Goal: Task Accomplishment & Management: Manage account settings

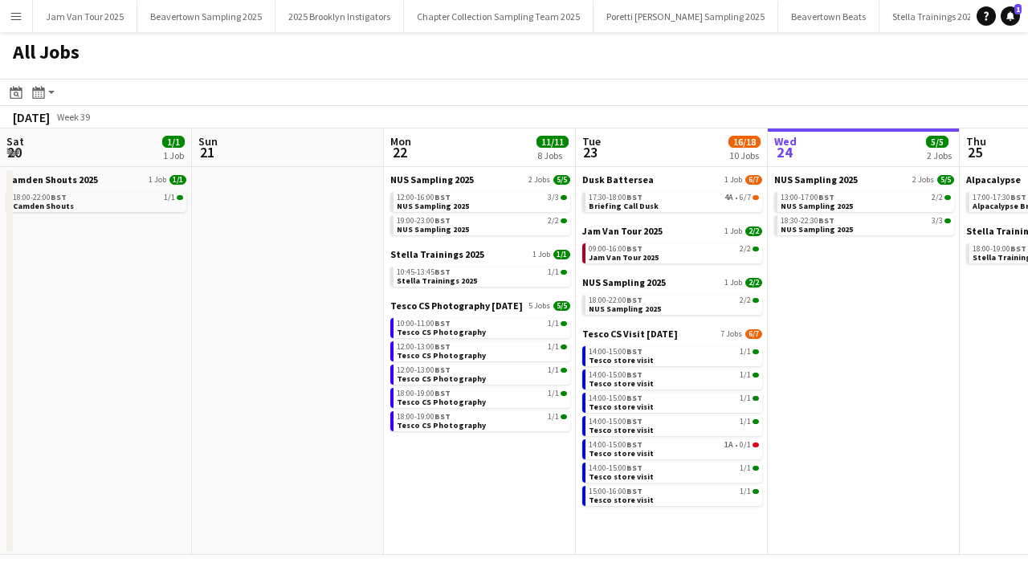
scroll to position [0, 483]
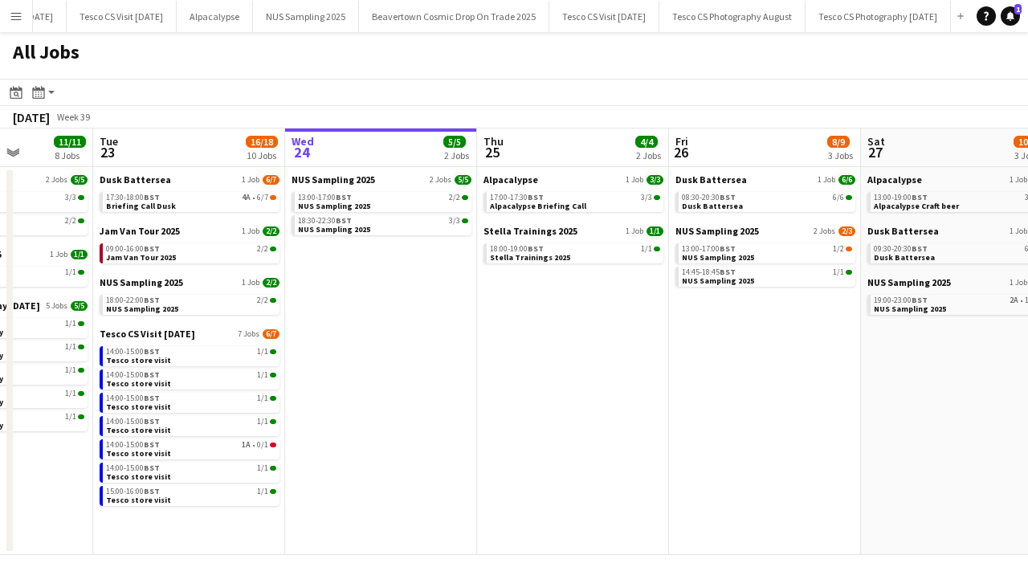
click at [20, 16] on app-icon "Menu" at bounding box center [16, 16] width 13 height 13
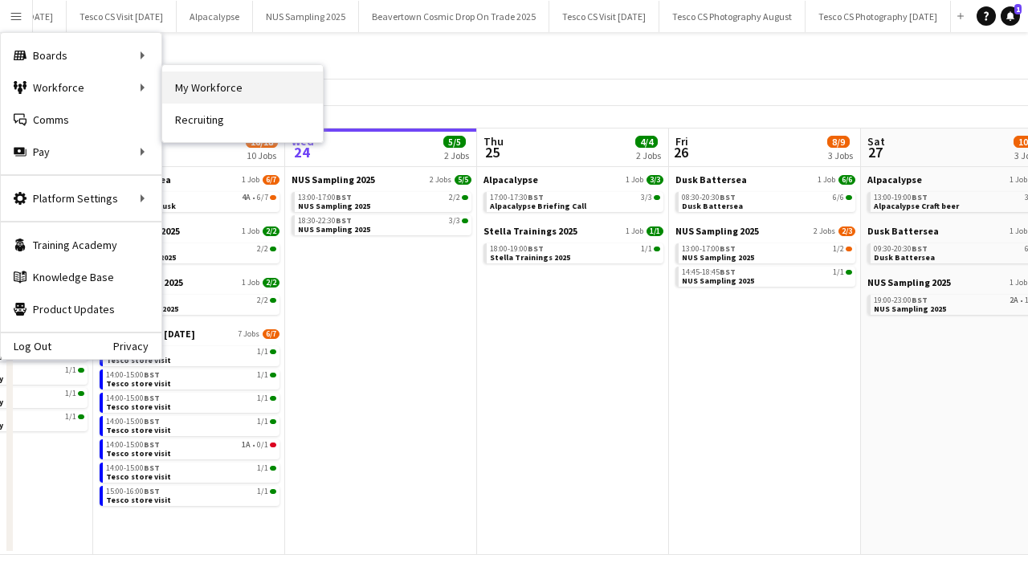
click at [185, 87] on link "My Workforce" at bounding box center [242, 87] width 161 height 32
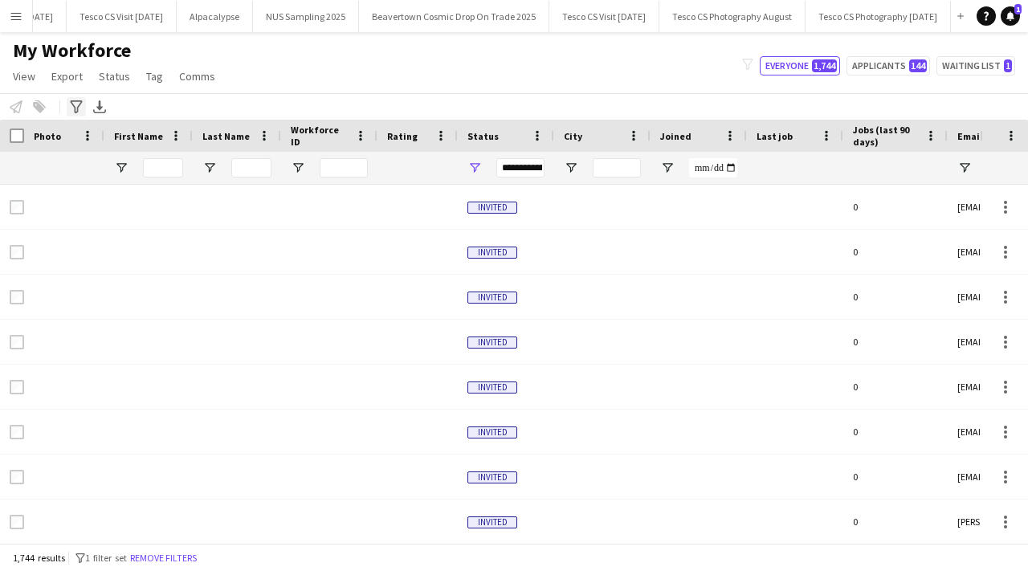
click at [82, 108] on icon "Advanced filters" at bounding box center [76, 106] width 13 height 13
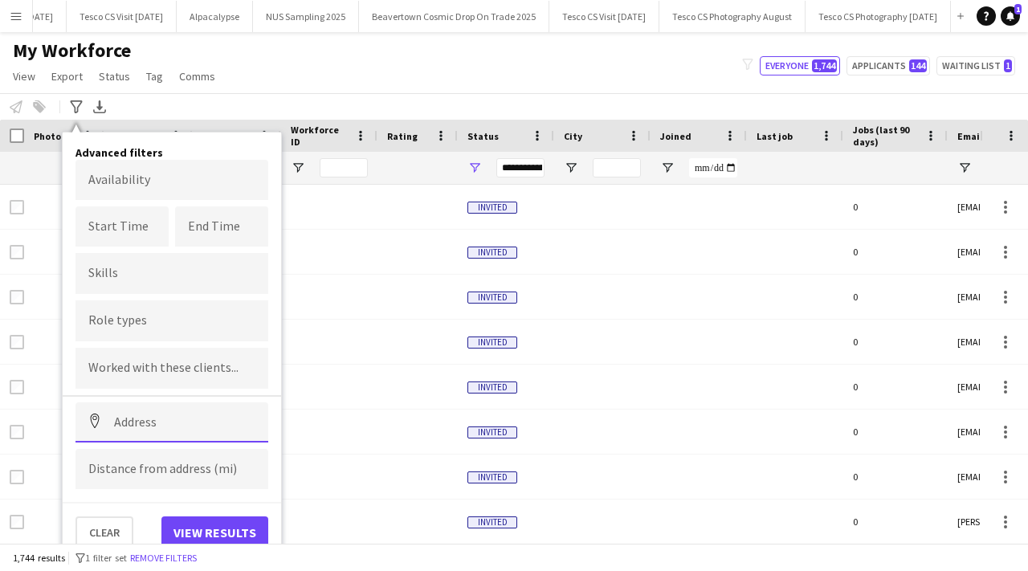
click at [136, 428] on input at bounding box center [171, 422] width 193 height 40
paste input "********"
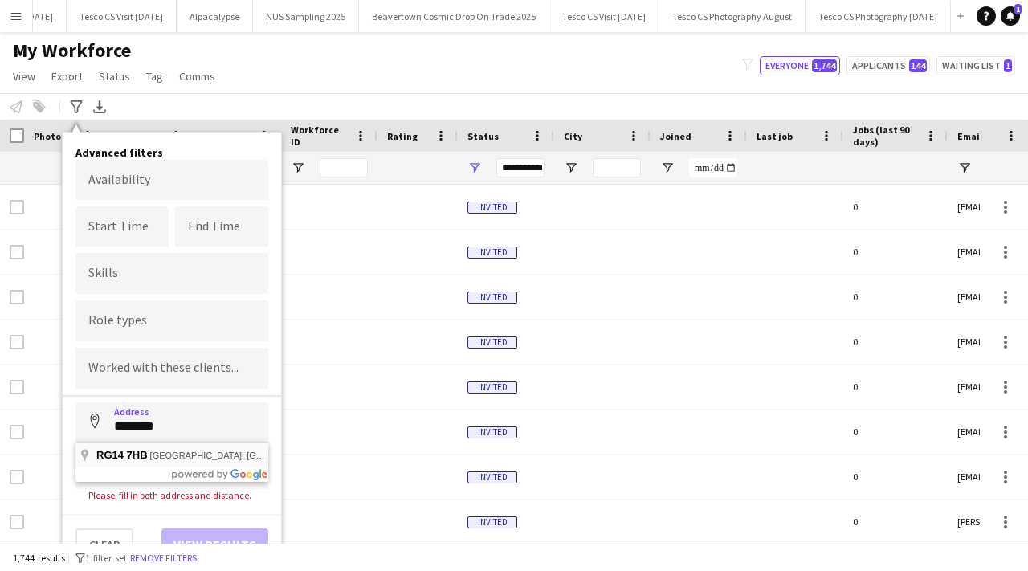
type input "**********"
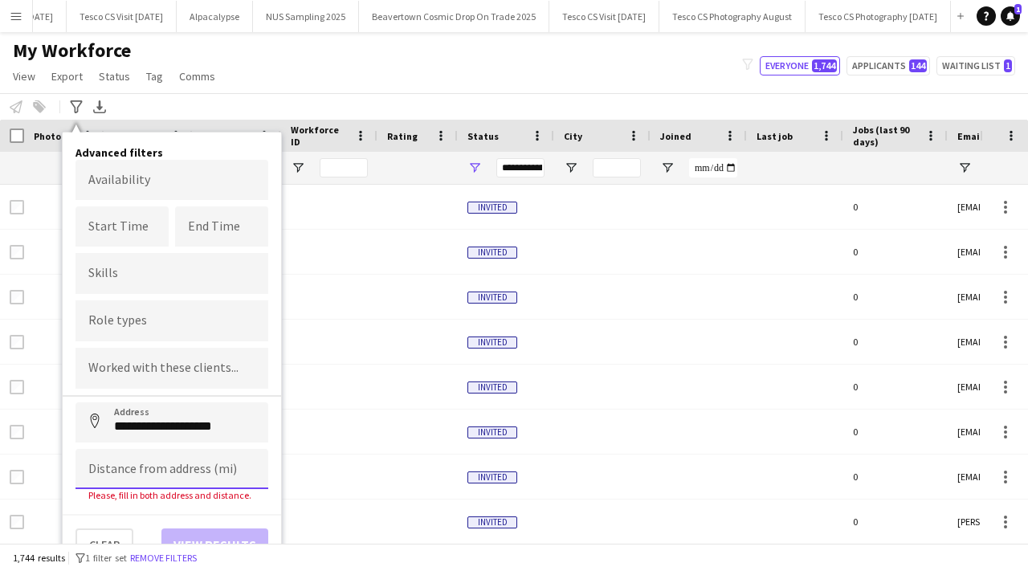
click at [141, 467] on input at bounding box center [171, 469] width 193 height 40
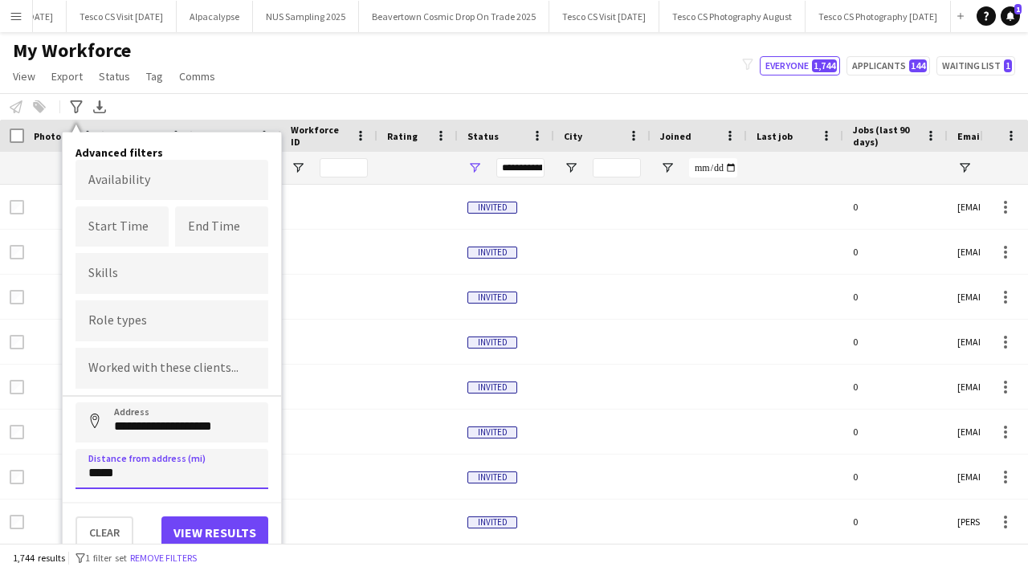
type input "*****"
click at [206, 535] on button "View results" at bounding box center [214, 532] width 107 height 32
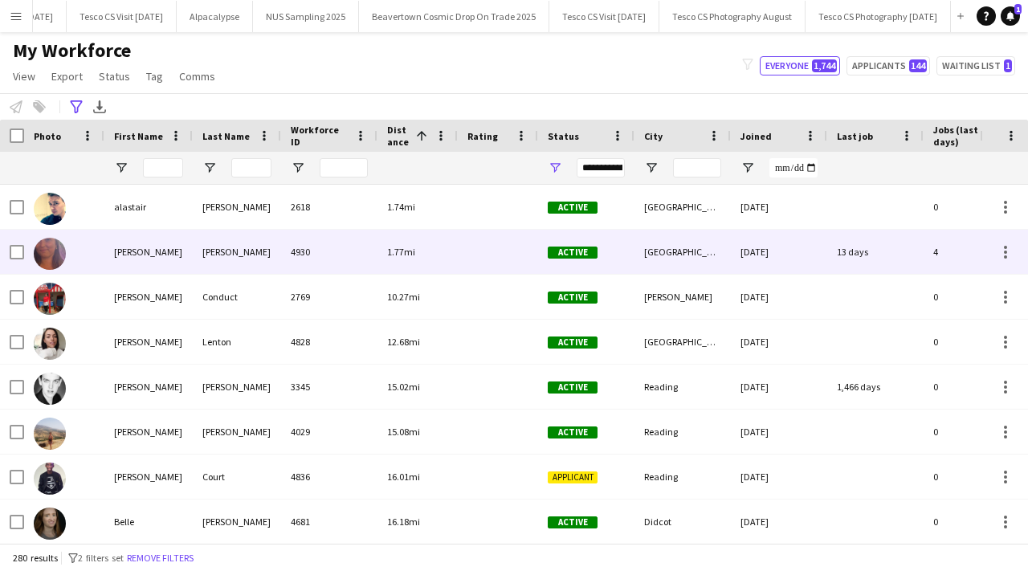
click at [198, 257] on div "Bartlett-Napper" at bounding box center [237, 252] width 88 height 44
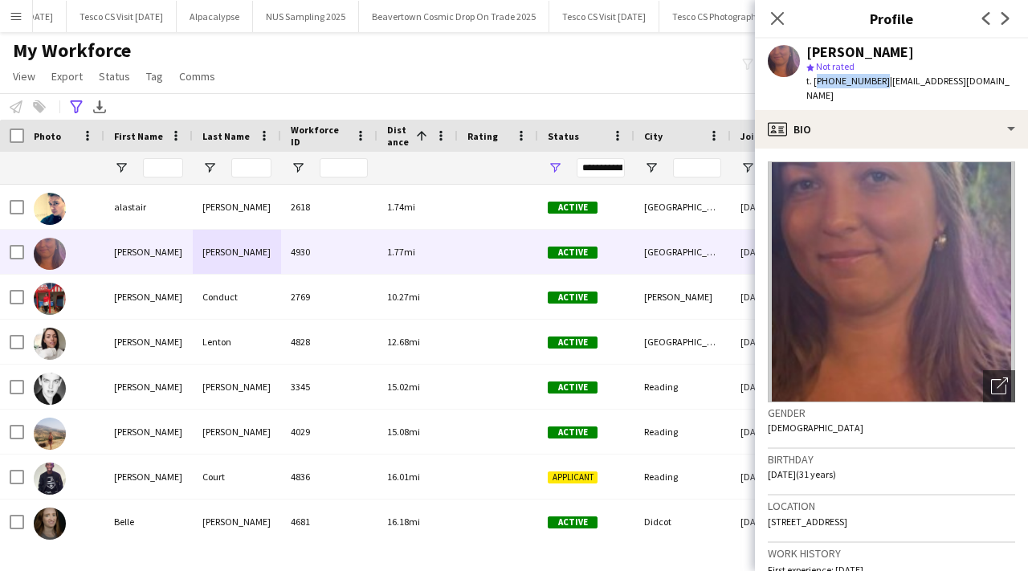
drag, startPoint x: 816, startPoint y: 83, endPoint x: 875, endPoint y: 82, distance: 58.6
click at [875, 82] on span "t. +447555813304" at bounding box center [848, 81] width 84 height 12
copy span "+447555813304"
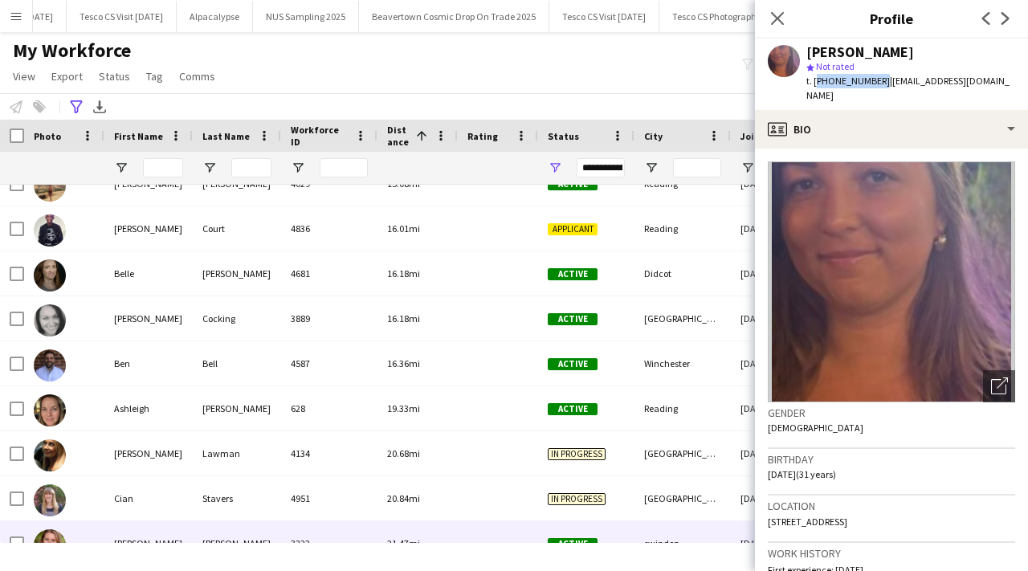
scroll to position [337, 0]
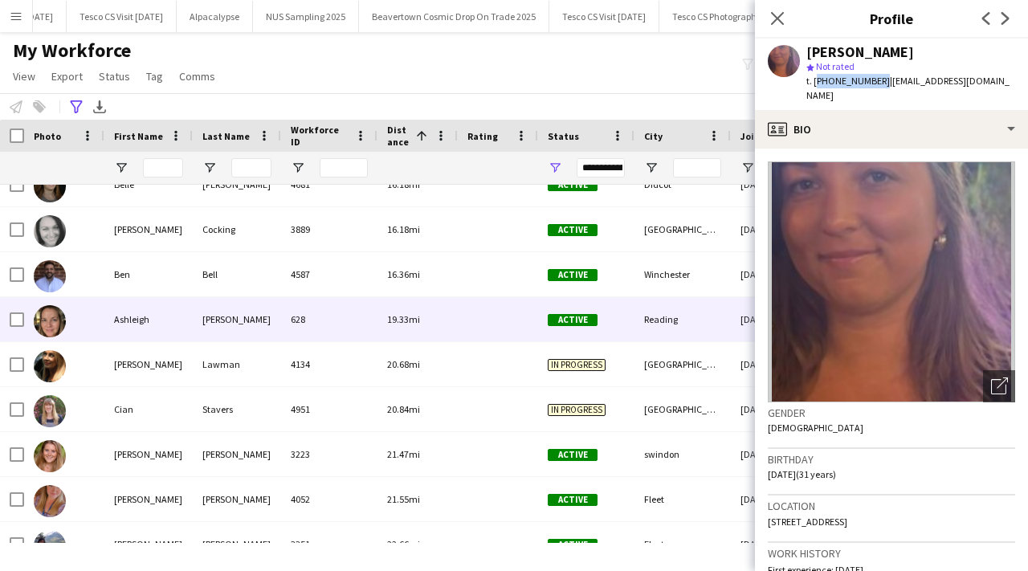
click at [400, 334] on div "19.33mi" at bounding box center [417, 319] width 80 height 44
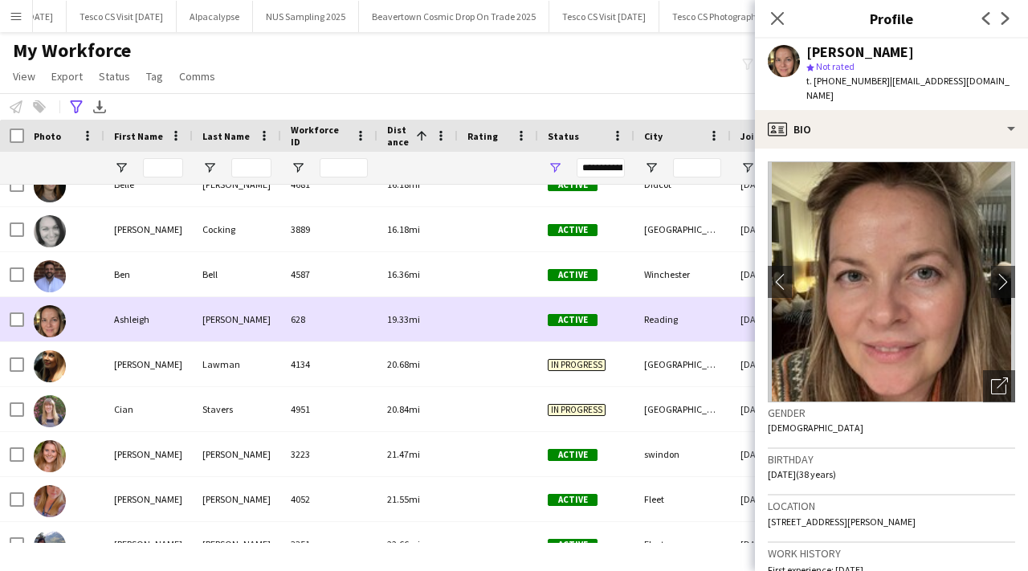
scroll to position [0, 0]
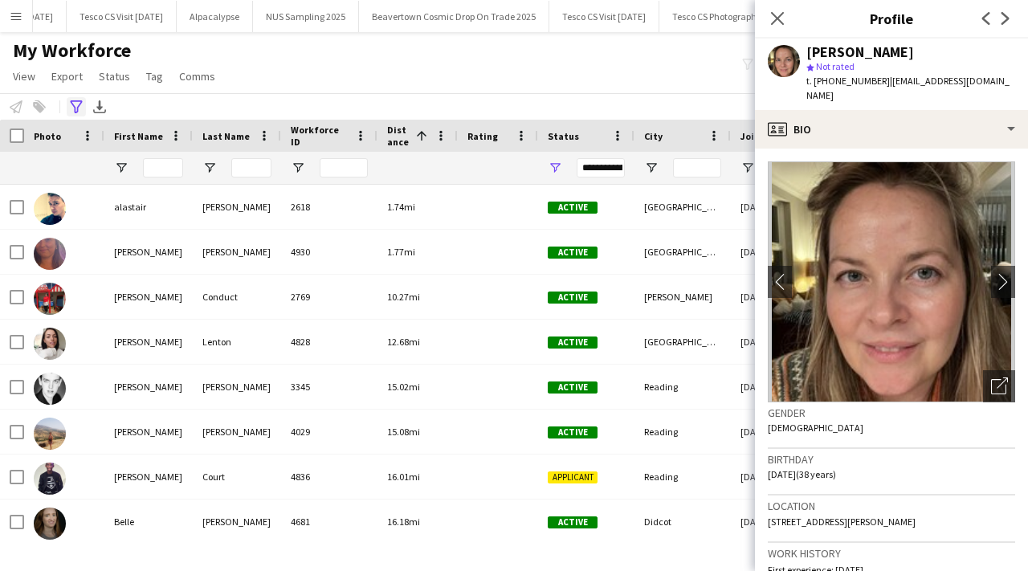
click at [77, 105] on icon "Advanced filters" at bounding box center [76, 106] width 13 height 13
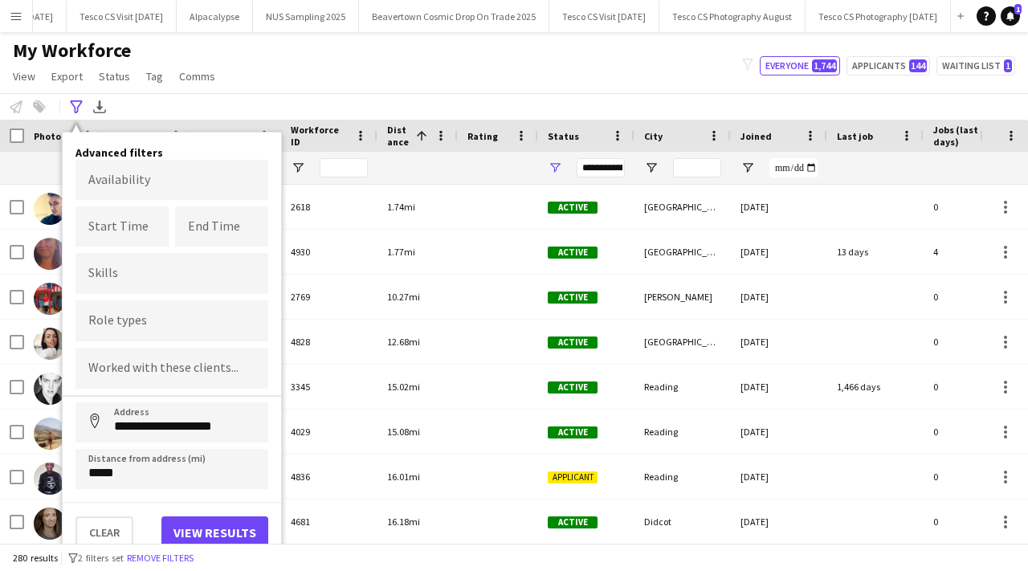
click at [104, 513] on div "Clear View results" at bounding box center [172, 525] width 218 height 47
click at [108, 524] on button "Clear" at bounding box center [104, 532] width 58 height 32
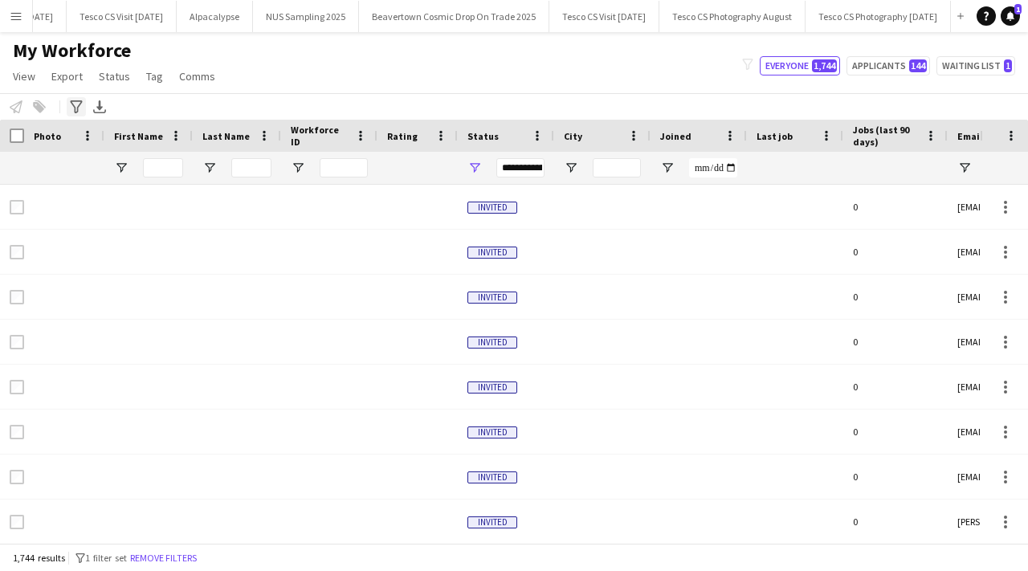
click at [80, 102] on icon "Advanced filters" at bounding box center [76, 106] width 13 height 13
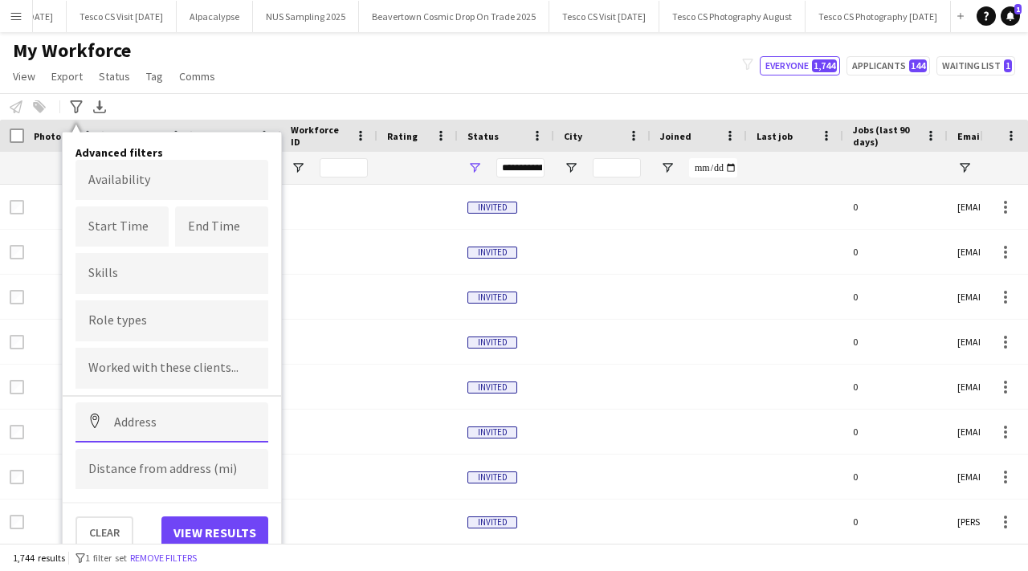
click at [176, 430] on input at bounding box center [171, 422] width 193 height 40
paste input "*******"
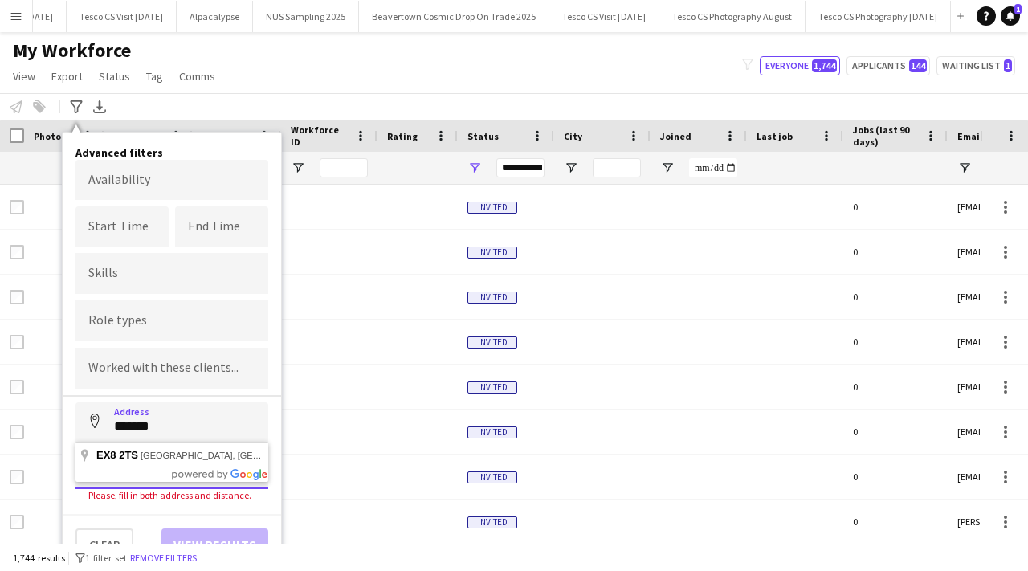
type input "**********"
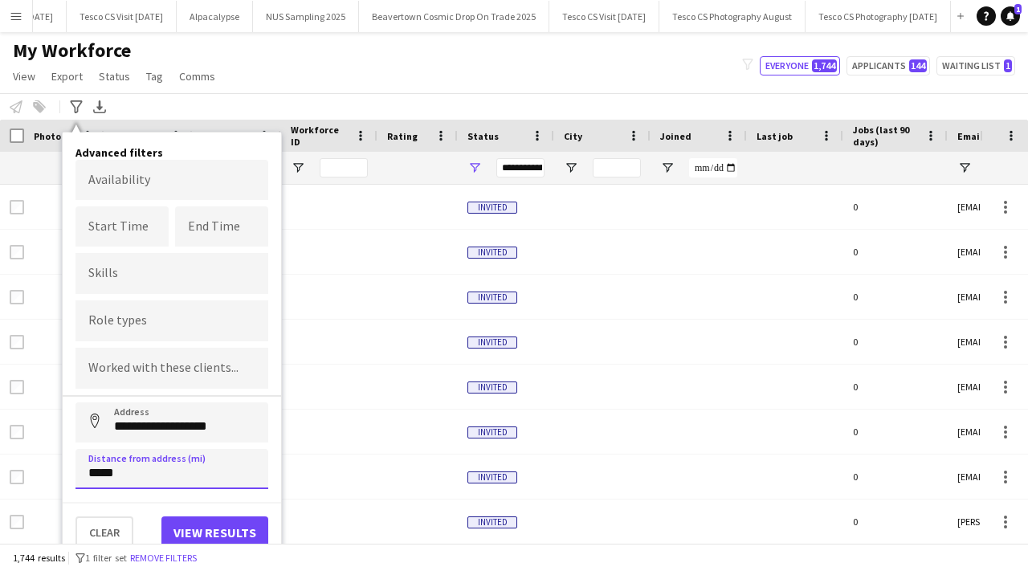
type input "*****"
click at [195, 532] on button "View results" at bounding box center [214, 532] width 107 height 32
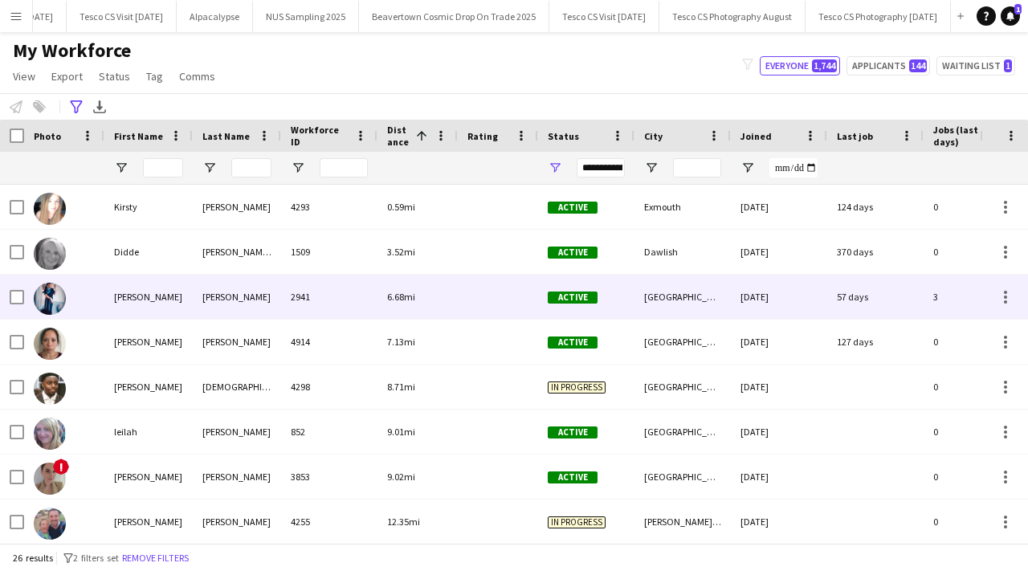
click at [275, 288] on div "Pearson" at bounding box center [237, 297] width 88 height 44
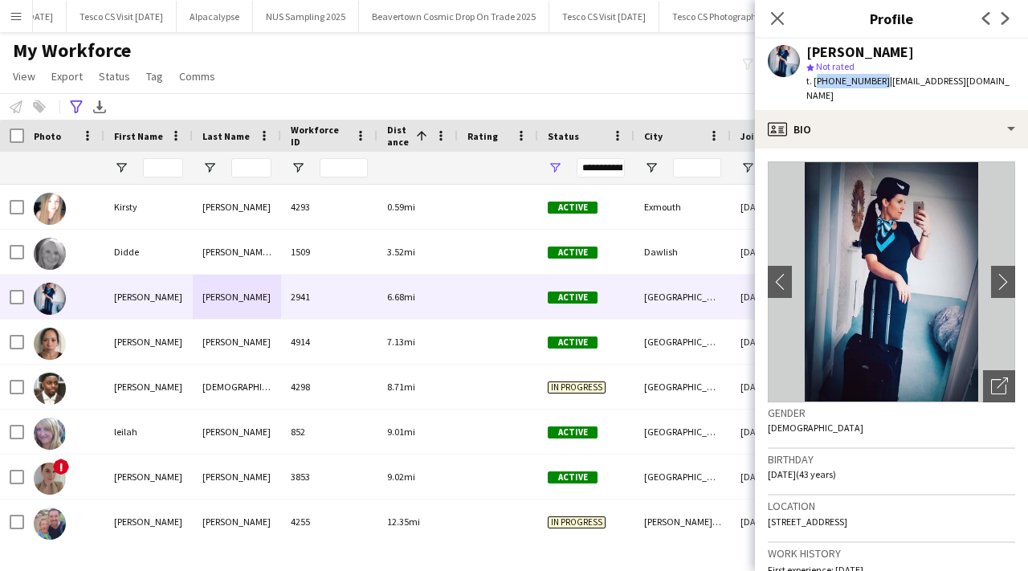
drag, startPoint x: 814, startPoint y: 84, endPoint x: 875, endPoint y: 84, distance: 60.2
click at [875, 84] on span "t. +447738241125" at bounding box center [848, 81] width 84 height 12
copy span "+447738241125"
click at [78, 109] on icon "Advanced filters" at bounding box center [76, 106] width 13 height 13
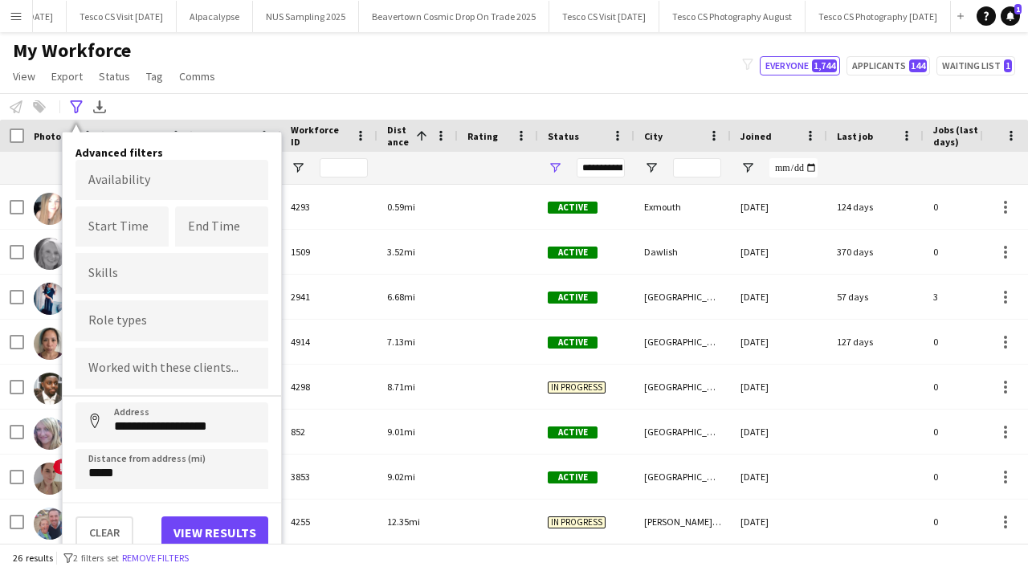
click at [106, 512] on div "Clear View results" at bounding box center [172, 525] width 218 height 47
click at [110, 527] on button "Clear" at bounding box center [104, 532] width 58 height 32
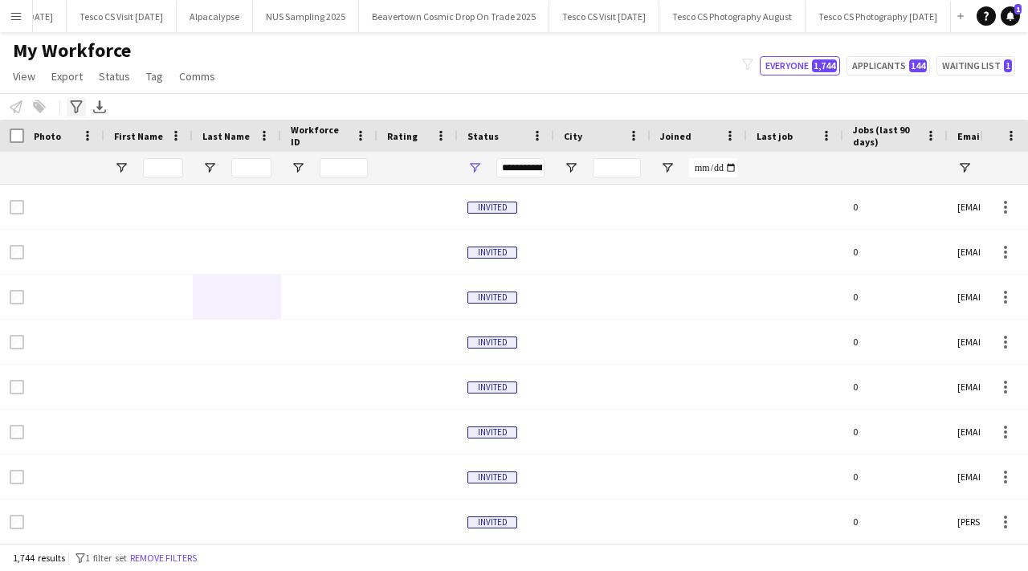
click at [71, 105] on icon "Advanced filters" at bounding box center [76, 106] width 13 height 13
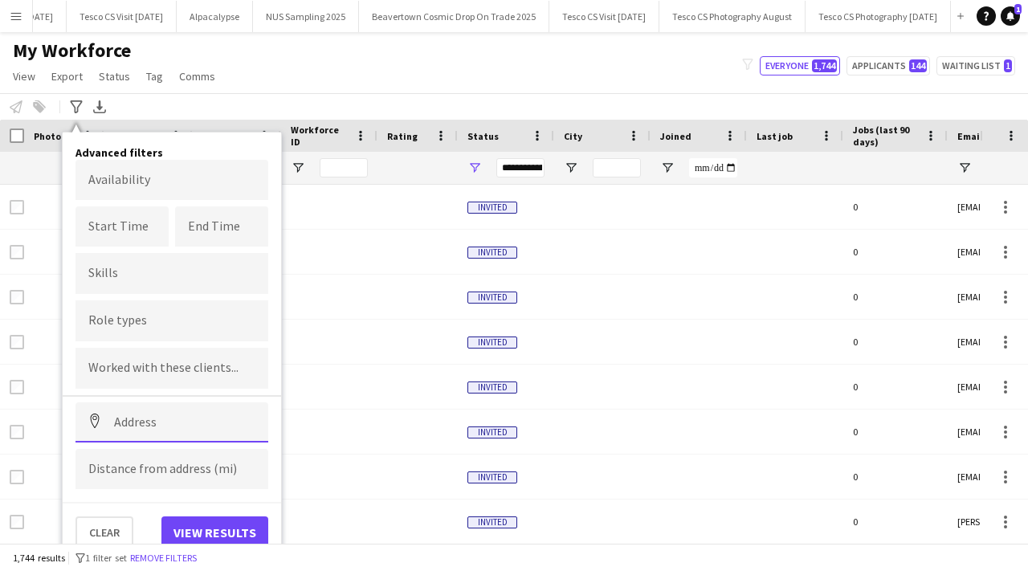
click at [166, 430] on input at bounding box center [171, 422] width 193 height 40
paste input "*******"
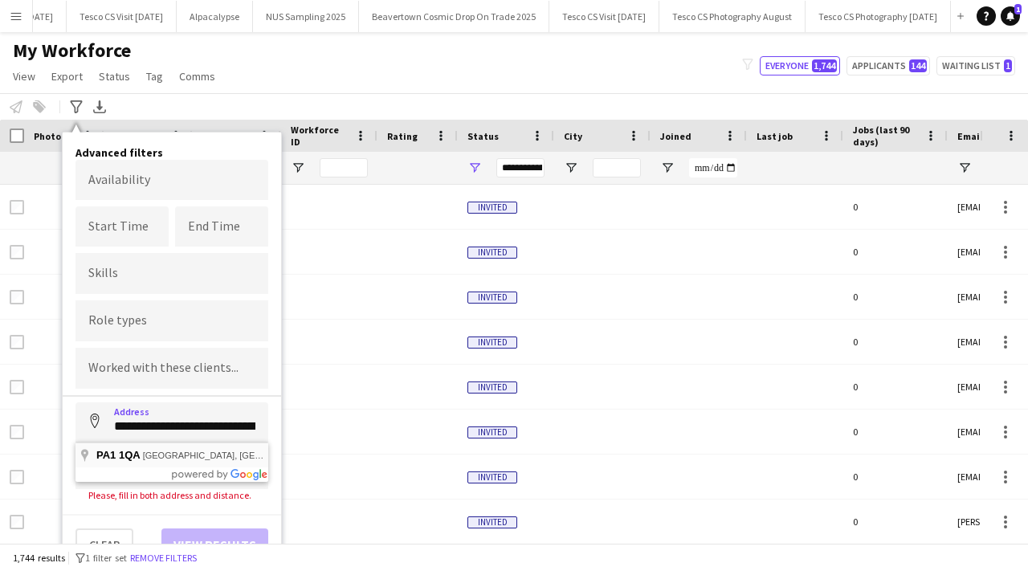
type input "*********"
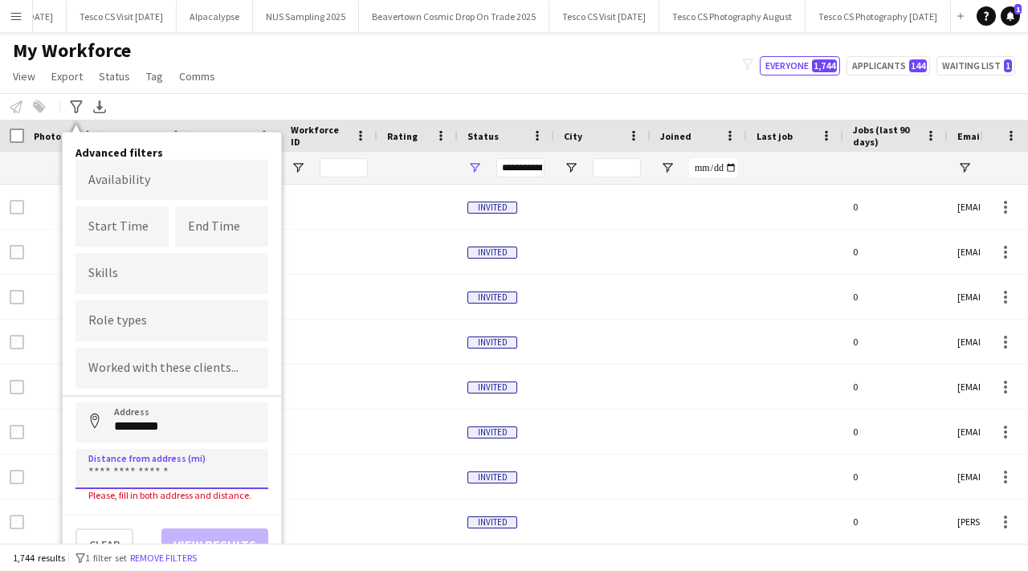
click at [179, 471] on input at bounding box center [171, 469] width 193 height 40
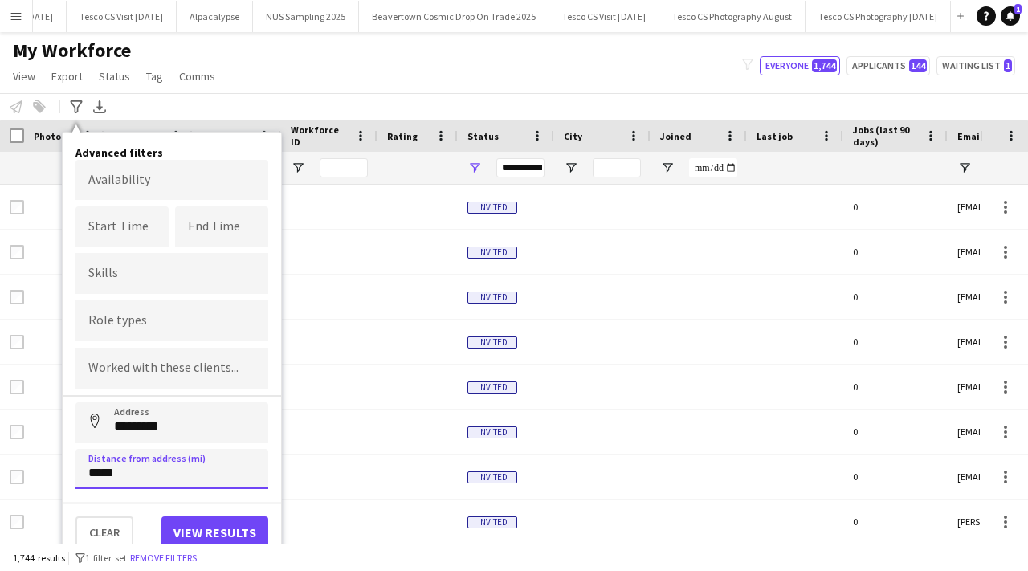
type input "*****"
click at [202, 516] on button "View results" at bounding box center [214, 532] width 107 height 32
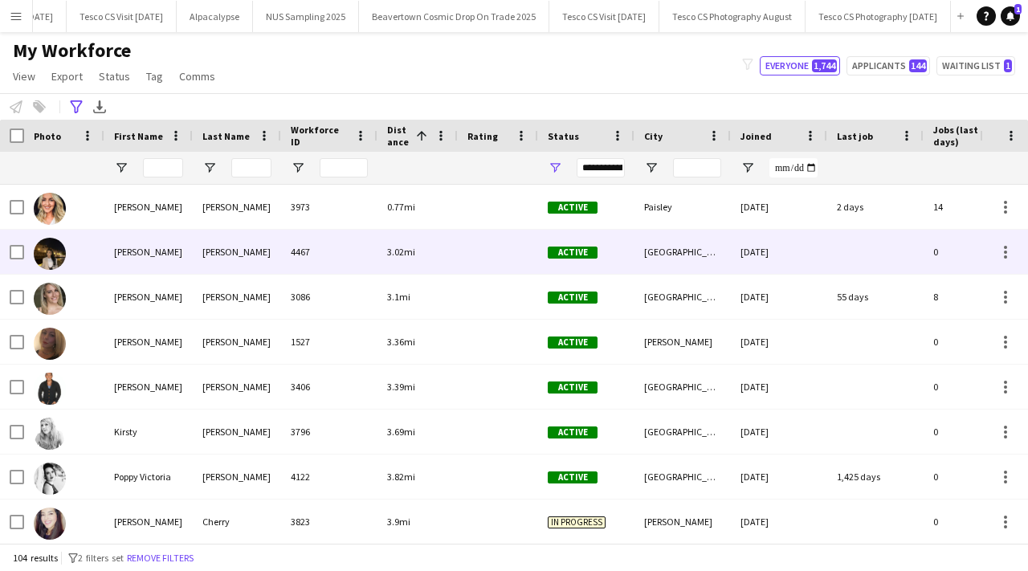
click at [291, 230] on div "4467" at bounding box center [329, 252] width 96 height 44
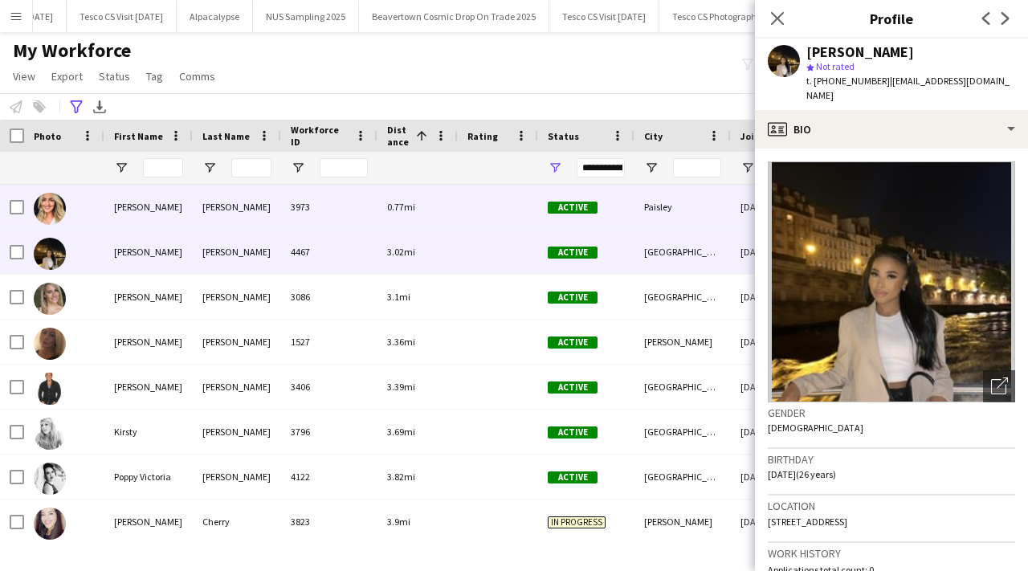
click at [325, 195] on div "3973" at bounding box center [329, 207] width 96 height 44
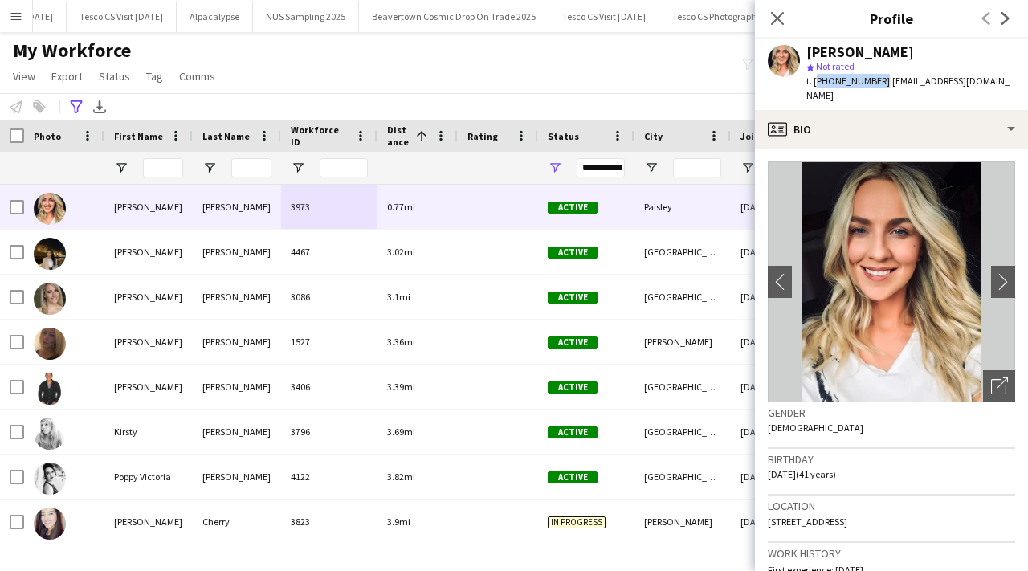
drag, startPoint x: 814, startPoint y: 83, endPoint x: 871, endPoint y: 84, distance: 57.0
click at [873, 84] on span "t. +447826575208" at bounding box center [848, 81] width 84 height 12
copy span "+44782657520"
click at [780, 17] on icon "Close pop-in" at bounding box center [776, 17] width 15 height 15
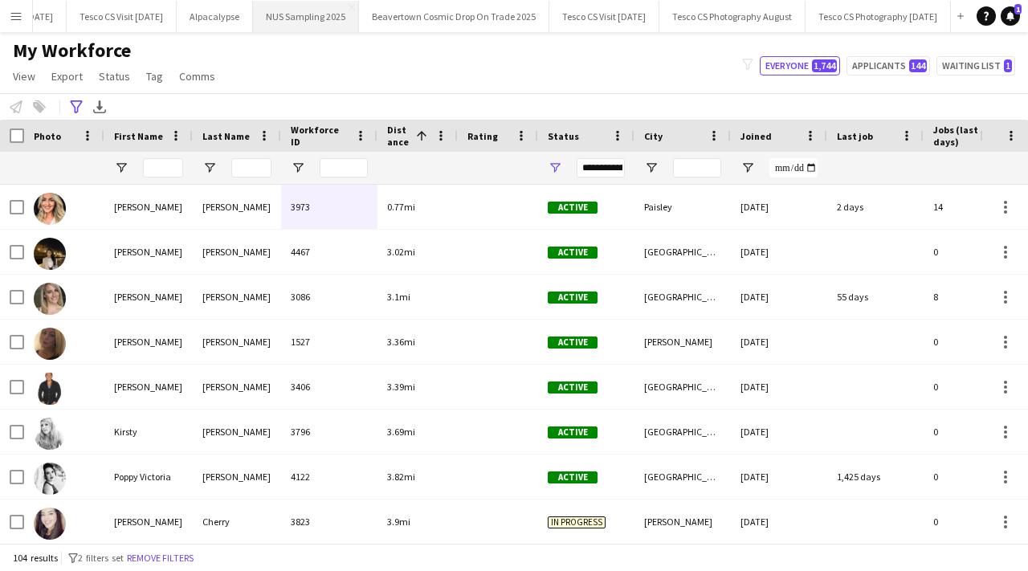
click at [263, 19] on button "NUS Sampling 2025 Close" at bounding box center [306, 16] width 106 height 31
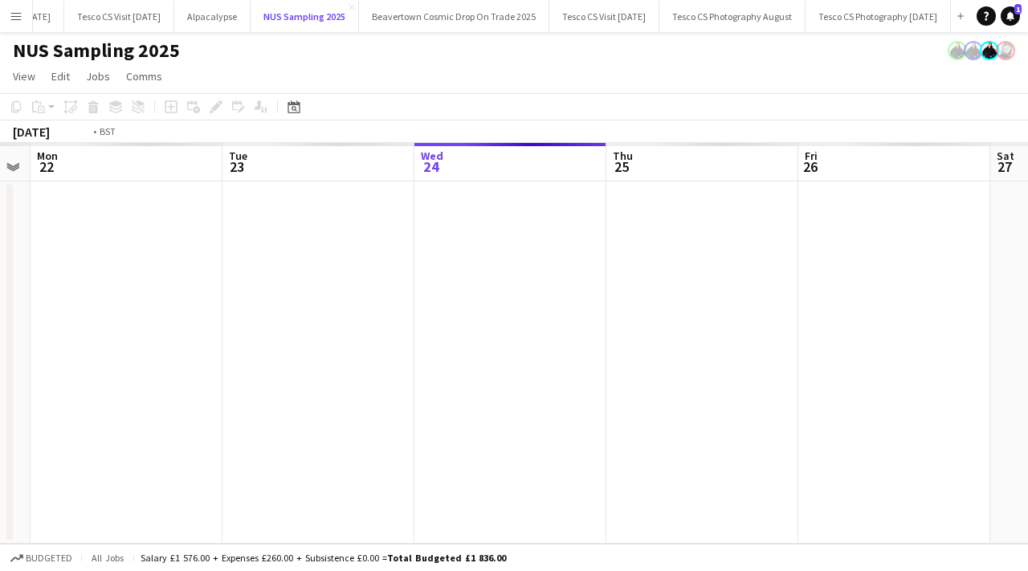
scroll to position [0, 335]
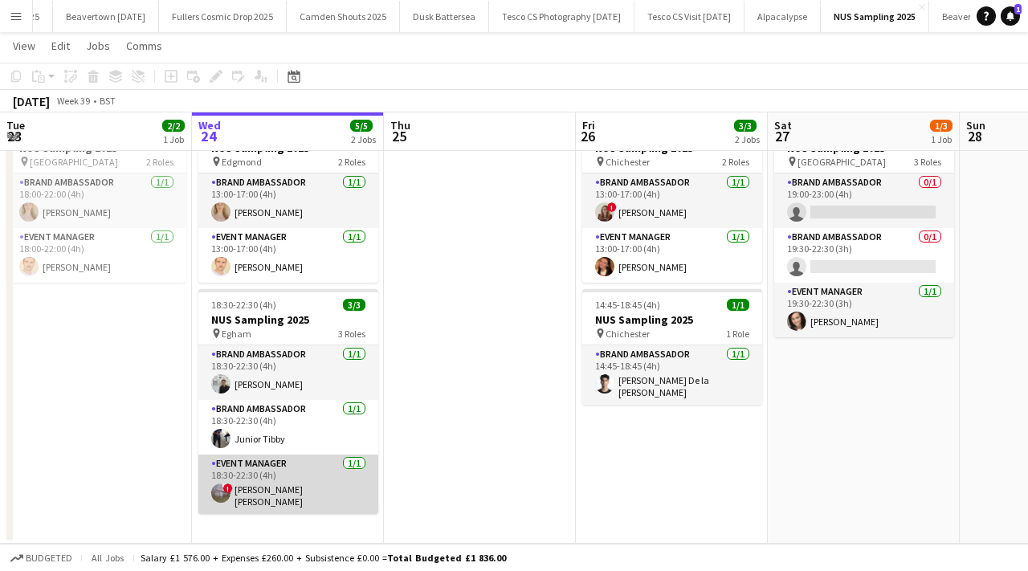
click at [345, 461] on app-card-role "Event Manager [DATE] 18:30-22:30 (4h) ! [PERSON_NAME] [PERSON_NAME]" at bounding box center [288, 484] width 180 height 59
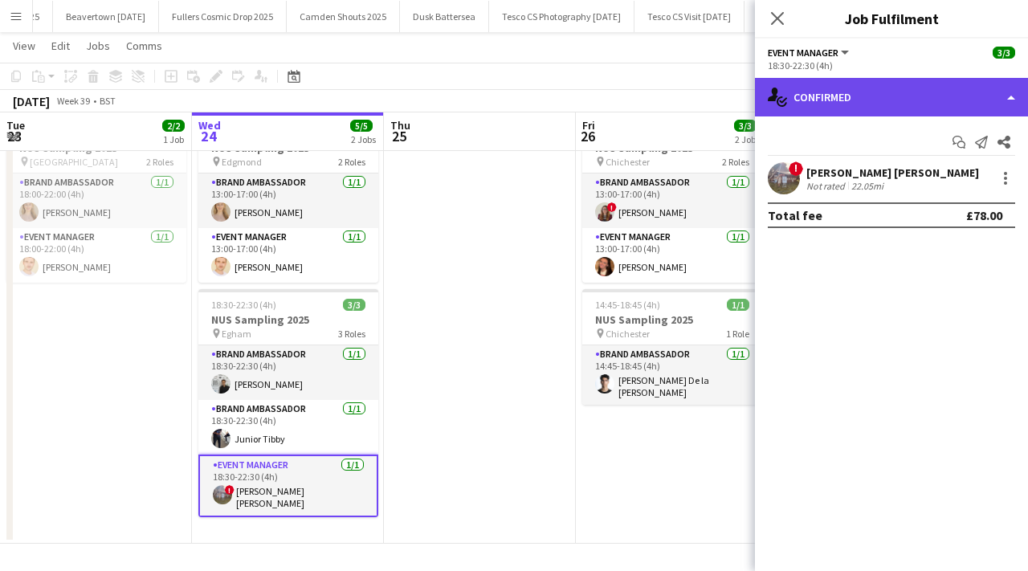
click at [871, 109] on div "single-neutral-actions-check-2 Confirmed" at bounding box center [891, 97] width 273 height 39
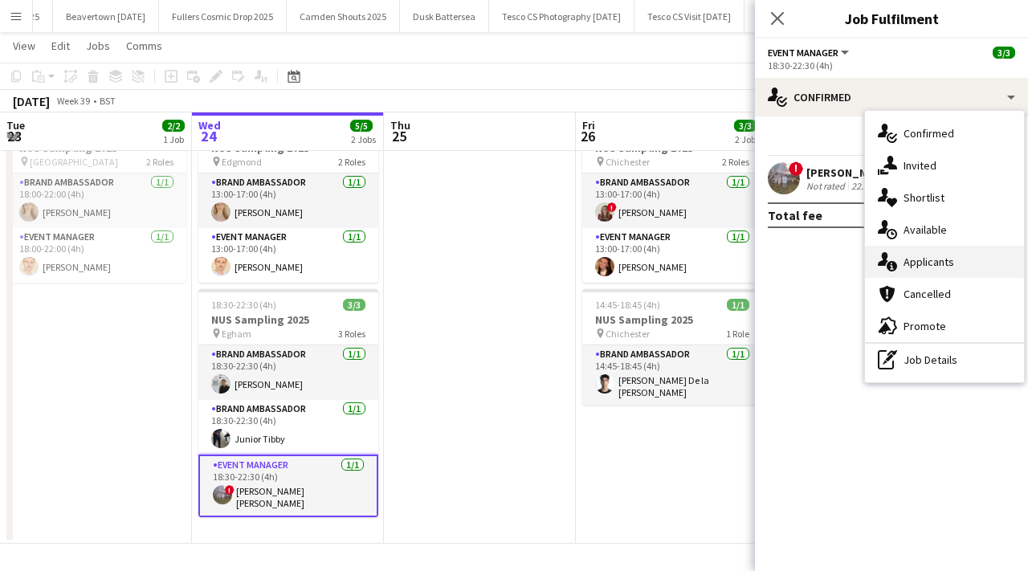
click at [916, 255] on span "Applicants" at bounding box center [929, 262] width 51 height 14
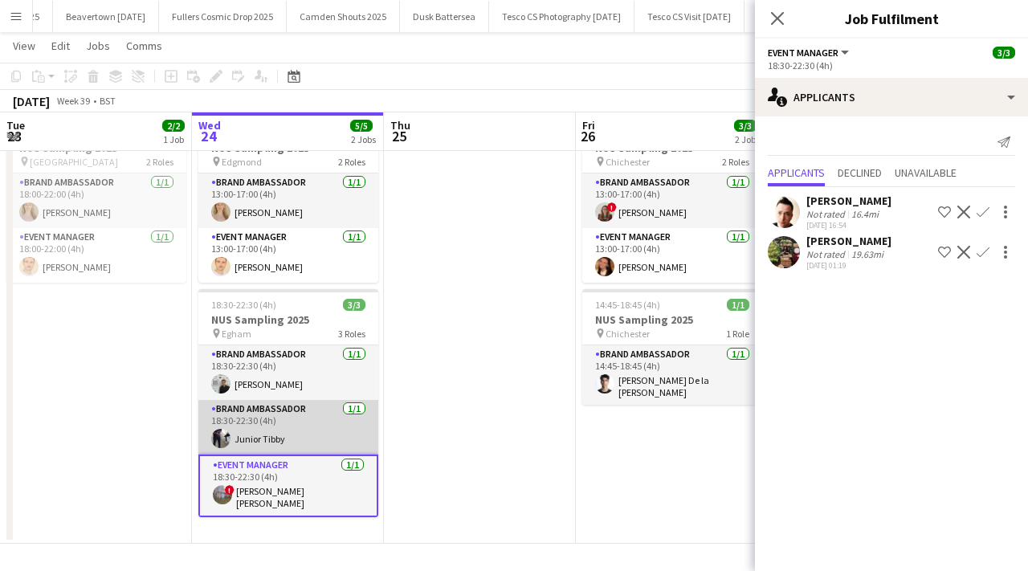
click at [357, 410] on app-card-role "Brand Ambassador 1/1 18:30-22:30 (4h) Junior Tibby" at bounding box center [288, 427] width 180 height 55
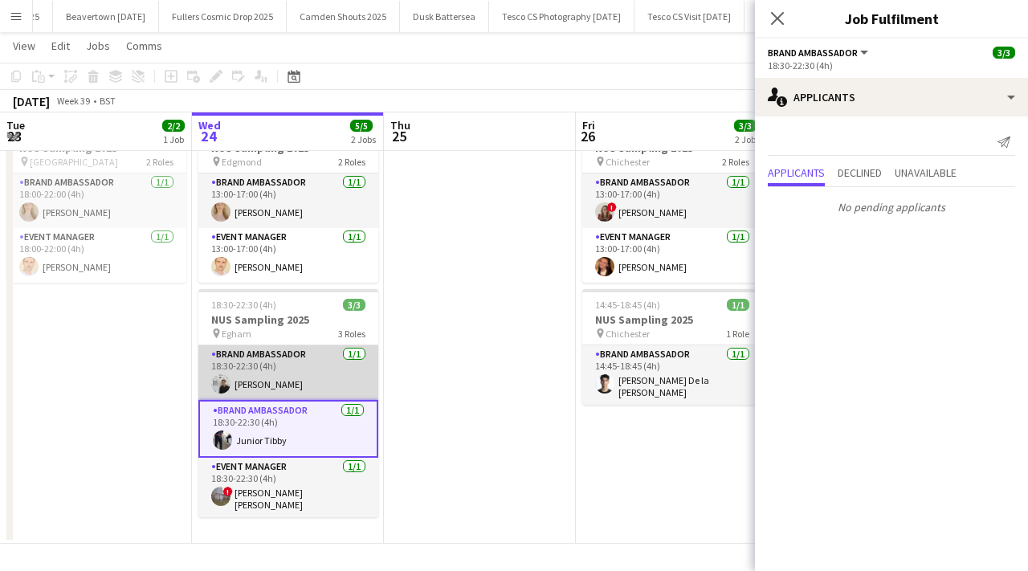
click at [348, 353] on app-card-role "Brand Ambassador 1/1 18:30-22:30 (4h) Sunsik Cha" at bounding box center [288, 372] width 180 height 55
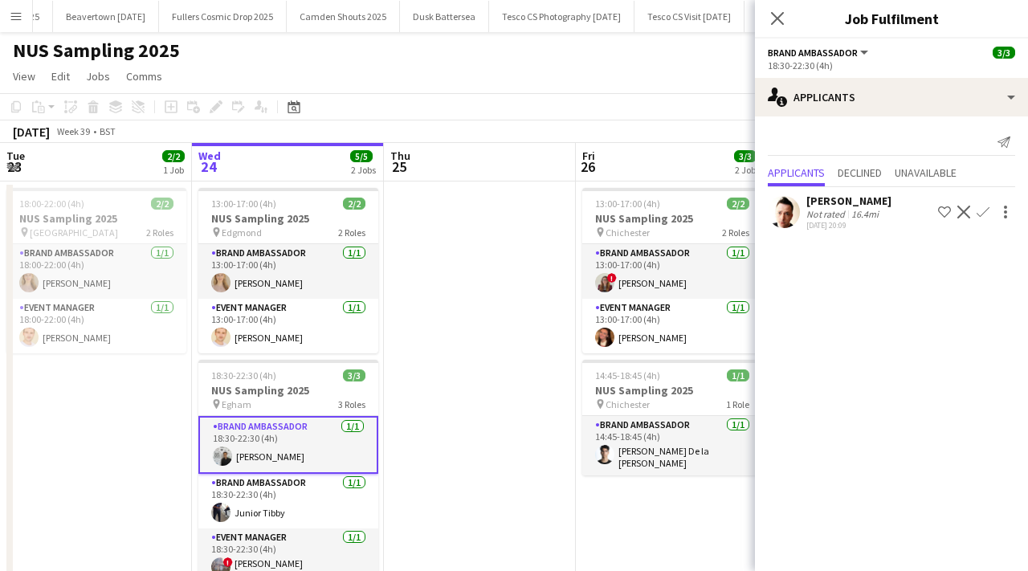
scroll to position [69, 0]
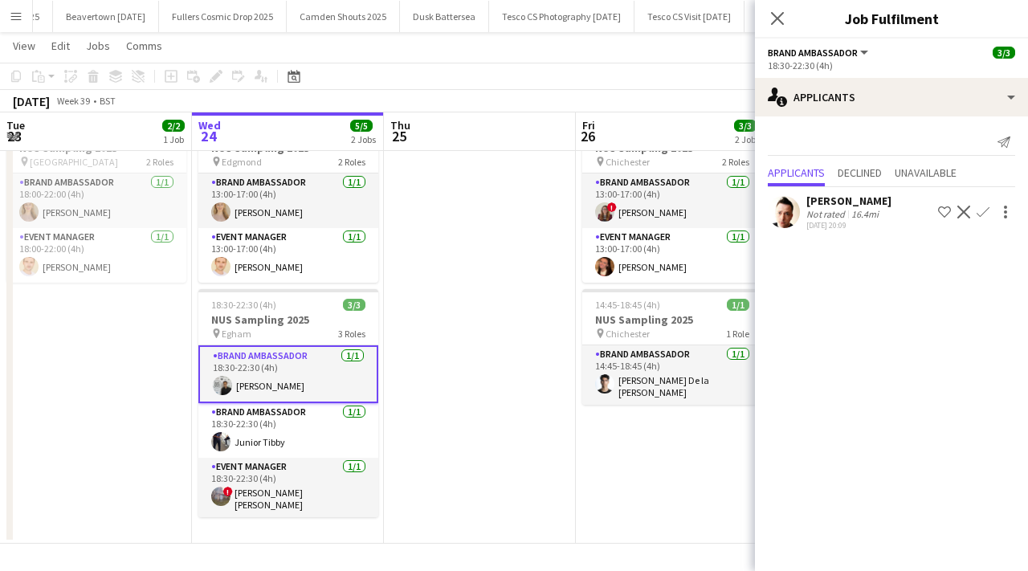
click at [267, 384] on app-card-role "Brand Ambassador 1/1 18:30-22:30 (4h) Sunsik Cha" at bounding box center [288, 374] width 180 height 58
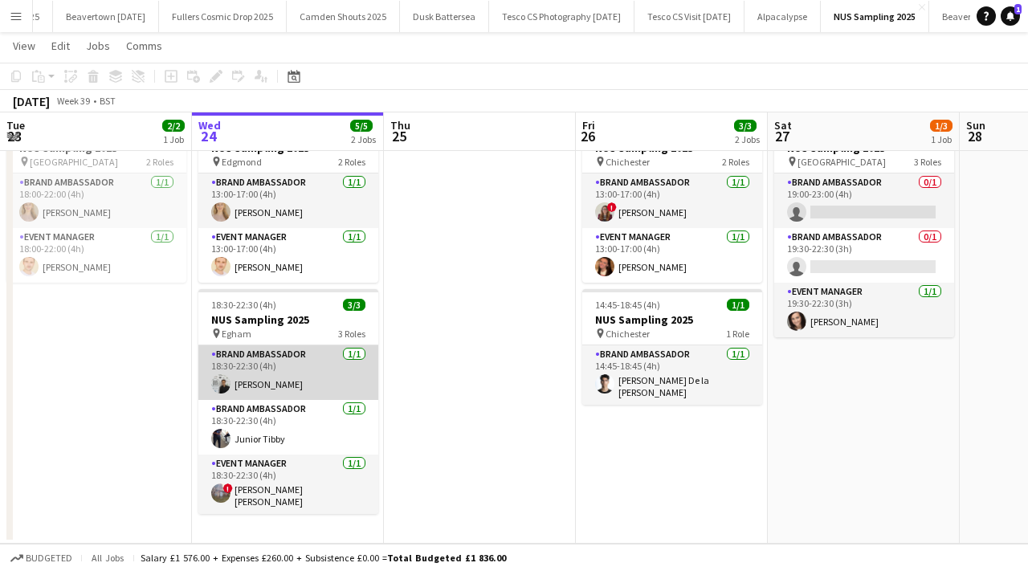
click at [267, 384] on app-card-role "Brand Ambassador 1/1 18:30-22:30 (4h) Sunsik Cha" at bounding box center [288, 372] width 180 height 55
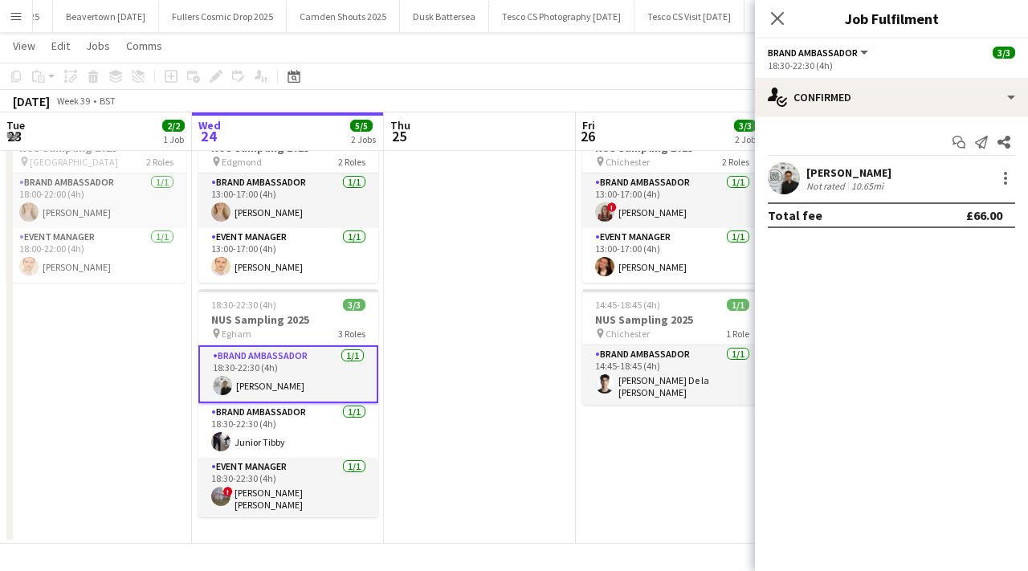
click at [1016, 172] on div "Sunsik Cha Not rated 10.65mi" at bounding box center [891, 178] width 273 height 32
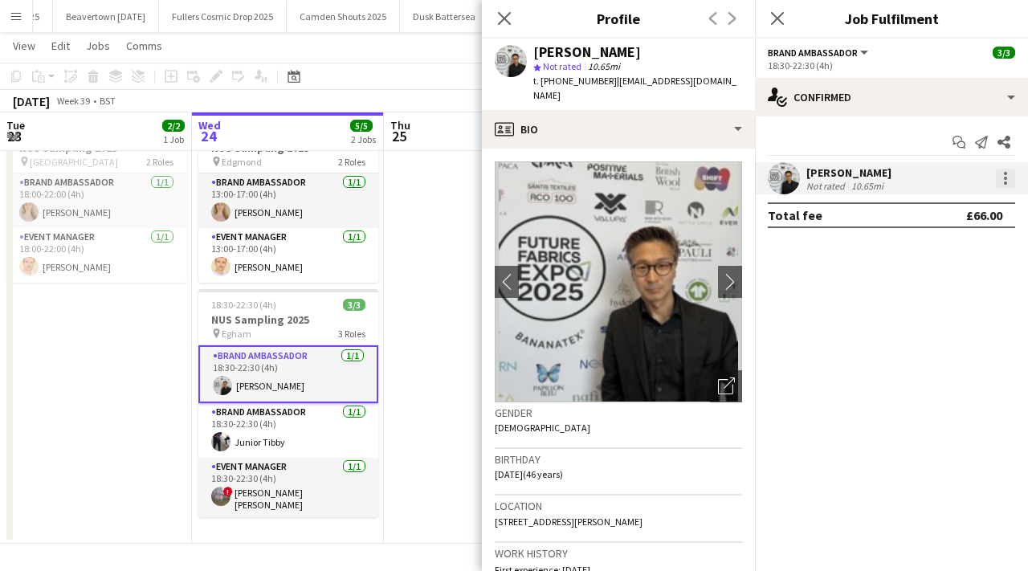
click at [1005, 169] on div at bounding box center [1005, 178] width 19 height 19
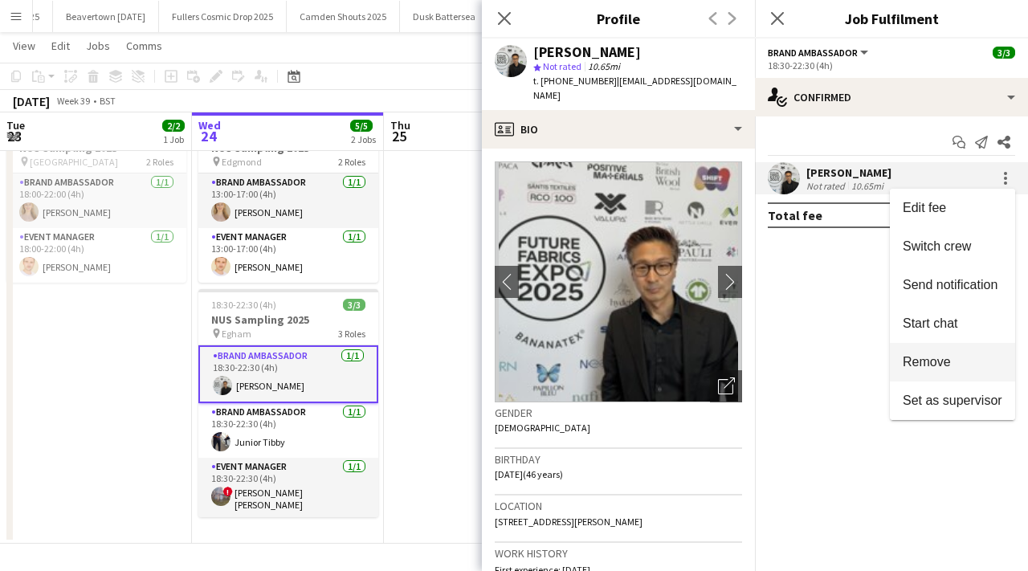
click at [936, 368] on span "Remove" at bounding box center [927, 362] width 48 height 14
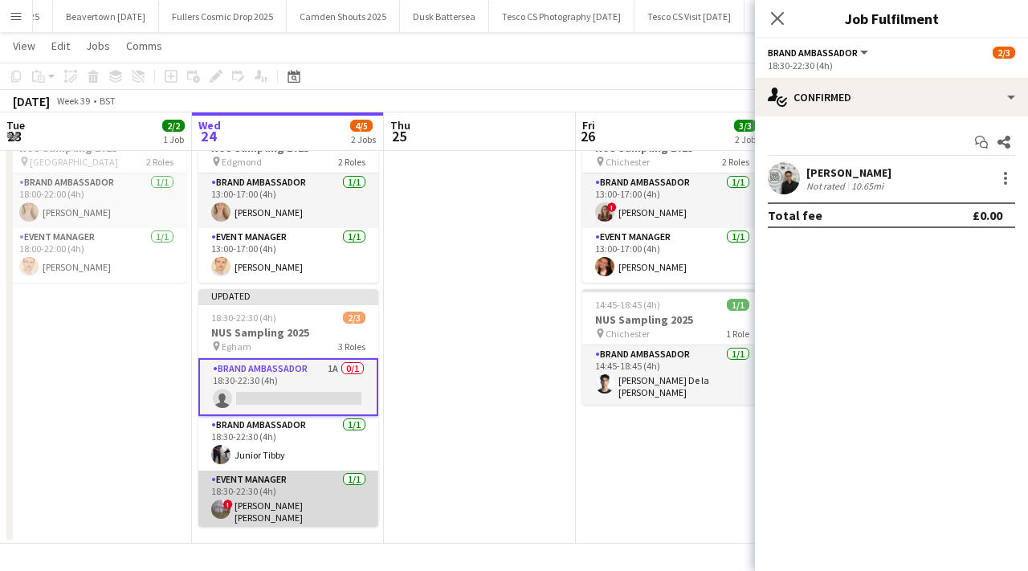
click at [347, 478] on app-card-role "Event Manager 1/1 18:30-22:30 (4h) ! Jessica Kate Clements" at bounding box center [288, 500] width 180 height 59
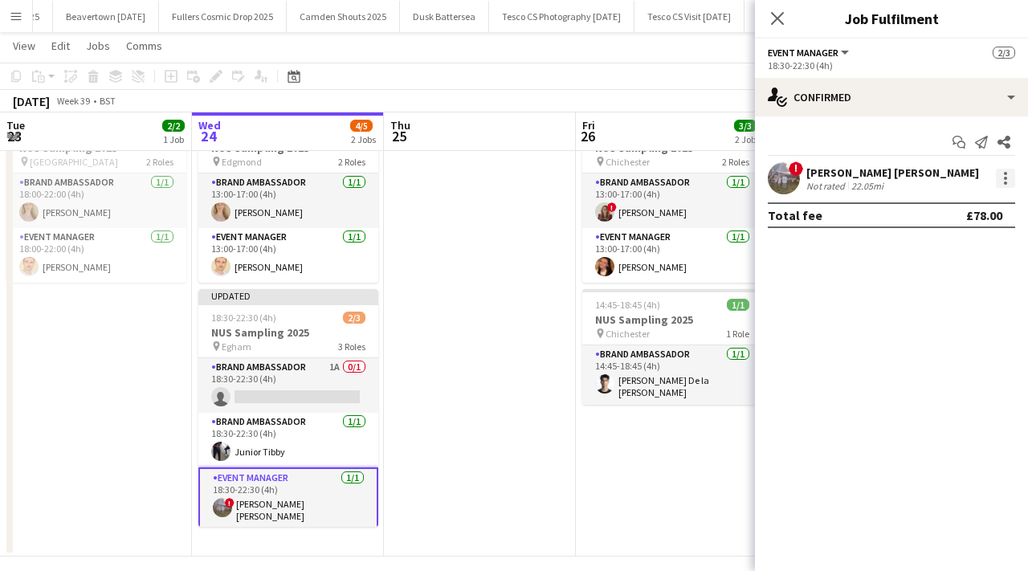
click at [1005, 173] on div at bounding box center [1005, 173] width 3 height 3
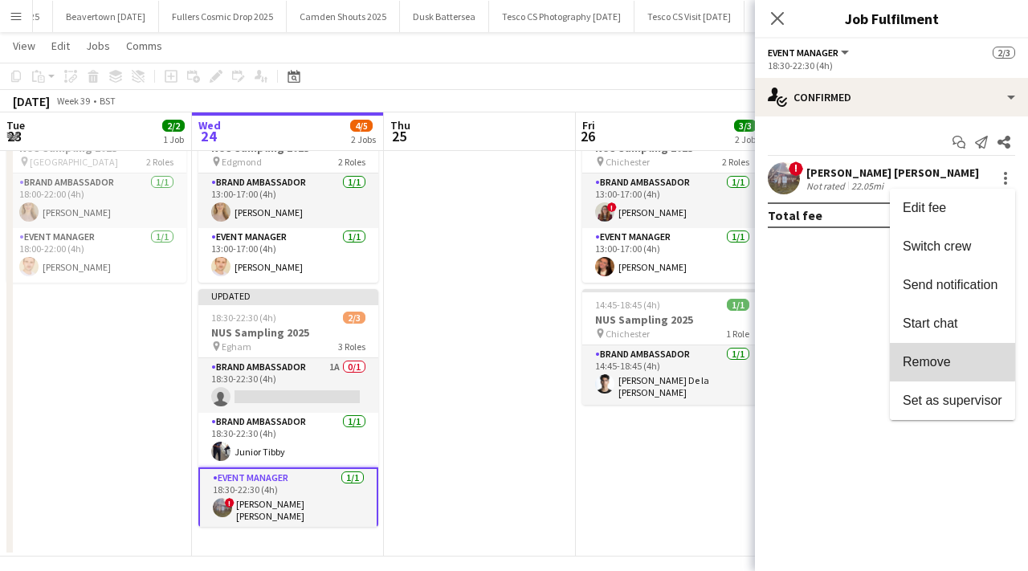
click at [940, 353] on button "Remove" at bounding box center [952, 362] width 125 height 39
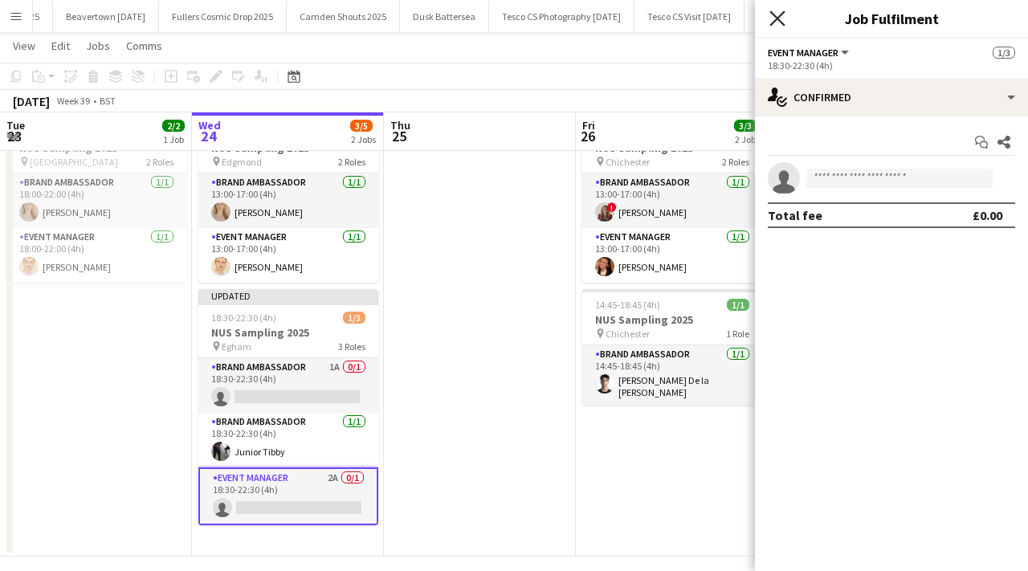
click at [776, 11] on icon "Close pop-in" at bounding box center [776, 17] width 15 height 15
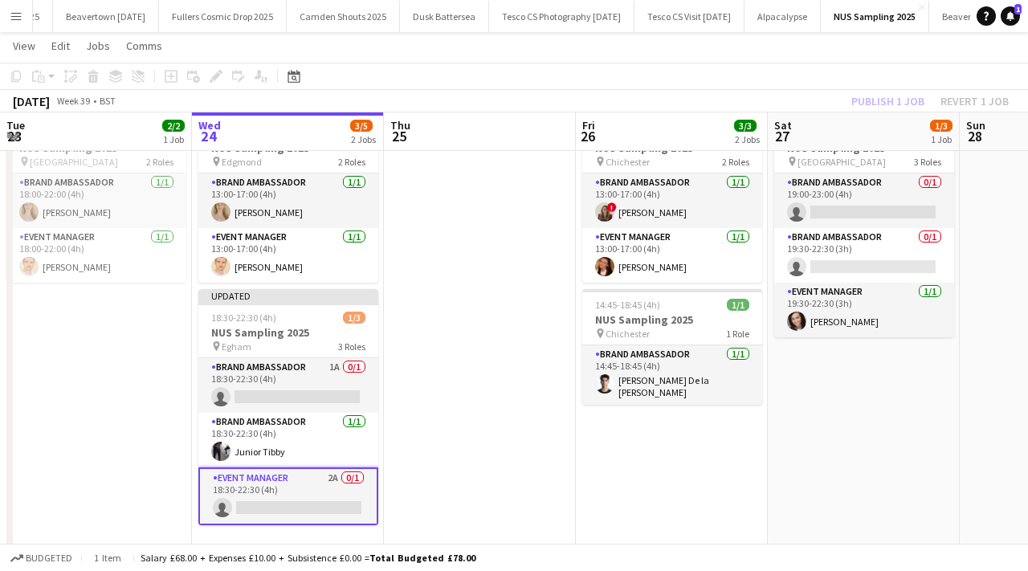
click at [15, 20] on app-icon "Menu" at bounding box center [16, 16] width 13 height 13
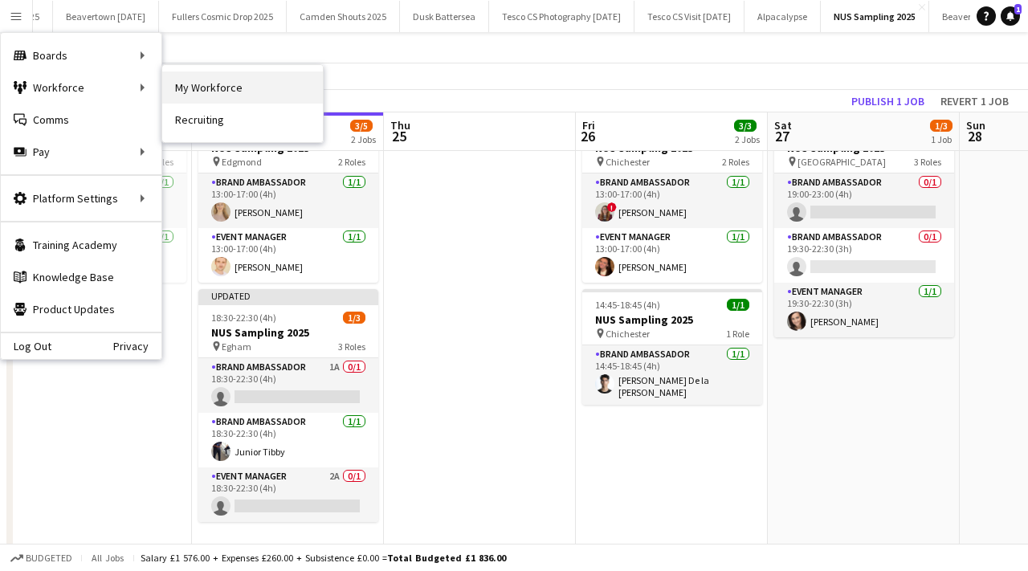
click at [182, 92] on link "My Workforce" at bounding box center [242, 87] width 161 height 32
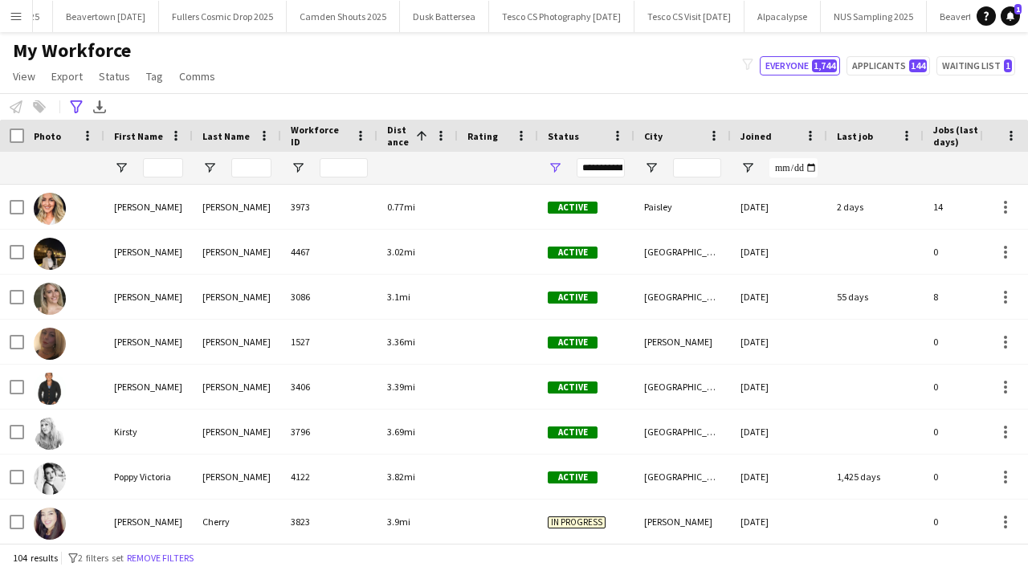
click at [70, 96] on div "Notify workforce Add to tag Select at least one crew to tag him or her. Advance…" at bounding box center [514, 106] width 1028 height 27
click at [77, 106] on icon "Advanced filters" at bounding box center [76, 106] width 13 height 13
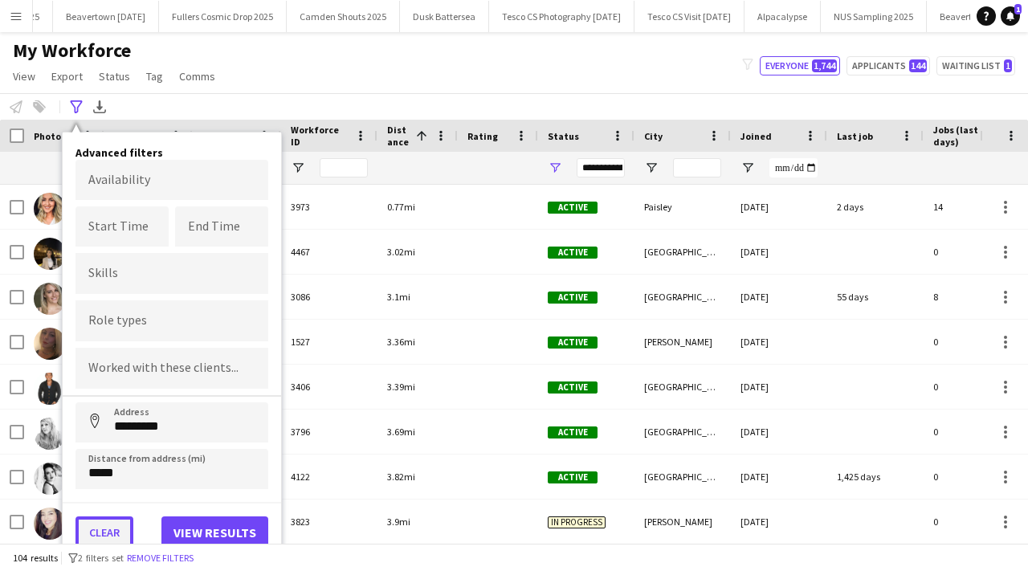
click at [110, 533] on button "Clear" at bounding box center [104, 532] width 58 height 32
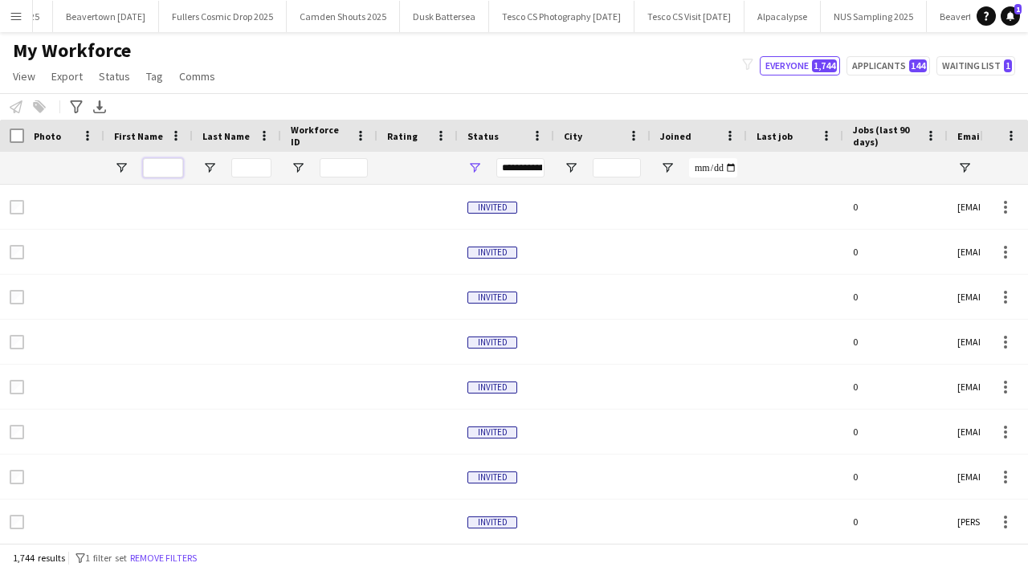
click at [165, 161] on input "First Name Filter Input" at bounding box center [163, 167] width 40 height 19
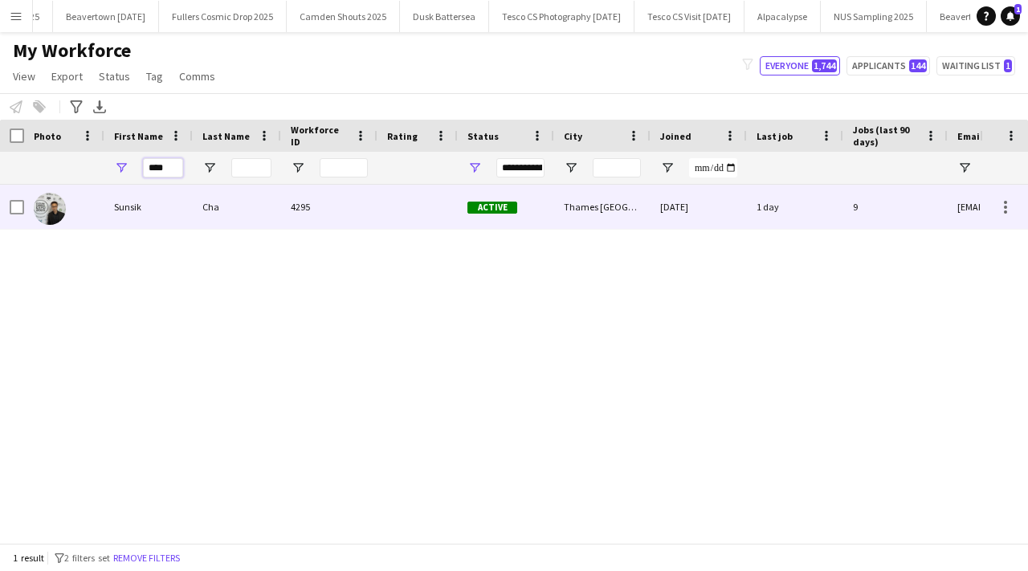
type input "****"
click at [267, 208] on div "Cha" at bounding box center [237, 207] width 88 height 44
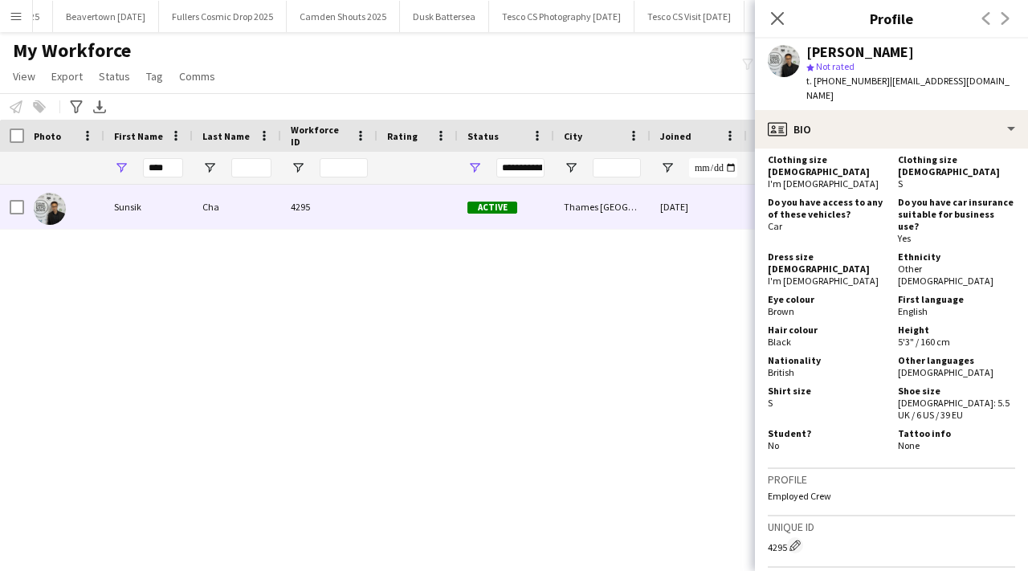
scroll to position [1324, 0]
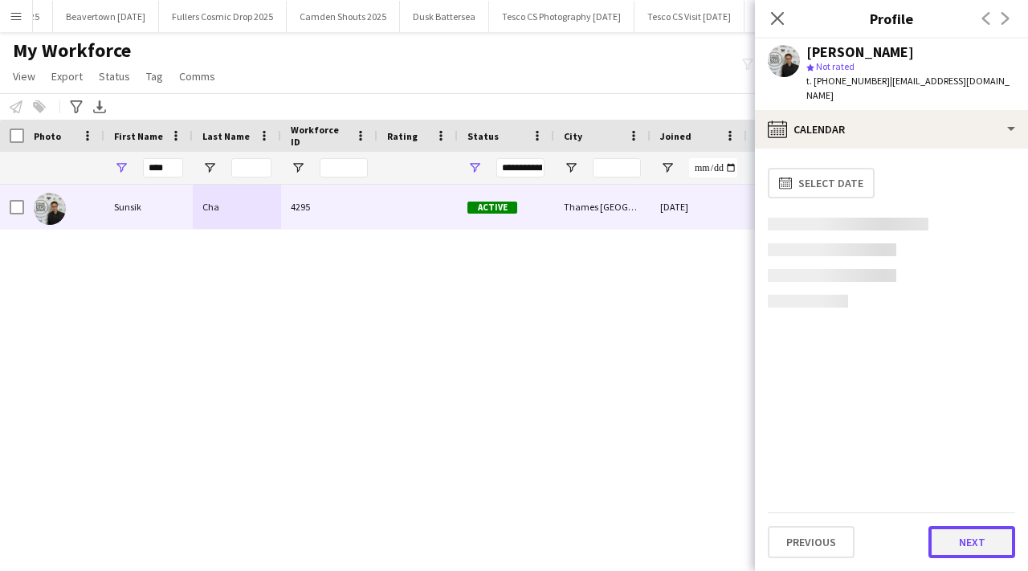
click at [996, 540] on button "Next" at bounding box center [971, 542] width 87 height 32
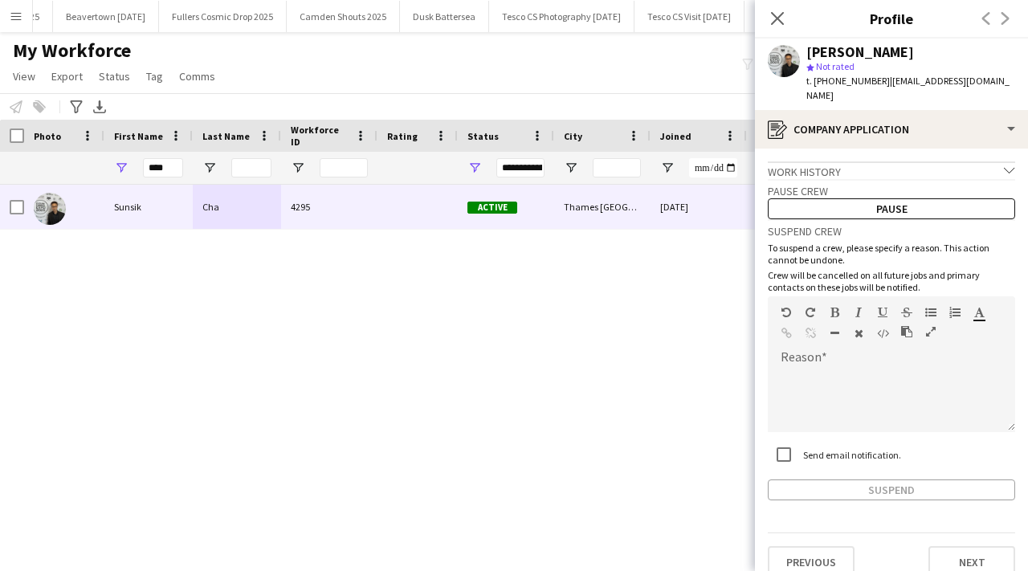
scroll to position [6, 0]
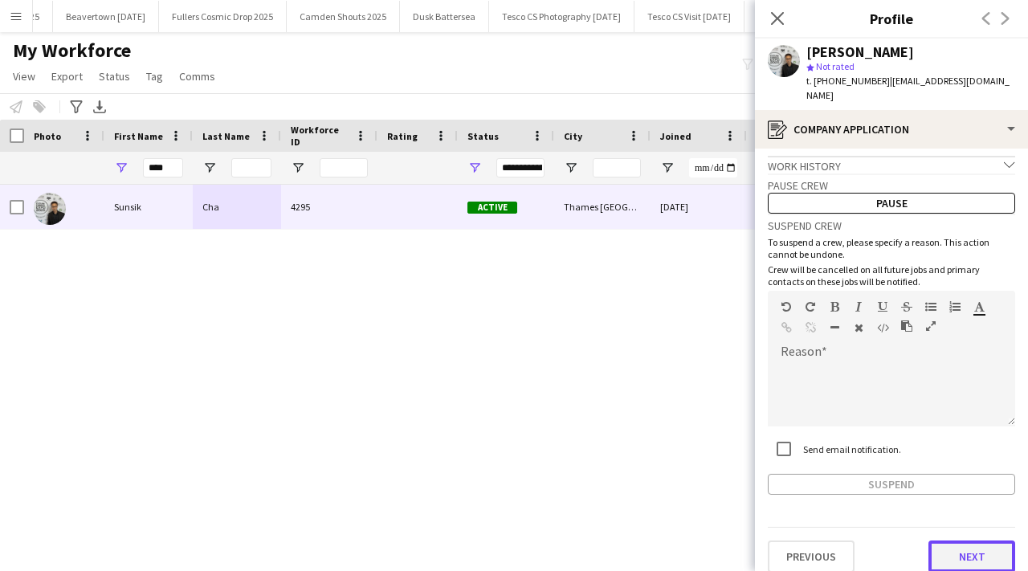
click at [961, 548] on button "Next" at bounding box center [971, 556] width 87 height 32
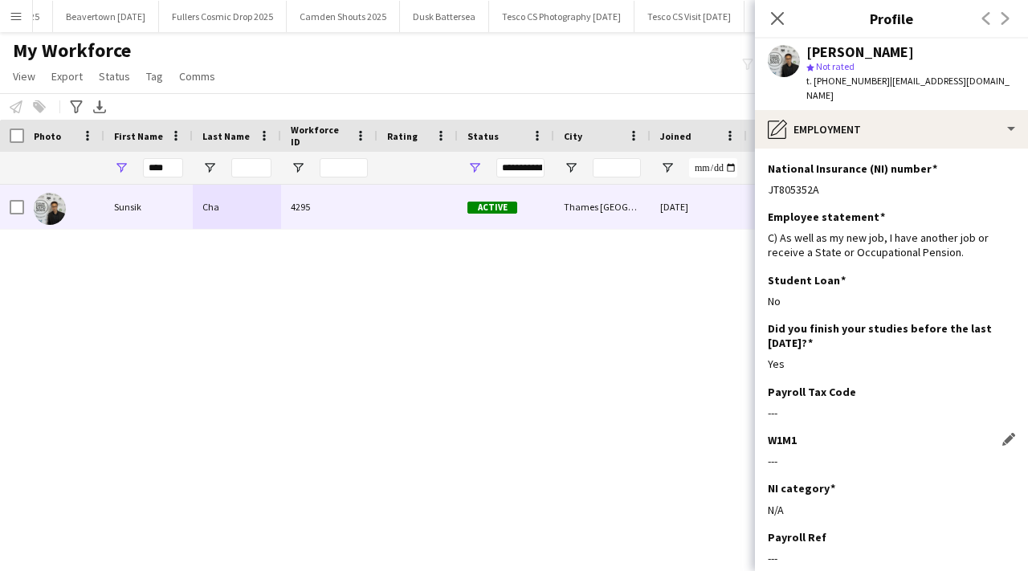
scroll to position [132, 0]
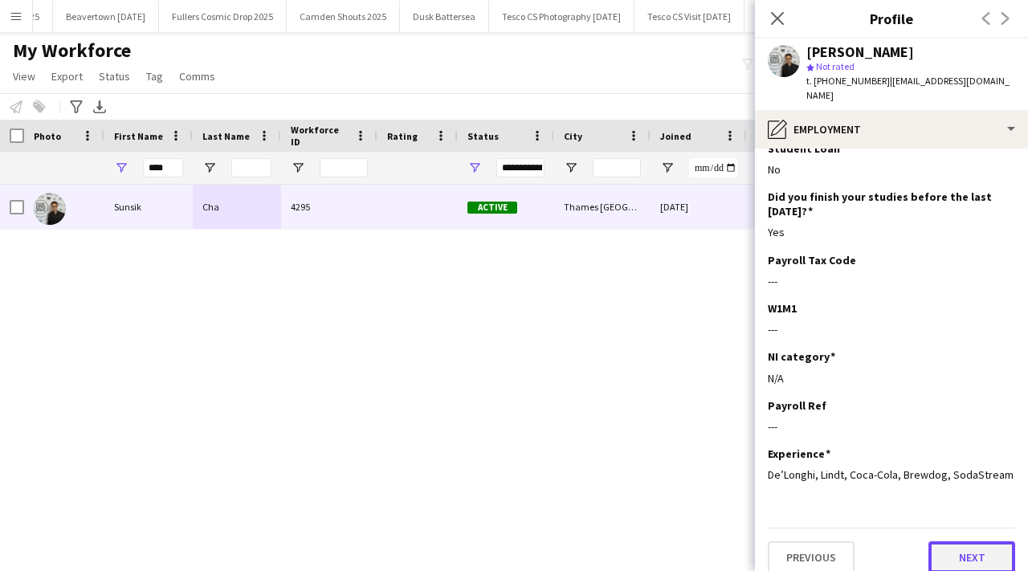
click at [967, 541] on button "Next" at bounding box center [971, 557] width 87 height 32
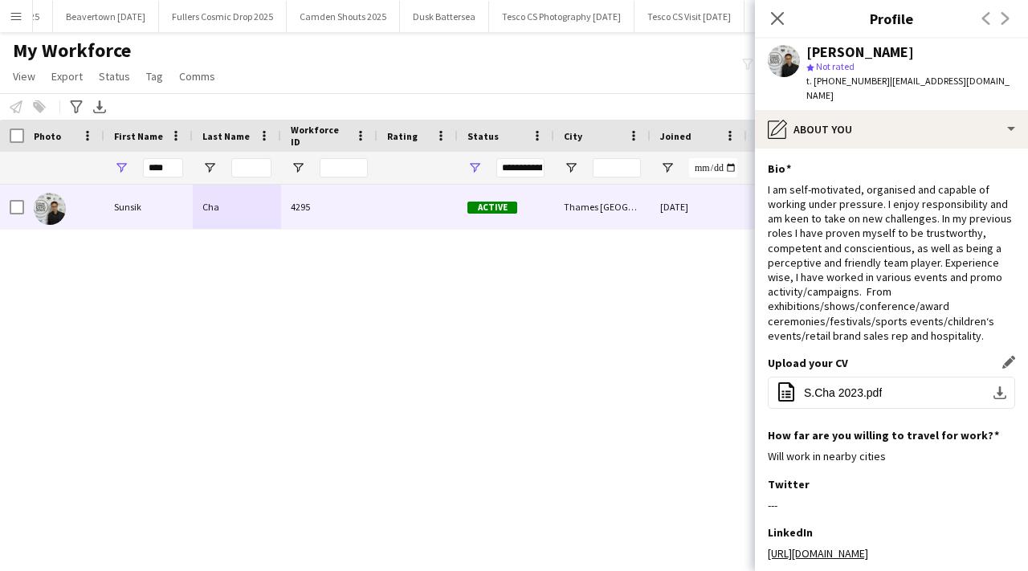
scroll to position [176, 0]
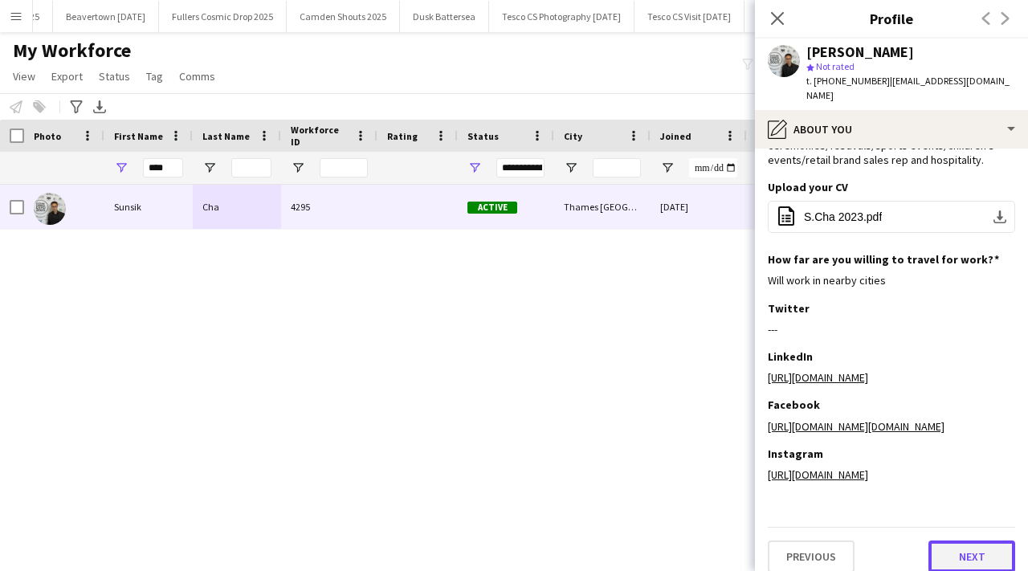
click at [976, 540] on button "Next" at bounding box center [971, 556] width 87 height 32
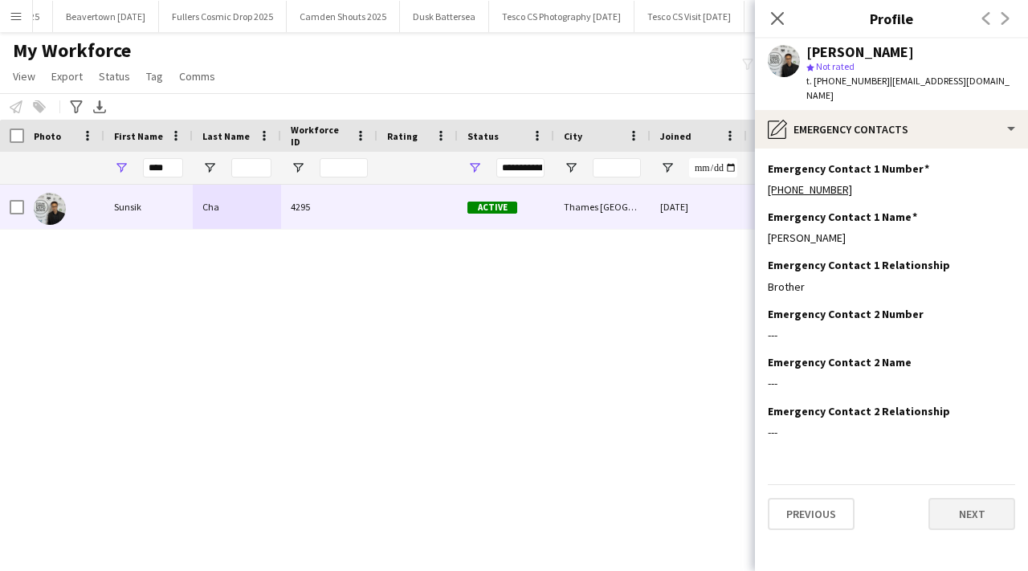
scroll to position [0, 0]
click at [967, 498] on button "Next" at bounding box center [971, 514] width 87 height 32
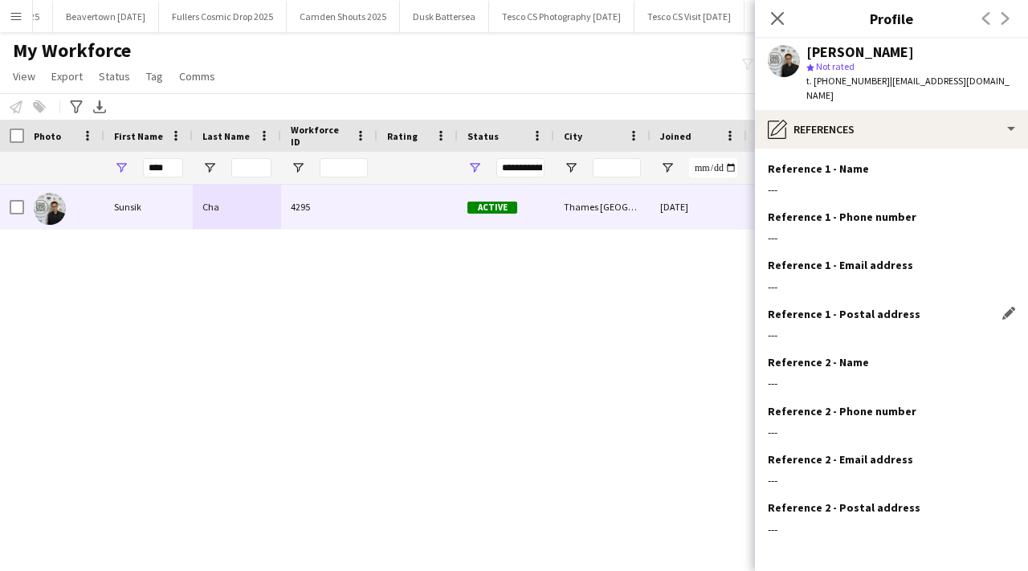
scroll to position [54, 0]
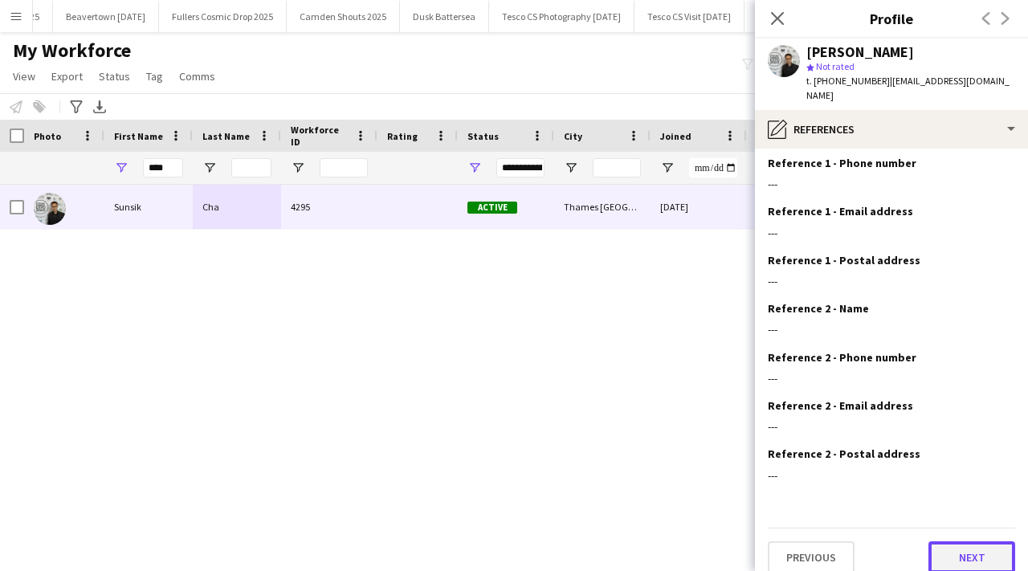
click at [975, 541] on button "Next" at bounding box center [971, 557] width 87 height 32
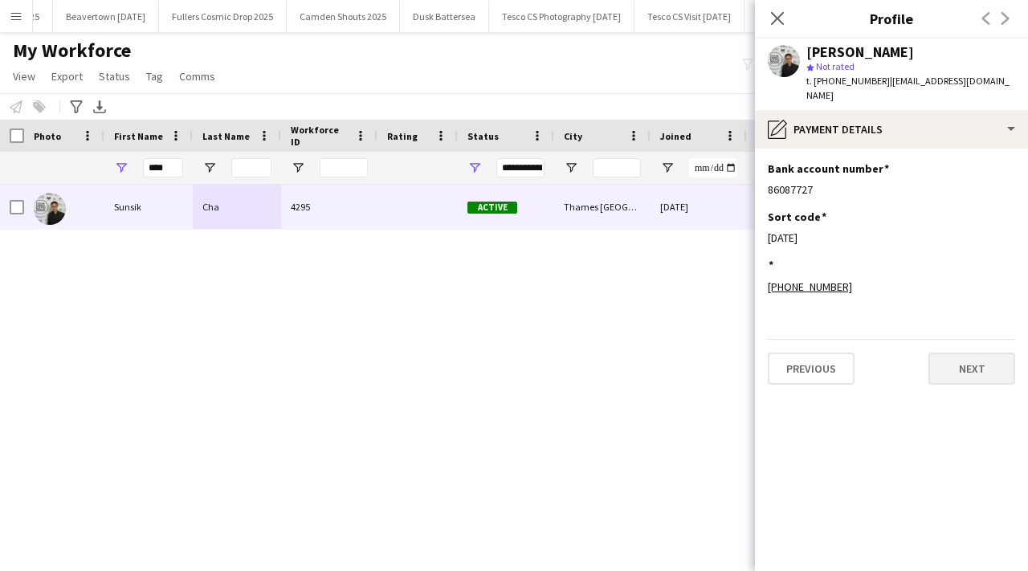
scroll to position [0, 0]
click at [960, 357] on button "Next" at bounding box center [971, 369] width 87 height 32
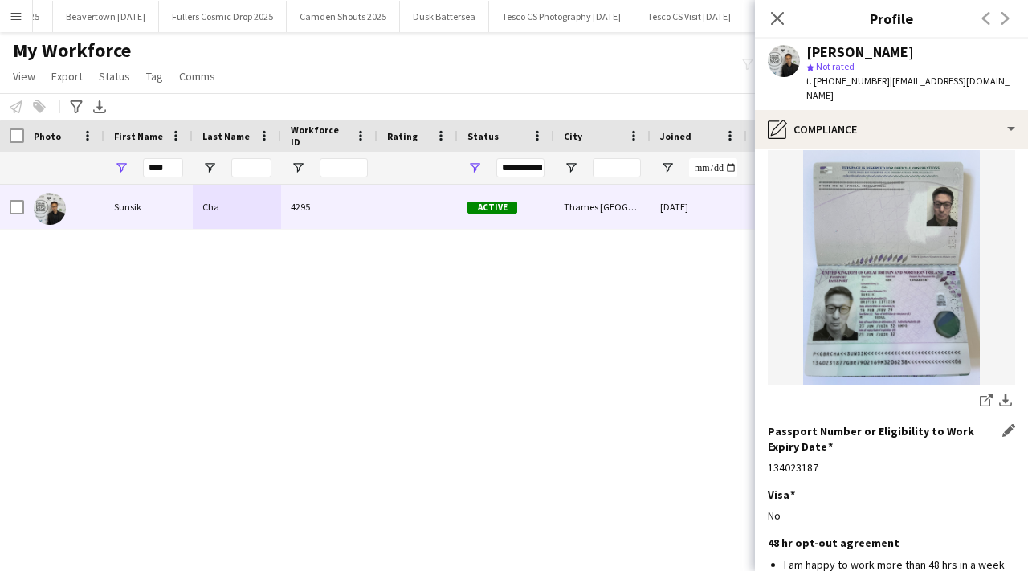
scroll to position [267, 0]
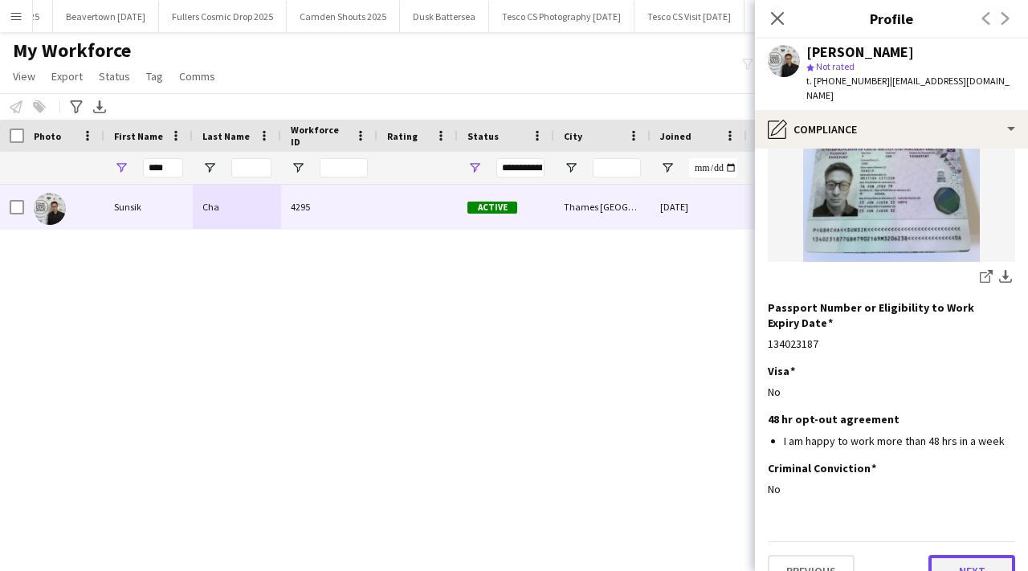
click at [961, 555] on button "Next" at bounding box center [971, 571] width 87 height 32
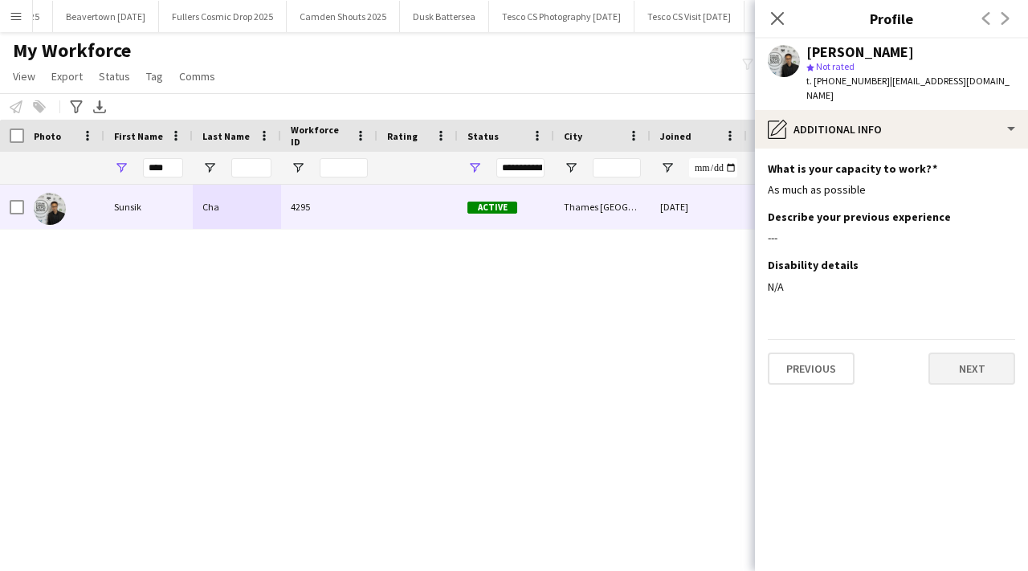
scroll to position [0, 0]
click at [954, 353] on button "Next" at bounding box center [971, 369] width 87 height 32
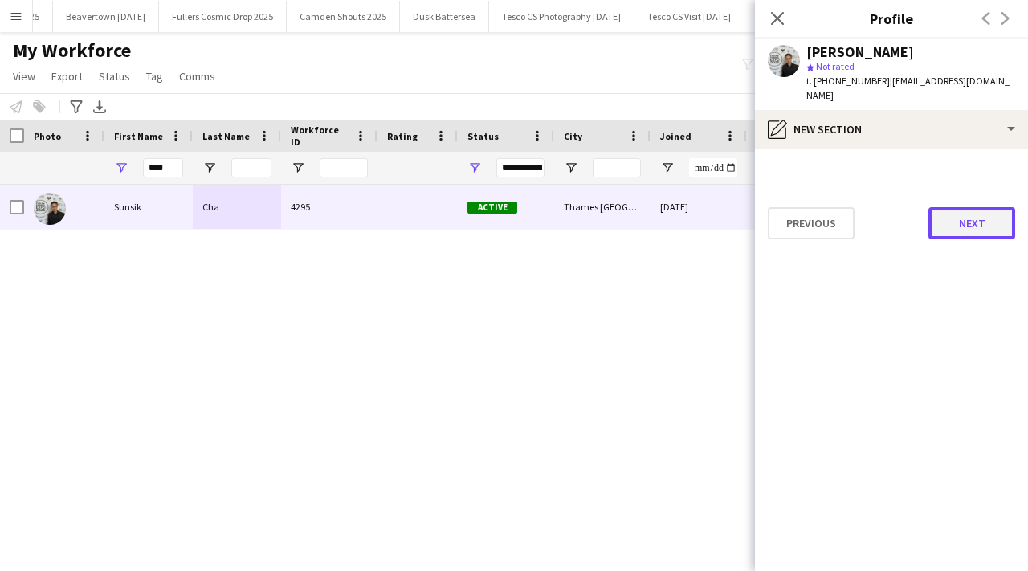
click at [943, 207] on button "Next" at bounding box center [971, 223] width 87 height 32
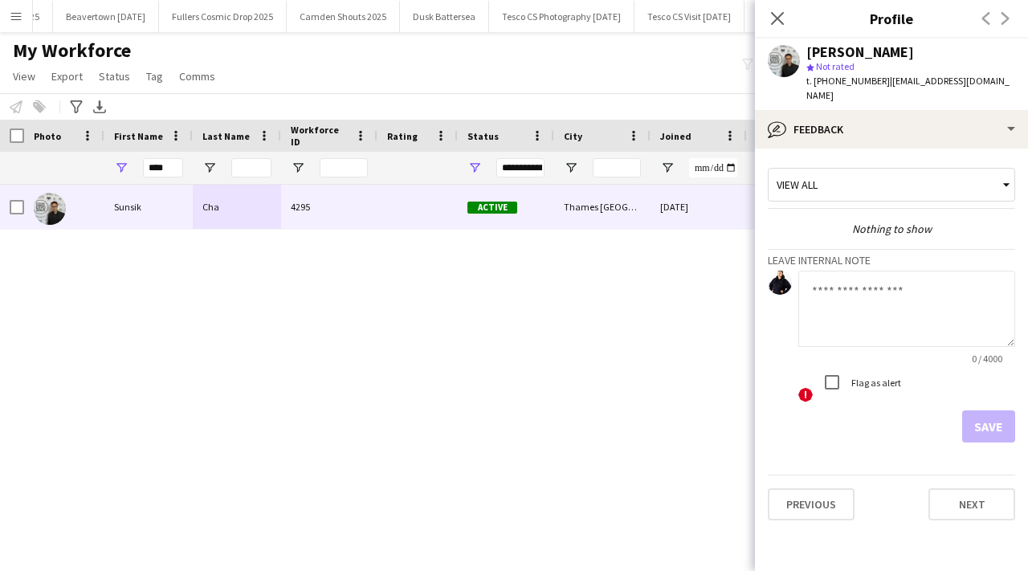
click at [893, 292] on textarea at bounding box center [906, 309] width 217 height 76
type textarea "**********"
click at [977, 418] on button "Save" at bounding box center [988, 426] width 53 height 32
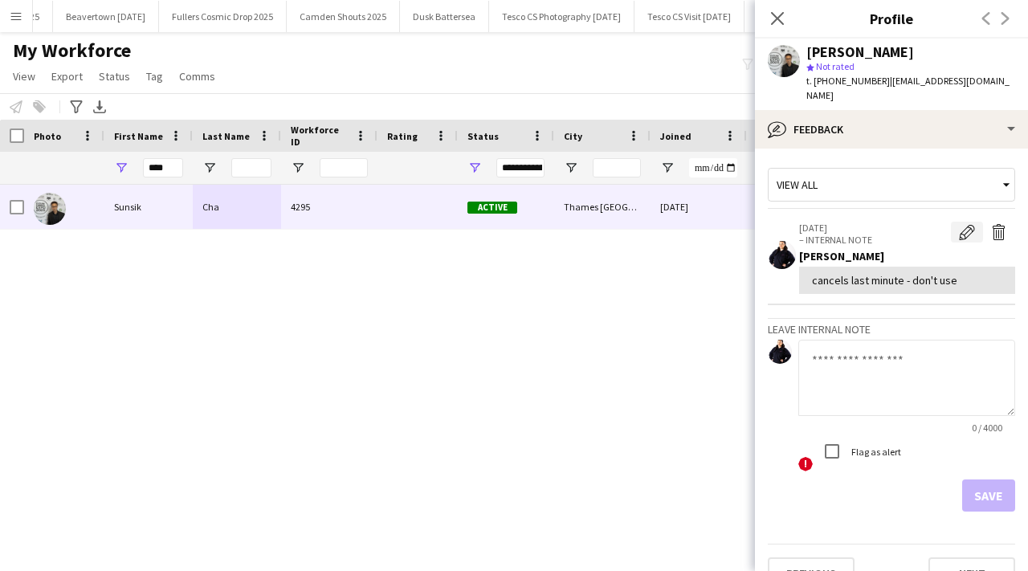
click at [965, 224] on app-icon "Edit internal note" at bounding box center [967, 232] width 16 height 16
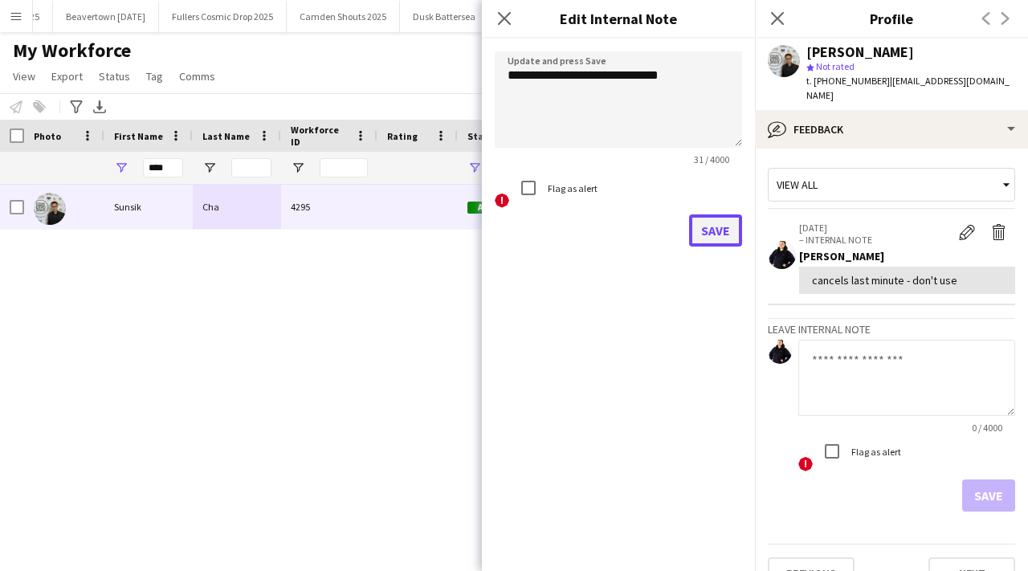
click at [712, 226] on button "Save" at bounding box center [715, 230] width 53 height 32
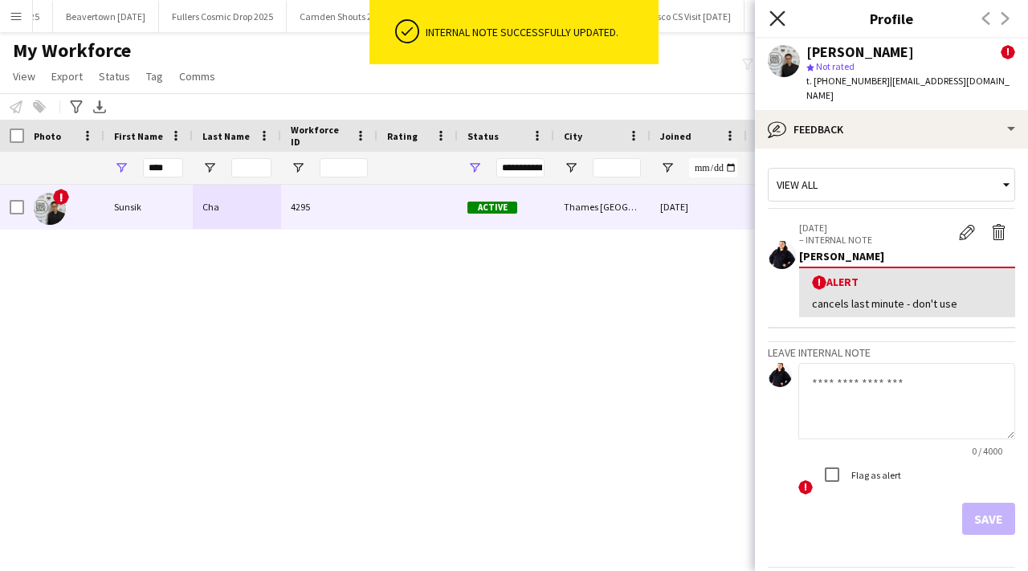
click at [777, 22] on icon "Close pop-in" at bounding box center [776, 17] width 15 height 15
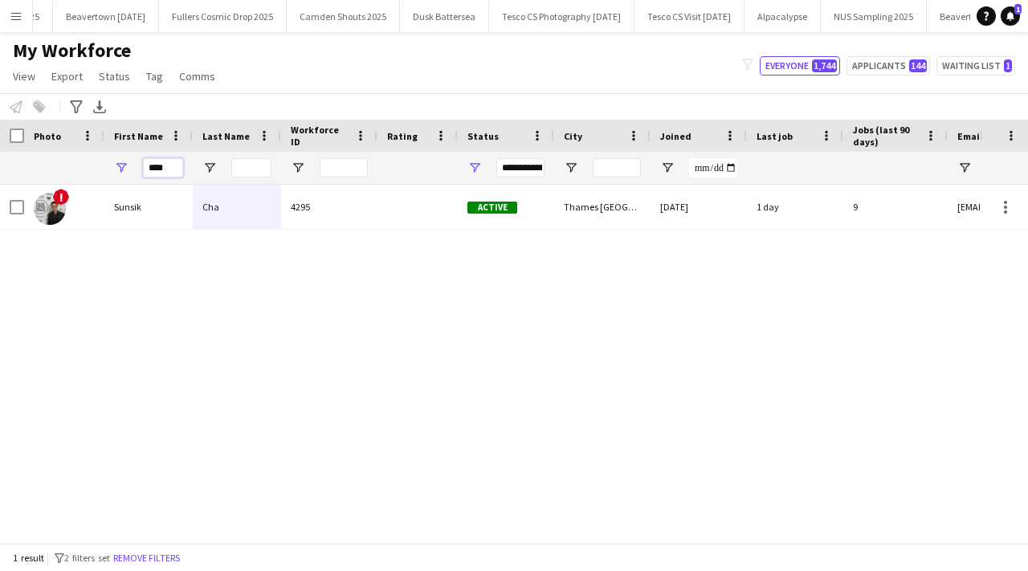
drag, startPoint x: 172, startPoint y: 168, endPoint x: 142, endPoint y: 164, distance: 30.0
click at [143, 165] on input "****" at bounding box center [163, 167] width 40 height 19
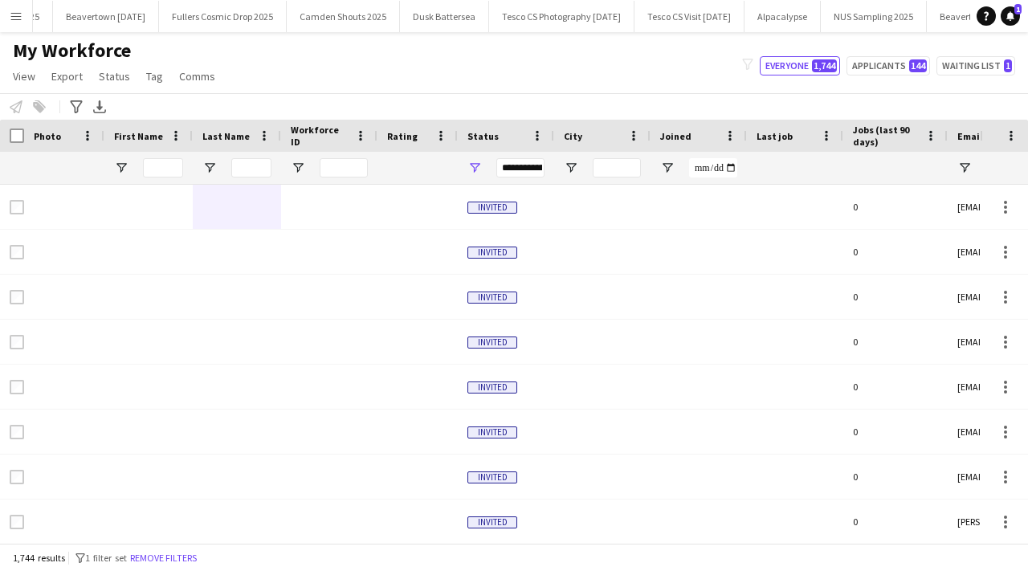
click at [13, 15] on app-icon "Menu" at bounding box center [16, 16] width 13 height 13
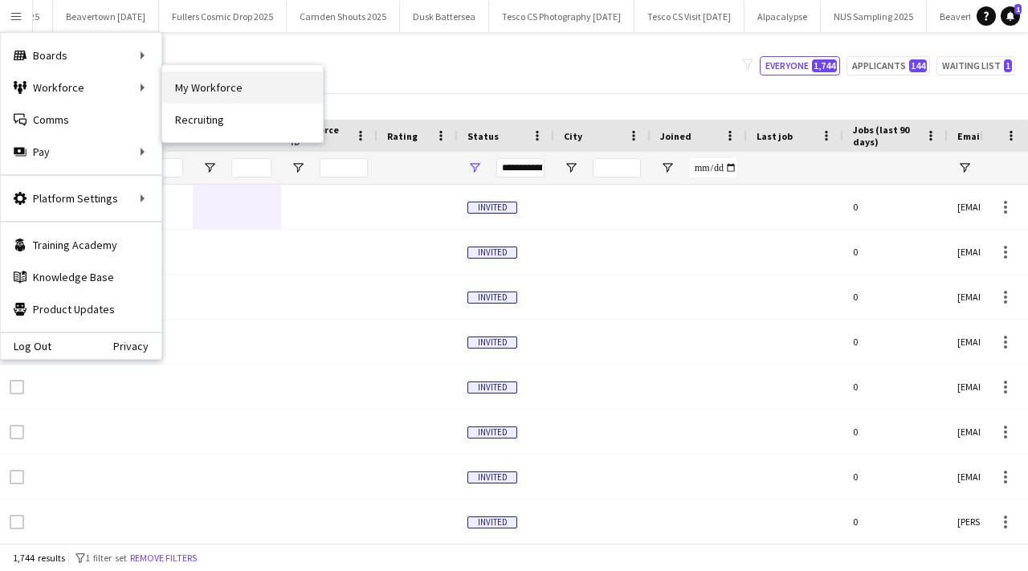
click at [198, 88] on link "My Workforce" at bounding box center [242, 87] width 161 height 32
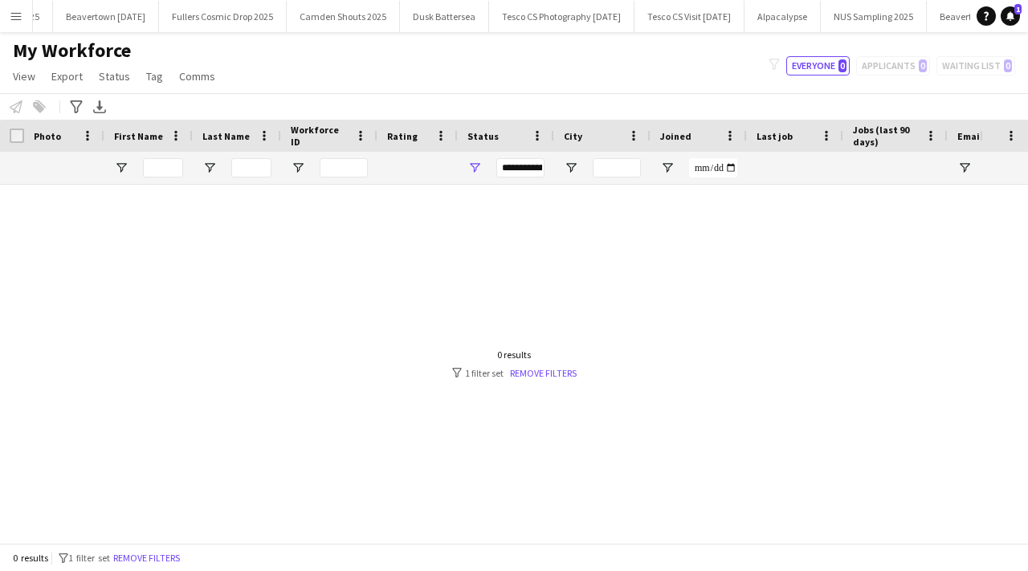
click at [22, 22] on button "Menu" at bounding box center [16, 16] width 32 height 32
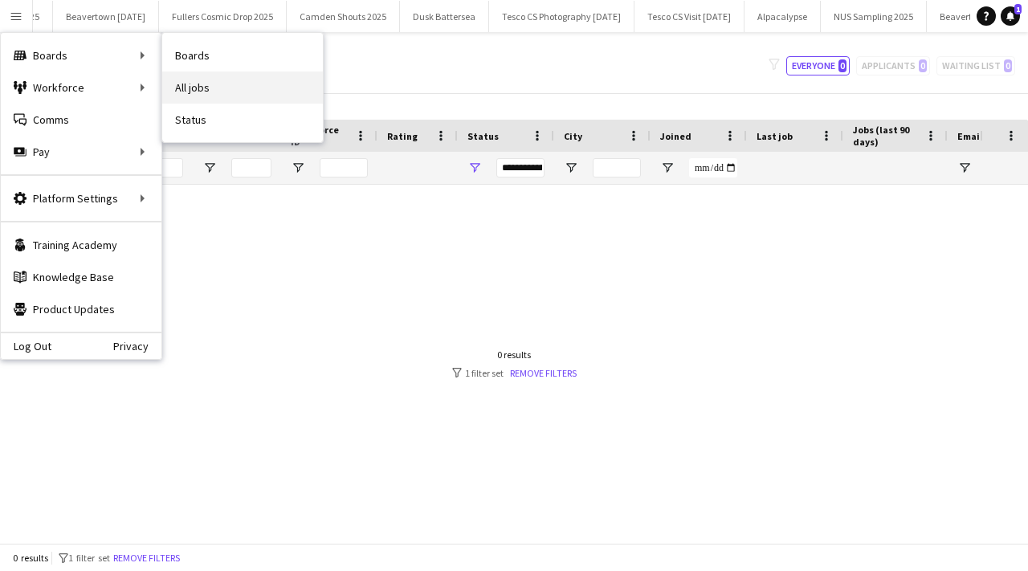
click at [207, 82] on link "All jobs" at bounding box center [242, 87] width 161 height 32
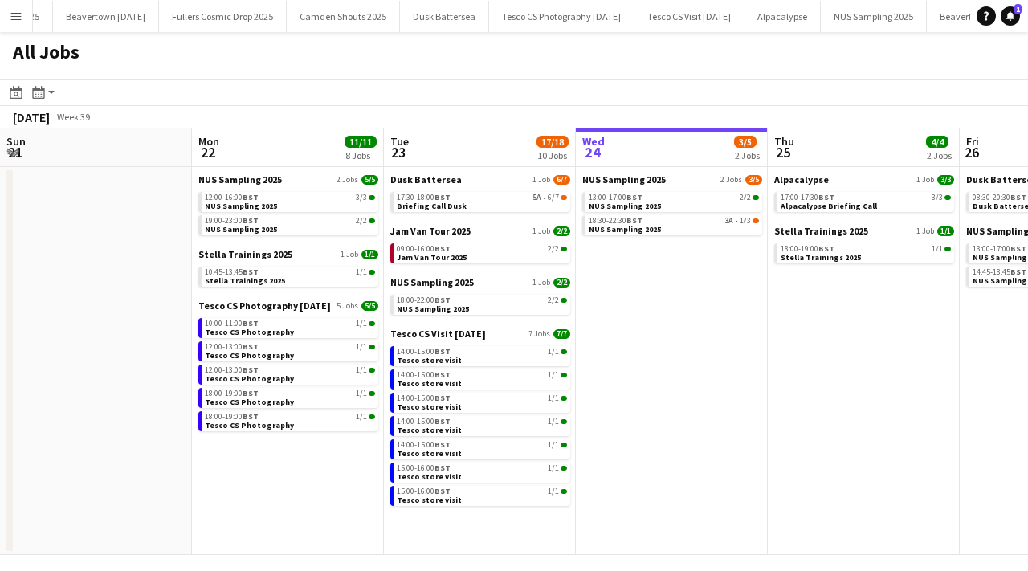
scroll to position [0, 384]
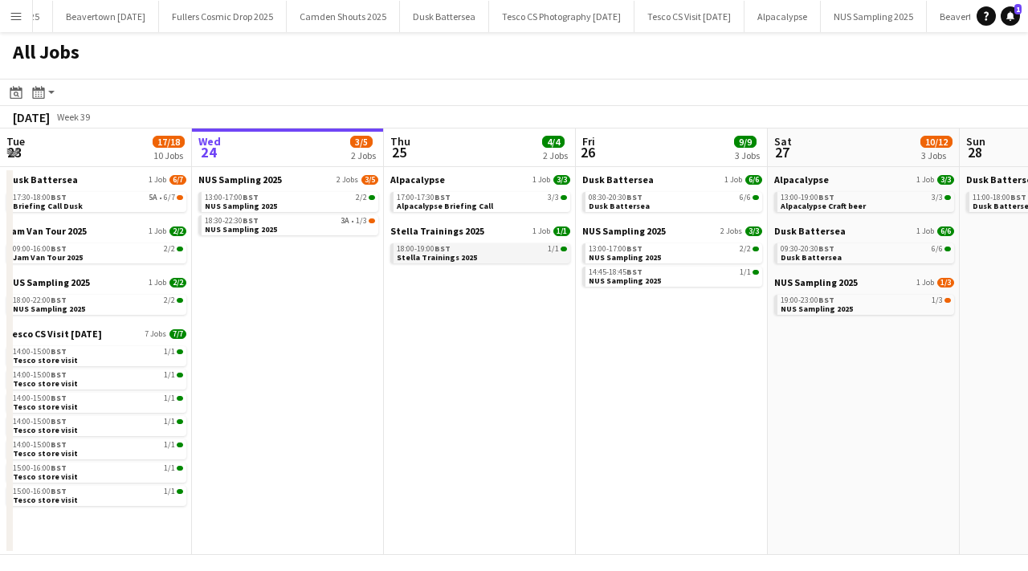
click at [532, 256] on link "18:00-19:00 BST 1/1 Stella Trainings 2025" at bounding box center [482, 252] width 170 height 18
click at [568, 10] on button "NUS Sampling 2025 Close" at bounding box center [515, 16] width 106 height 31
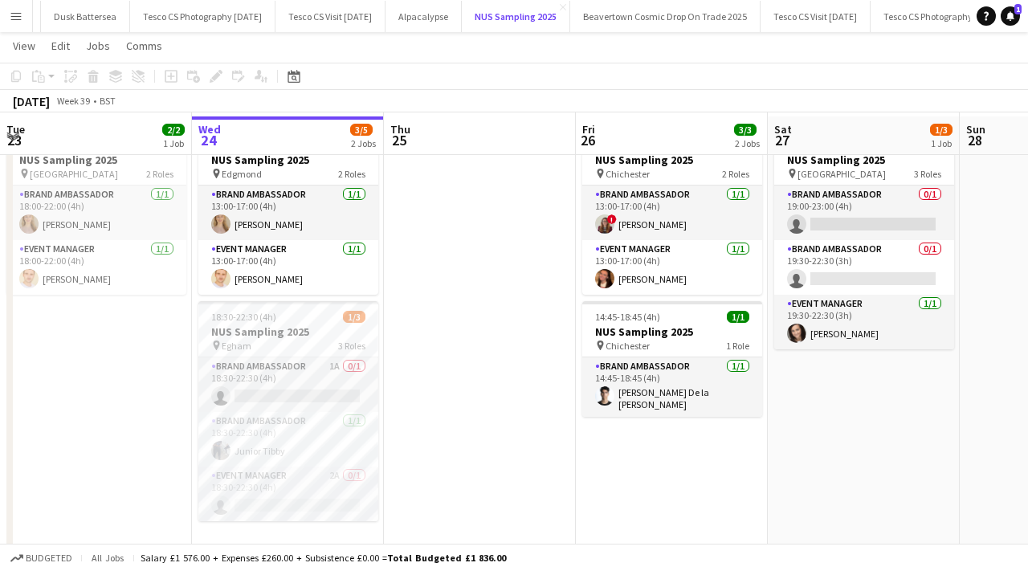
scroll to position [69, 0]
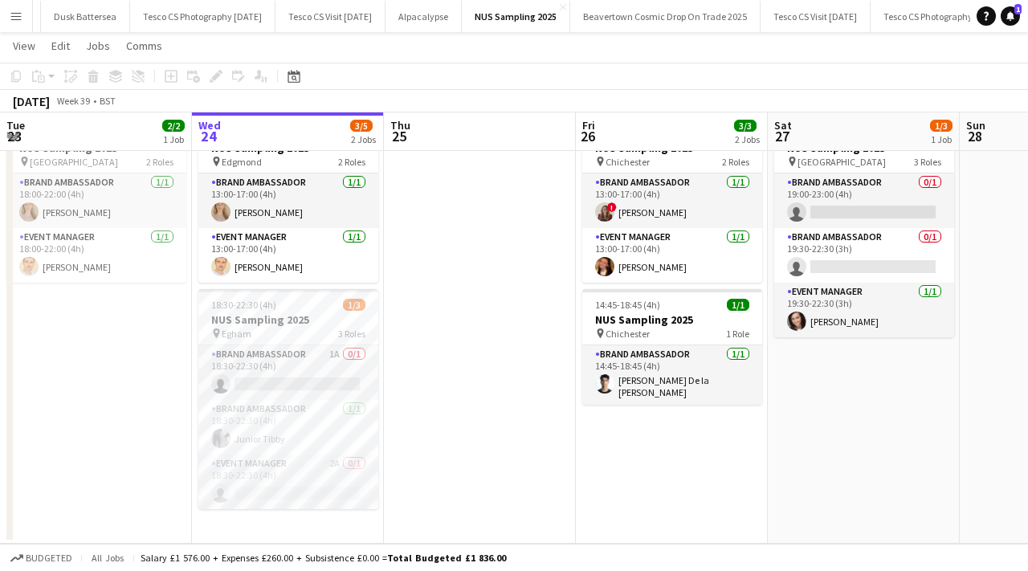
click at [12, 23] on button "Menu" at bounding box center [16, 16] width 32 height 32
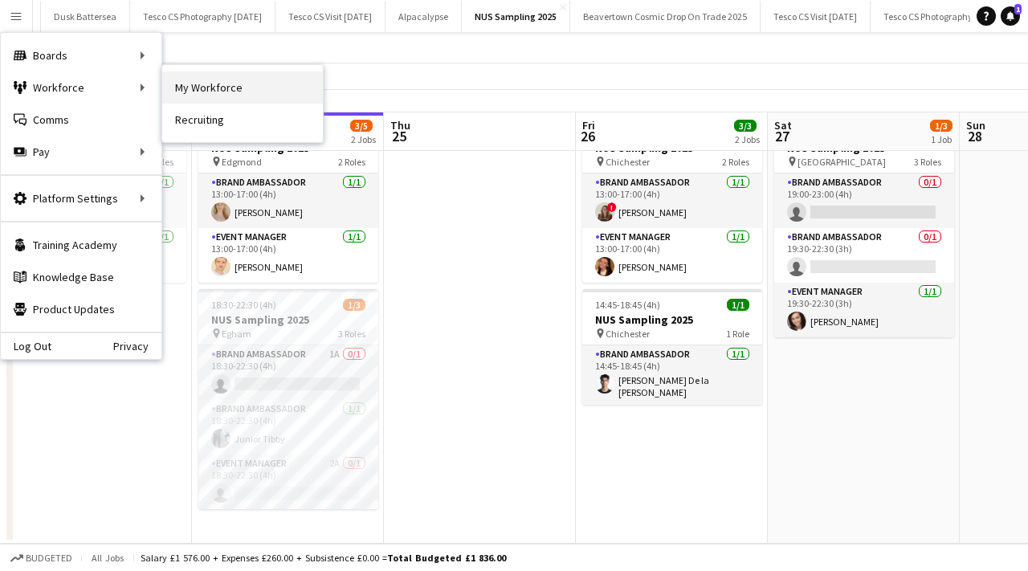
click at [206, 88] on link "My Workforce" at bounding box center [242, 87] width 161 height 32
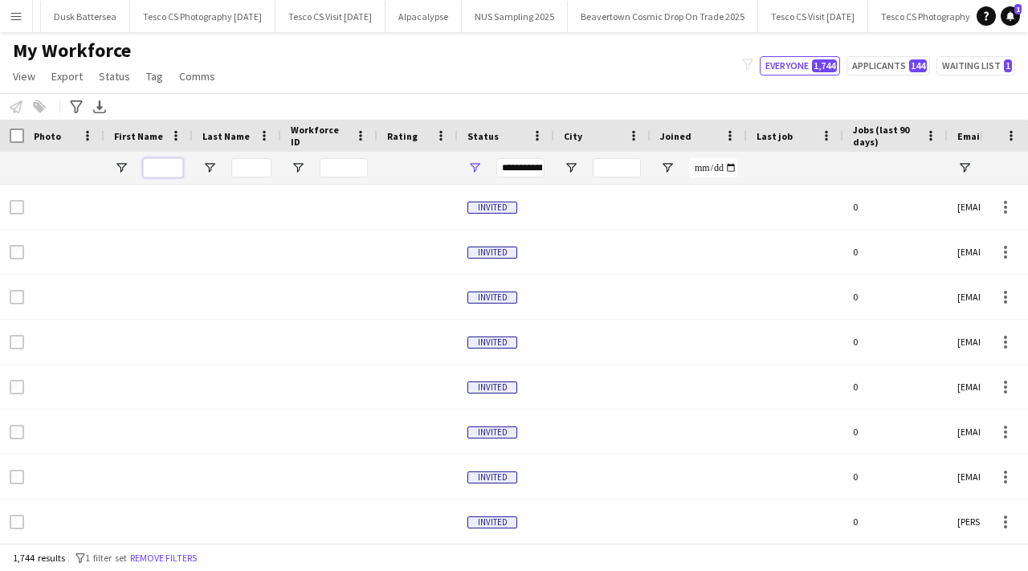
click at [158, 167] on input "First Name Filter Input" at bounding box center [163, 167] width 40 height 19
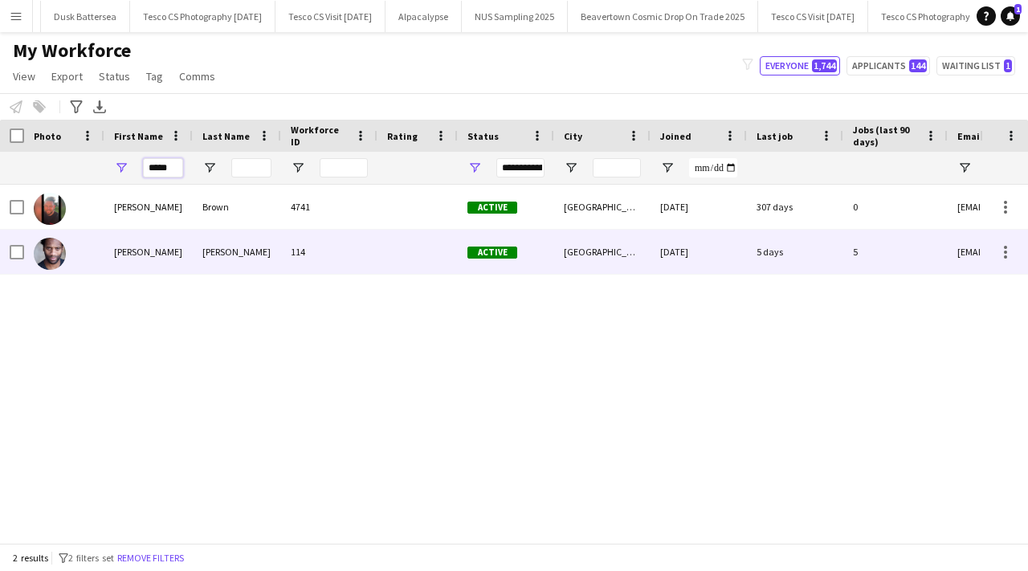
type input "*****"
click at [233, 249] on div "Cooper" at bounding box center [237, 252] width 88 height 44
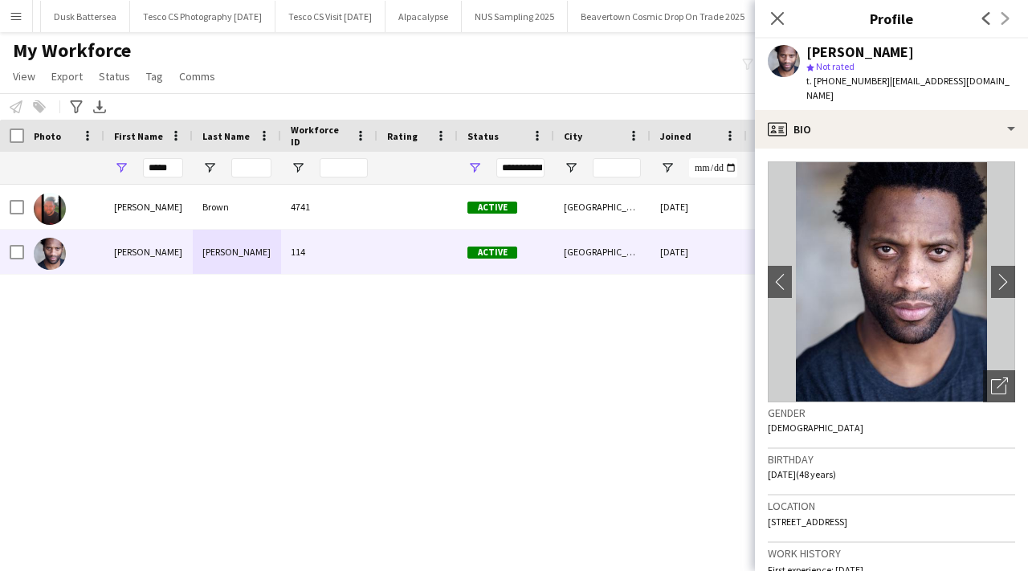
drag, startPoint x: 857, startPoint y: 507, endPoint x: 889, endPoint y: 506, distance: 32.1
click at [847, 516] on span "4 Leys Court, London, SW9 7RA" at bounding box center [808, 522] width 80 height 12
copy span "SW9 7RA"
drag, startPoint x: 179, startPoint y: 164, endPoint x: 135, endPoint y: 165, distance: 44.2
click at [135, 165] on div "*****" at bounding box center [148, 168] width 88 height 32
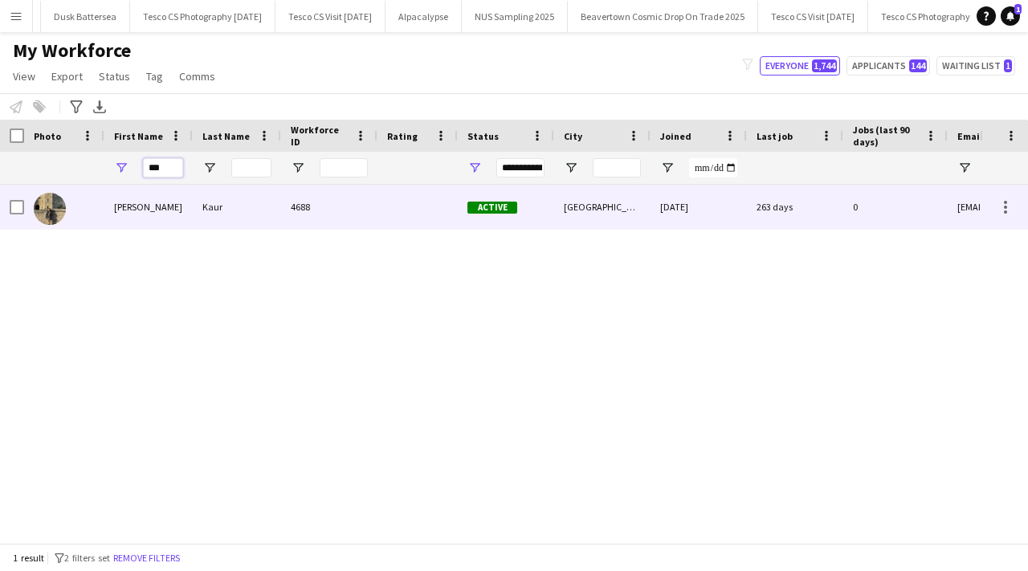
type input "***"
click at [172, 214] on div "Bavneet" at bounding box center [148, 207] width 88 height 44
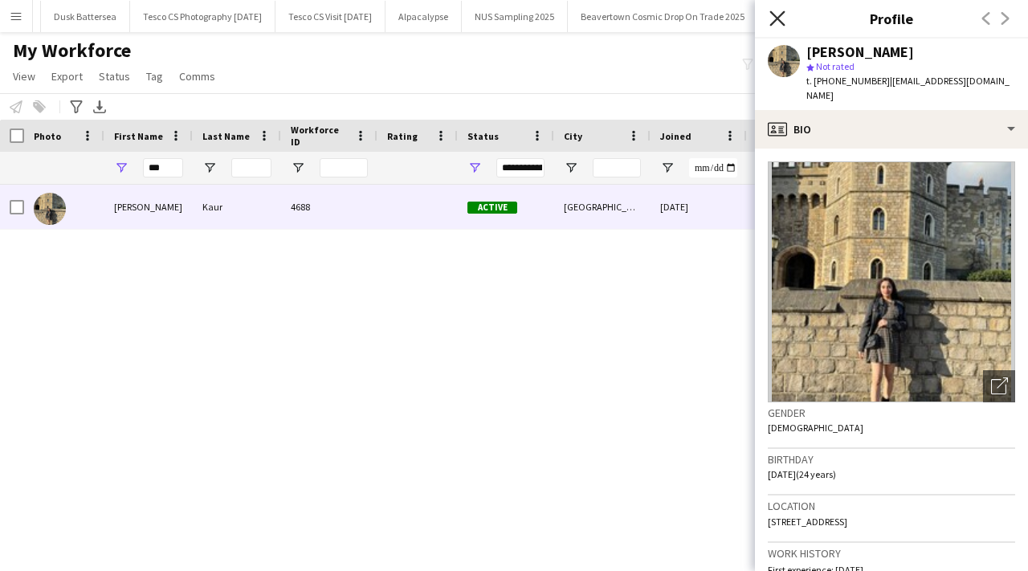
click at [773, 12] on icon "Close pop-in" at bounding box center [776, 17] width 15 height 15
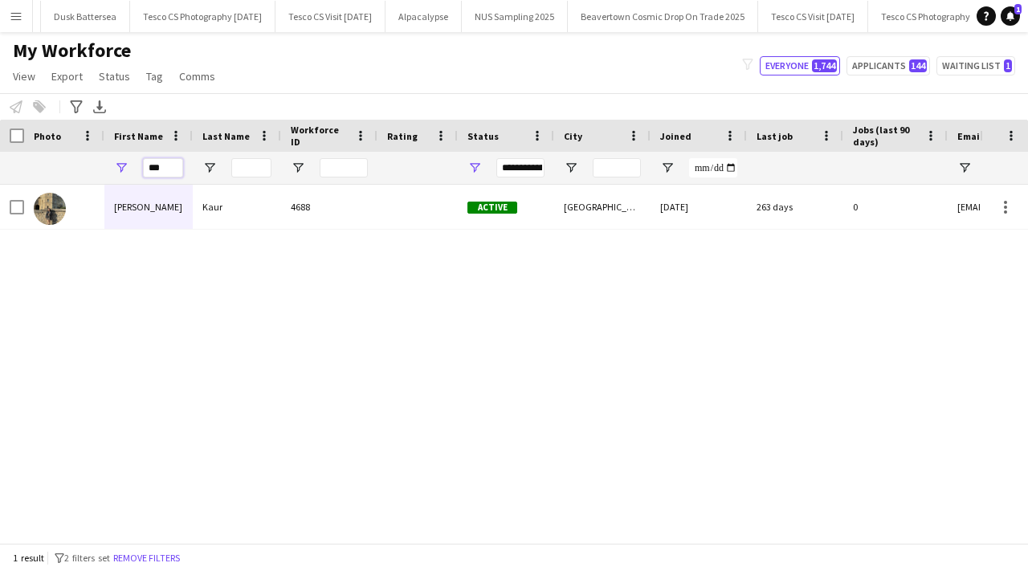
drag, startPoint x: 164, startPoint y: 169, endPoint x: 141, endPoint y: 167, distance: 22.5
click at [142, 168] on div "***" at bounding box center [148, 168] width 88 height 32
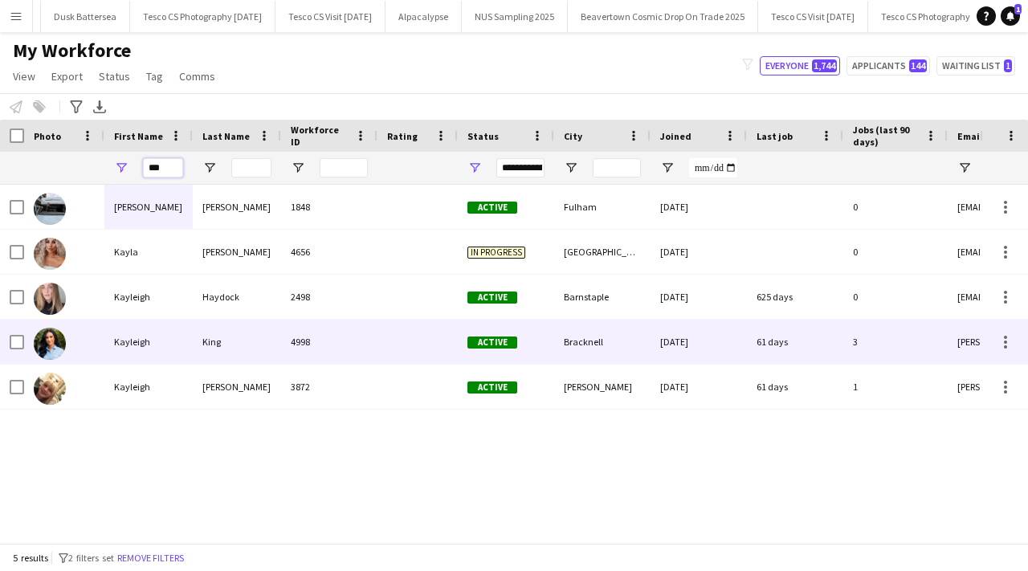
type input "***"
click at [237, 339] on div "King" at bounding box center [237, 342] width 88 height 44
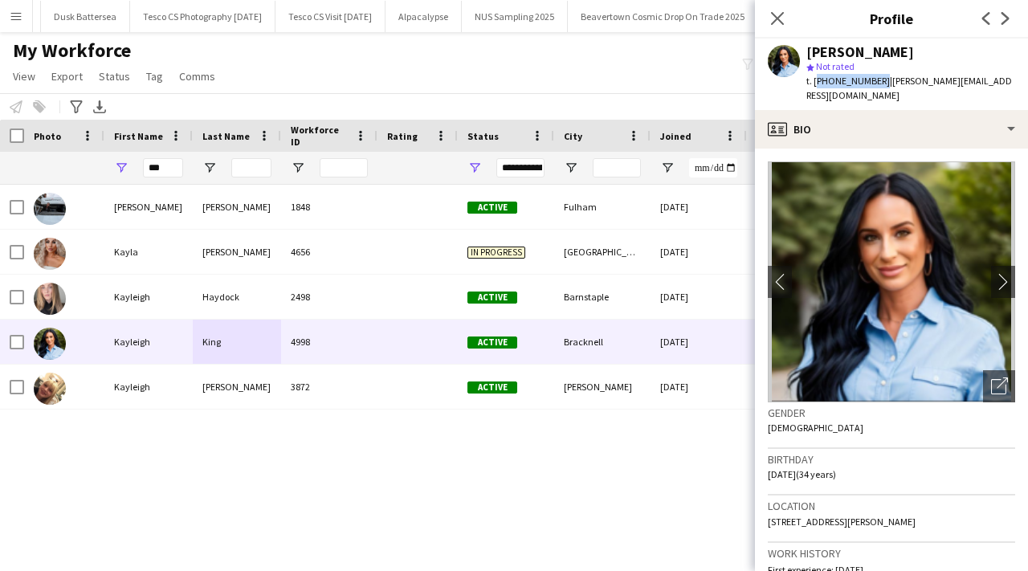
drag, startPoint x: 814, startPoint y: 82, endPoint x: 872, endPoint y: 75, distance: 59.0
click at [873, 75] on span "t. +447913422542" at bounding box center [848, 81] width 84 height 12
click at [846, 81] on span "t. +447913422542" at bounding box center [848, 81] width 84 height 12
drag, startPoint x: 814, startPoint y: 80, endPoint x: 876, endPoint y: 81, distance: 61.9
click at [876, 81] on span "t. +447913422542" at bounding box center [848, 81] width 84 height 12
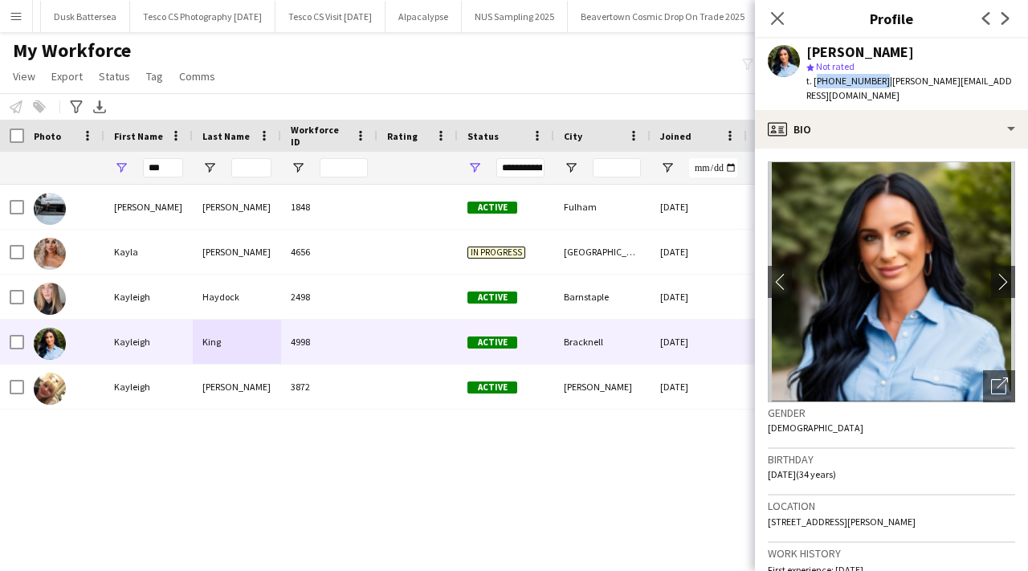
copy span "+447913422542"
drag, startPoint x: 180, startPoint y: 165, endPoint x: 135, endPoint y: 161, distance: 45.2
click at [135, 161] on div "***" at bounding box center [148, 168] width 88 height 32
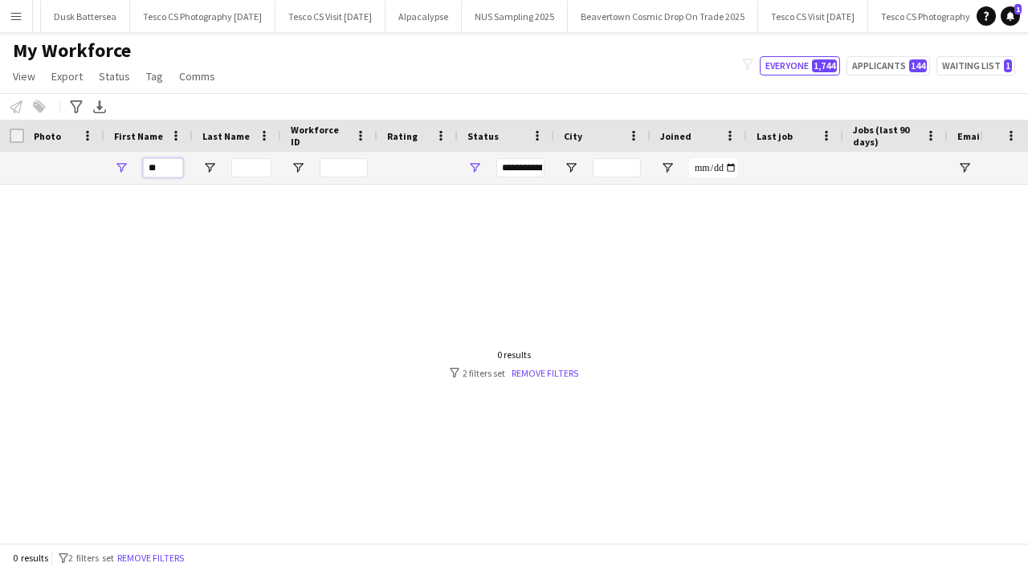
type input "*"
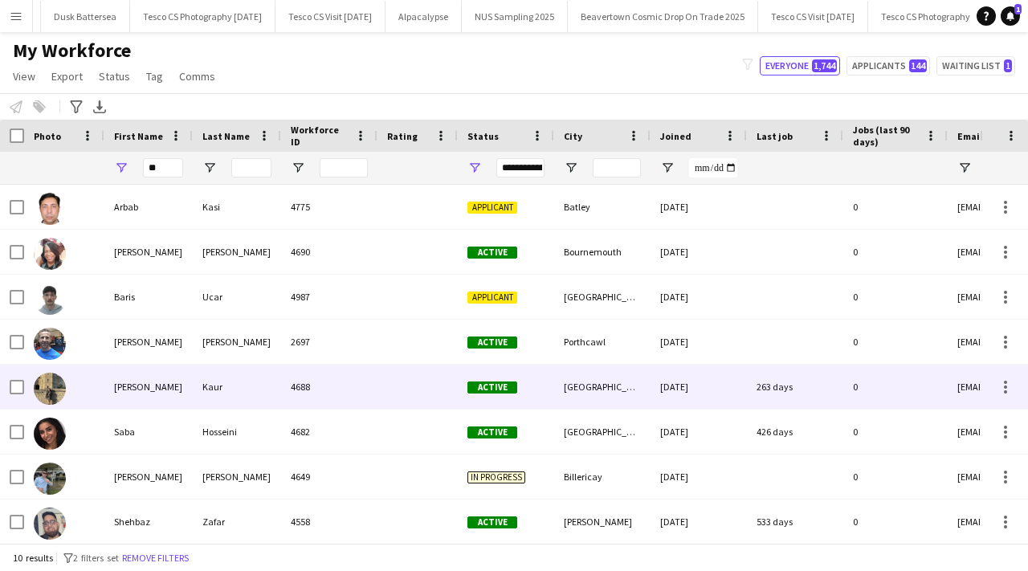
click at [188, 383] on div "Bavneet" at bounding box center [148, 387] width 88 height 44
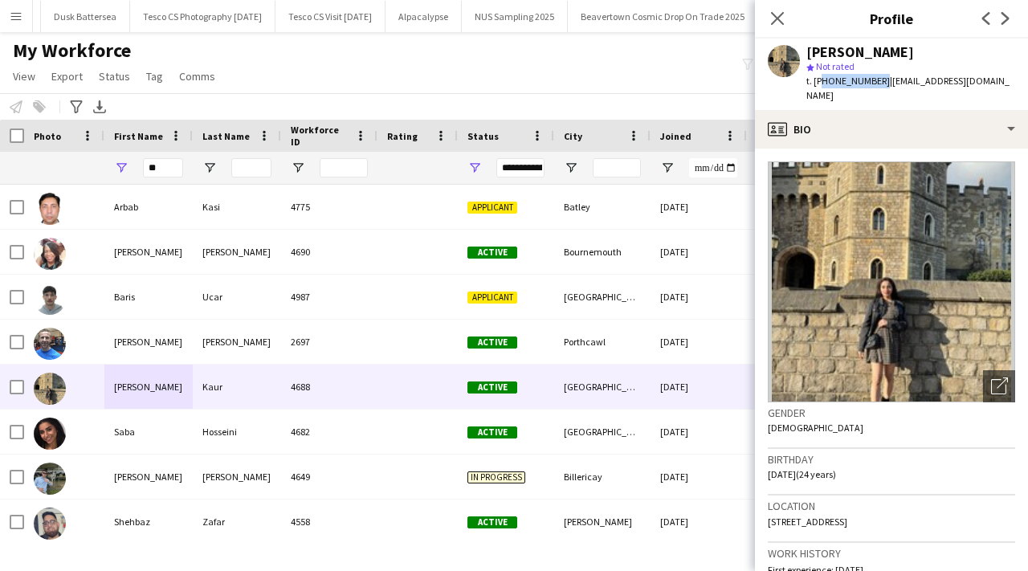
drag, startPoint x: 817, startPoint y: 82, endPoint x: 873, endPoint y: 83, distance: 56.2
click at [873, 83] on span "t. +447823617710" at bounding box center [848, 81] width 84 height 12
drag, startPoint x: 814, startPoint y: 81, endPoint x: 875, endPoint y: 77, distance: 61.2
click at [875, 77] on span "t. +447823617710" at bounding box center [848, 81] width 84 height 12
copy span "+447823617710"
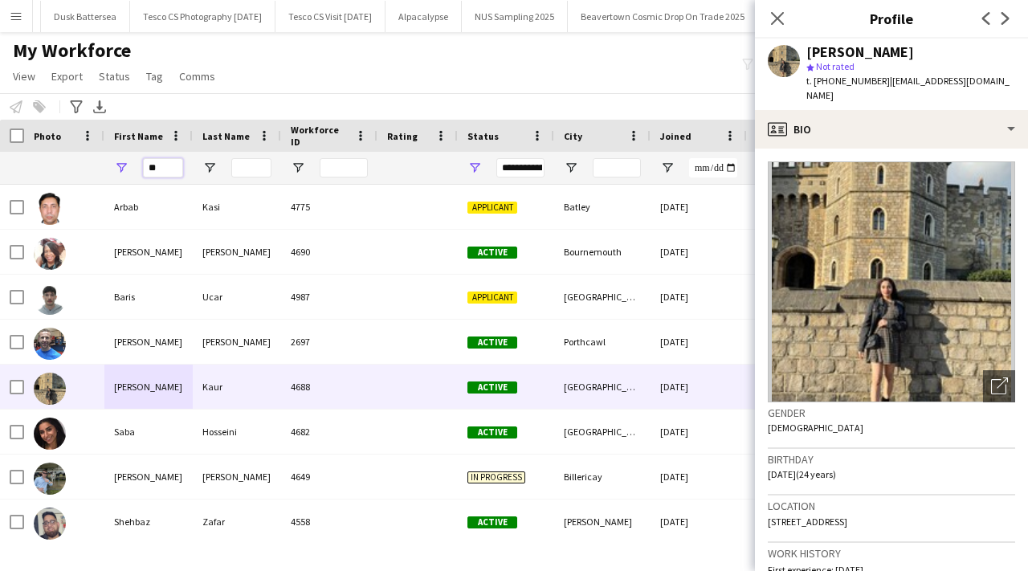
click at [169, 170] on input "**" at bounding box center [163, 167] width 40 height 19
type input "*"
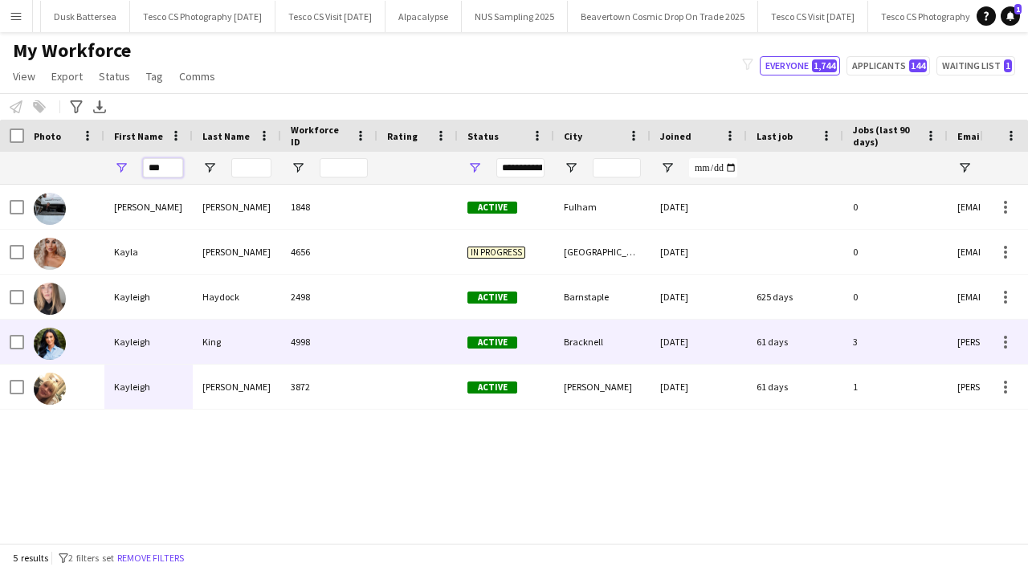
type input "***"
click at [218, 337] on div "King" at bounding box center [237, 342] width 88 height 44
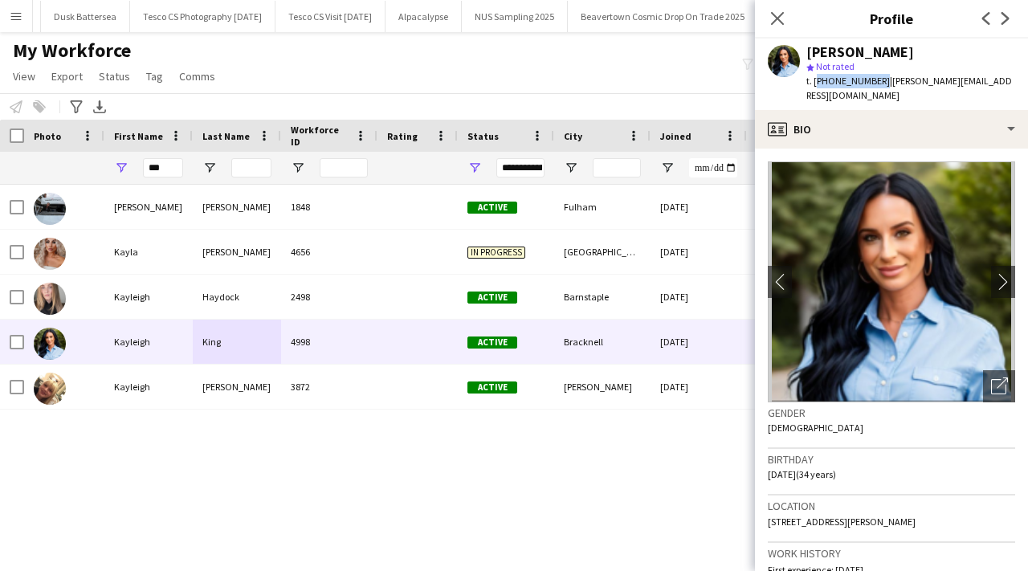
drag, startPoint x: 814, startPoint y: 84, endPoint x: 874, endPoint y: 80, distance: 60.3
click at [875, 81] on span "t. +447913422542" at bounding box center [848, 81] width 84 height 12
copy span "+447913422542"
click at [548, 13] on button "NUS Sampling 2025 Close" at bounding box center [515, 16] width 106 height 31
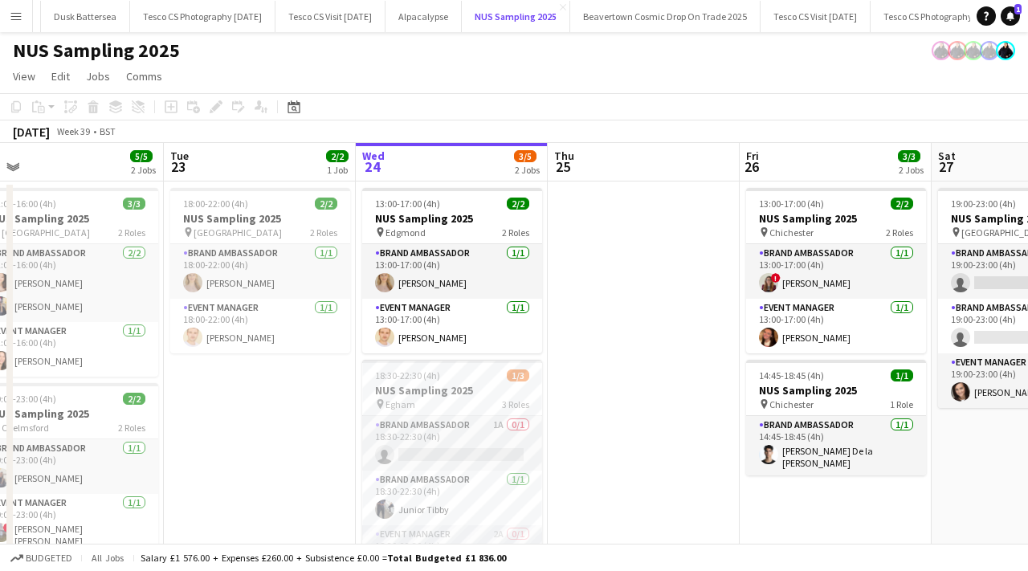
scroll to position [69, 0]
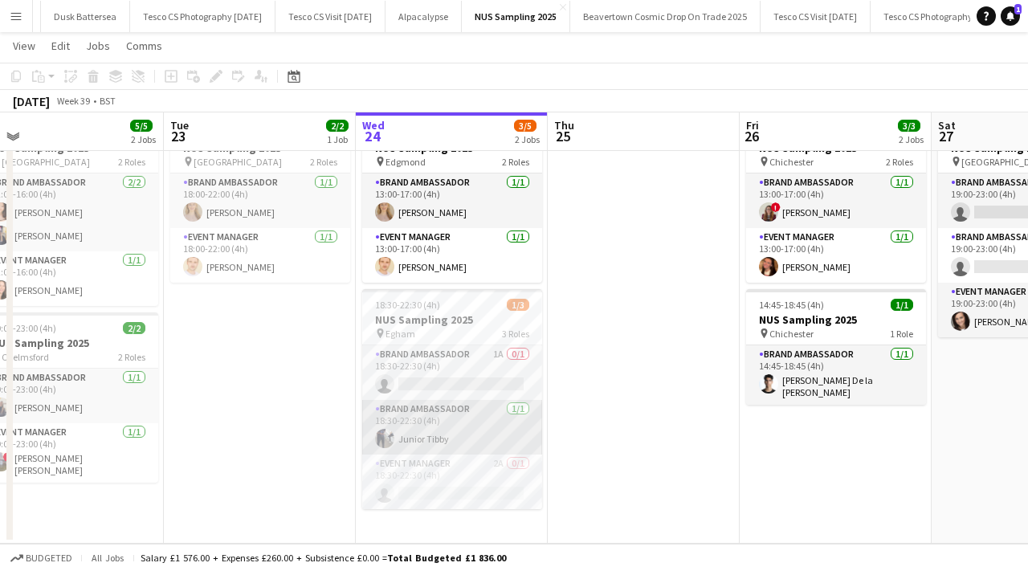
click at [406, 439] on app-card-role "Brand Ambassador 1/1 18:30-22:30 (4h) Junior Tibby" at bounding box center [452, 427] width 180 height 55
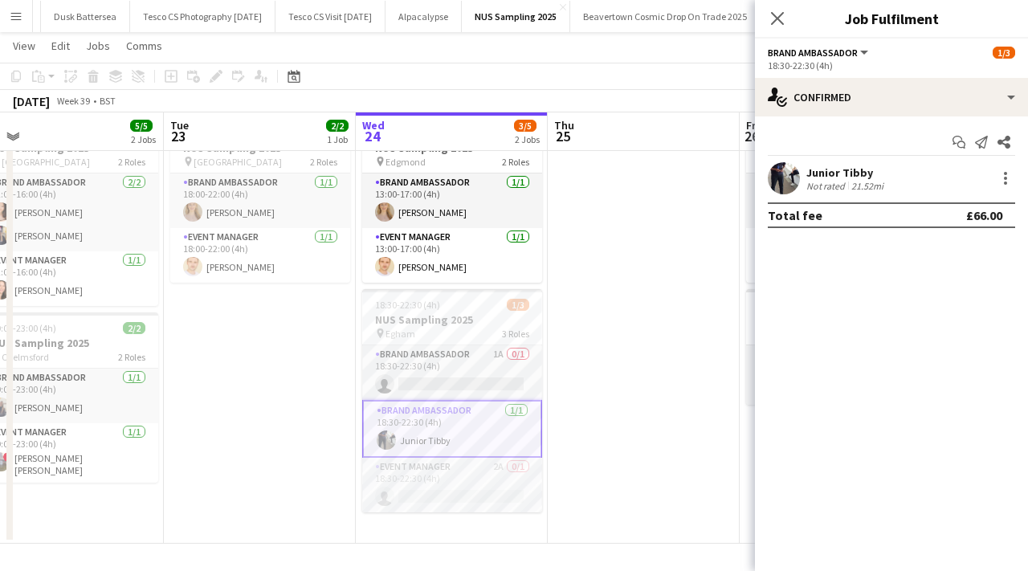
click at [831, 185] on div "Not rated" at bounding box center [827, 186] width 42 height 12
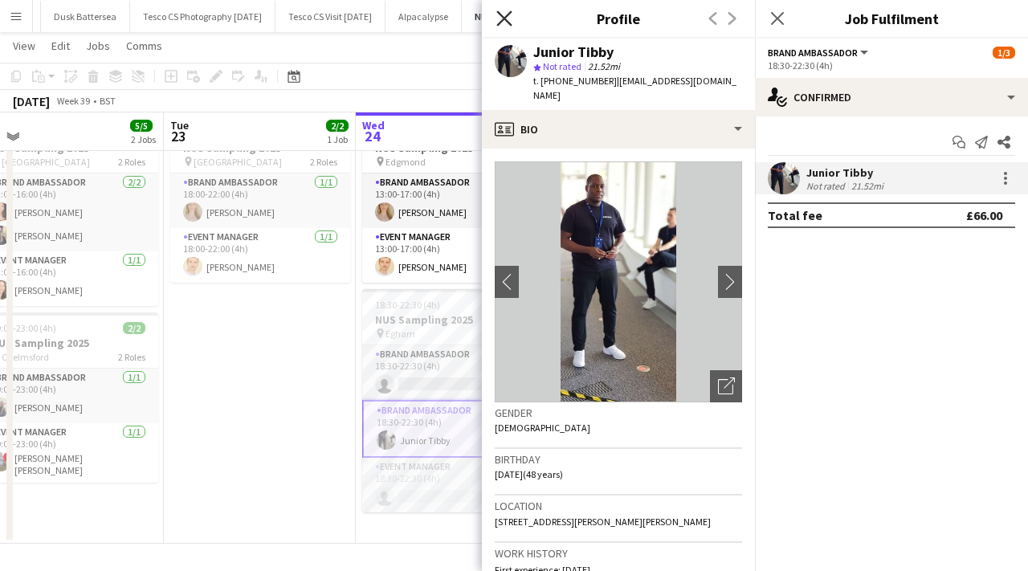
click at [505, 17] on icon at bounding box center [503, 17] width 15 height 15
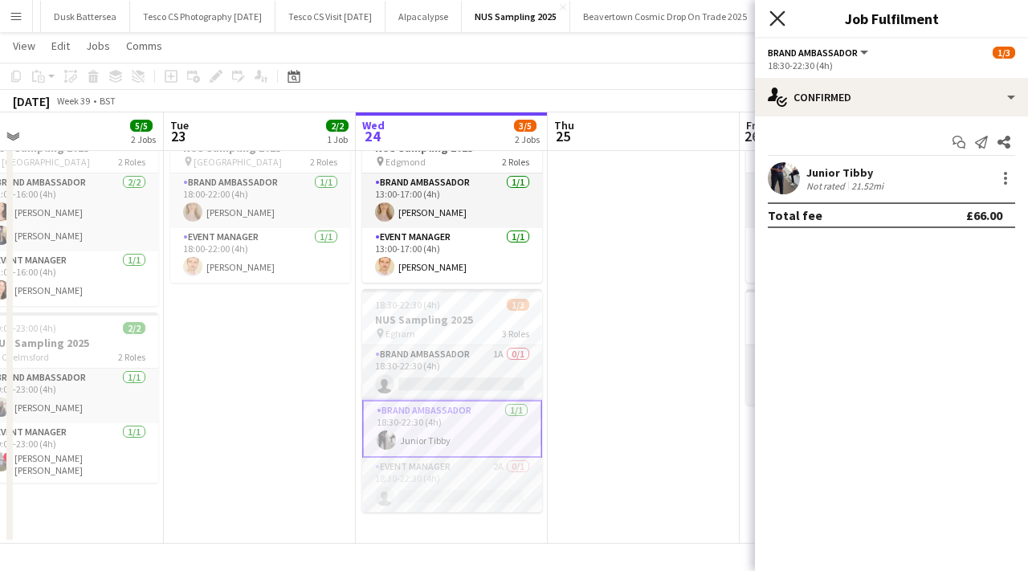
click at [771, 26] on icon "Close pop-in" at bounding box center [776, 17] width 15 height 15
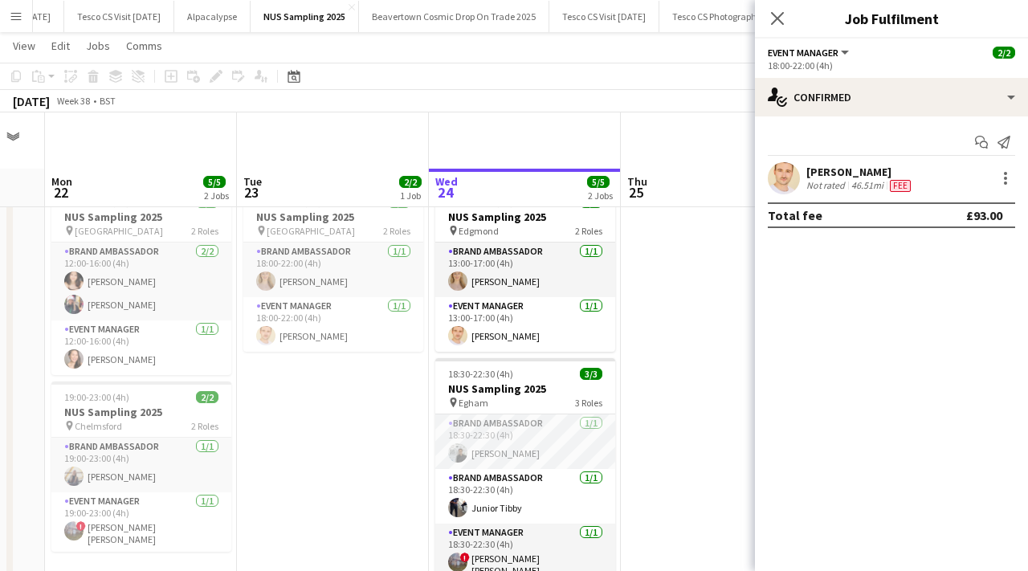
scroll to position [69, 0]
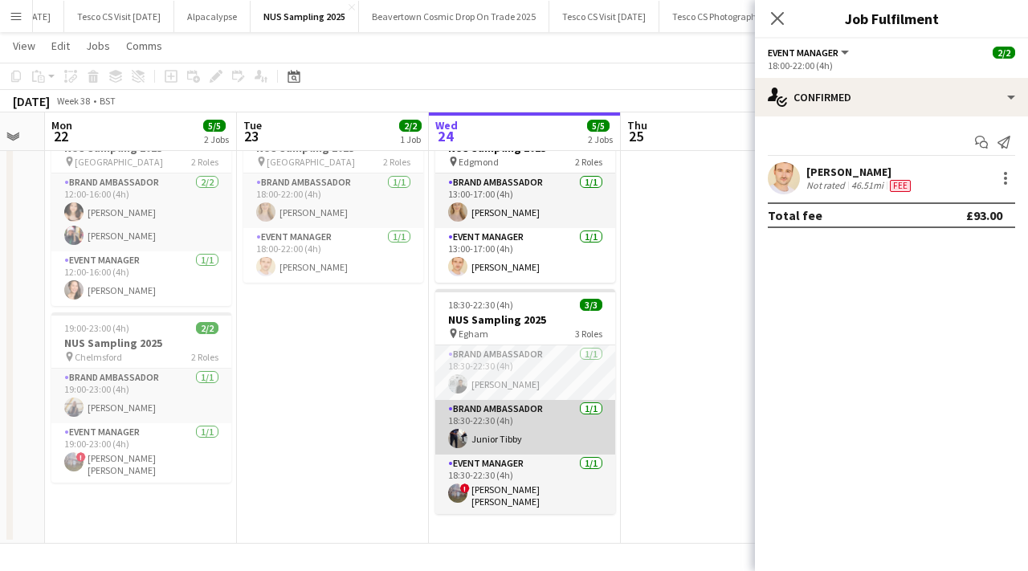
click at [536, 434] on app-card-role "Brand Ambassador [DATE] 18:30-22:30 (4h) Junior Tibby" at bounding box center [525, 427] width 180 height 55
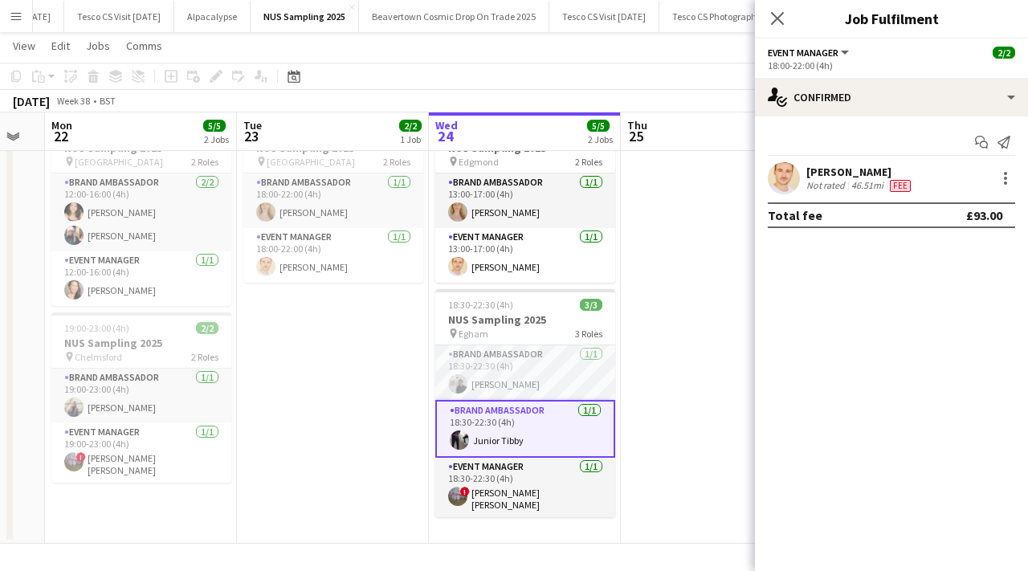
click at [675, 403] on app-date-cell at bounding box center [717, 327] width 192 height 433
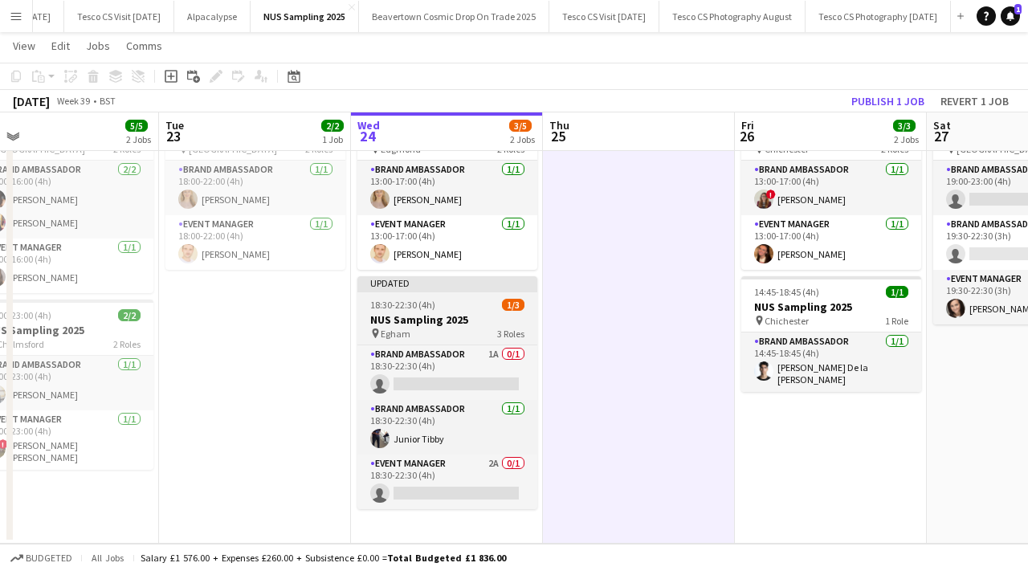
scroll to position [0, 666]
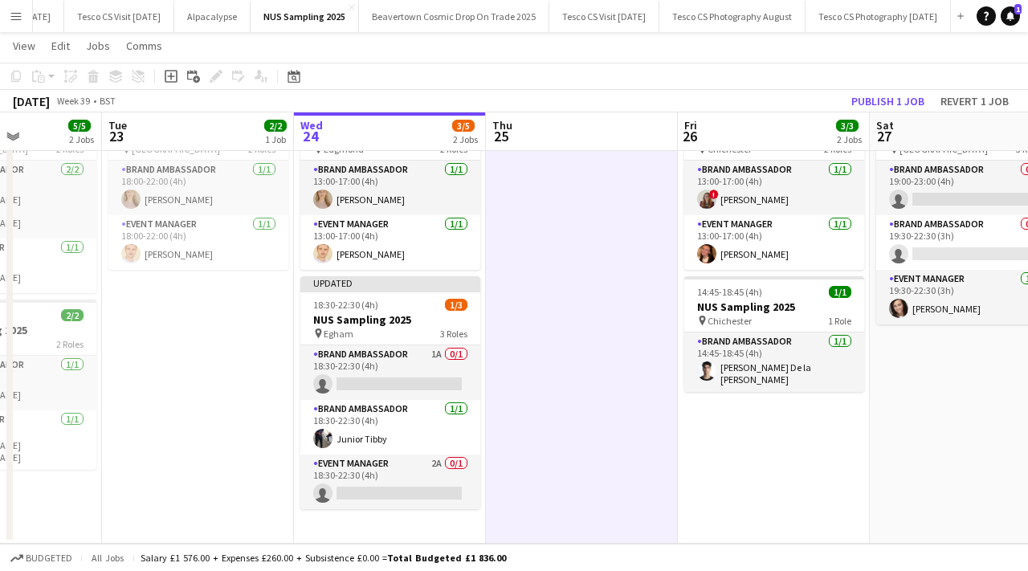
click at [591, 285] on app-date-cell at bounding box center [582, 321] width 192 height 446
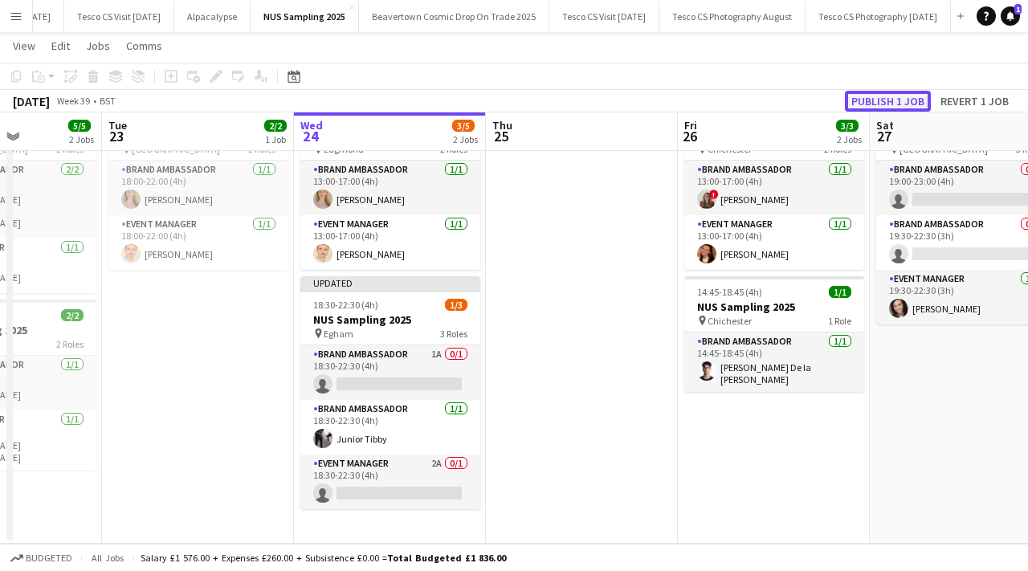
click at [887, 102] on button "Publish 1 job" at bounding box center [888, 101] width 86 height 21
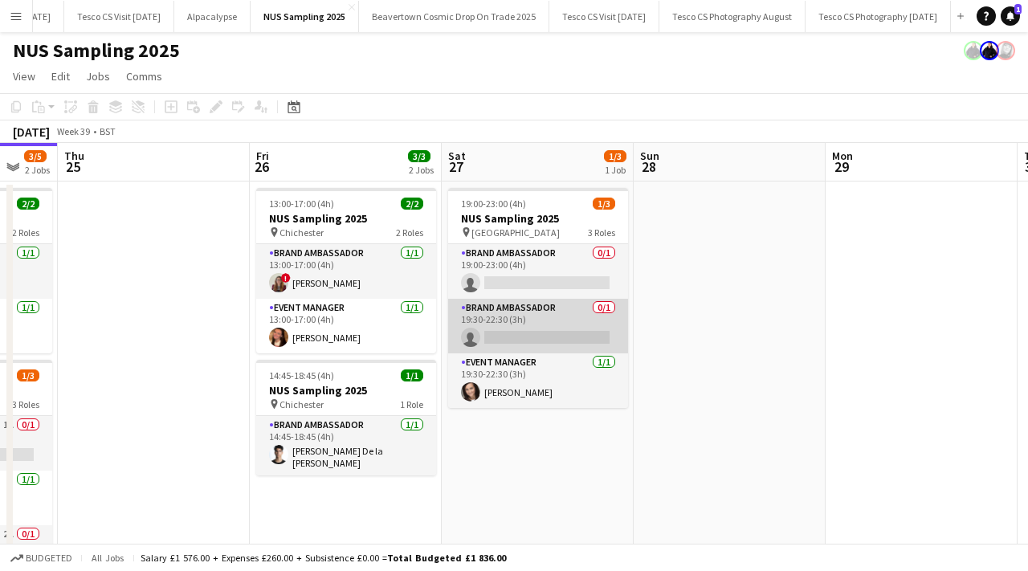
scroll to position [0, 729]
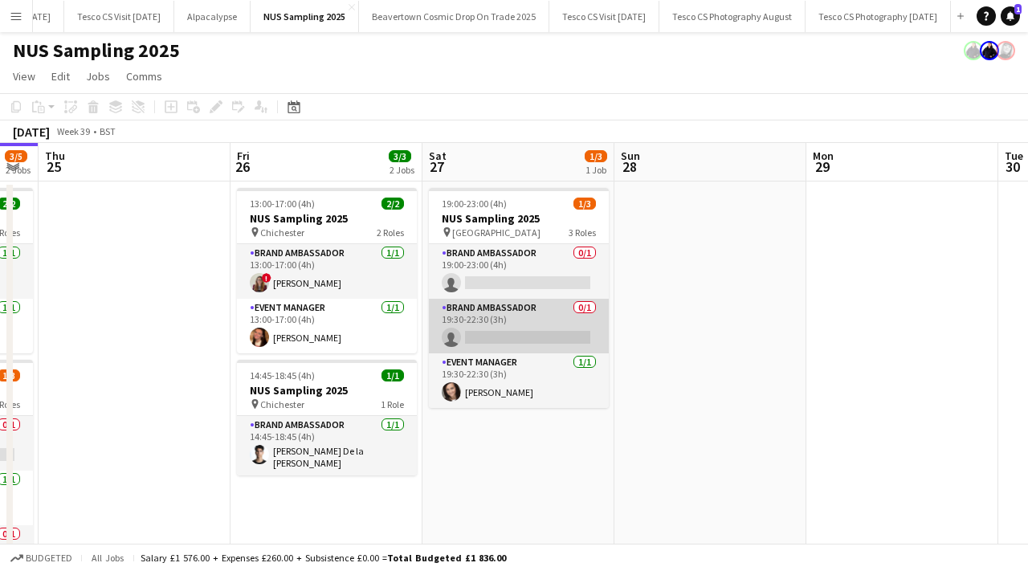
click at [578, 300] on app-card-role "Brand Ambassador 0/1 19:30-22:30 (3h) single-neutral-actions" at bounding box center [519, 326] width 180 height 55
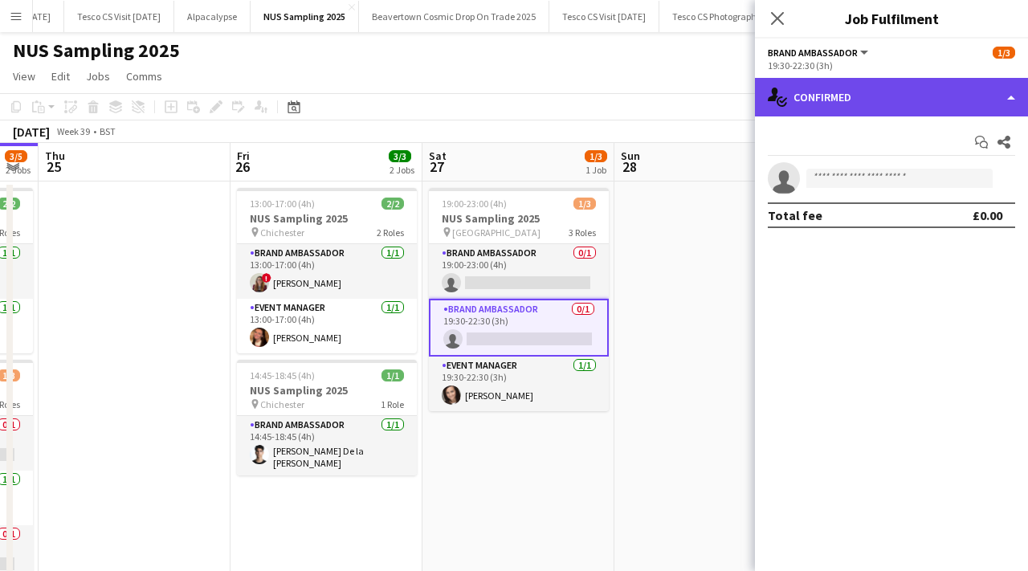
click at [914, 79] on div "single-neutral-actions-check-2 Confirmed" at bounding box center [891, 97] width 273 height 39
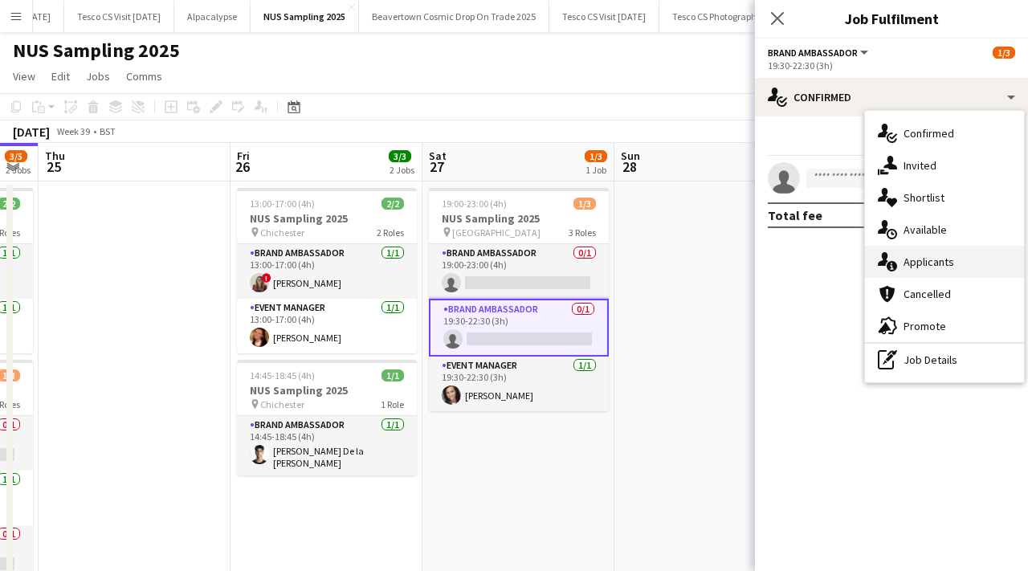
click at [923, 263] on span "Applicants" at bounding box center [929, 262] width 51 height 14
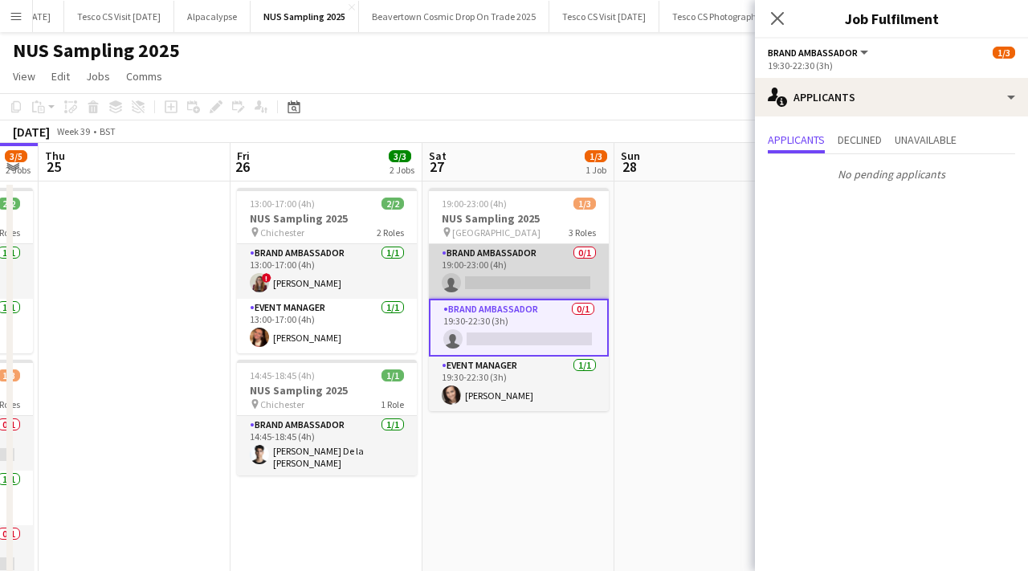
click at [588, 250] on app-card-role "Brand Ambassador 0/1 19:00-23:00 (4h) single-neutral-actions" at bounding box center [519, 271] width 180 height 55
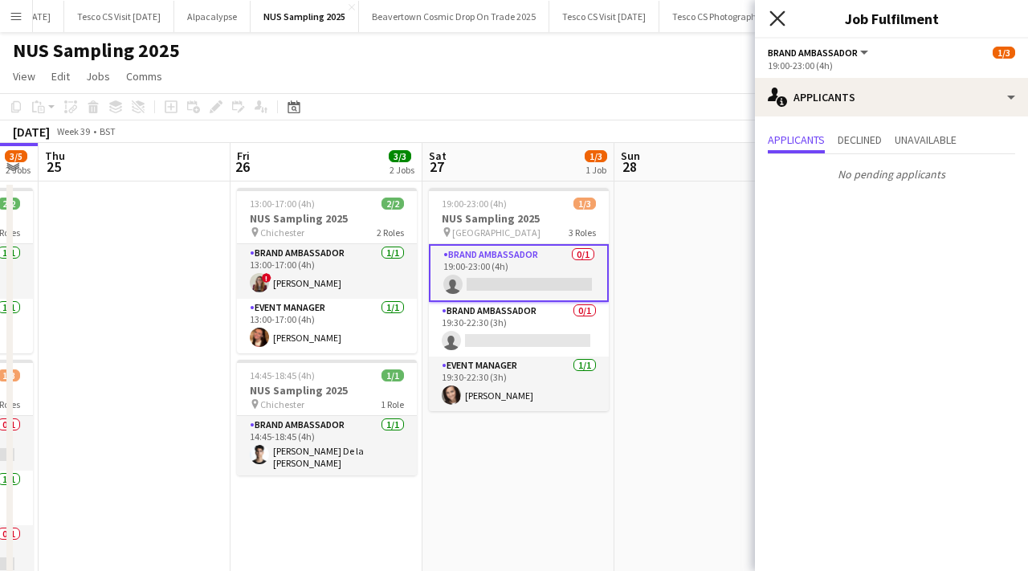
click at [781, 15] on icon at bounding box center [776, 17] width 15 height 15
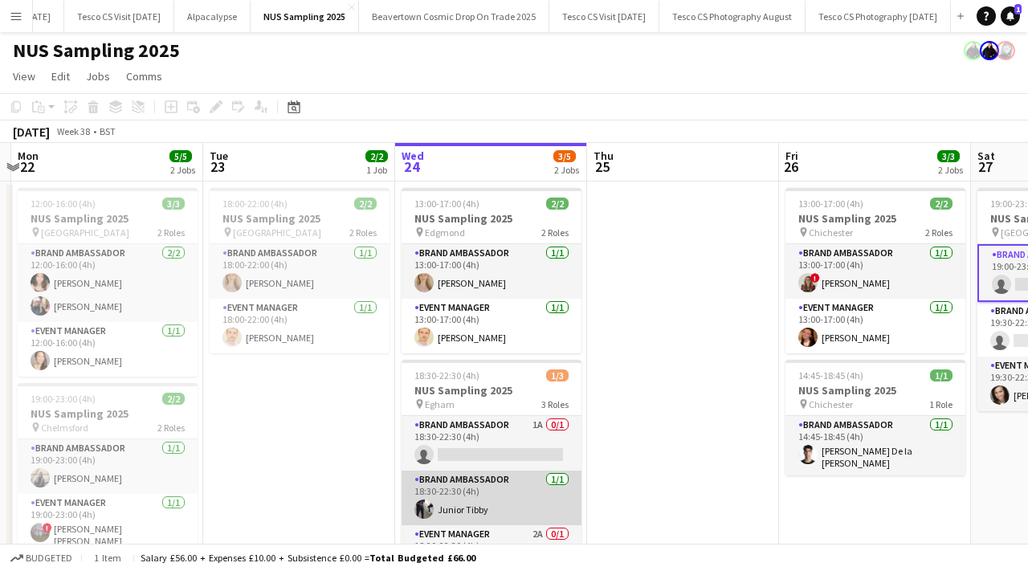
scroll to position [69, 0]
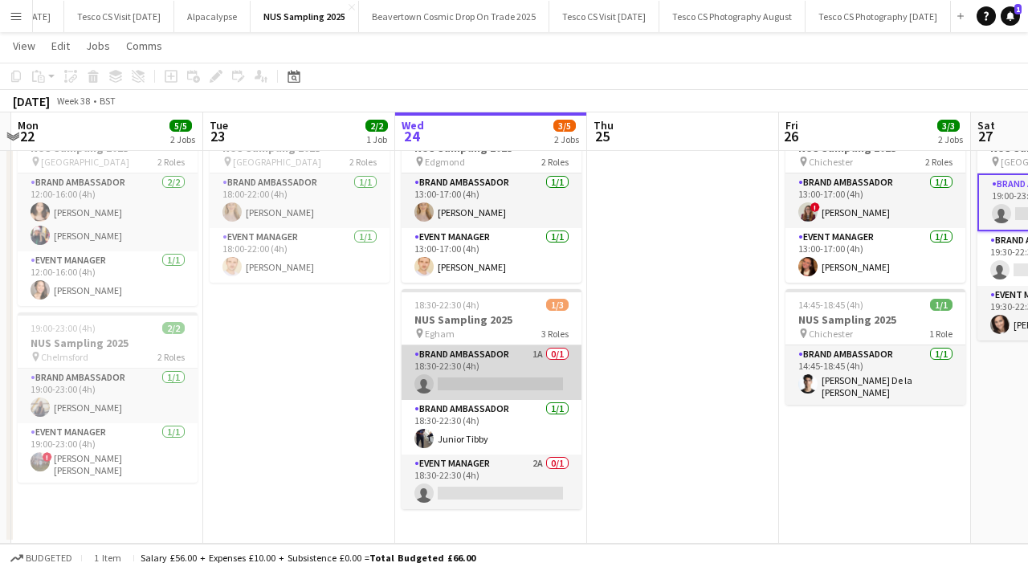
click at [561, 351] on app-card-role "Brand Ambassador 1A 0/1 18:30-22:30 (4h) single-neutral-actions" at bounding box center [492, 372] width 180 height 55
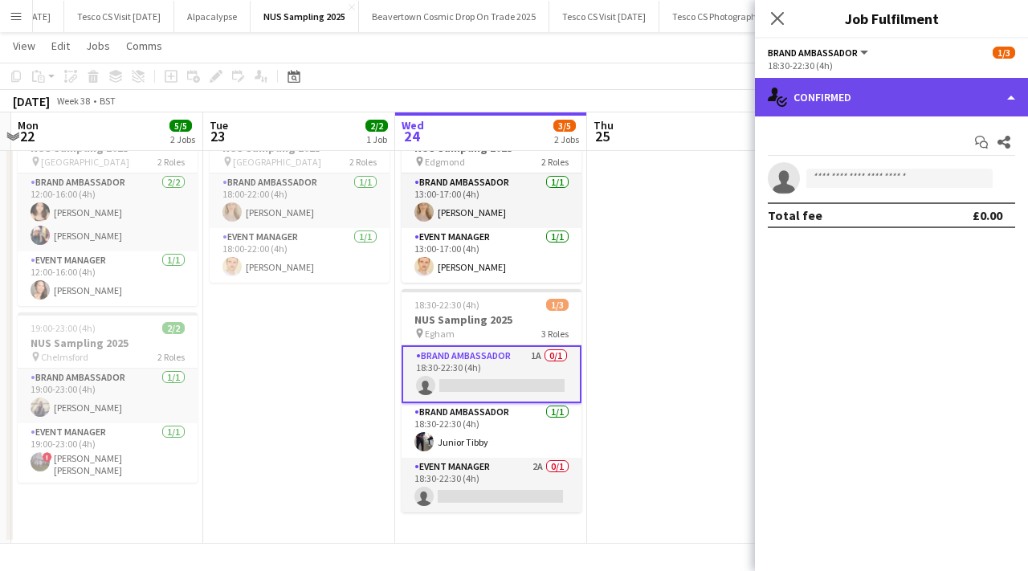
click at [877, 104] on div "single-neutral-actions-check-2 Confirmed" at bounding box center [891, 97] width 273 height 39
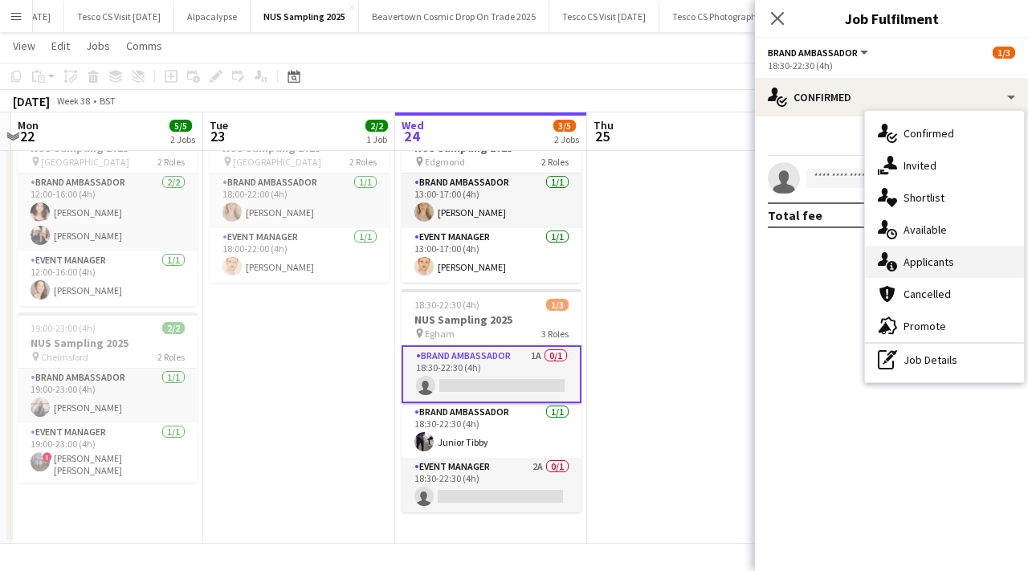
click at [912, 260] on span "Applicants" at bounding box center [929, 262] width 51 height 14
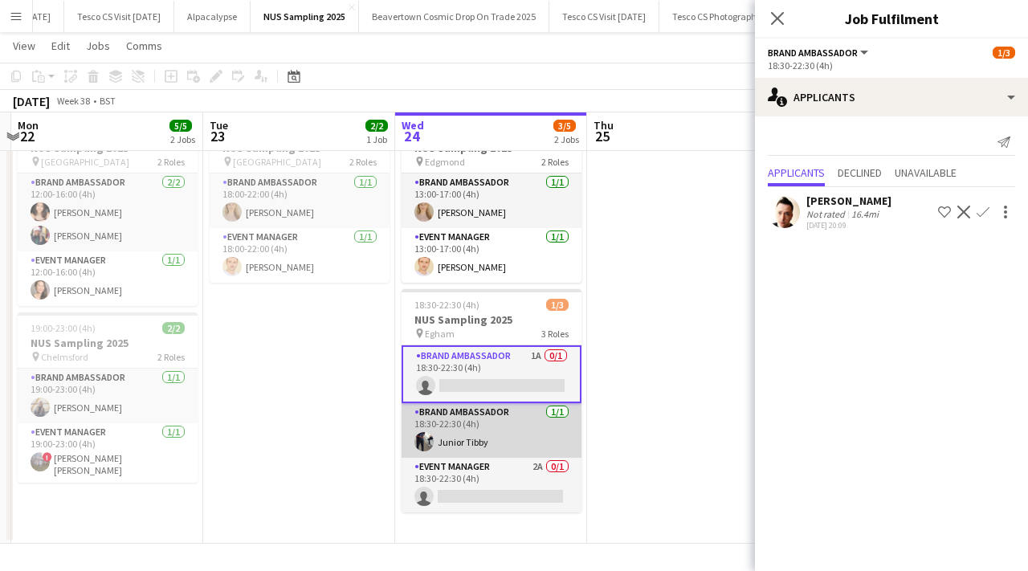
click at [557, 408] on app-card-role "Brand Ambassador 1/1 18:30-22:30 (4h) Junior Tibby" at bounding box center [492, 430] width 180 height 55
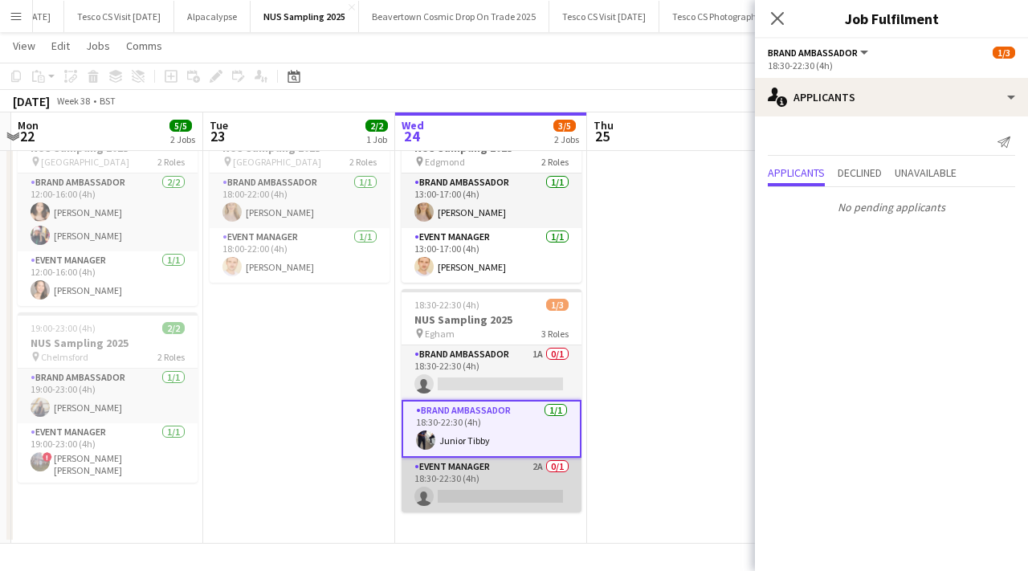
scroll to position [0, 372]
click at [562, 466] on app-card-role "Event Manager 2A 0/1 18:30-22:30 (4h) single-neutral-actions" at bounding box center [492, 485] width 180 height 55
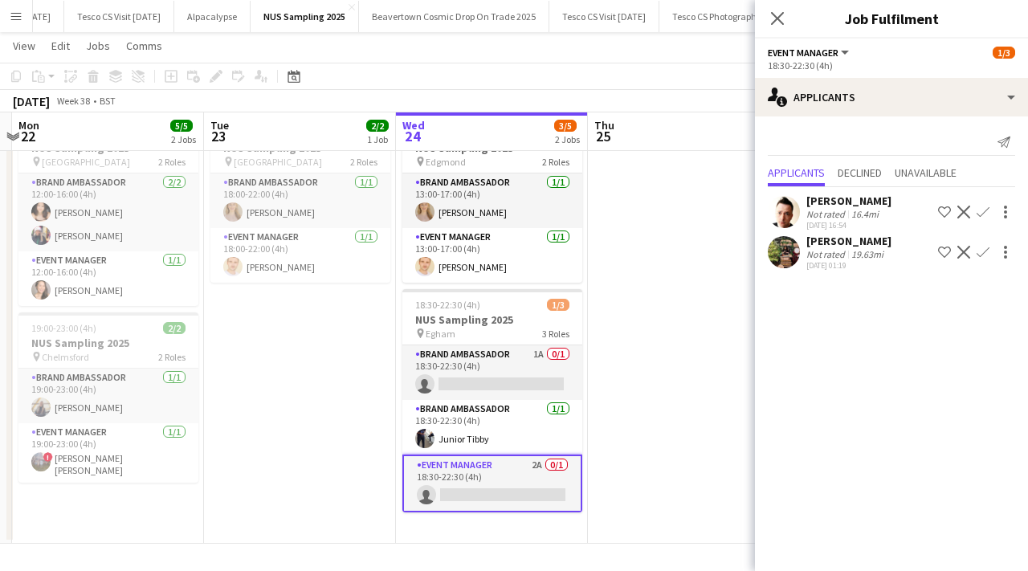
click at [788, 251] on app-user-avatar at bounding box center [784, 252] width 32 height 32
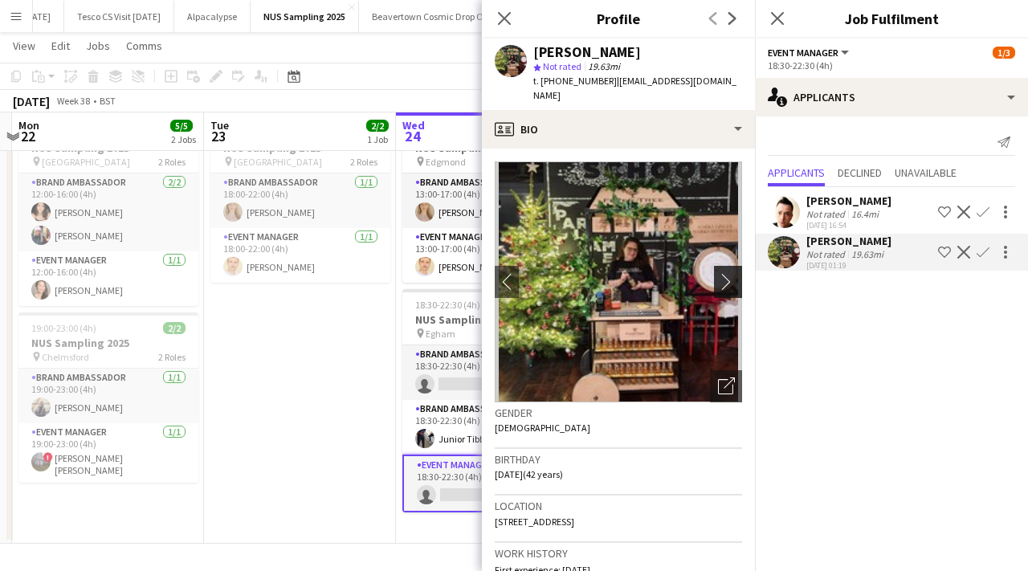
click at [728, 273] on app-icon "chevron-right" at bounding box center [730, 281] width 25 height 17
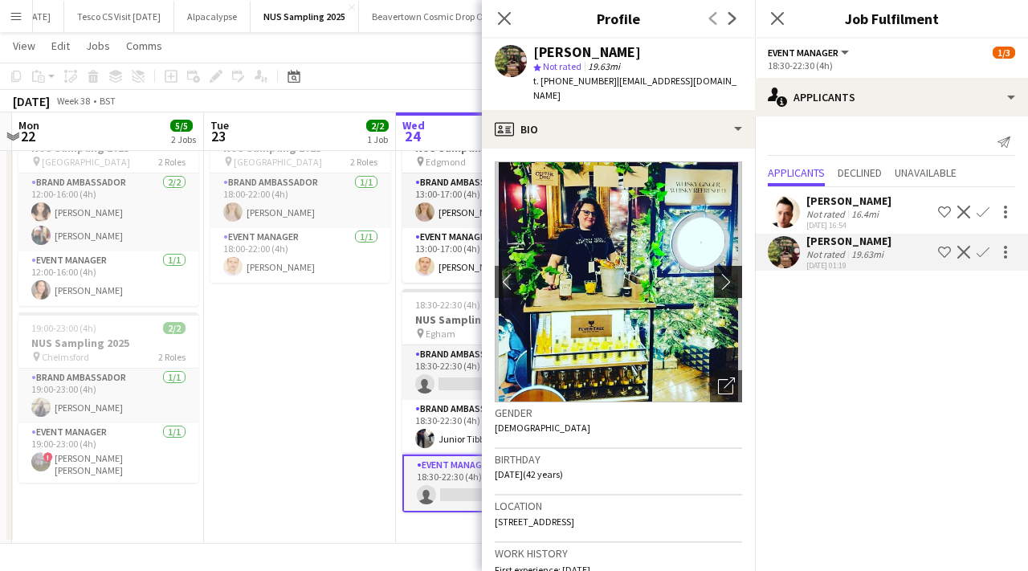
click at [726, 273] on app-icon "chevron-right" at bounding box center [730, 281] width 25 height 17
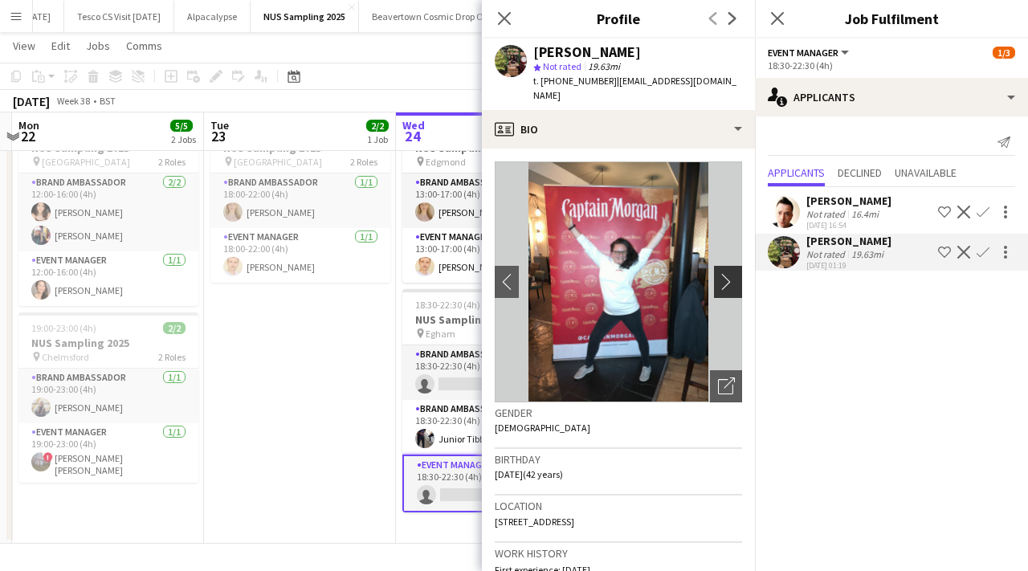
click at [726, 273] on app-icon "chevron-right" at bounding box center [730, 281] width 25 height 17
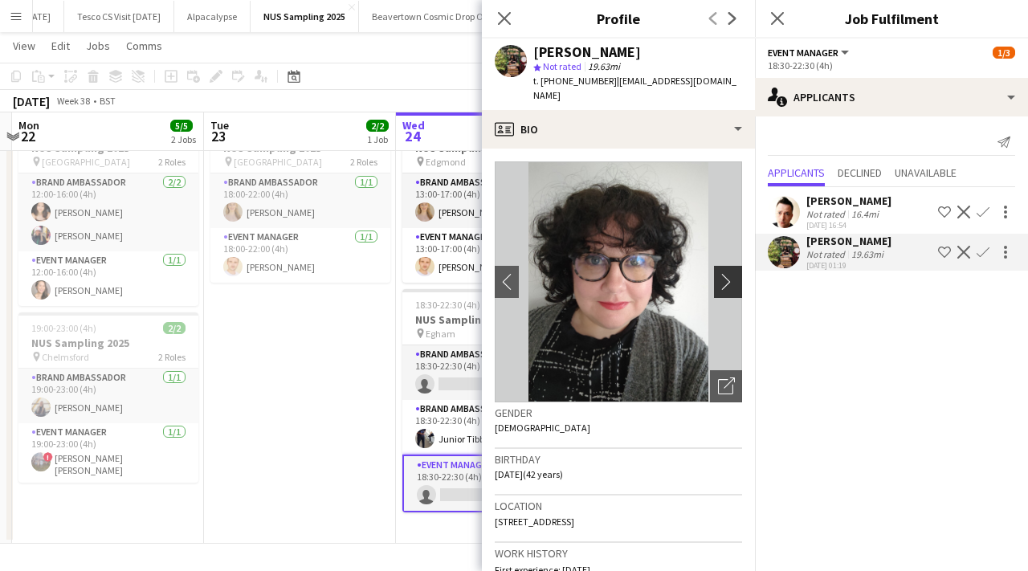
click at [726, 273] on app-icon "chevron-right" at bounding box center [730, 281] width 25 height 17
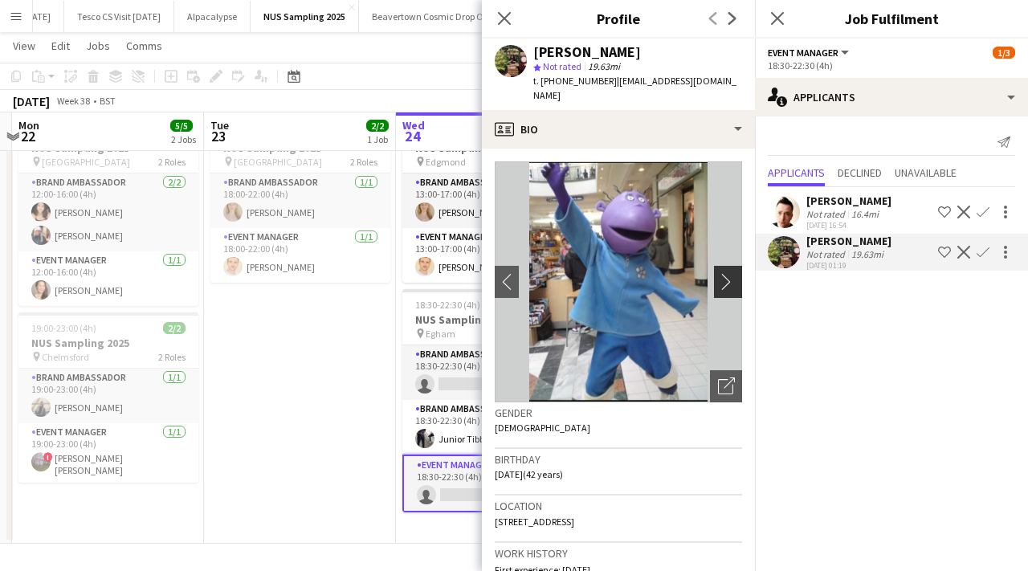
click at [726, 273] on app-icon "chevron-right" at bounding box center [730, 281] width 25 height 17
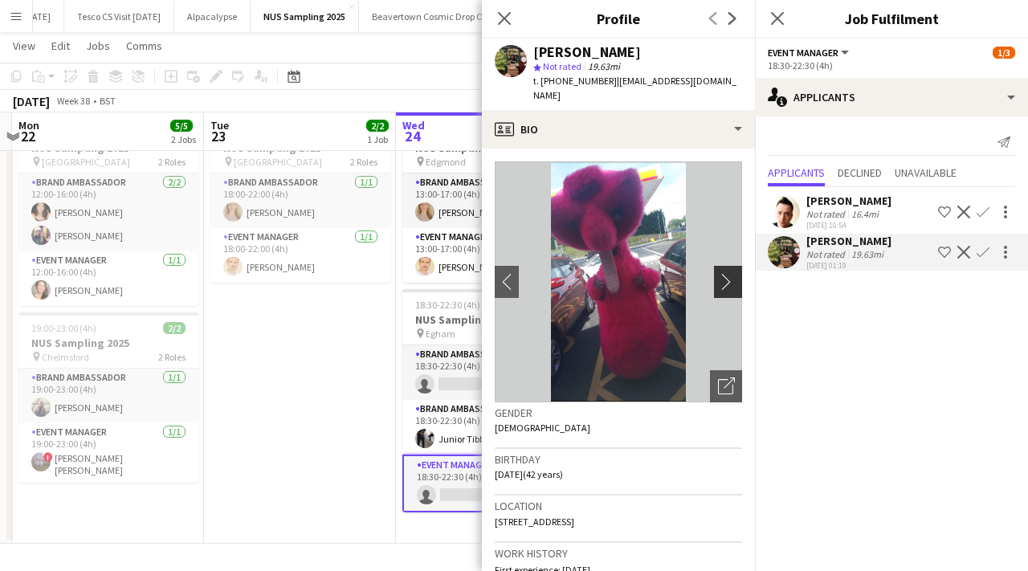
click at [726, 273] on app-icon "chevron-right" at bounding box center [730, 281] width 25 height 17
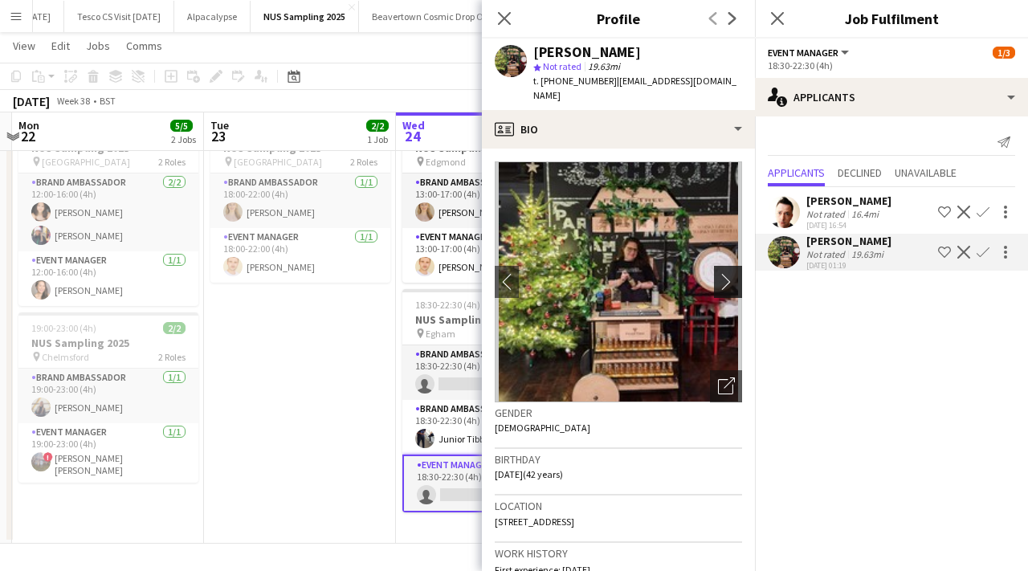
click at [726, 273] on app-icon "chevron-right" at bounding box center [730, 281] width 25 height 17
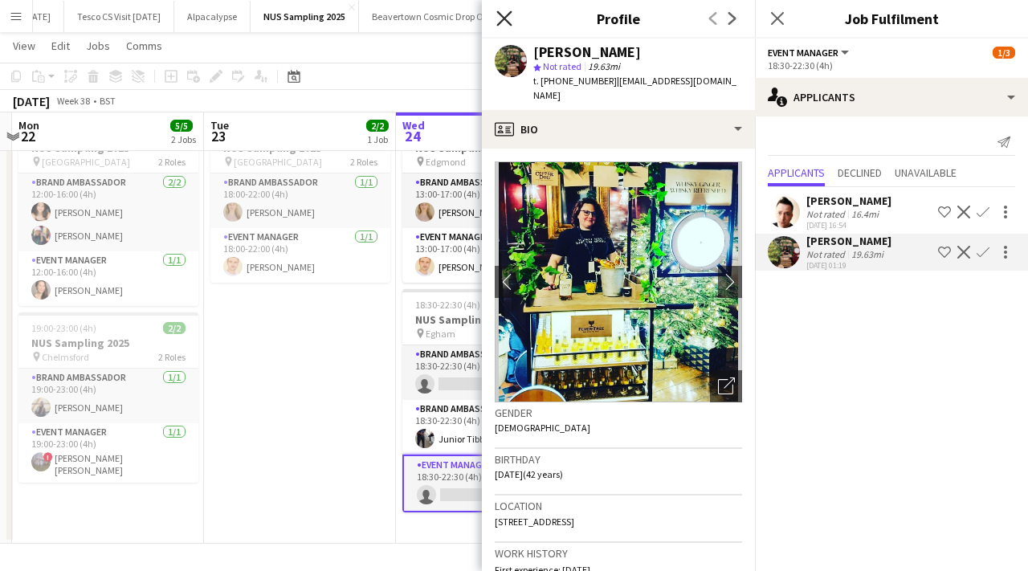
click at [508, 16] on icon "Close pop-in" at bounding box center [503, 17] width 15 height 15
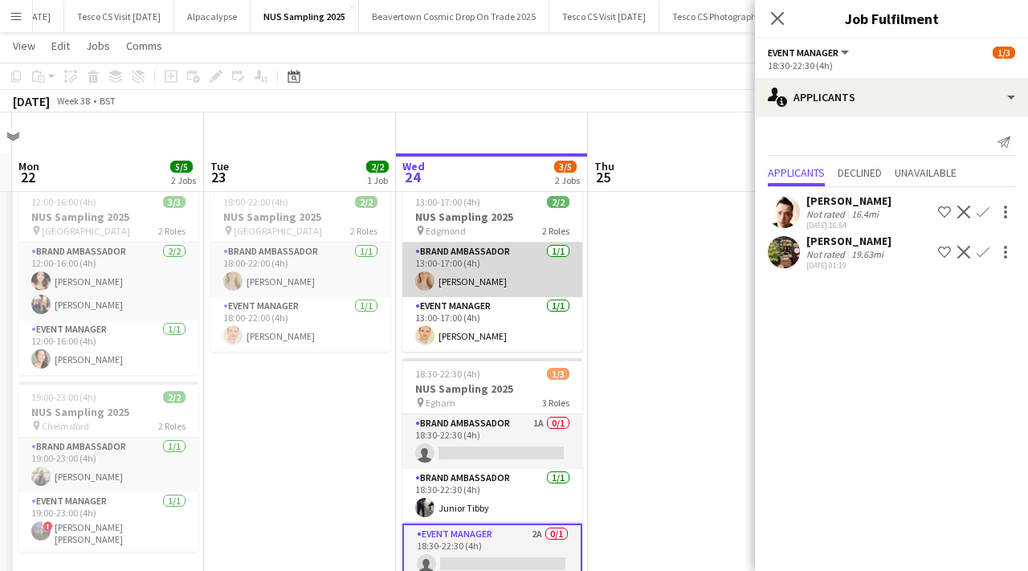
scroll to position [69, 0]
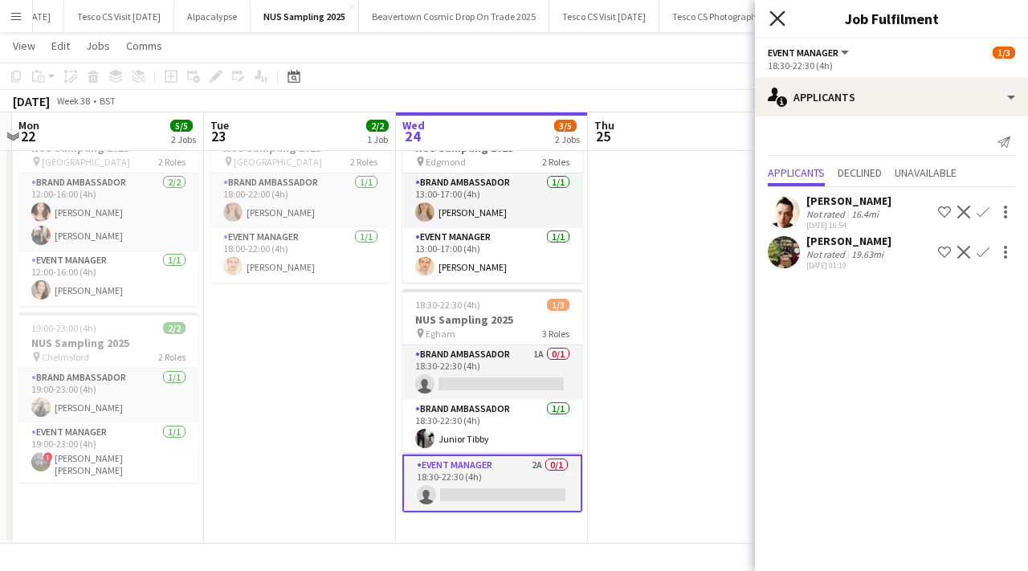
click at [774, 15] on icon at bounding box center [776, 17] width 15 height 15
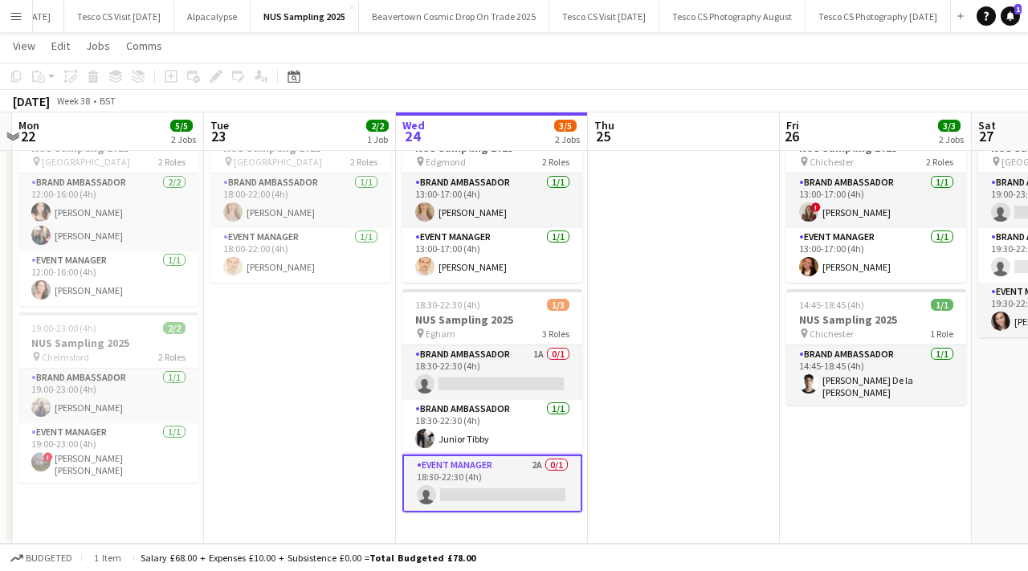
click at [489, 496] on app-card-role "Event Manager 2A 0/1 18:30-22:30 (4h) single-neutral-actions" at bounding box center [492, 484] width 180 height 58
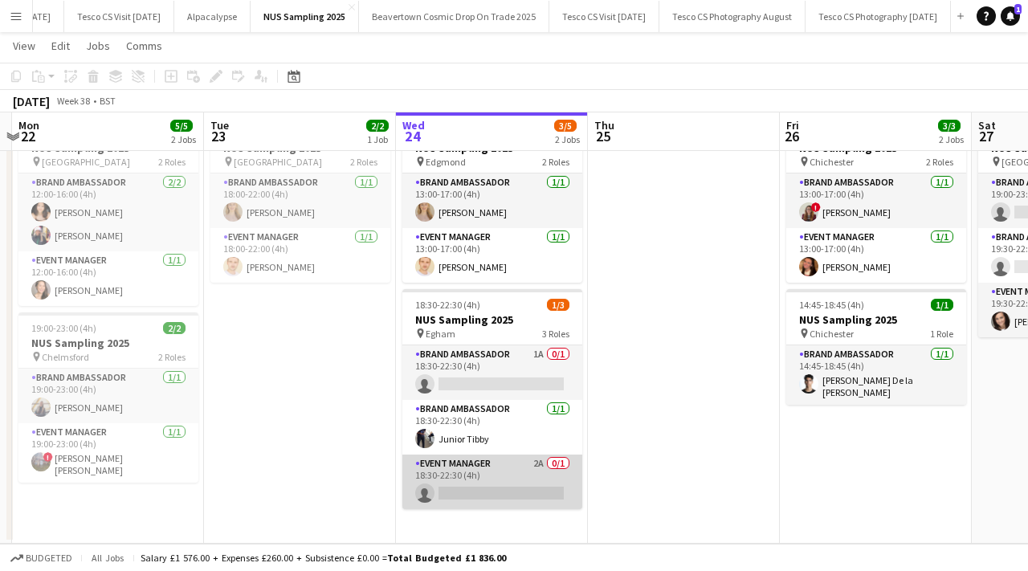
click at [489, 496] on app-card-role "Event Manager 2A 0/1 18:30-22:30 (4h) single-neutral-actions" at bounding box center [492, 482] width 180 height 55
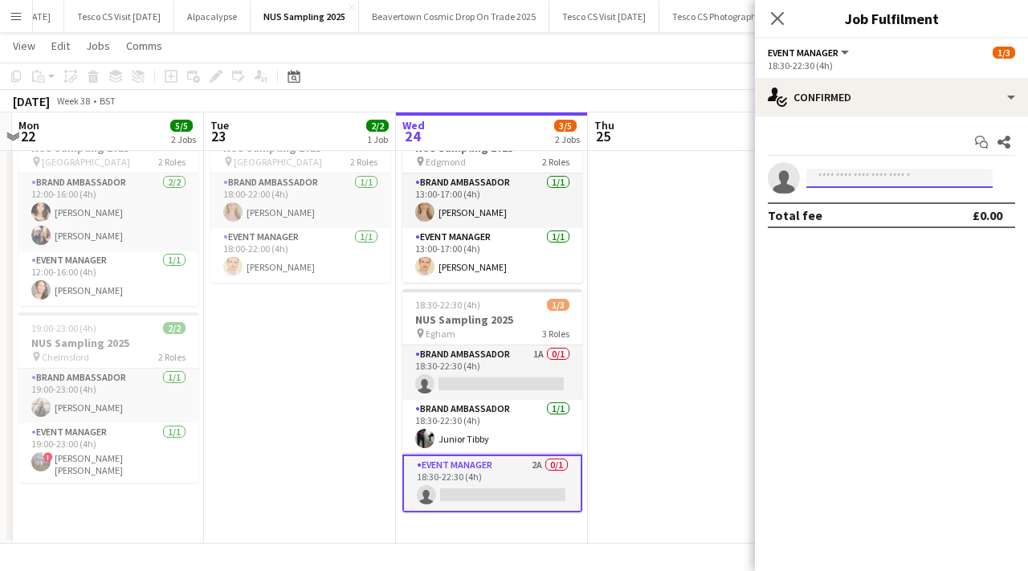
click at [838, 177] on input at bounding box center [899, 178] width 186 height 19
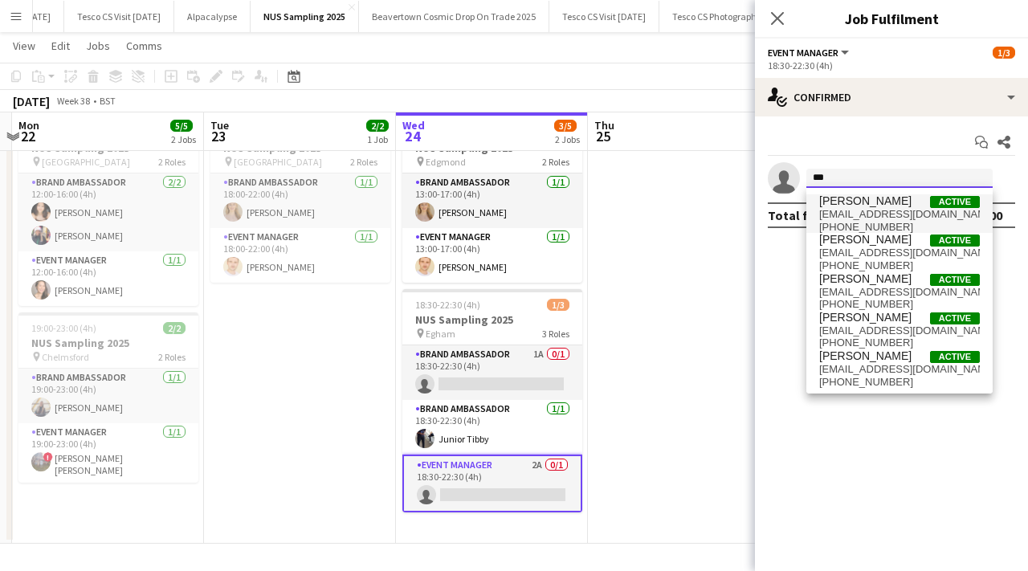
type input "***"
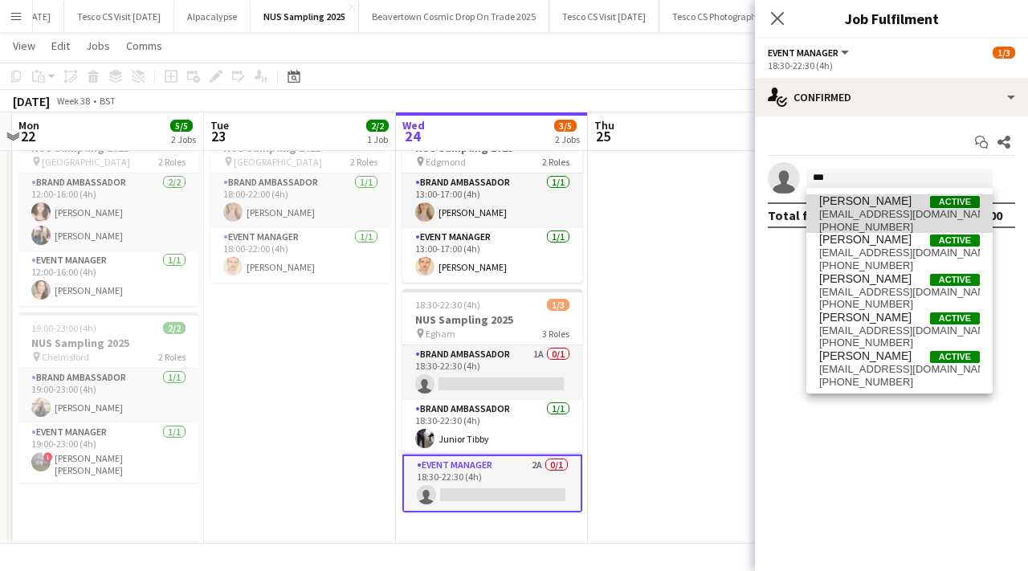
click at [904, 211] on span "delski11@yahoo.co.uk" at bounding box center [899, 214] width 161 height 13
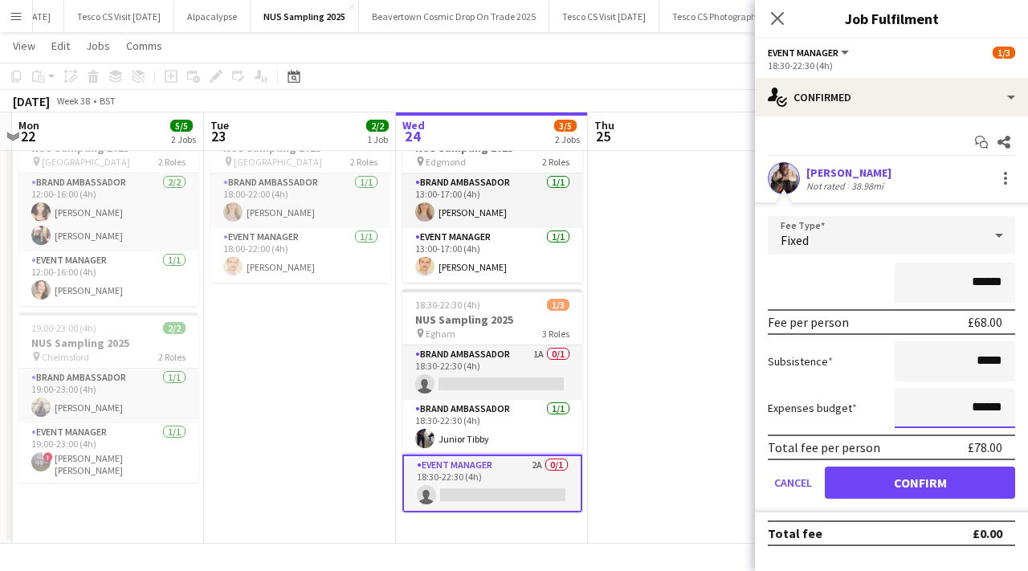
drag, startPoint x: 1002, startPoint y: 408, endPoint x: 947, endPoint y: 408, distance: 55.4
click at [947, 408] on input "******" at bounding box center [955, 408] width 120 height 40
type input "******"
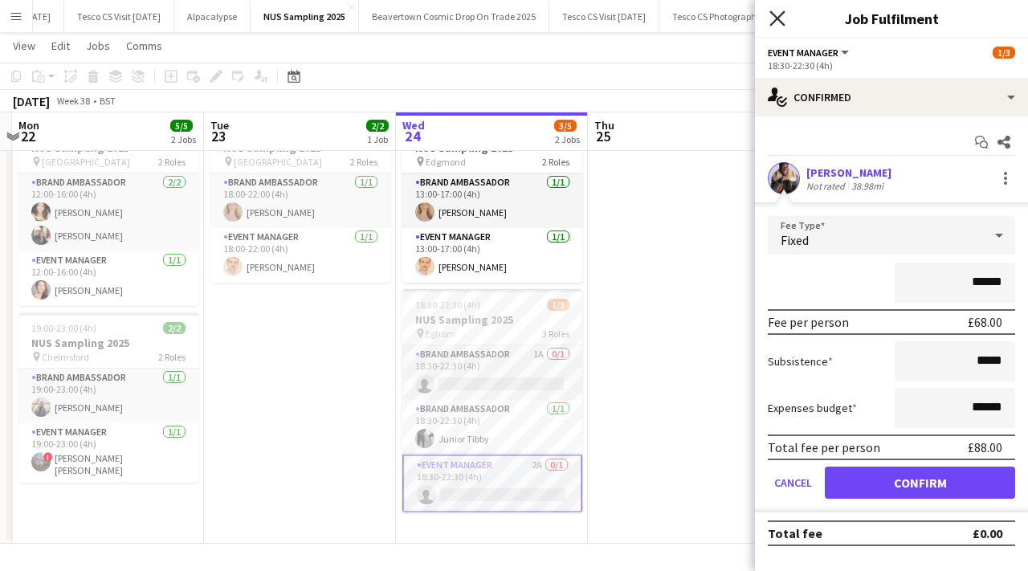
click at [781, 17] on icon "Close pop-in" at bounding box center [776, 17] width 15 height 15
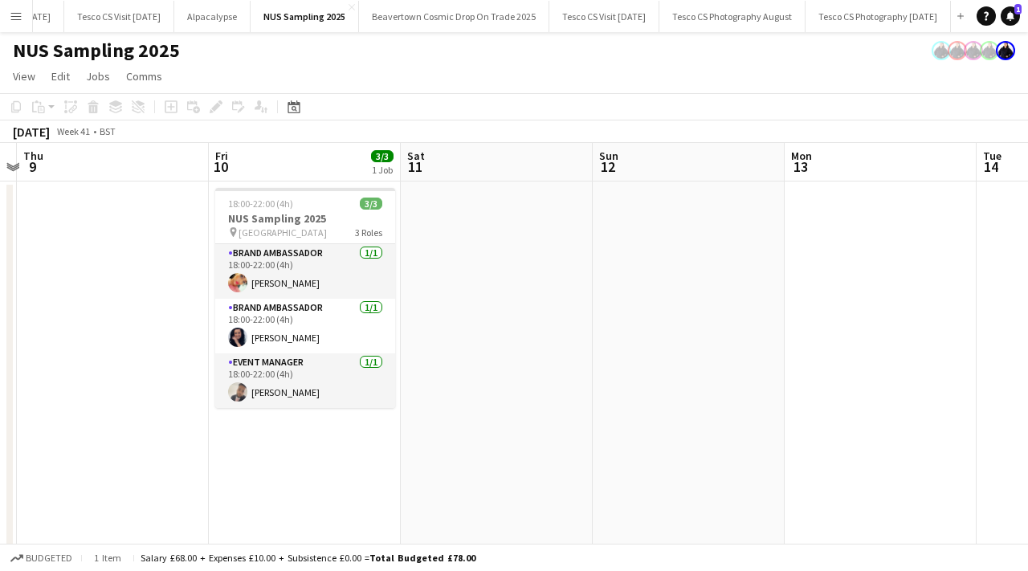
scroll to position [0, 749]
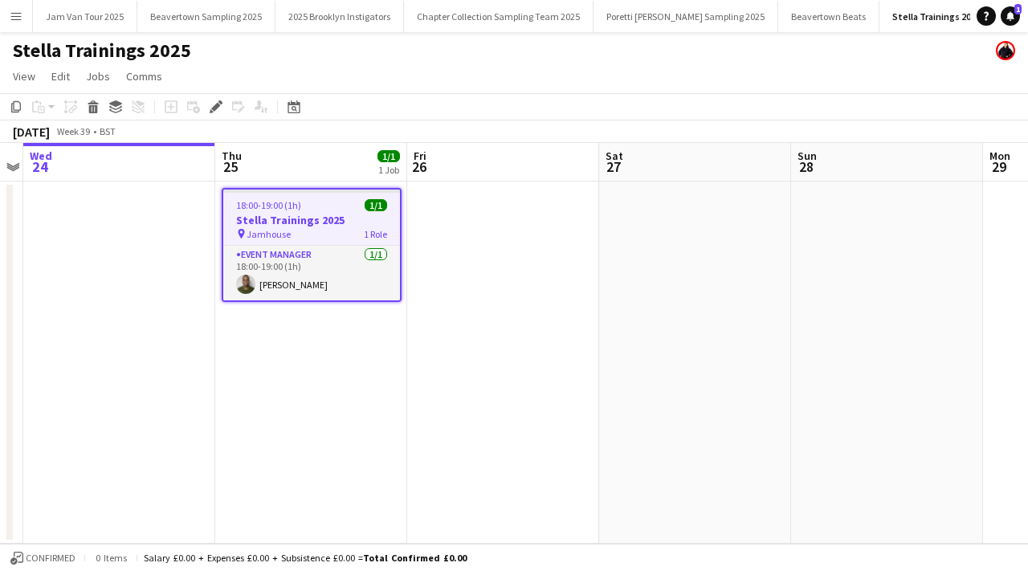
click at [25, 22] on button "Menu" at bounding box center [16, 16] width 32 height 32
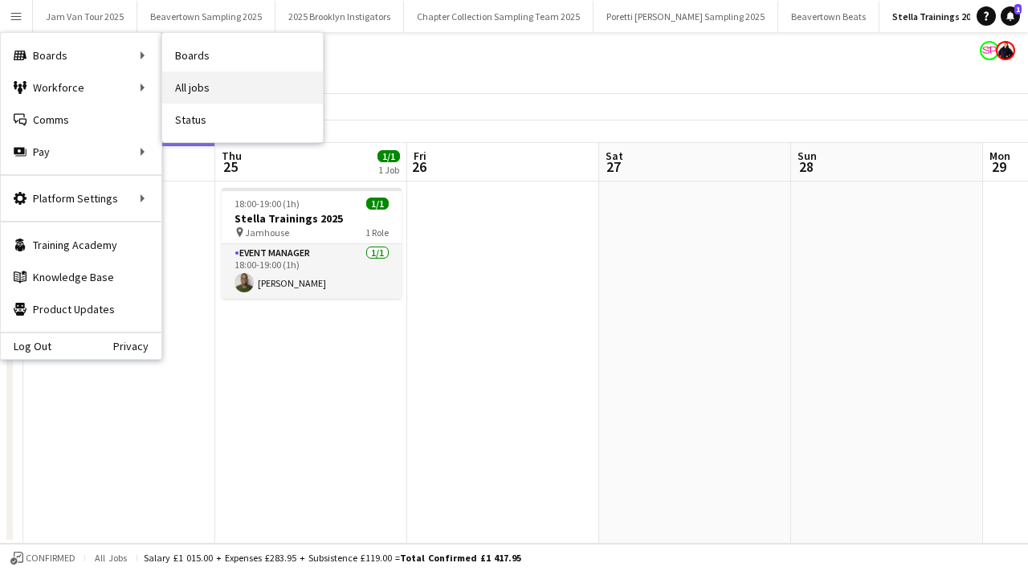
click at [183, 90] on link "All jobs" at bounding box center [242, 87] width 161 height 32
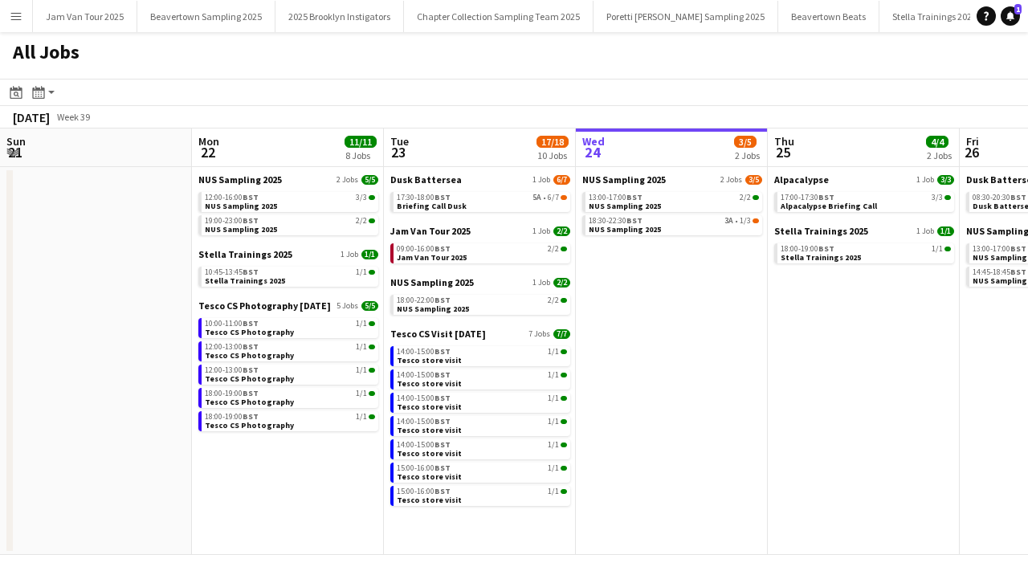
scroll to position [0, 384]
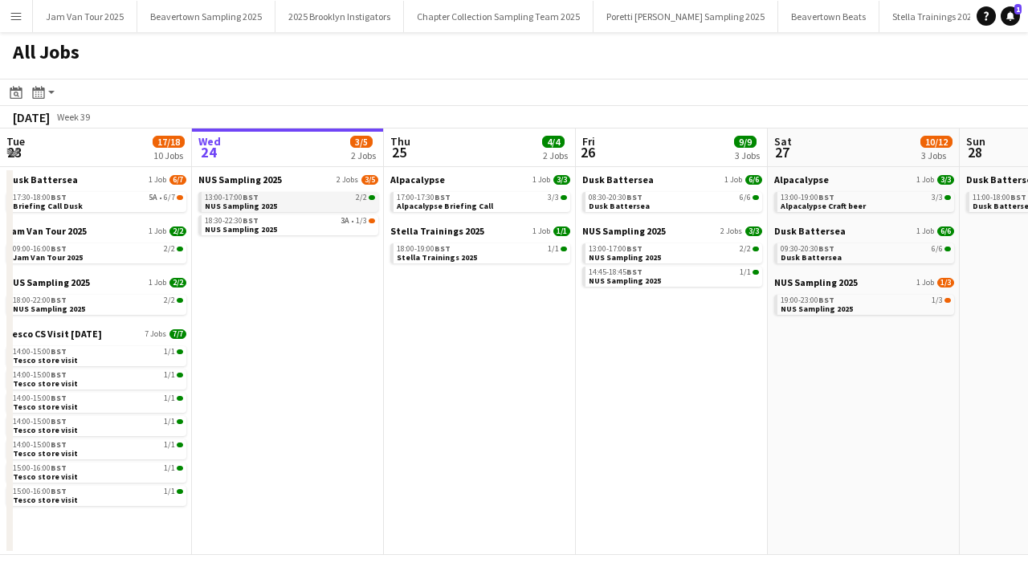
click at [316, 197] on div "13:00-17:00 BST 2/2" at bounding box center [290, 198] width 170 height 8
click at [308, 222] on div "18:30-22:30 BST 3A • 1/3" at bounding box center [290, 221] width 170 height 8
click at [313, 230] on link "18:30-22:30 BST 3A • 1/3 NUS Sampling 2025" at bounding box center [291, 224] width 170 height 18
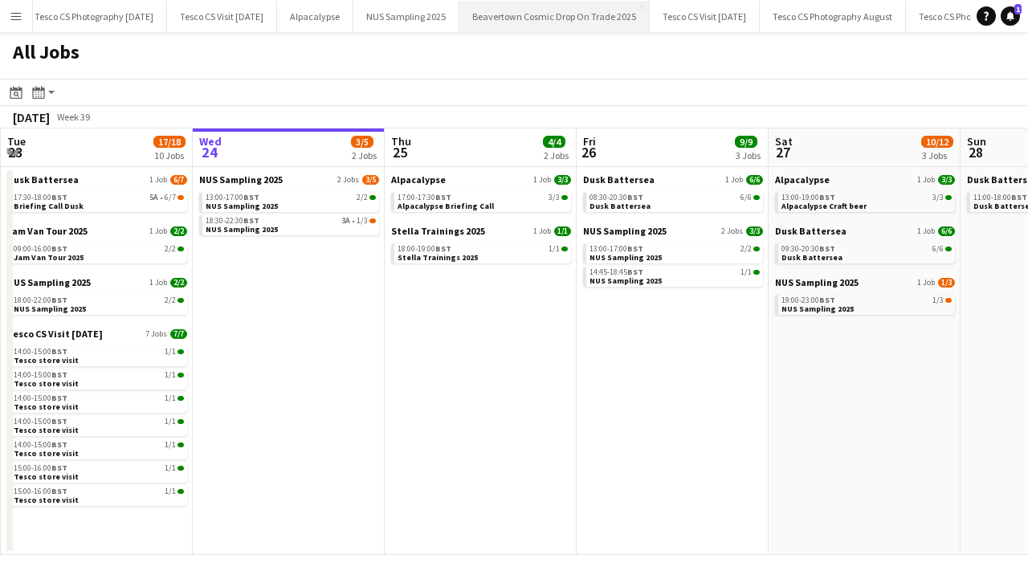
scroll to position [0, 1298]
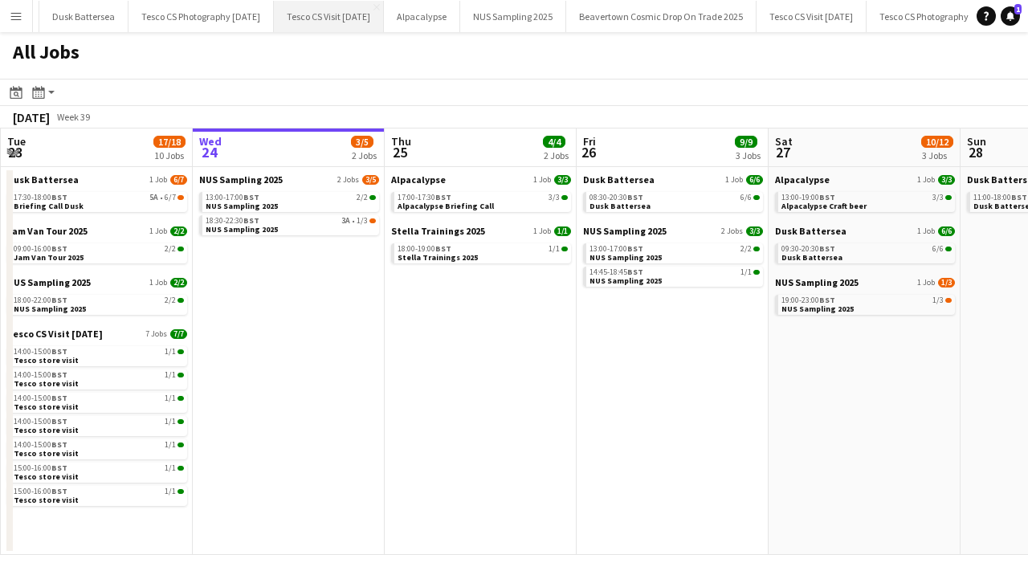
click at [326, 22] on button "Tesco CS Visit [DATE] Close" at bounding box center [329, 16] width 110 height 31
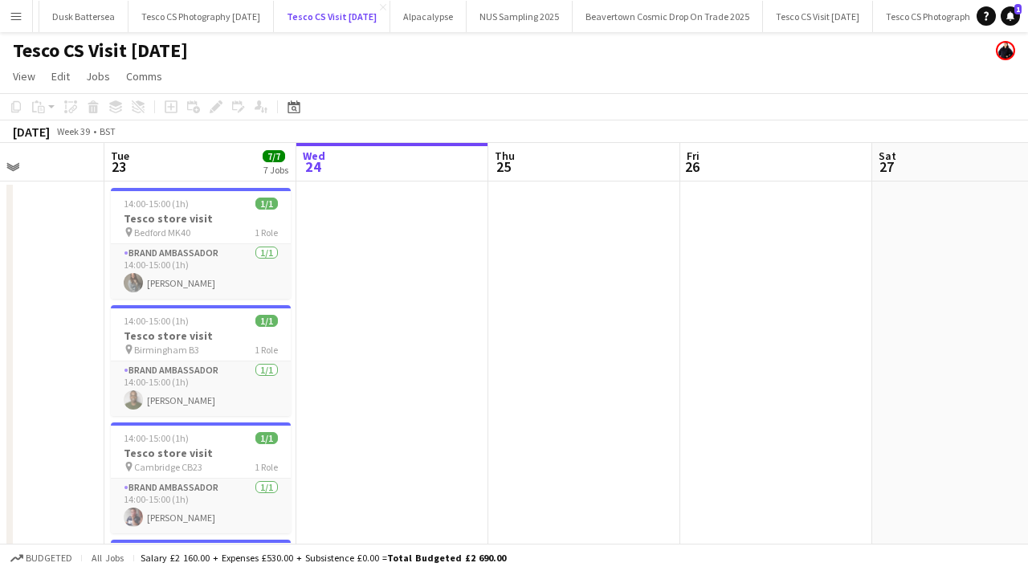
scroll to position [0, 456]
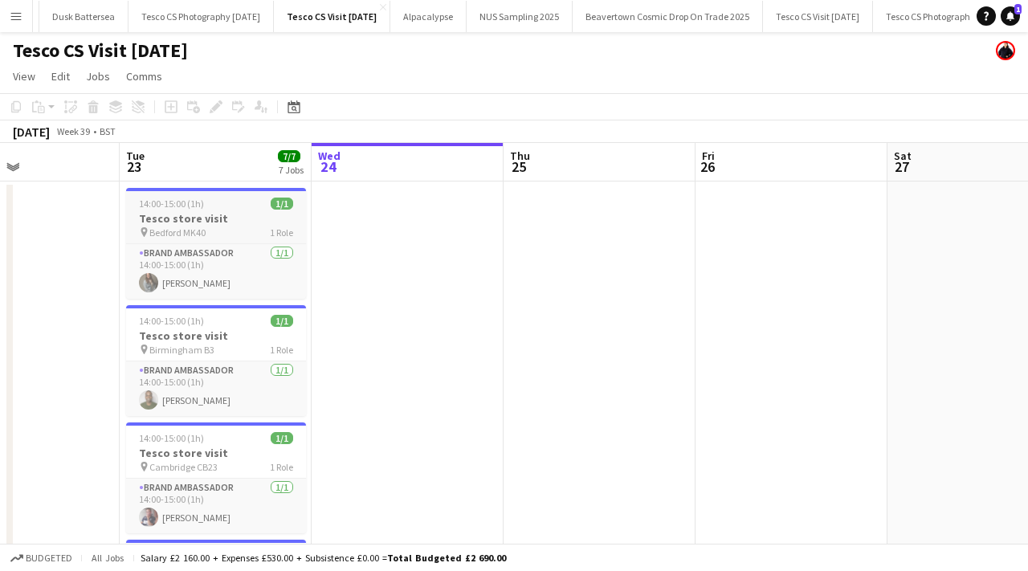
click at [250, 210] on app-job-card "14:00-15:00 (1h) 1/1 Tesco store visit pin Bedford MK40 1 Role Brand Ambassador…" at bounding box center [216, 243] width 180 height 111
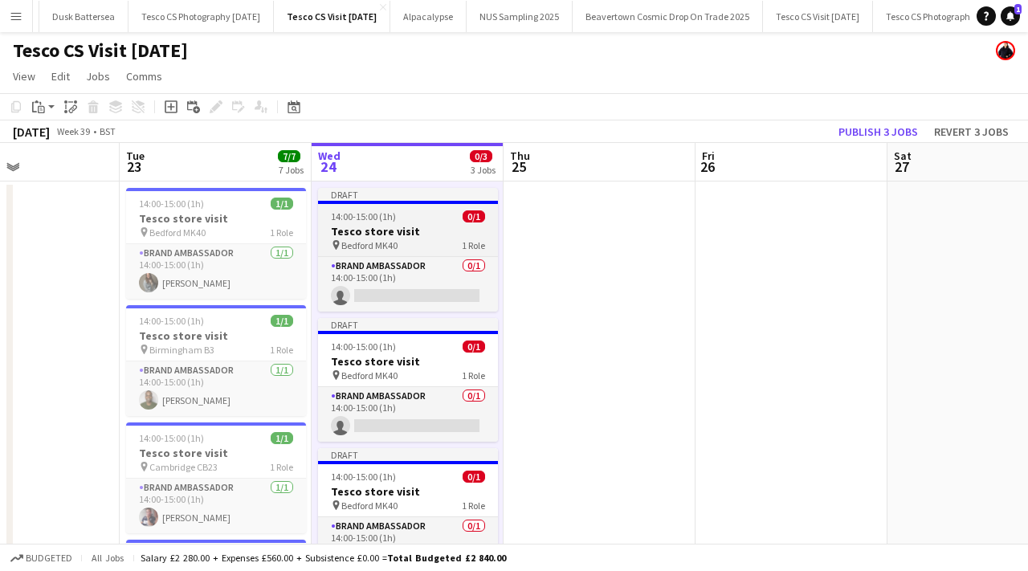
click at [402, 228] on h3 "Tesco store visit" at bounding box center [408, 231] width 180 height 14
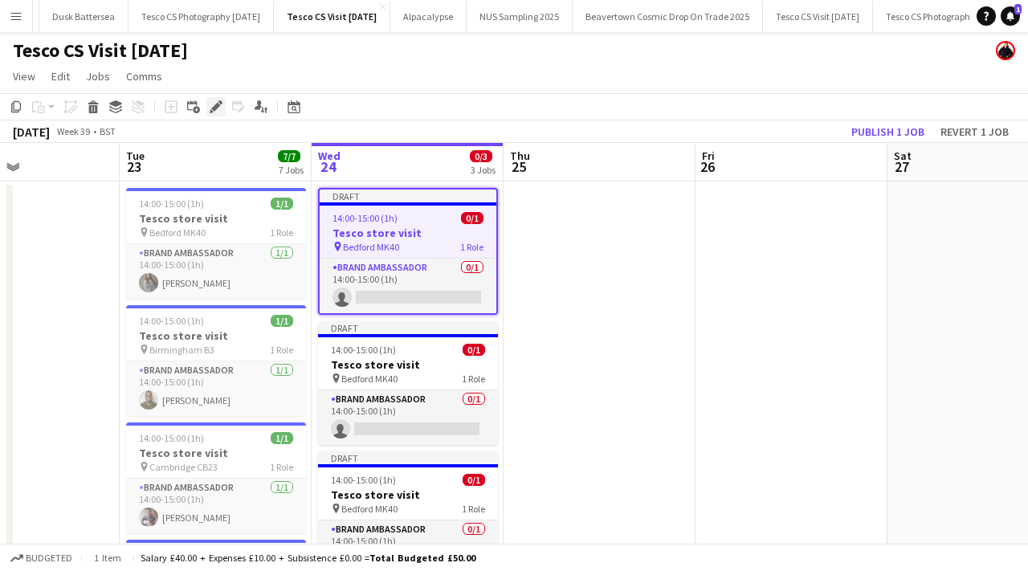
click at [211, 110] on icon at bounding box center [212, 111] width 4 height 4
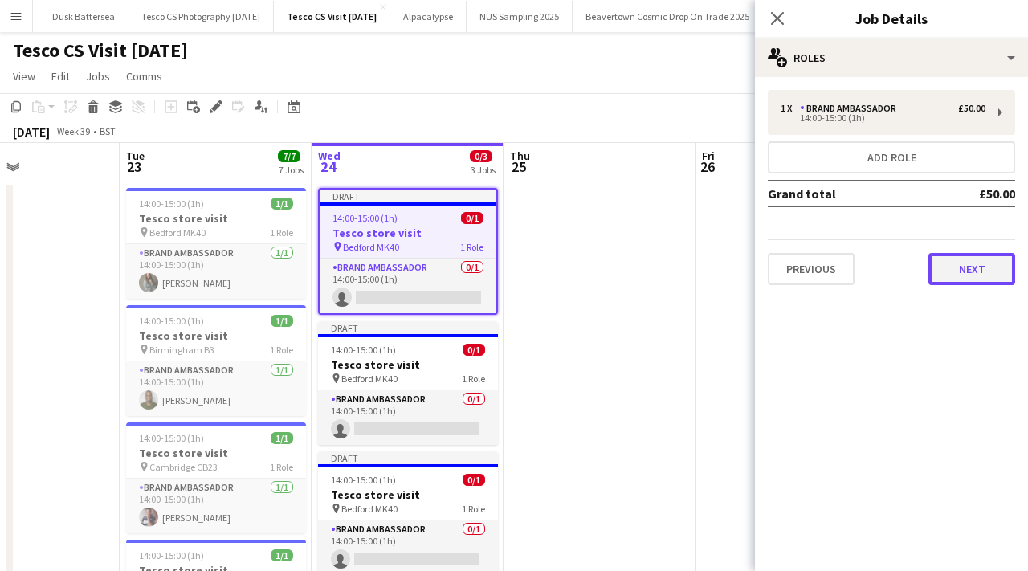
click at [972, 258] on button "Next" at bounding box center [971, 269] width 87 height 32
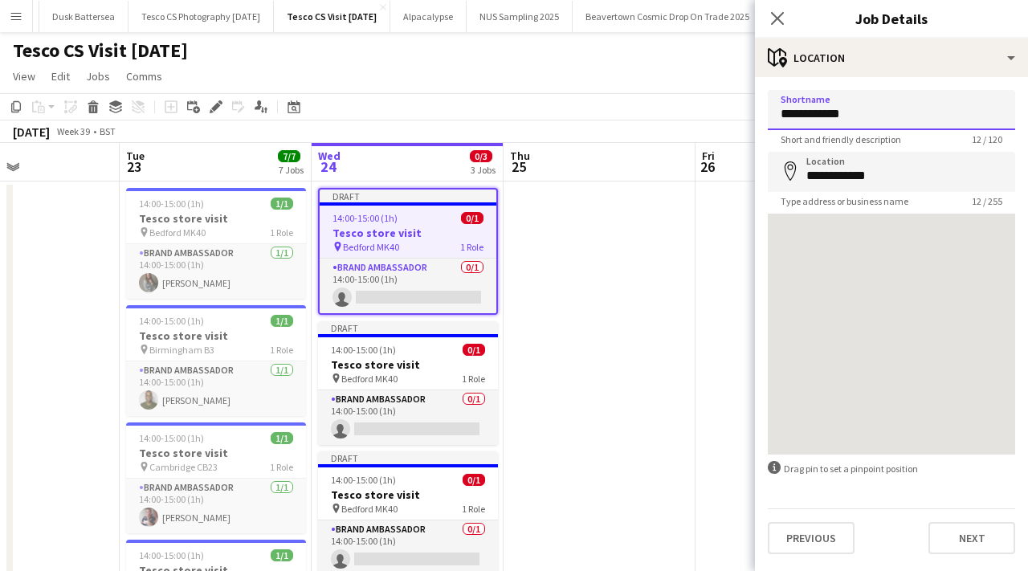
drag, startPoint x: 865, startPoint y: 117, endPoint x: 758, endPoint y: 108, distance: 107.2
click at [758, 108] on form "**********" at bounding box center [891, 322] width 273 height 464
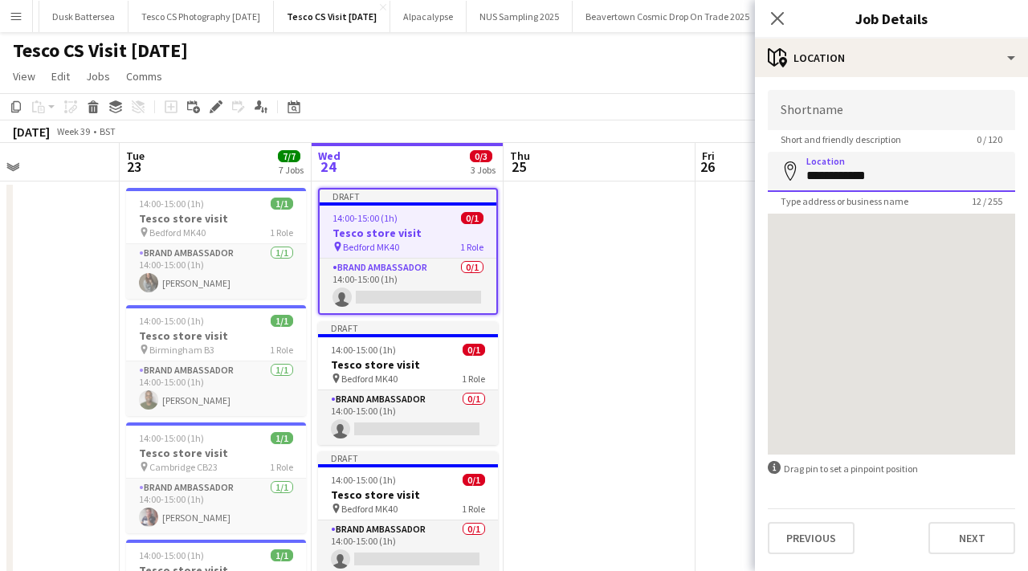
drag, startPoint x: 896, startPoint y: 178, endPoint x: 781, endPoint y: 173, distance: 114.9
click at [781, 174] on div "**********" at bounding box center [891, 172] width 247 height 40
paste input "**********"
type input "**********"
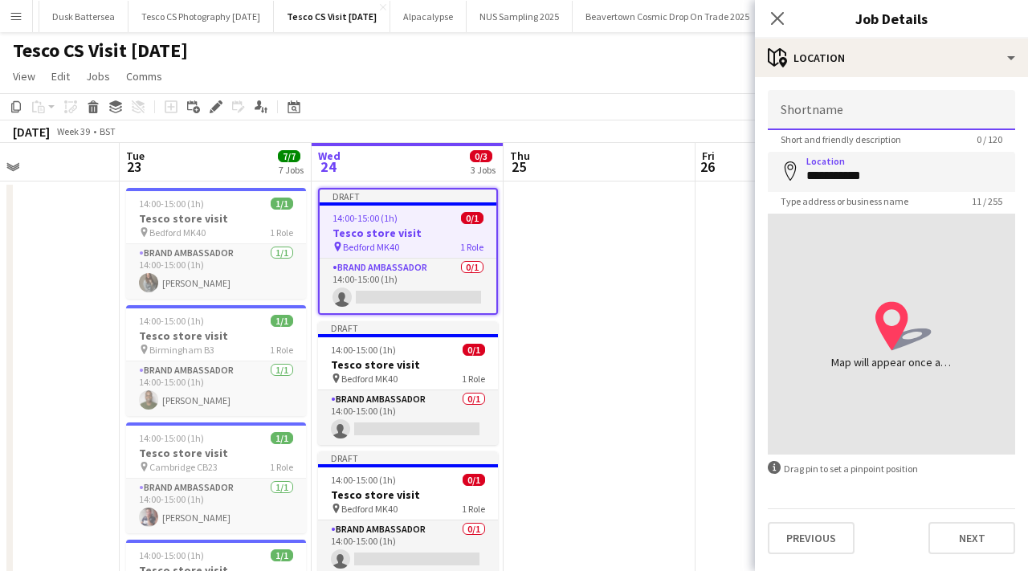
click at [863, 113] on input "Shortname" at bounding box center [891, 110] width 247 height 40
paste input "**********"
type input "**********"
click at [782, 22] on icon at bounding box center [776, 17] width 15 height 15
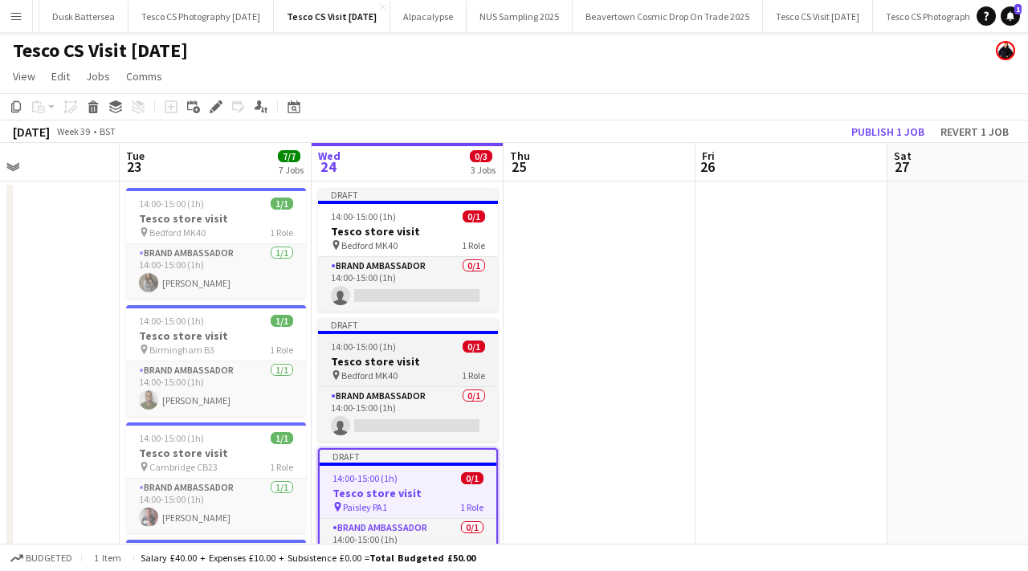
click at [411, 332] on div at bounding box center [408, 332] width 180 height 3
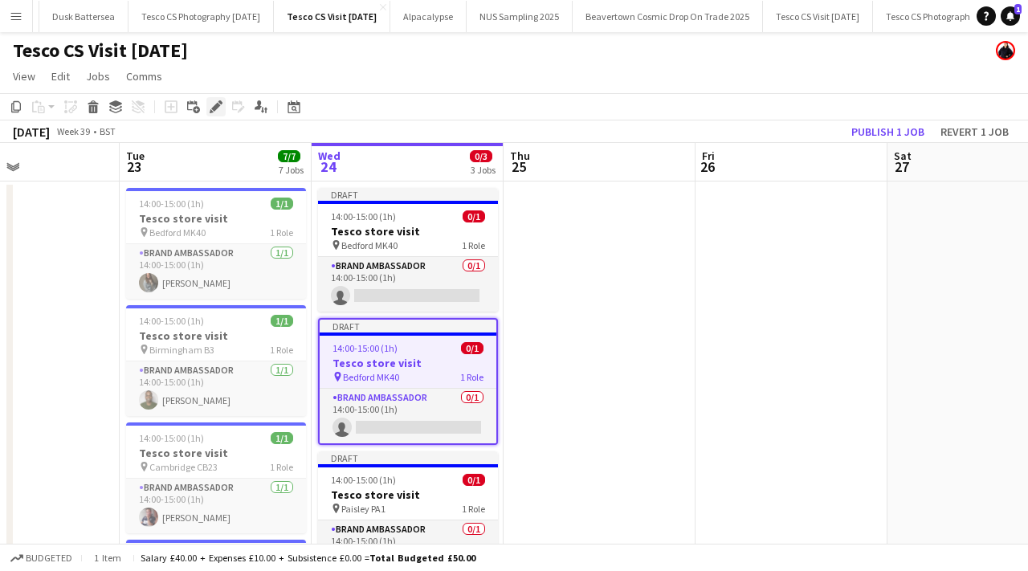
click at [214, 98] on div "Edit" at bounding box center [215, 106] width 19 height 19
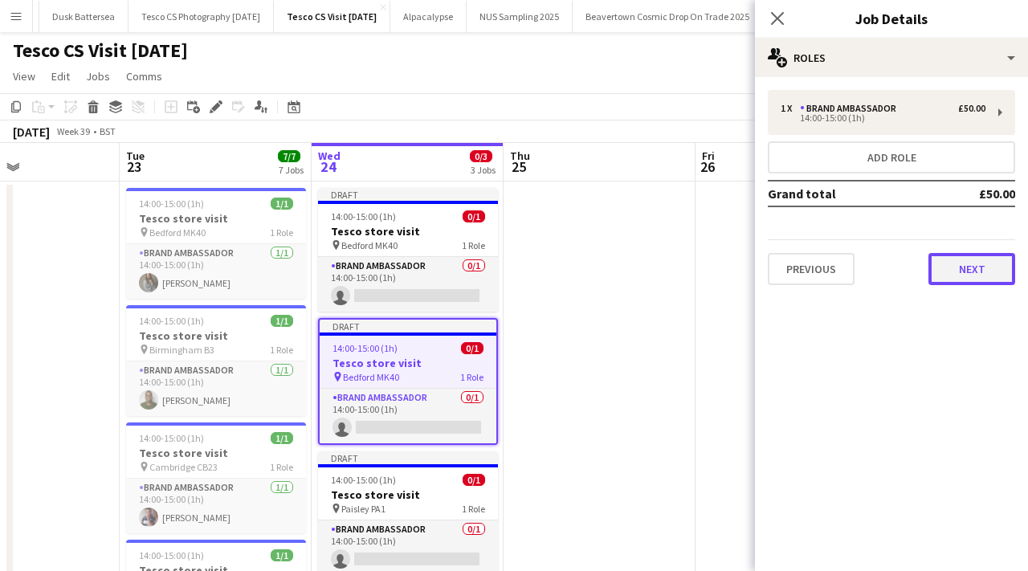
click at [960, 276] on button "Next" at bounding box center [971, 269] width 87 height 32
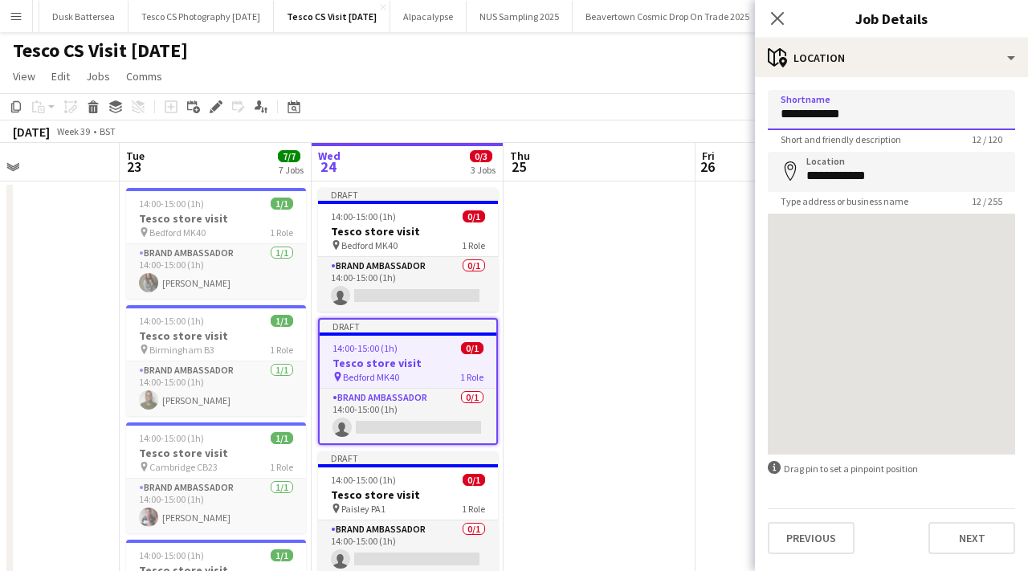
drag, startPoint x: 879, startPoint y: 118, endPoint x: 740, endPoint y: 115, distance: 139.0
click at [740, 116] on body "Menu Boards Boards Boards All jobs Status Workforce Workforce My Workforce Recr…" at bounding box center [514, 535] width 1028 height 1071
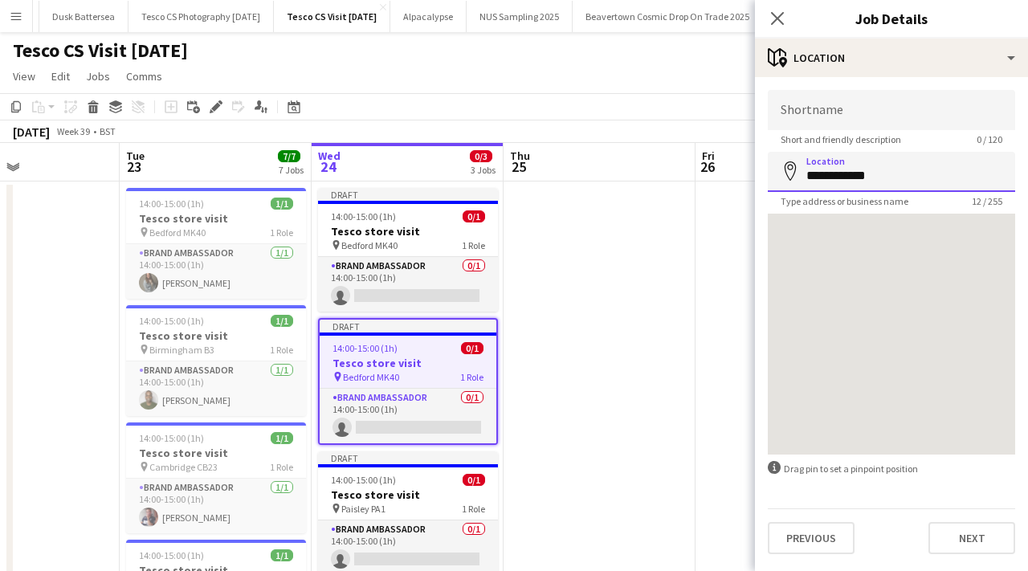
drag, startPoint x: 893, startPoint y: 180, endPoint x: 785, endPoint y: 170, distance: 108.8
click at [785, 171] on div "**********" at bounding box center [891, 172] width 247 height 40
paste input "**********"
type input "**********"
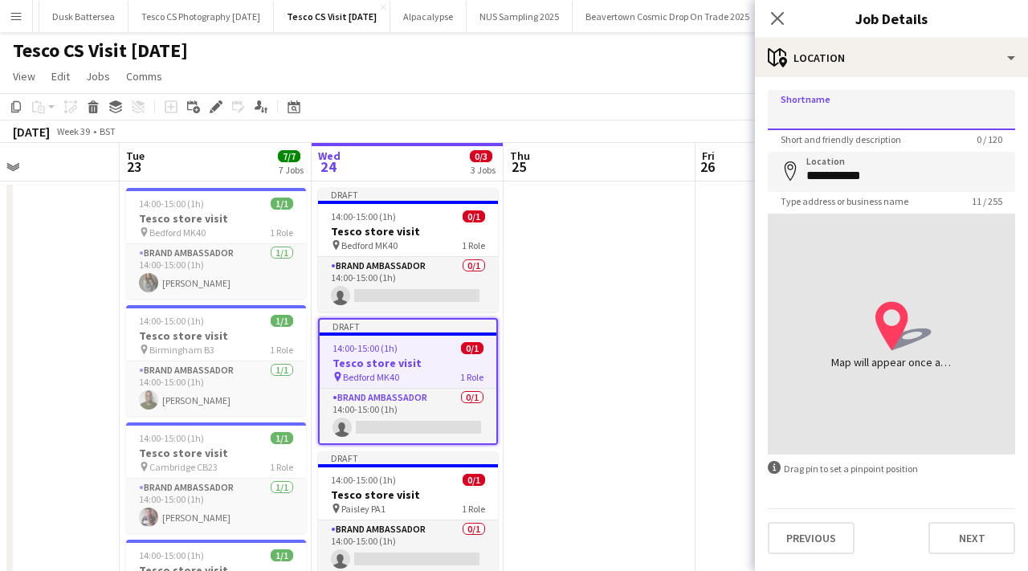
click at [846, 116] on input "Shortname" at bounding box center [891, 110] width 247 height 40
paste input "**********"
type input "**********"
click at [775, 15] on icon at bounding box center [776, 17] width 15 height 15
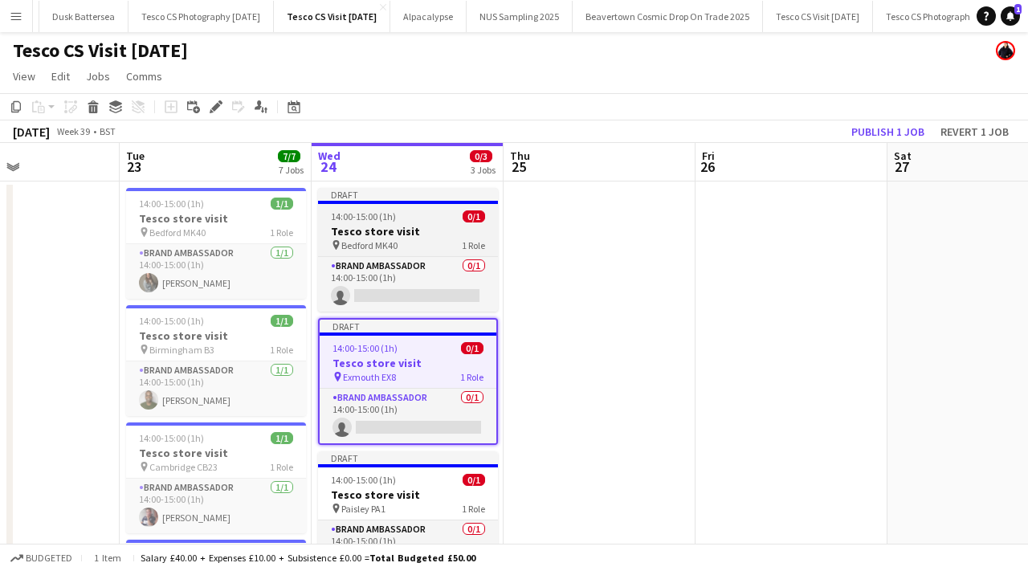
click at [459, 220] on div "14:00-15:00 (1h) 0/1" at bounding box center [408, 216] width 180 height 12
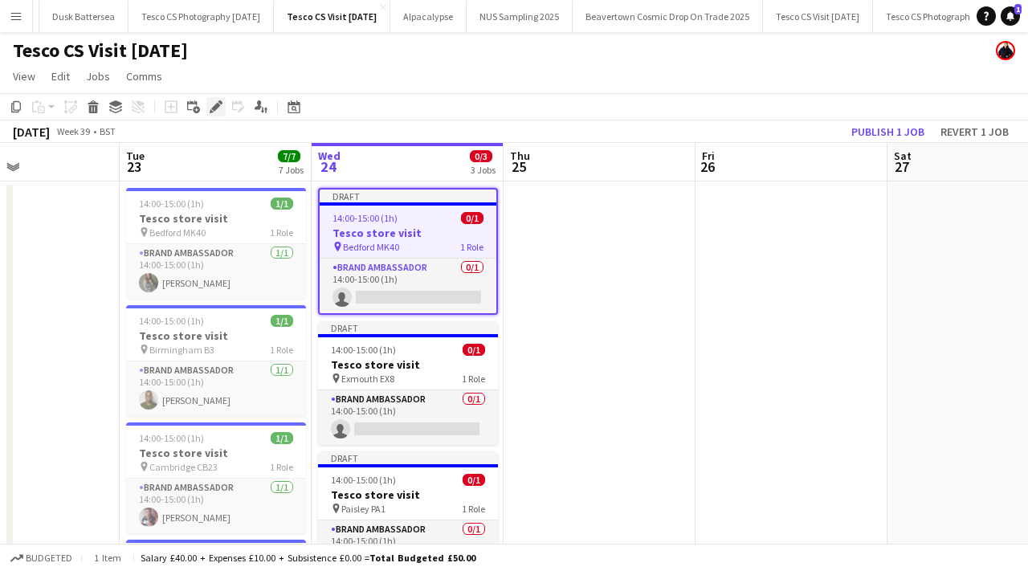
click at [220, 107] on icon "Edit" at bounding box center [216, 106] width 13 height 13
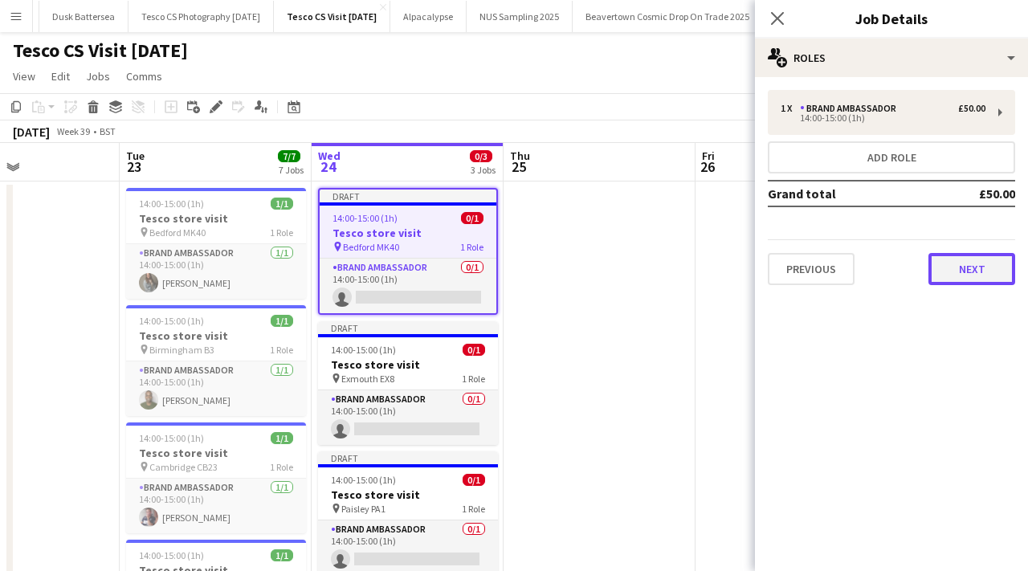
click at [1005, 263] on button "Next" at bounding box center [971, 269] width 87 height 32
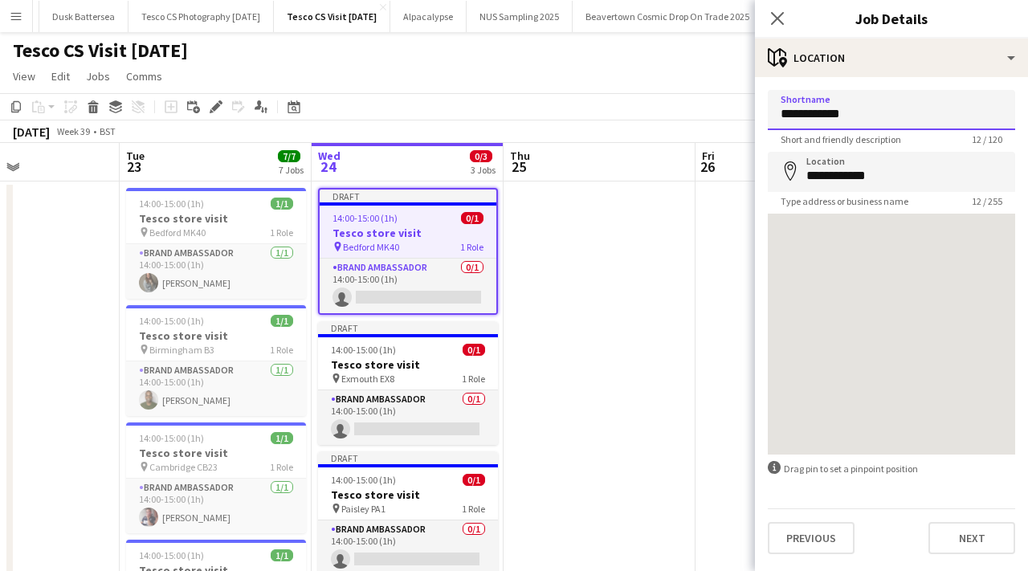
drag, startPoint x: 867, startPoint y: 117, endPoint x: 778, endPoint y: 115, distance: 89.2
click at [778, 115] on input "**********" at bounding box center [891, 110] width 247 height 40
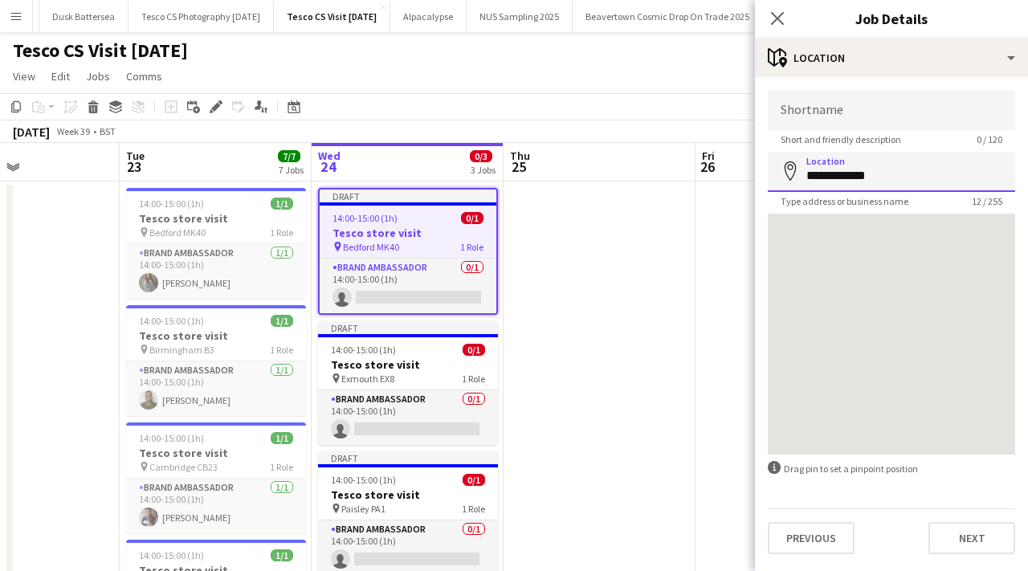
drag, startPoint x: 888, startPoint y: 176, endPoint x: 785, endPoint y: 170, distance: 103.0
click at [785, 170] on div "**********" at bounding box center [891, 172] width 247 height 40
paste input "**********"
type input "**********"
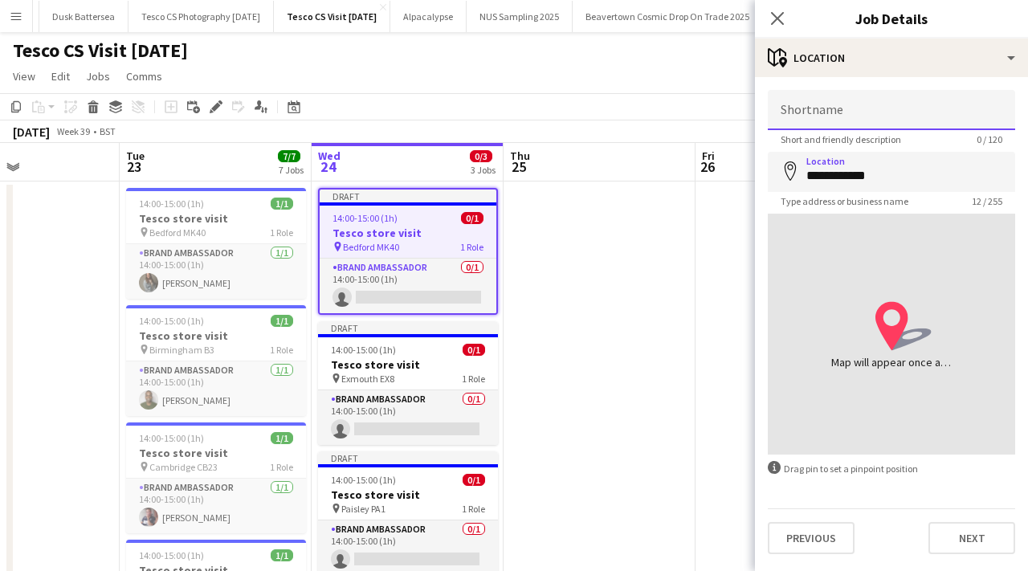
click at [842, 116] on input "Shortname" at bounding box center [891, 110] width 247 height 40
paste input "**********"
type input "**********"
click at [773, 15] on icon at bounding box center [776, 17] width 15 height 15
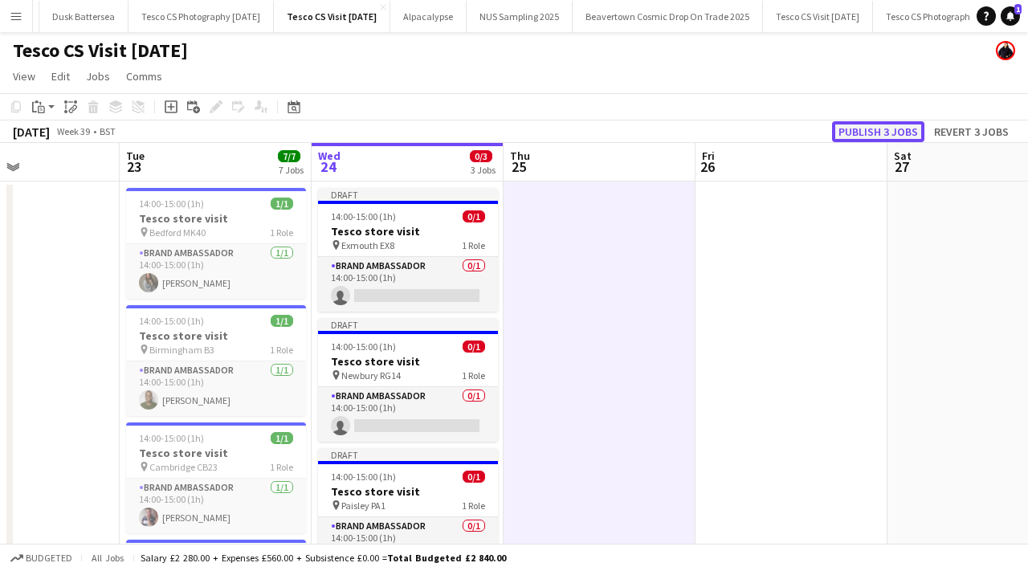
click at [875, 126] on button "Publish 3 jobs" at bounding box center [878, 131] width 92 height 21
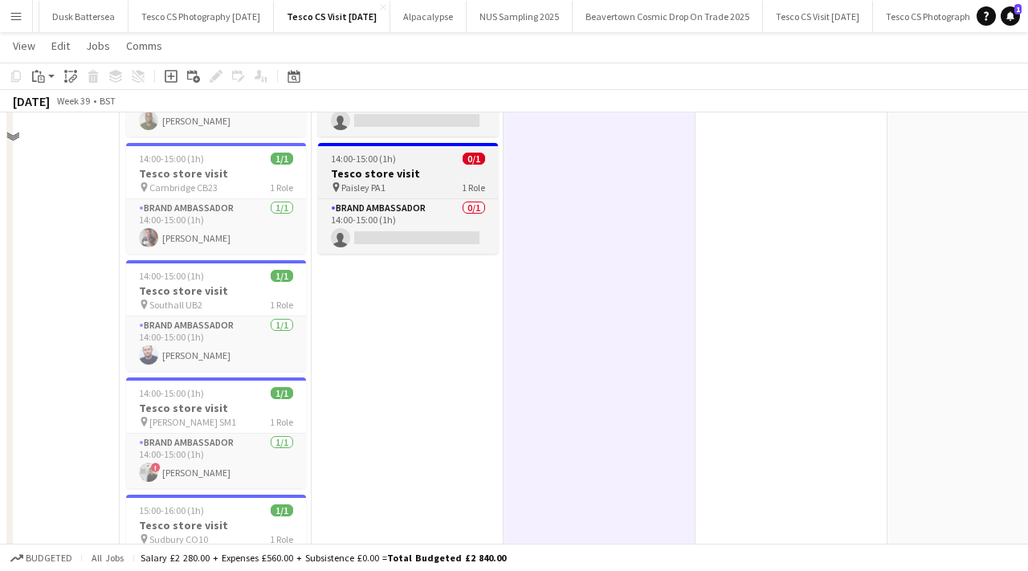
scroll to position [0, 0]
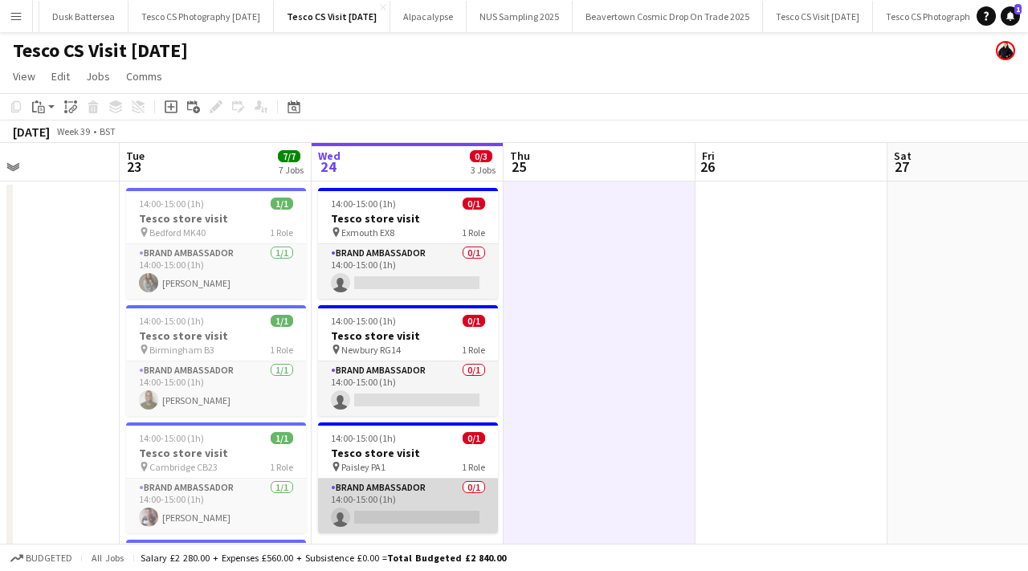
click at [440, 512] on app-card-role "Brand Ambassador 0/1 14:00-15:00 (1h) single-neutral-actions" at bounding box center [408, 506] width 180 height 55
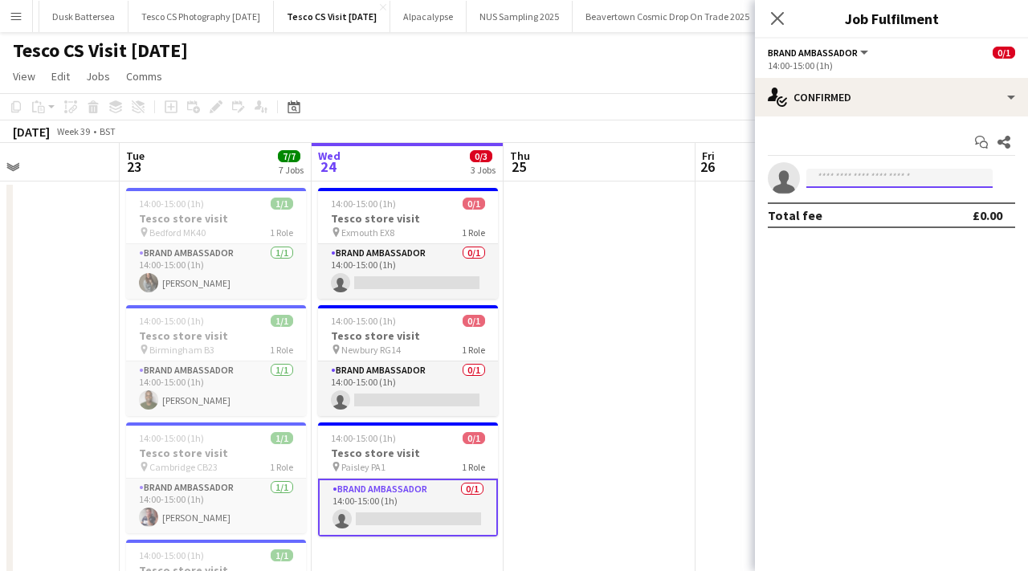
click at [953, 182] on input at bounding box center [899, 178] width 186 height 19
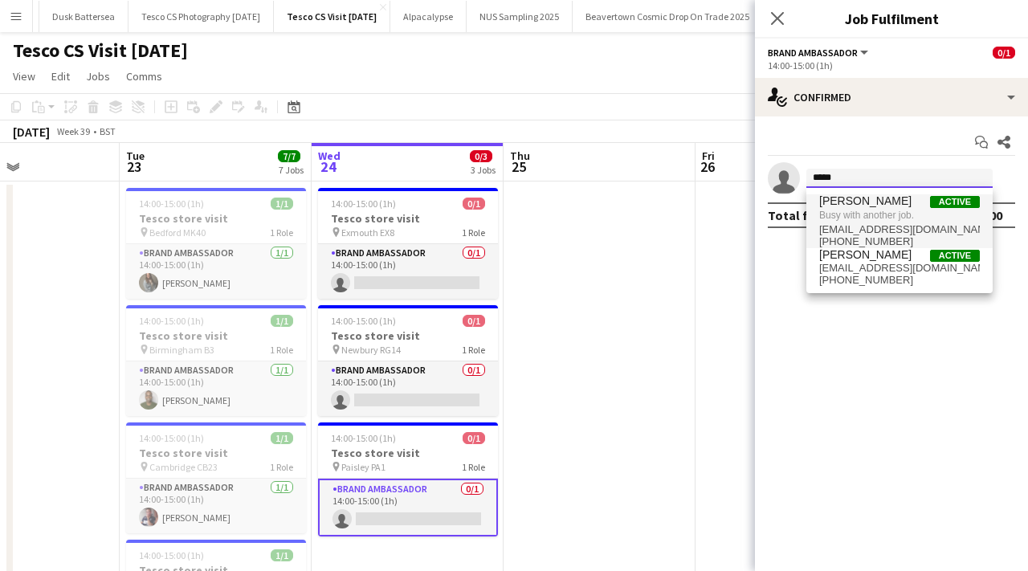
type input "*****"
click at [936, 215] on span "Busy with another job." at bounding box center [899, 215] width 161 height 14
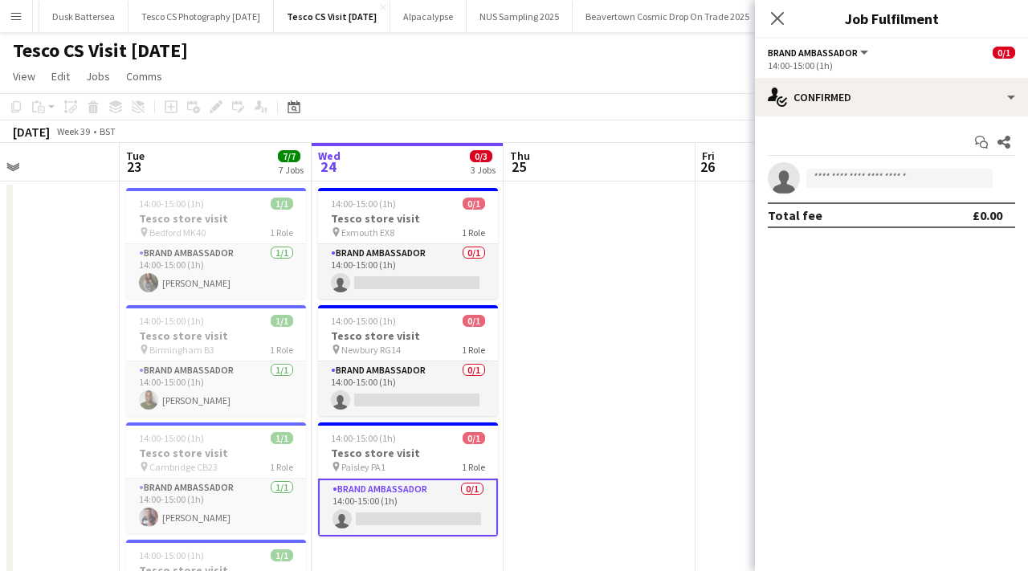
click at [778, 6] on div "Close pop-in" at bounding box center [777, 18] width 45 height 37
click at [781, 18] on icon "Close pop-in" at bounding box center [776, 17] width 15 height 15
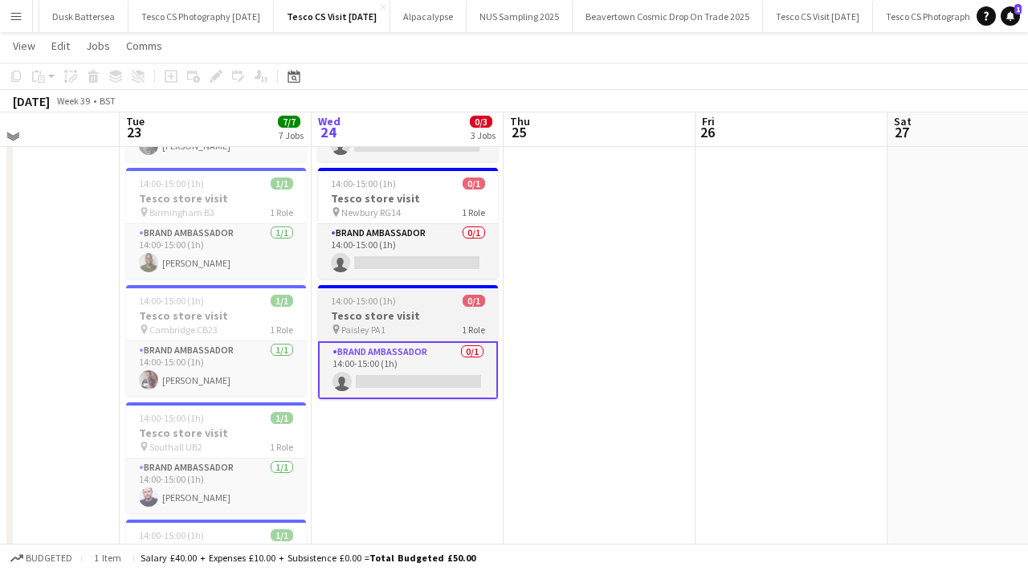
scroll to position [142, 0]
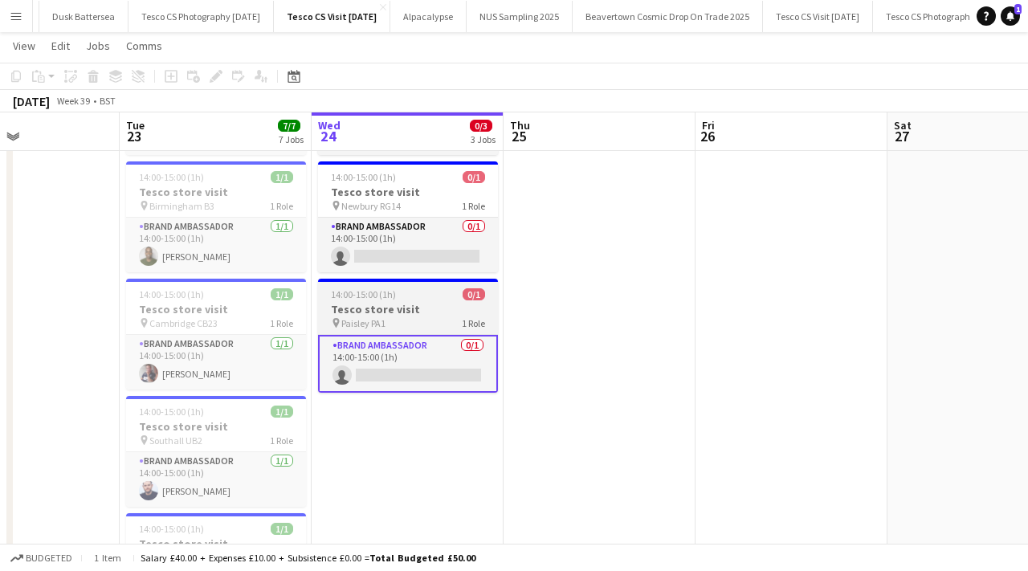
click at [428, 311] on h3 "Tesco store visit" at bounding box center [408, 309] width 180 height 14
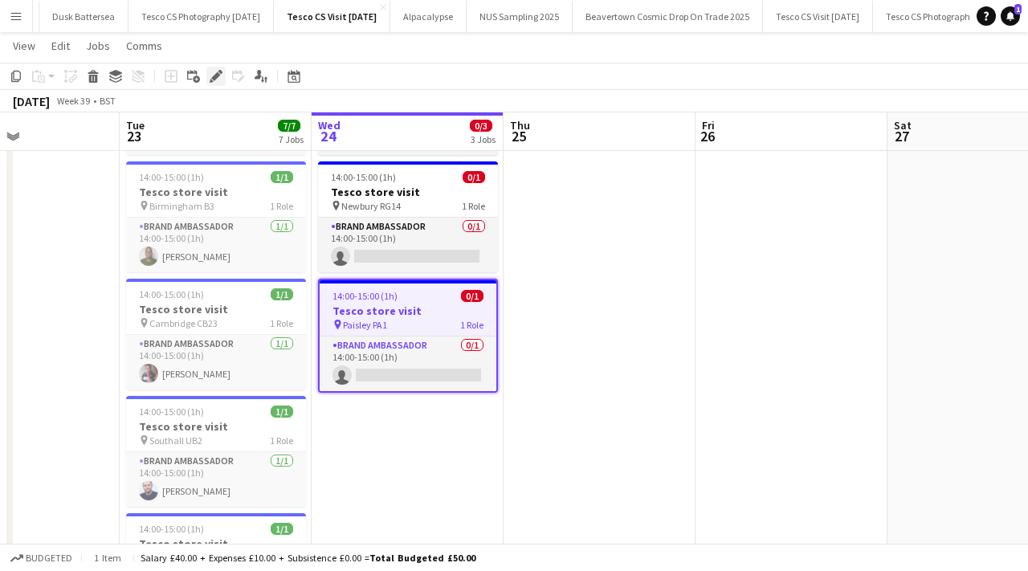
click at [214, 73] on icon "Edit" at bounding box center [216, 76] width 13 height 13
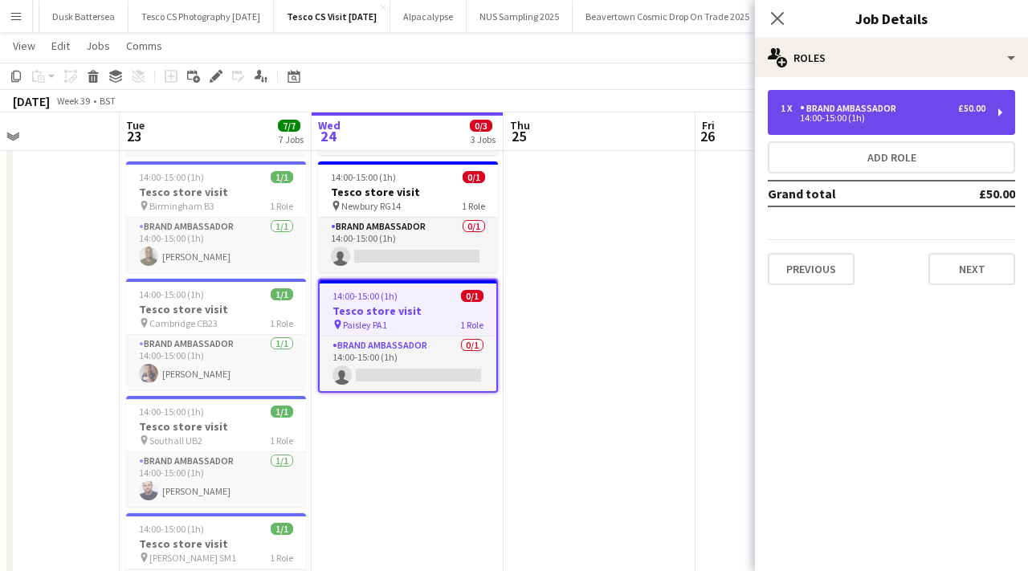
click at [827, 121] on div "14:00-15:00 (1h)" at bounding box center [883, 118] width 205 height 8
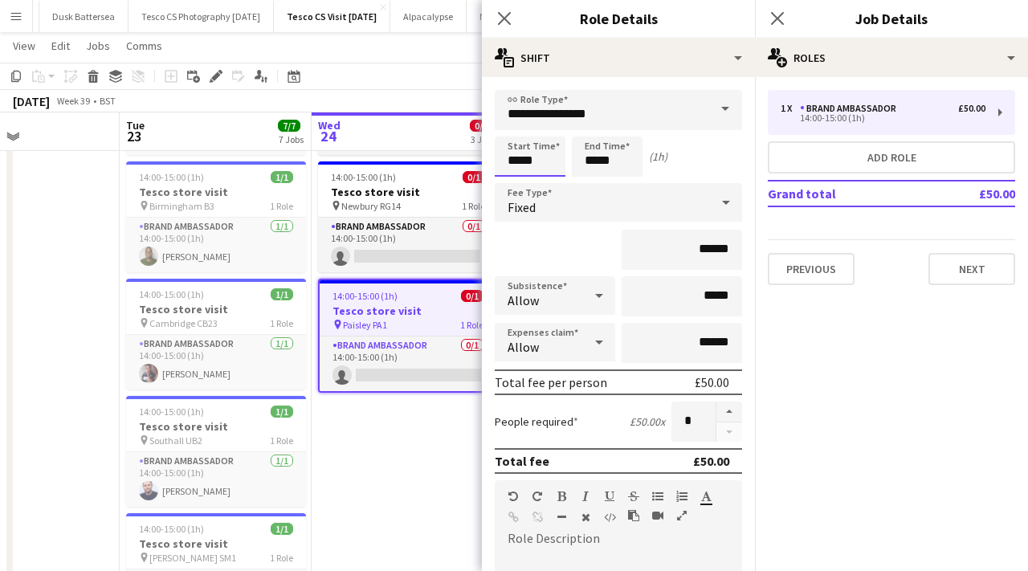
click at [544, 160] on input "*****" at bounding box center [530, 157] width 71 height 40
click at [519, 125] on div at bounding box center [514, 128] width 32 height 16
type input "*****"
click at [515, 125] on div at bounding box center [514, 128] width 32 height 16
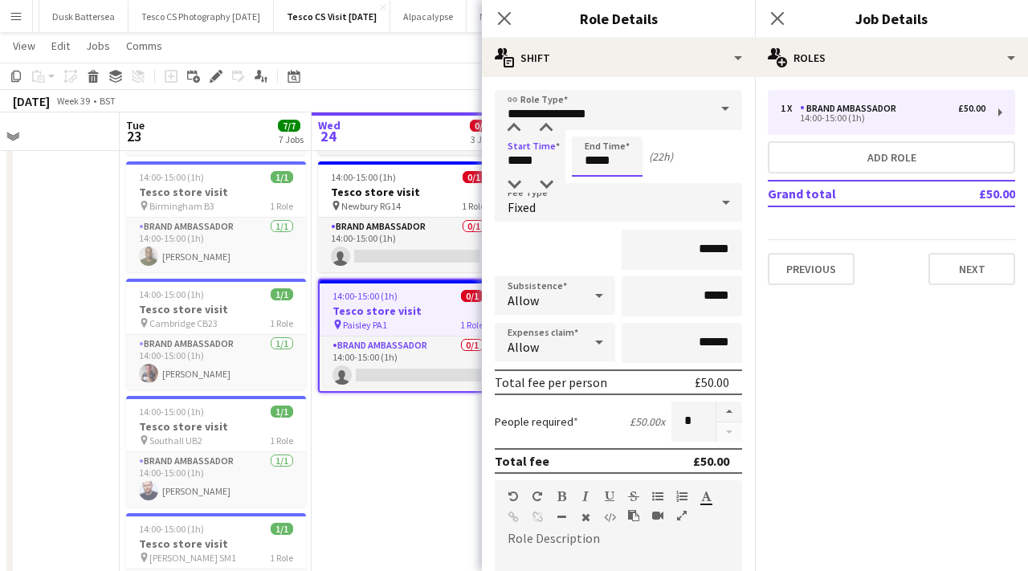
click at [638, 169] on input "*****" at bounding box center [607, 157] width 71 height 40
click at [592, 124] on div at bounding box center [591, 128] width 32 height 16
type input "*****"
click at [592, 124] on div at bounding box center [591, 128] width 32 height 16
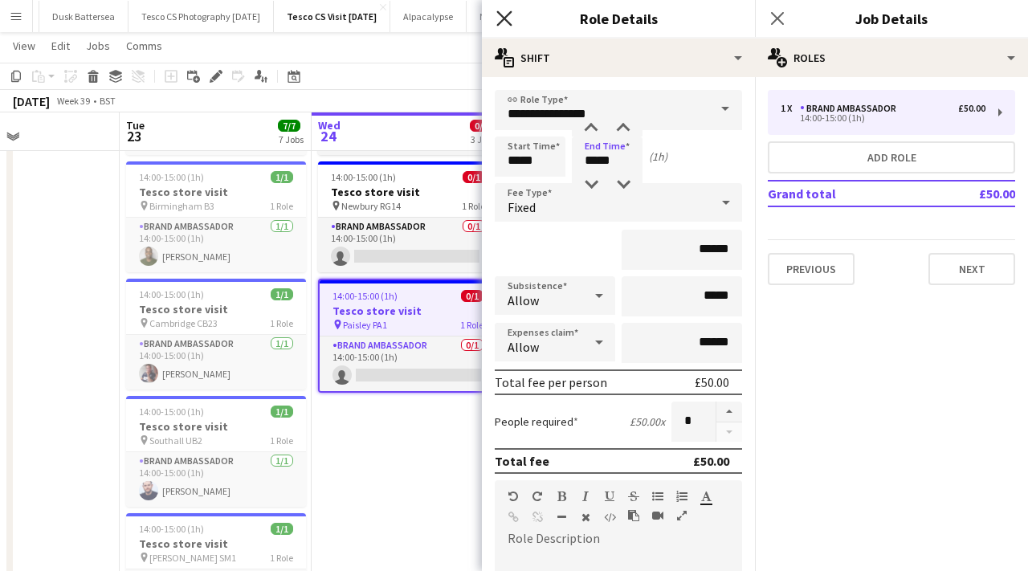
click at [510, 22] on icon "Close pop-in" at bounding box center [503, 17] width 15 height 15
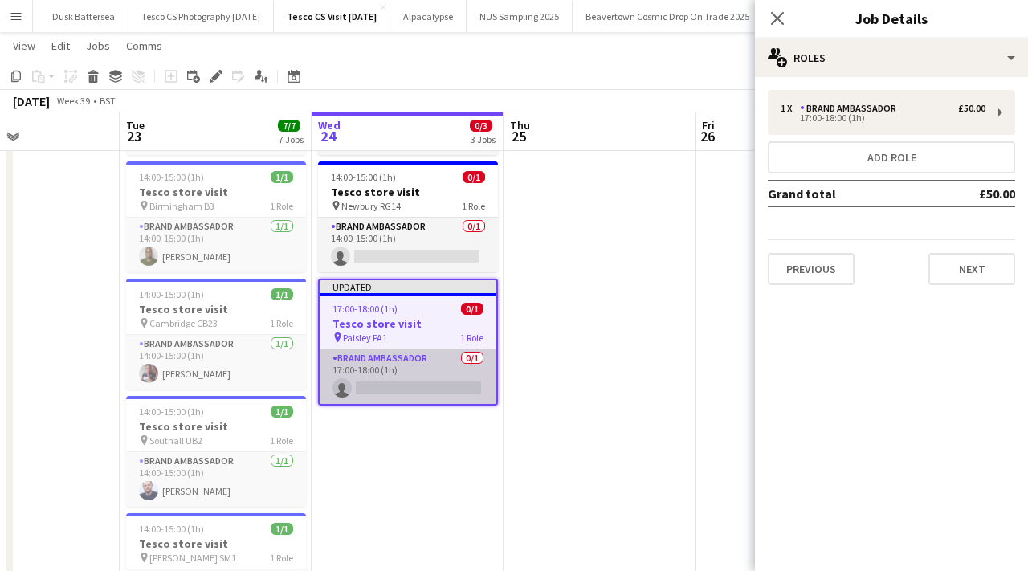
click at [399, 382] on app-card-role "Brand Ambassador 0/1 17:00-18:00 (1h) single-neutral-actions" at bounding box center [408, 376] width 177 height 55
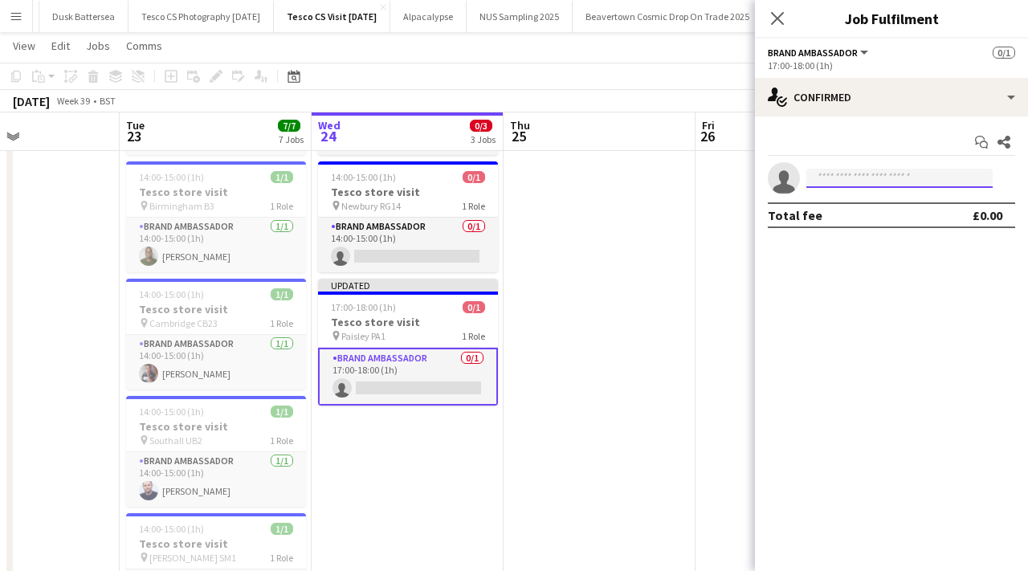
click at [830, 181] on input at bounding box center [899, 178] width 186 height 19
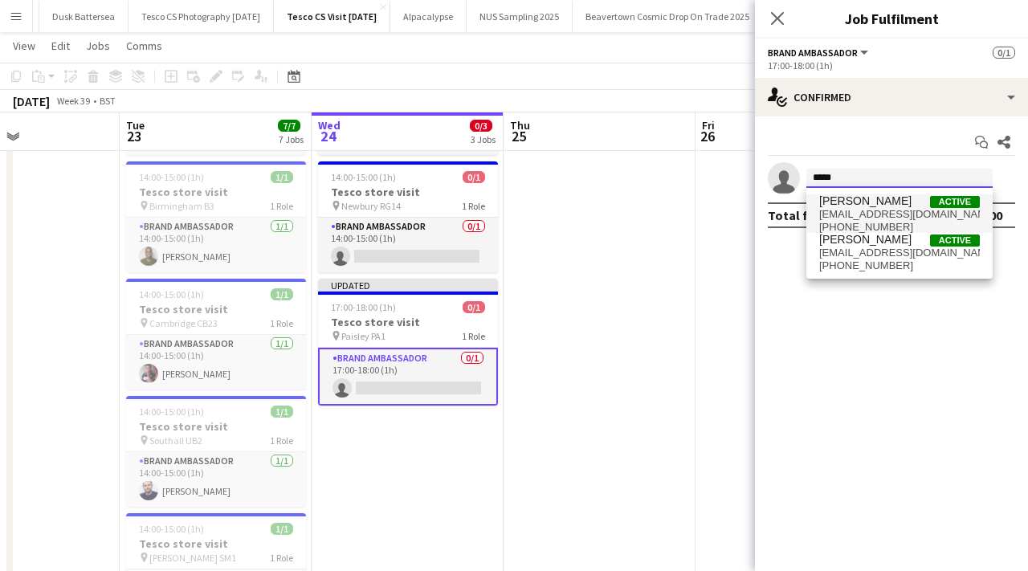
type input "*****"
click at [873, 208] on span "ri_c20@hotmail.com" at bounding box center [899, 214] width 161 height 13
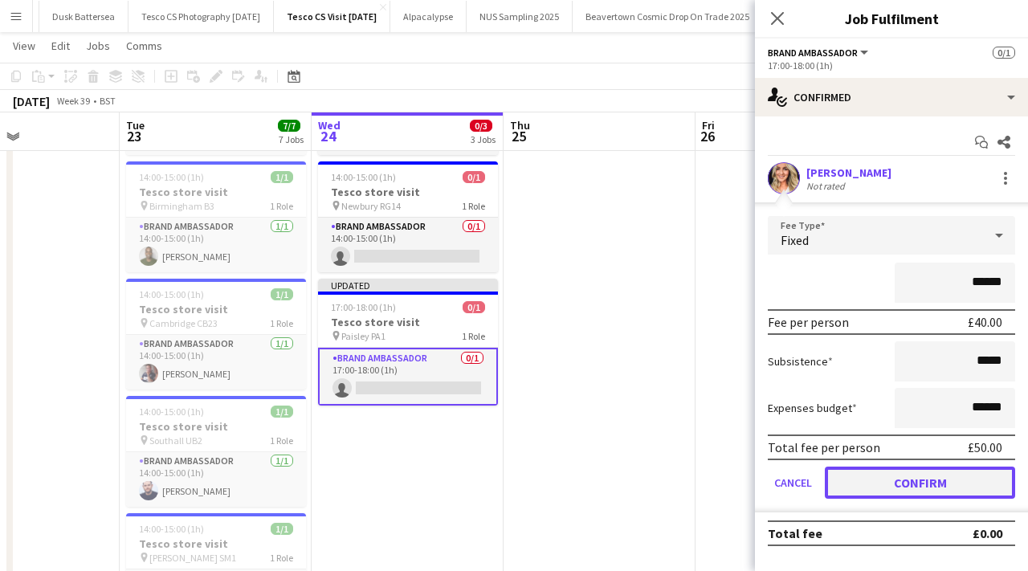
click at [914, 476] on button "Confirm" at bounding box center [920, 483] width 190 height 32
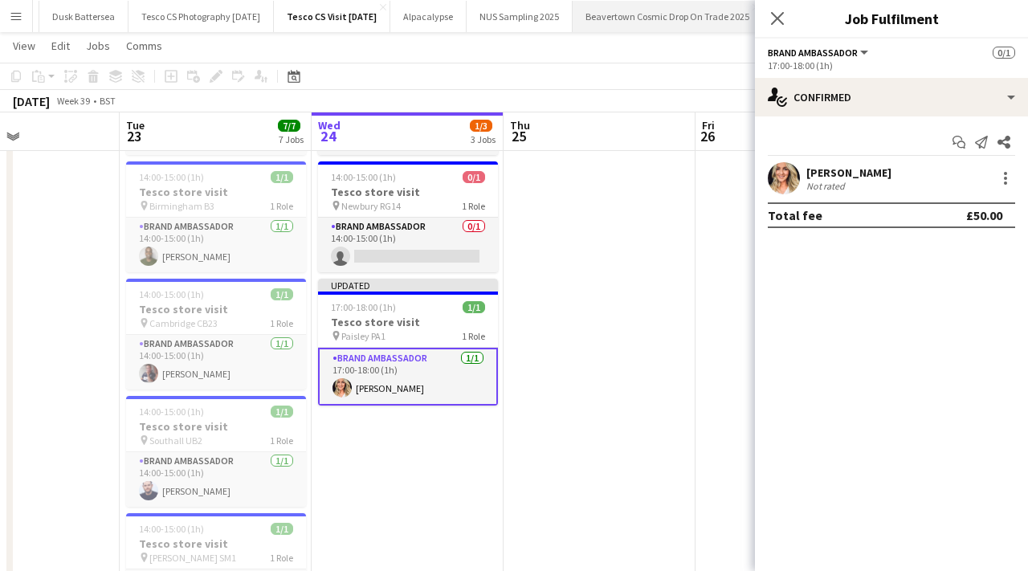
click at [777, 20] on icon "Close pop-in" at bounding box center [777, 18] width 13 height 13
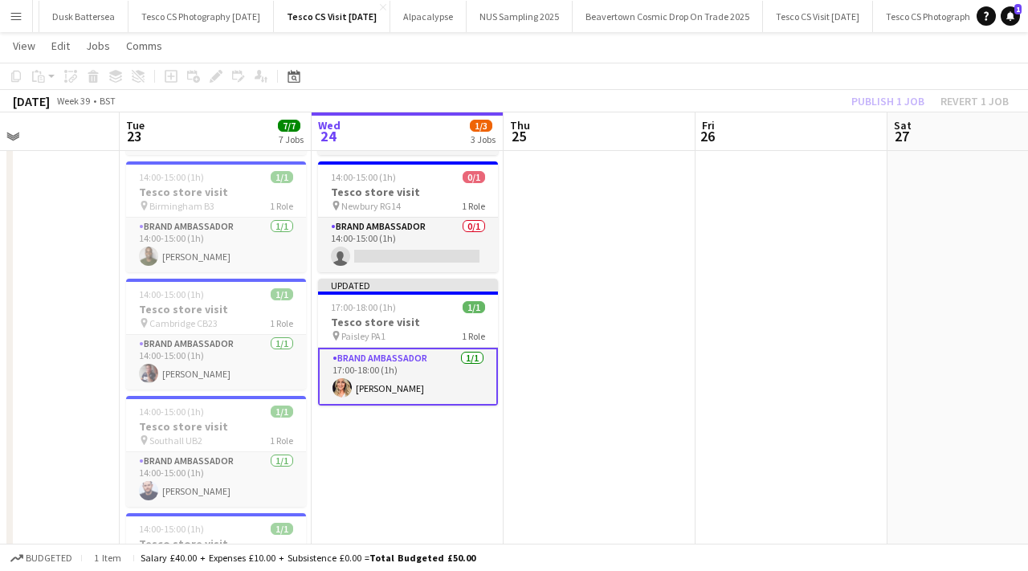
click at [557, 293] on app-date-cell at bounding box center [600, 469] width 192 height 862
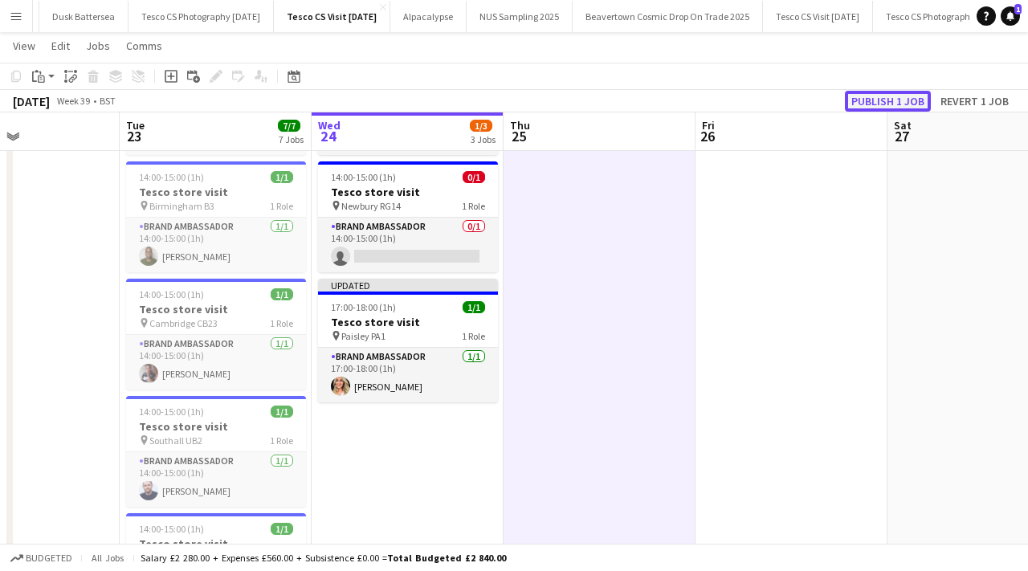
click at [875, 96] on button "Publish 1 job" at bounding box center [888, 101] width 86 height 21
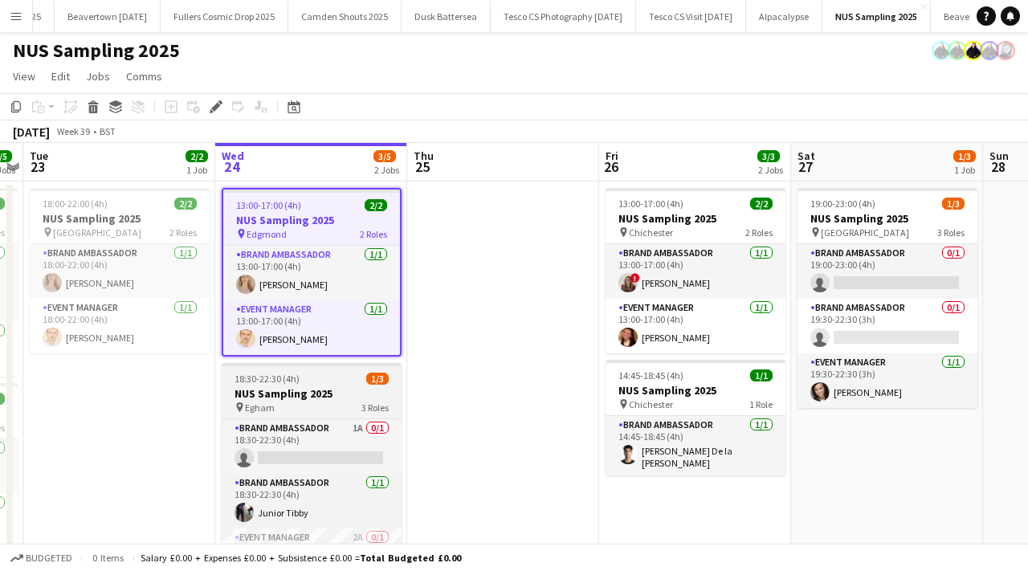
scroll to position [0, 937]
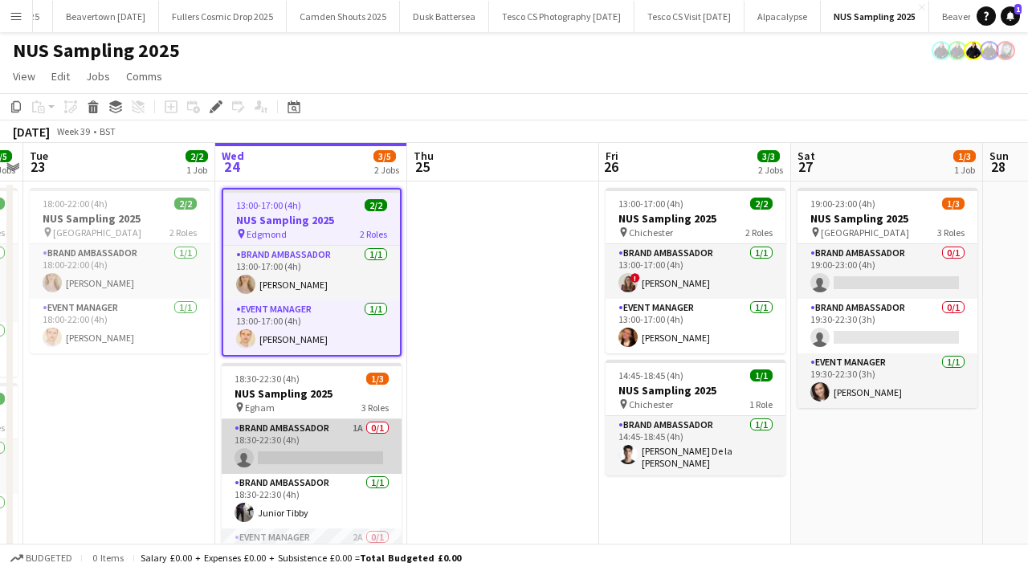
click at [375, 427] on app-card-role "Brand Ambassador 1A 0/1 18:30-22:30 (4h) single-neutral-actions" at bounding box center [312, 446] width 180 height 55
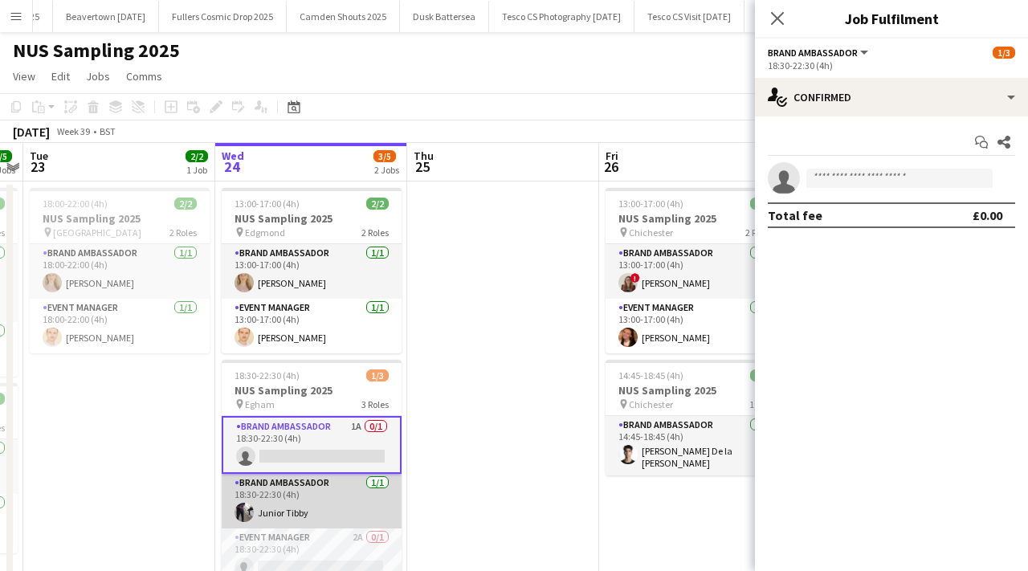
click at [383, 482] on app-card-role "Brand Ambassador 1/1 18:30-22:30 (4h) Junior Tibby" at bounding box center [312, 501] width 180 height 55
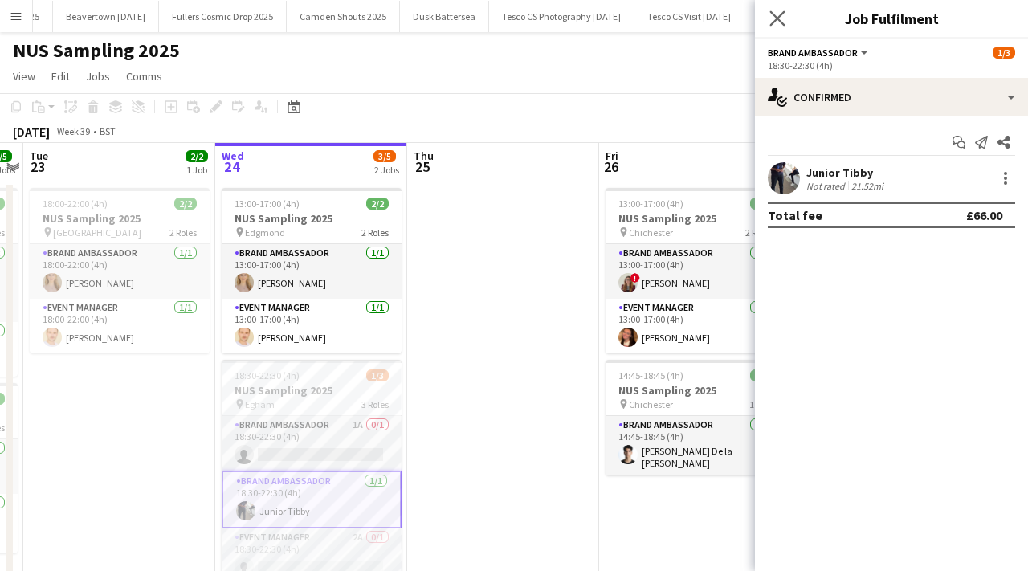
click at [768, 14] on app-icon "Close pop-in" at bounding box center [777, 18] width 23 height 23
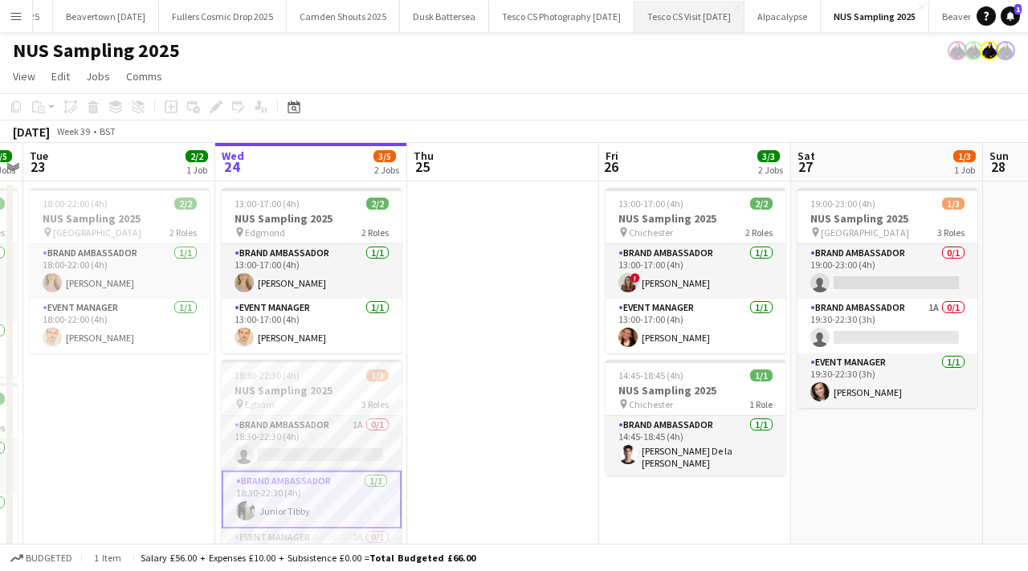
click at [717, 17] on button "Tesco CS Visit [DATE] Close" at bounding box center [689, 16] width 110 height 31
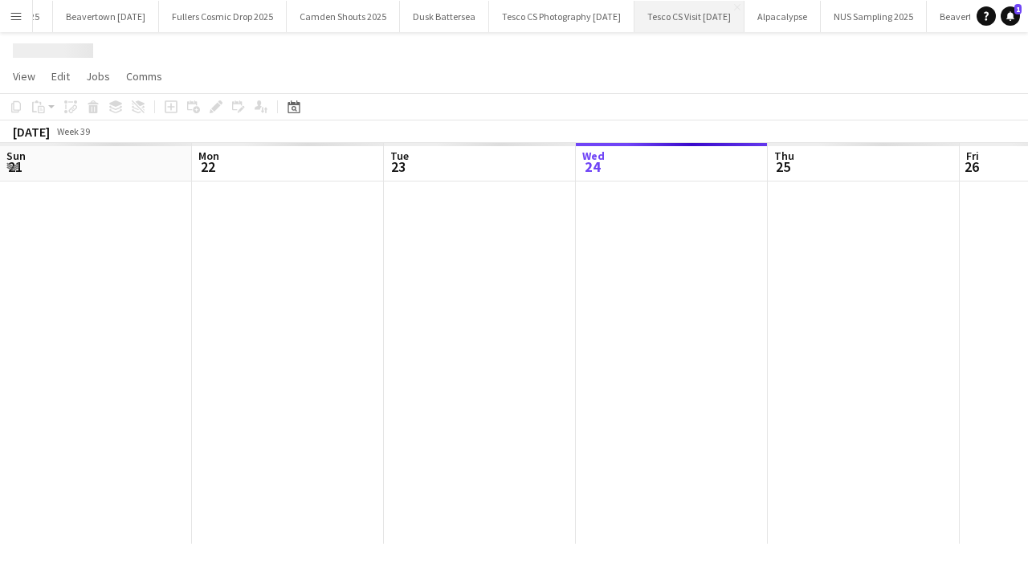
scroll to position [0, 384]
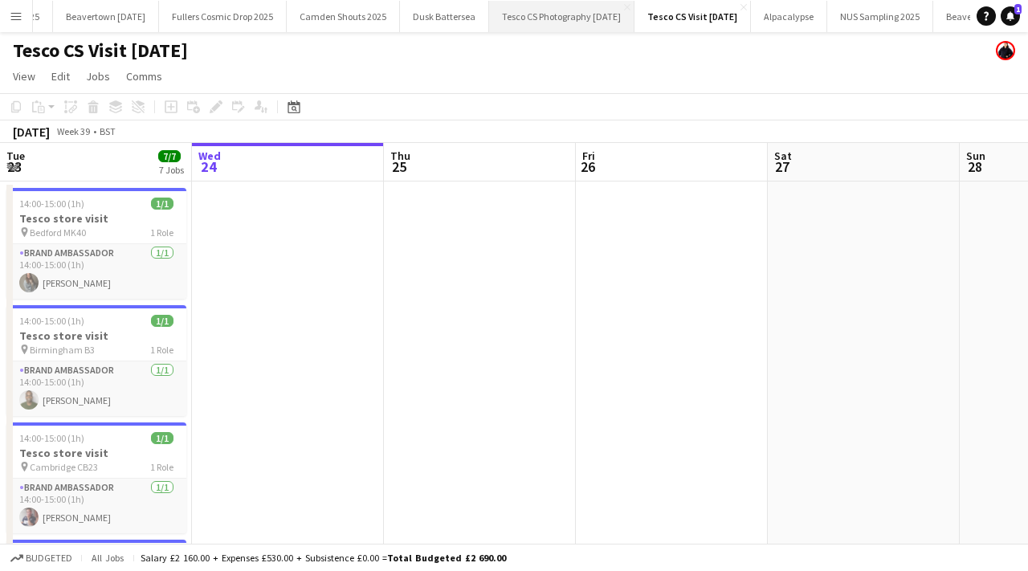
click at [573, 22] on button "Tesco CS Photography September 2025 Close" at bounding box center [561, 16] width 145 height 31
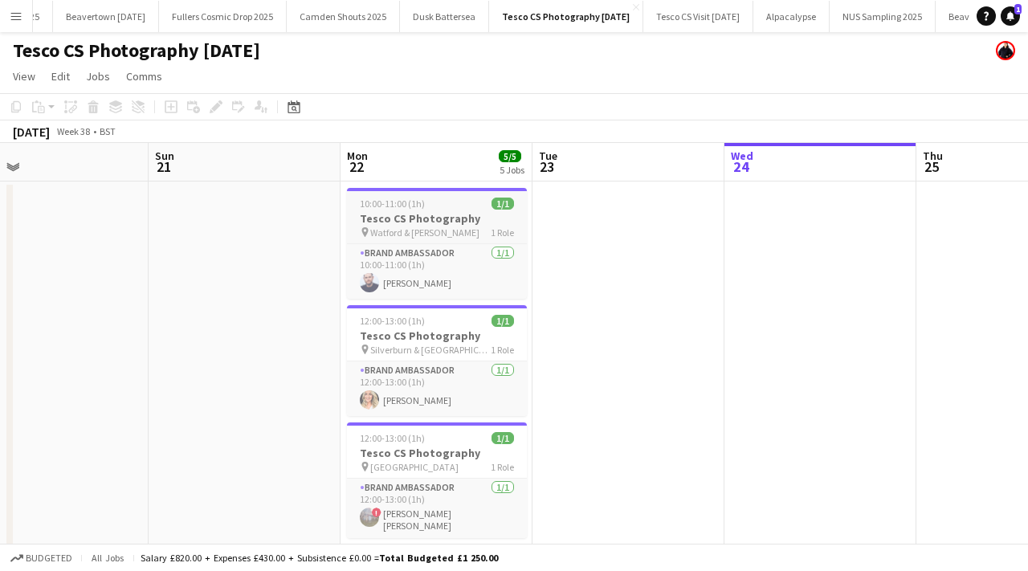
click at [406, 227] on span "Watford & Hatfield" at bounding box center [424, 232] width 109 height 12
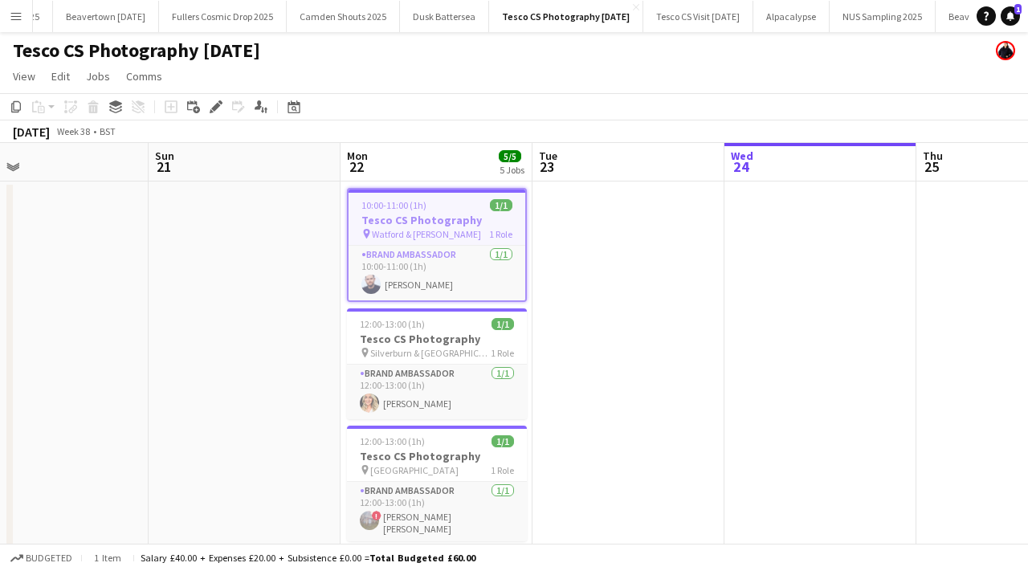
click at [814, 267] on app-date-cell at bounding box center [820, 530] width 192 height 697
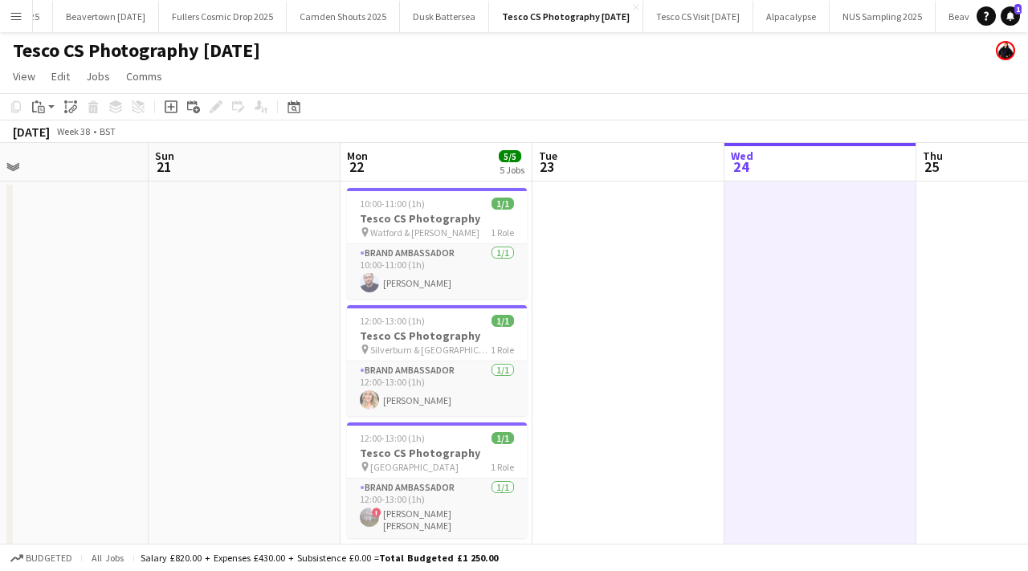
click at [951, 237] on app-date-cell at bounding box center [1012, 530] width 192 height 697
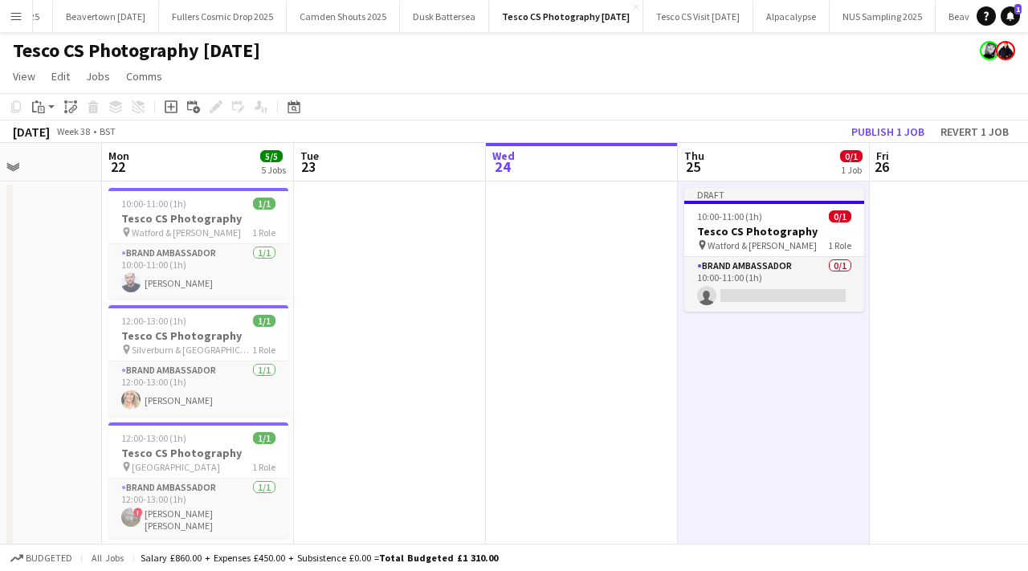
scroll to position [0, 718]
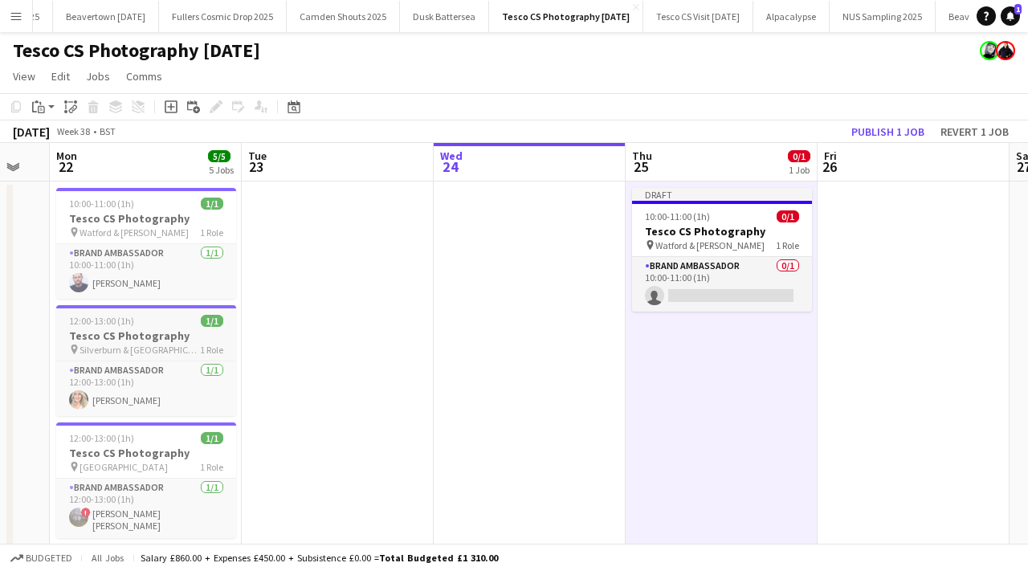
click at [142, 340] on h3 "Tesco CS Photography" at bounding box center [146, 335] width 180 height 14
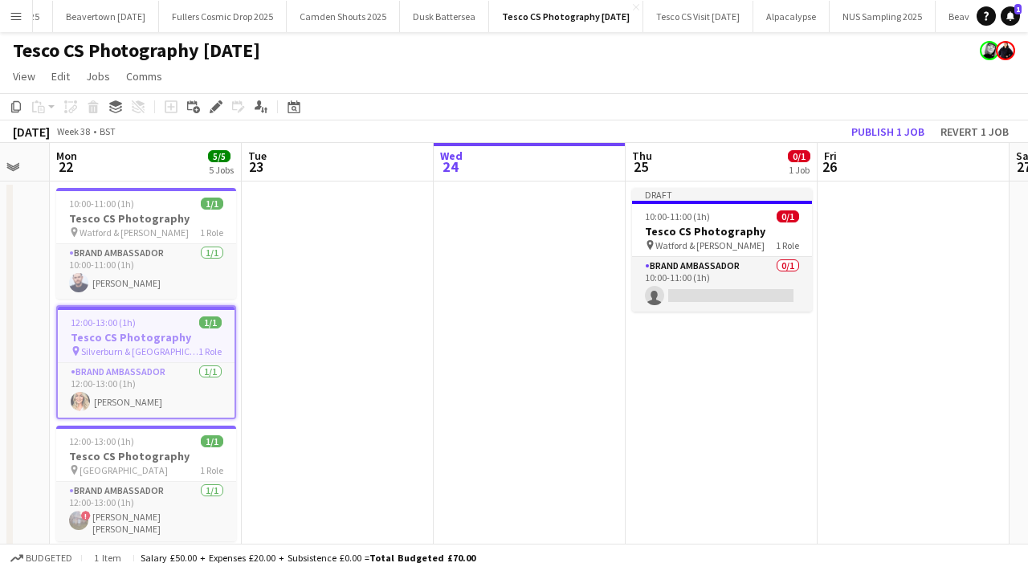
click at [639, 333] on app-date-cell "Draft 10:00-11:00 (1h) 0/1 Tesco CS Photography pin Watford & Hatfield 1 Role B…" at bounding box center [722, 530] width 192 height 697
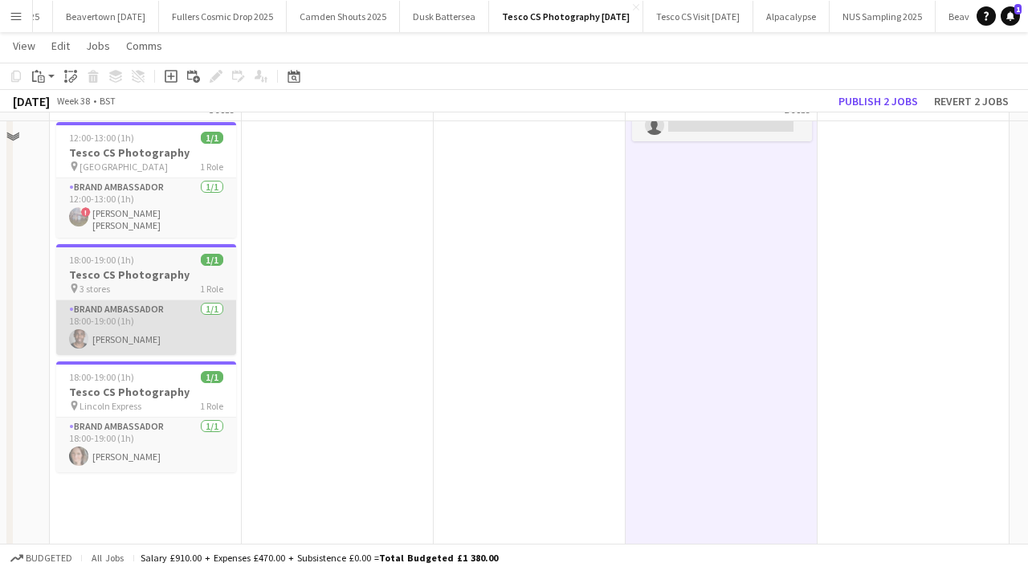
scroll to position [237, 0]
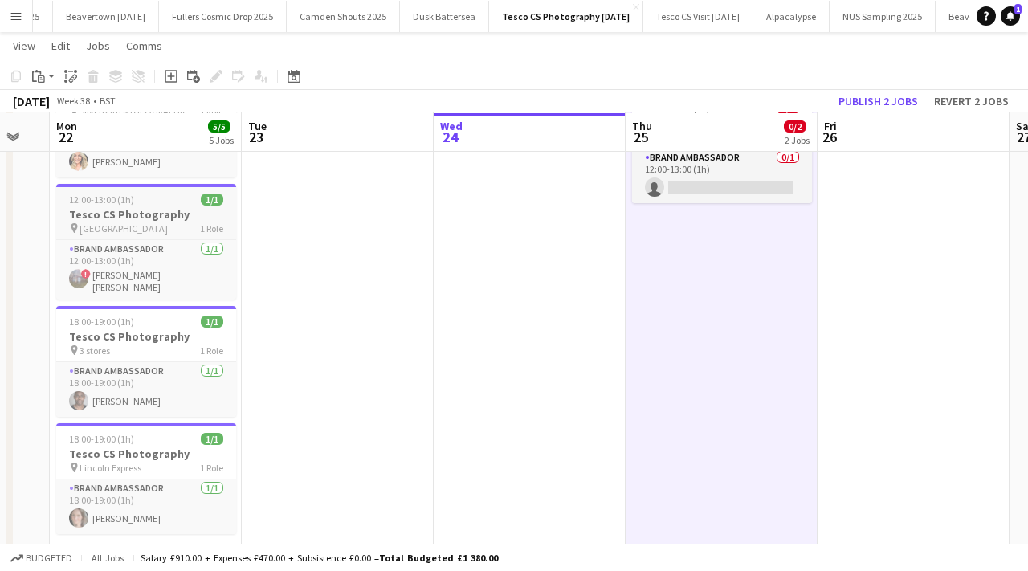
click at [169, 208] on h3 "Tesco CS Photography" at bounding box center [146, 214] width 180 height 14
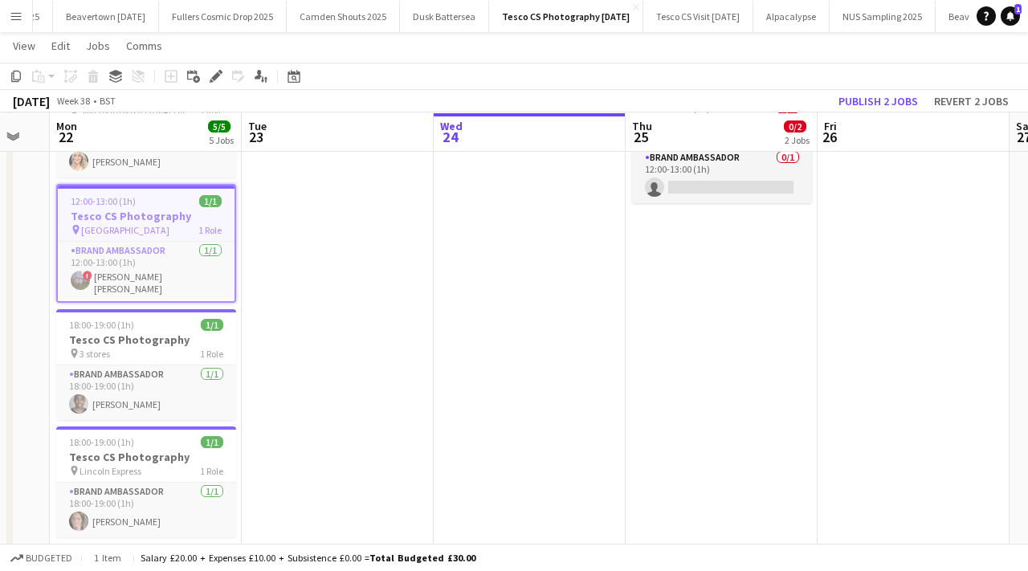
click at [704, 271] on app-date-cell "Draft 10:00-11:00 (1h) 0/1 Tesco CS Photography pin Watford & Hatfield 1 Role B…" at bounding box center [722, 291] width 192 height 697
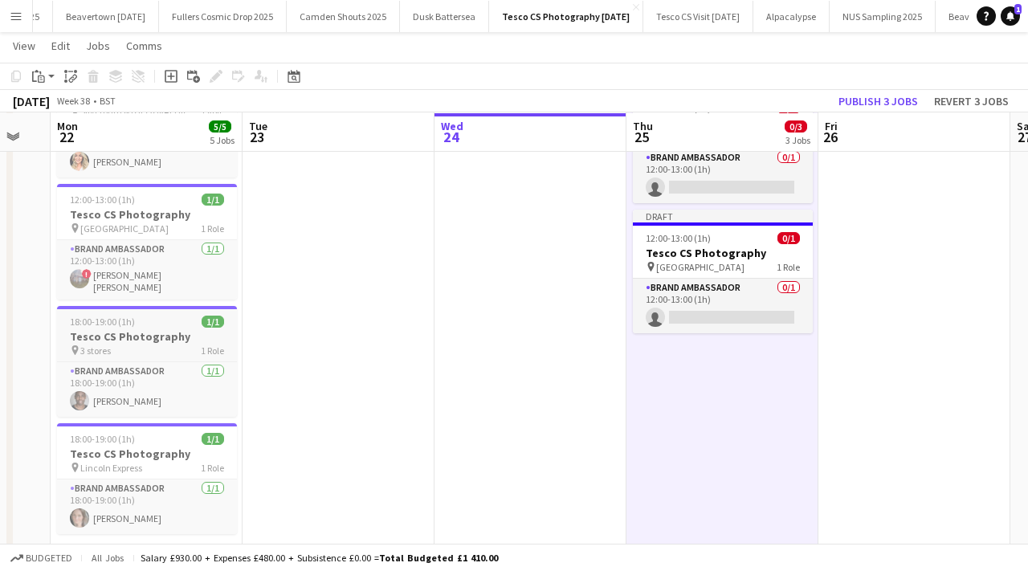
click at [153, 316] on div "18:00-19:00 (1h) 1/1" at bounding box center [147, 322] width 180 height 12
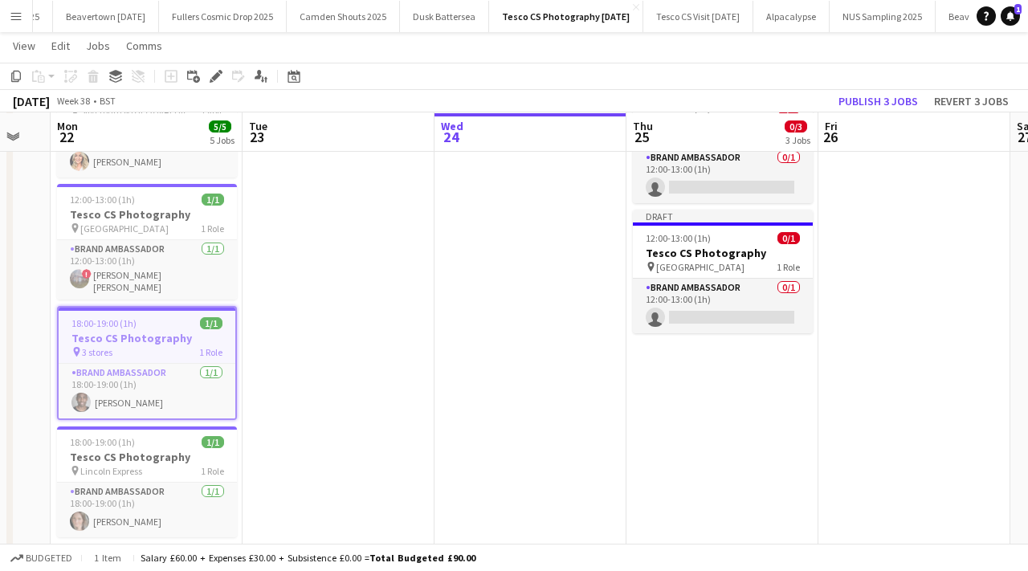
click at [660, 397] on app-date-cell "Draft 10:00-11:00 (1h) 0/1 Tesco CS Photography pin Watford & Hatfield 1 Role B…" at bounding box center [722, 291] width 192 height 697
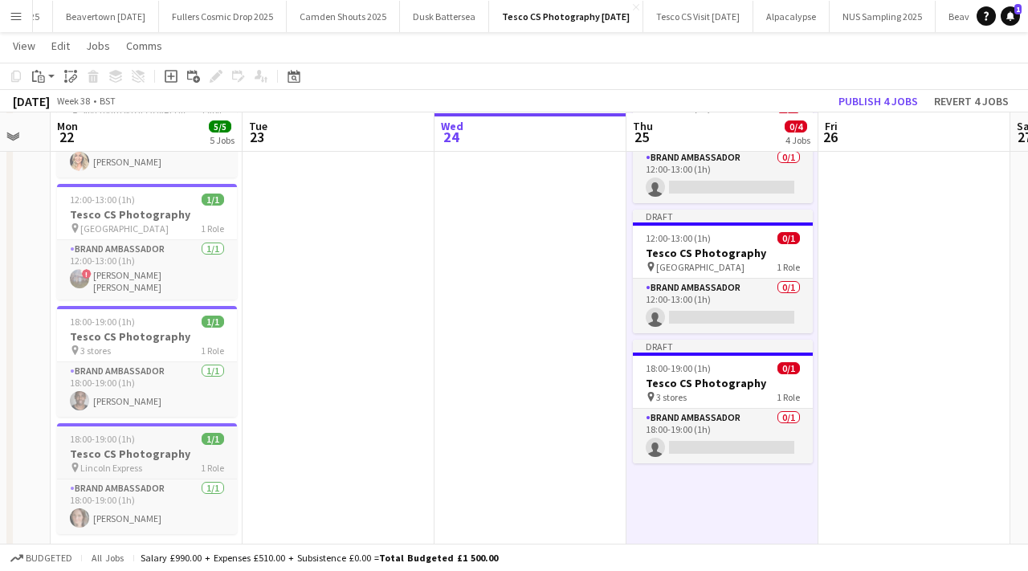
click at [143, 424] on app-job-card "18:00-19:00 (1h) 1/1 Tesco CS Photography pin Lincoln Express 1 Role Brand Amba…" at bounding box center [147, 478] width 180 height 111
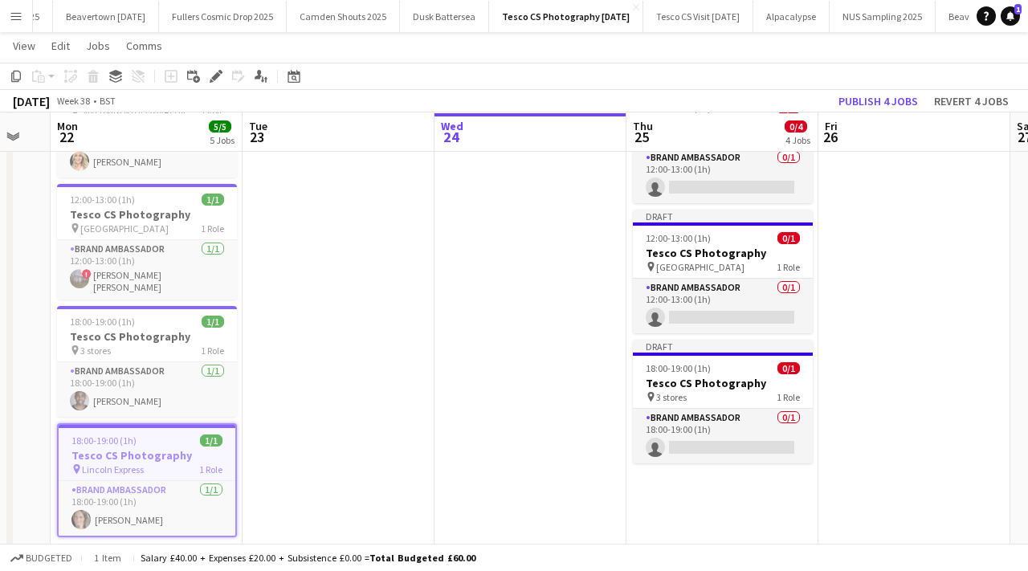
click at [650, 488] on app-date-cell "Draft 10:00-11:00 (1h) 0/1 Tesco CS Photography pin Watford & Hatfield 1 Role B…" at bounding box center [722, 291] width 192 height 697
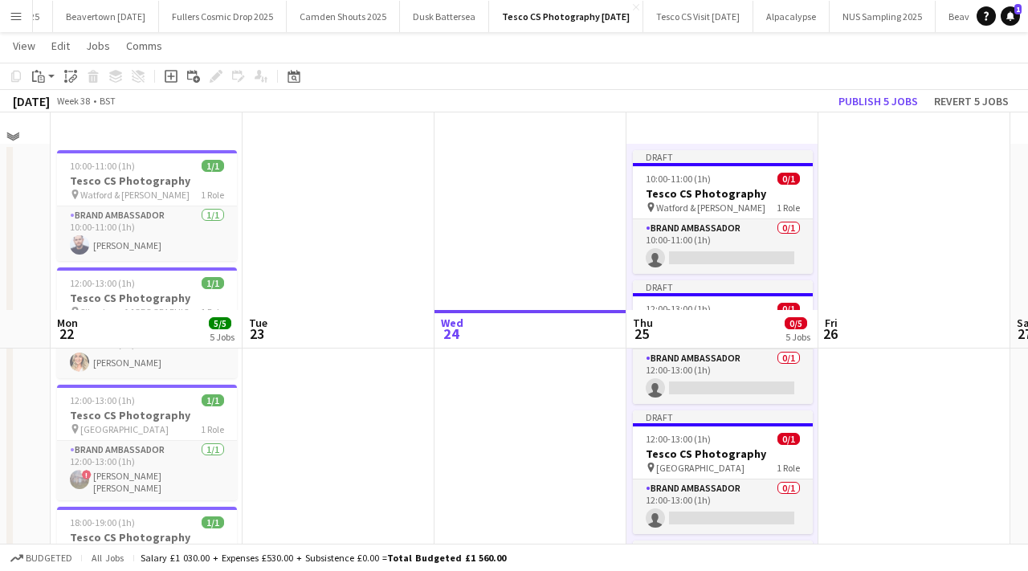
scroll to position [0, 0]
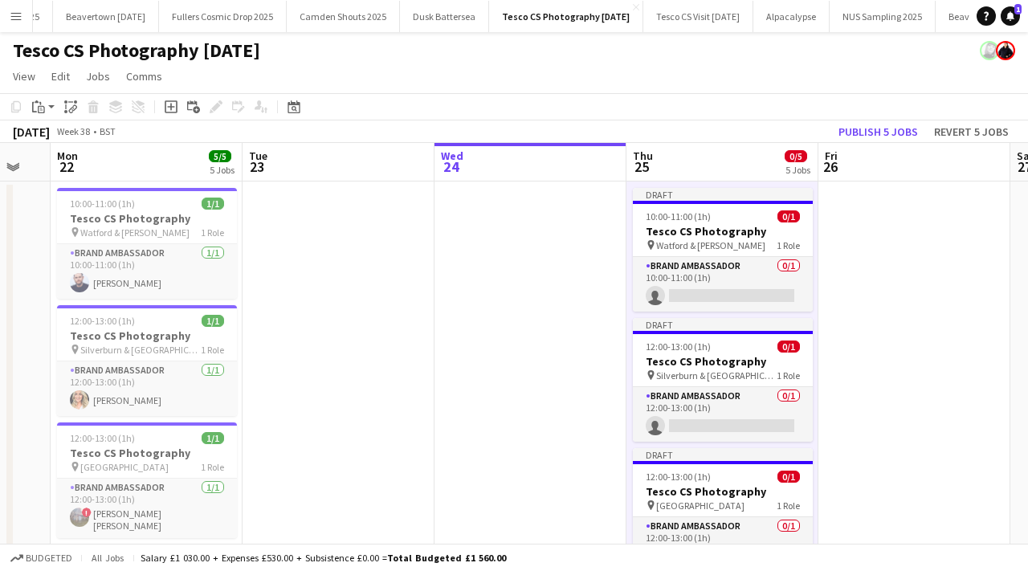
click at [138, 300] on app-date-cell "10:00-11:00 (1h) 1/1 Tesco CS Photography pin Watford & Hatfield 1 Role Brand A…" at bounding box center [147, 562] width 192 height 761
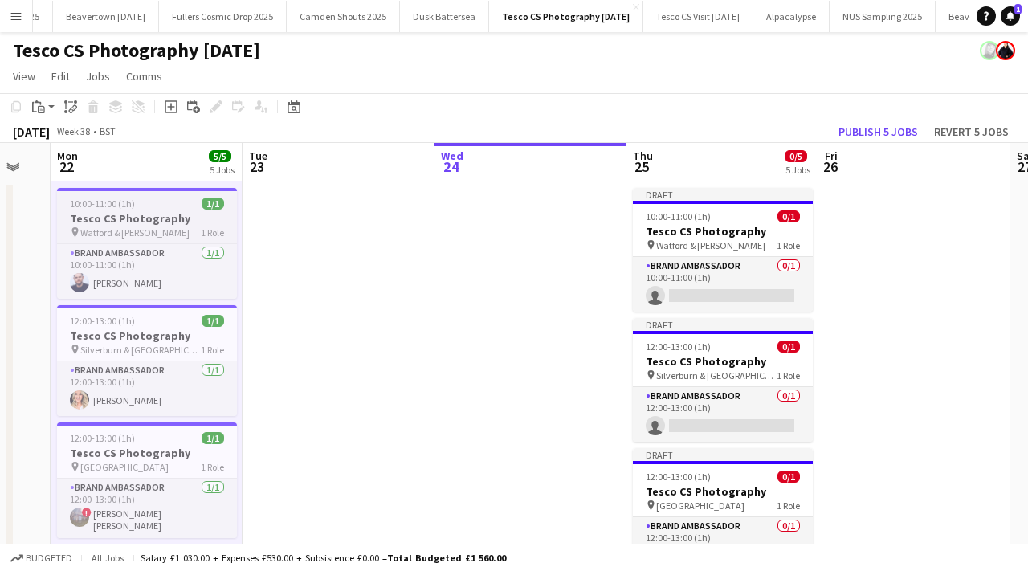
click at [163, 222] on h3 "Tesco CS Photography" at bounding box center [147, 218] width 180 height 14
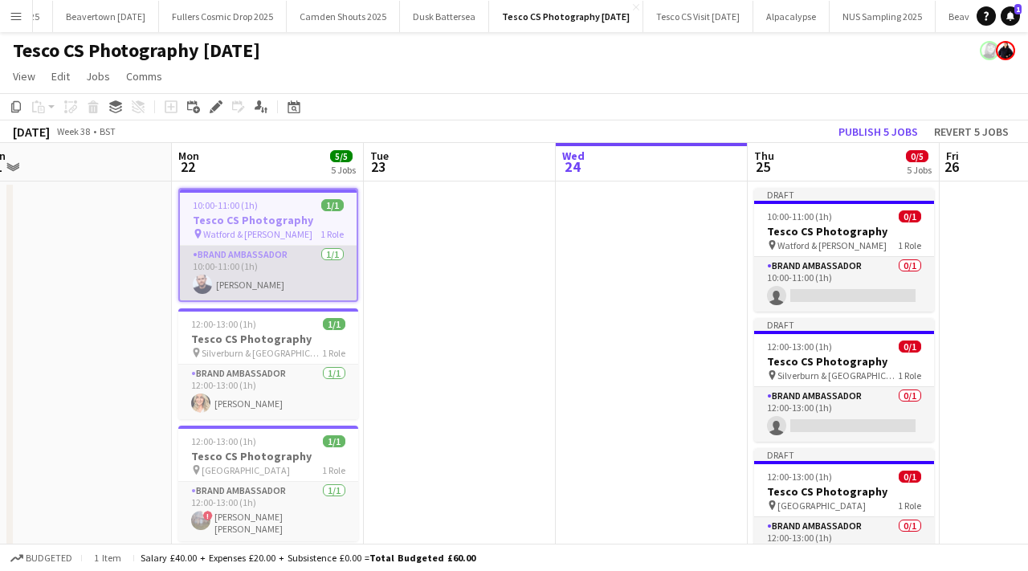
scroll to position [0, 594]
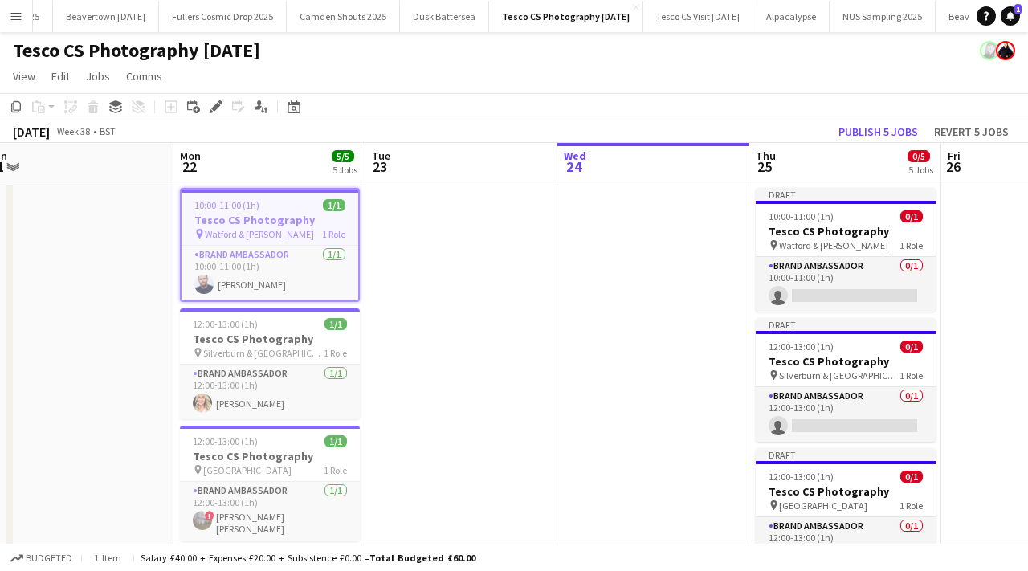
click at [255, 215] on h3 "Tesco CS Photography" at bounding box center [270, 220] width 177 height 14
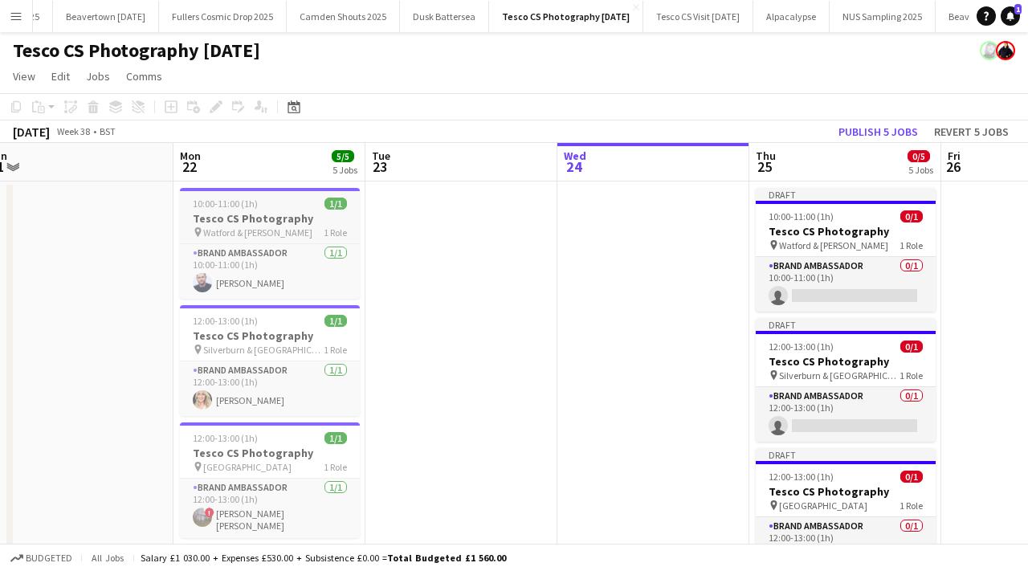
click at [255, 215] on h3 "Tesco CS Photography" at bounding box center [270, 218] width 180 height 14
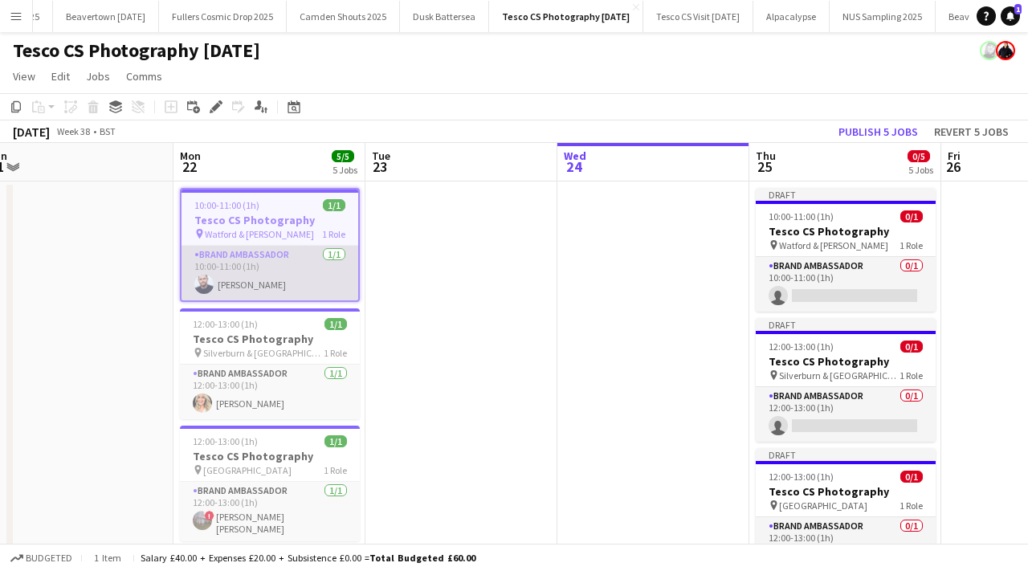
click at [243, 287] on app-card-role "Brand Ambassador 1/1 10:00-11:00 (1h) Alan Price" at bounding box center [270, 273] width 177 height 55
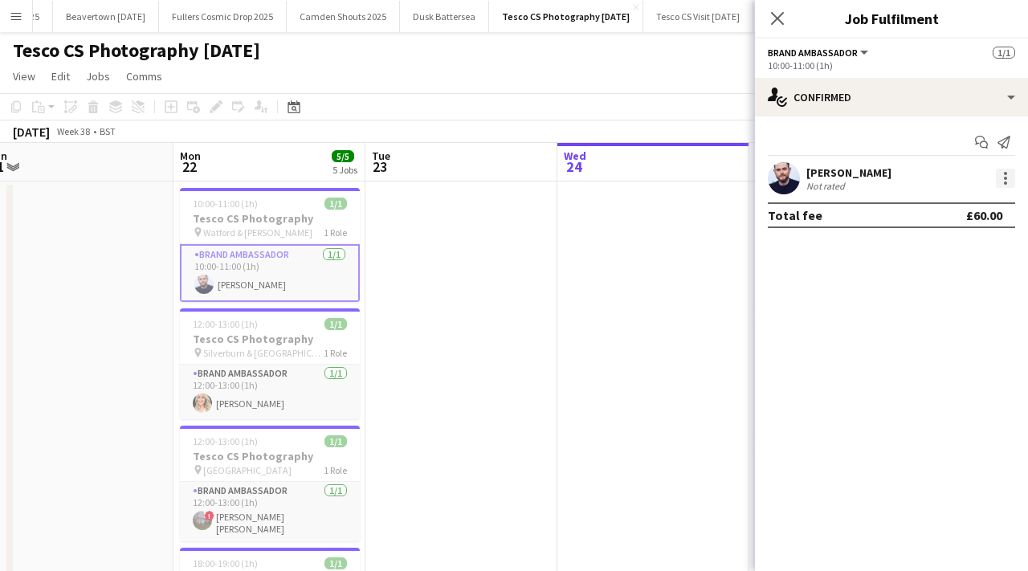
click at [1001, 176] on div at bounding box center [1005, 178] width 19 height 19
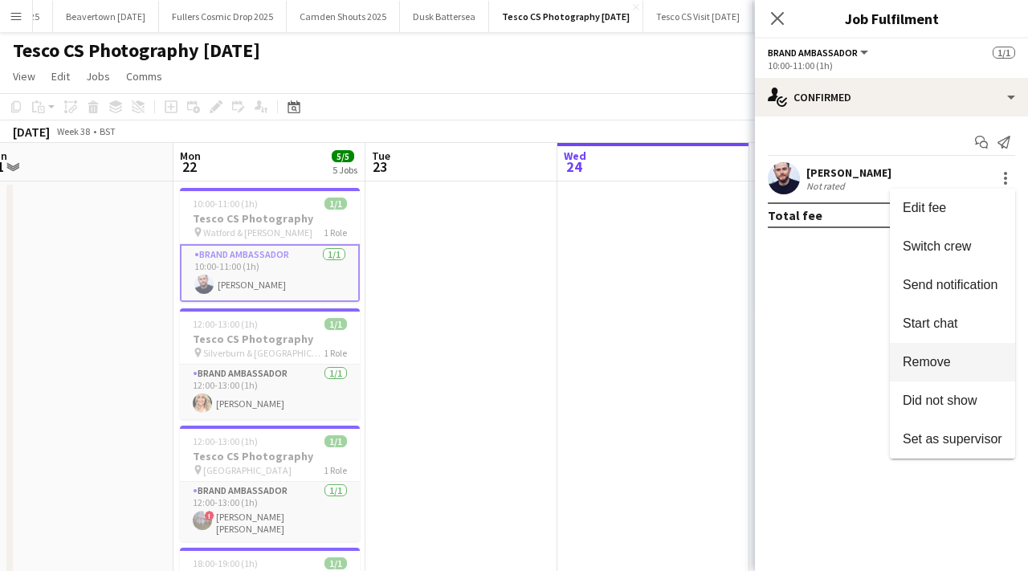
click at [937, 355] on span "Remove" at bounding box center [927, 362] width 48 height 14
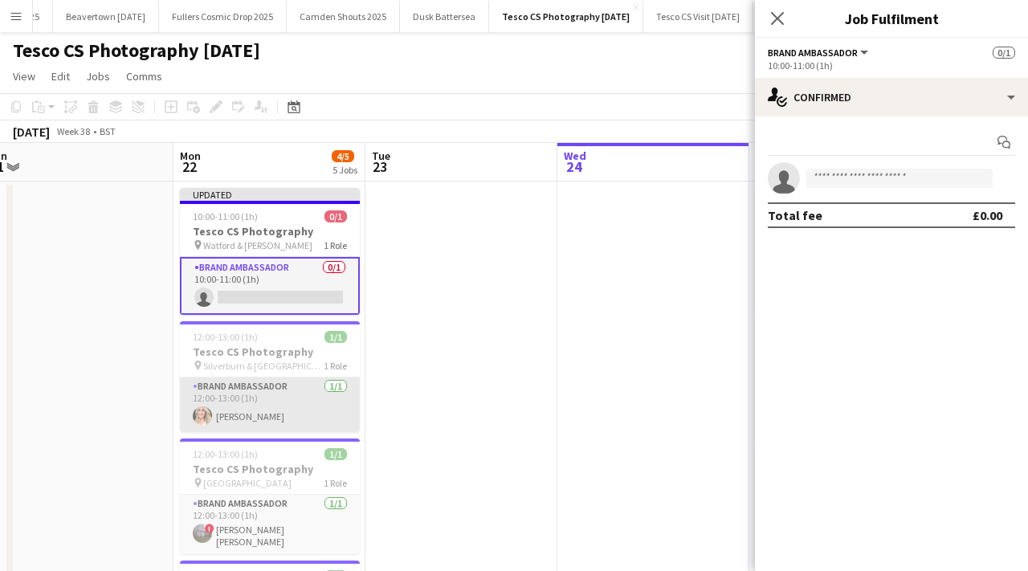
click at [268, 403] on app-card-role "Brand Ambassador 1/1 12:00-13:00 (1h) Cheri Cunningham" at bounding box center [270, 404] width 180 height 55
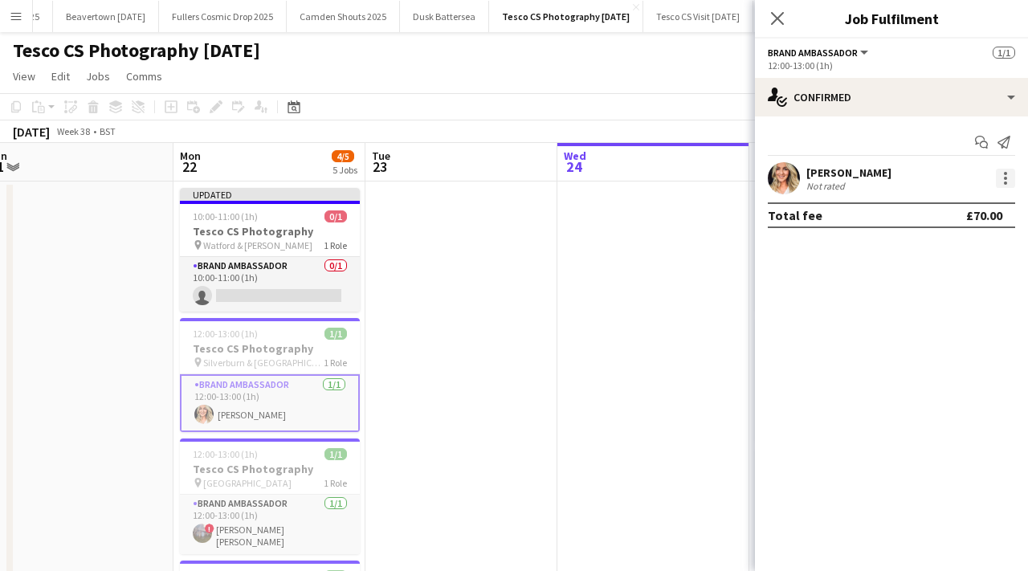
click at [1004, 172] on div at bounding box center [1005, 173] width 3 height 3
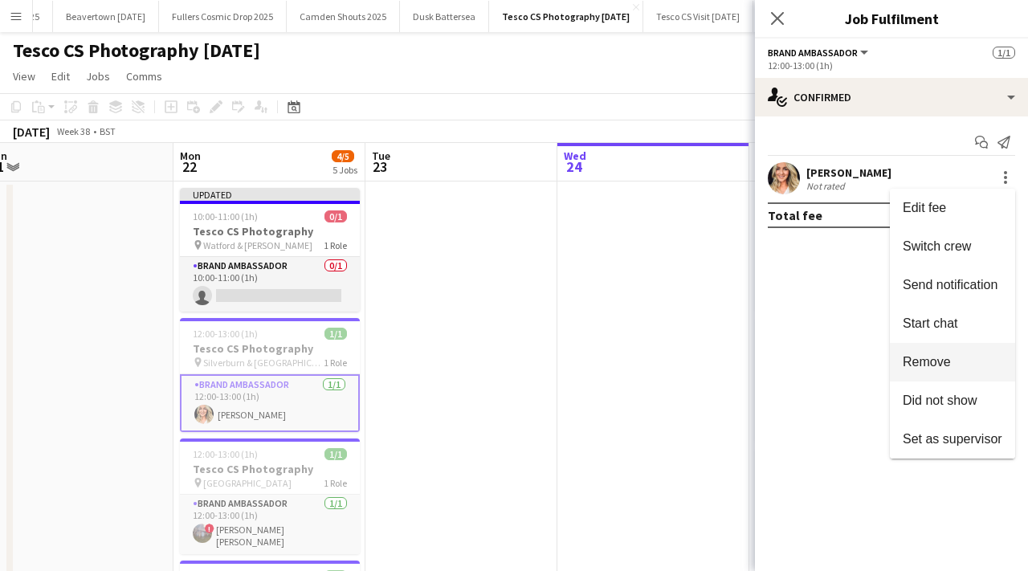
click at [928, 369] on span "Remove" at bounding box center [927, 362] width 48 height 14
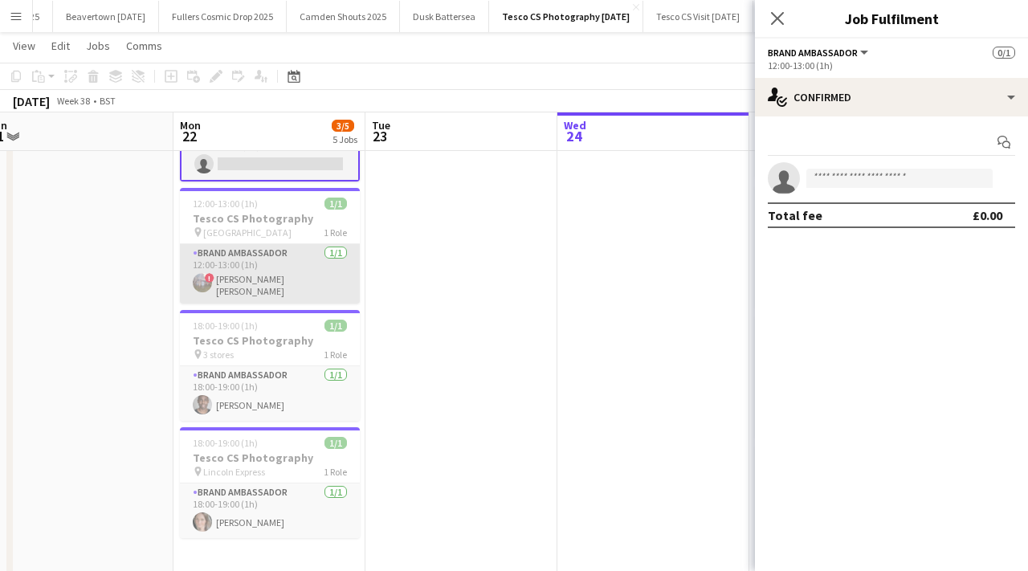
scroll to position [0, 595]
click at [269, 276] on app-card-role "Brand Ambassador 1/1 12:00-13:00 (1h) ! Jessica Kate Clements" at bounding box center [269, 273] width 180 height 59
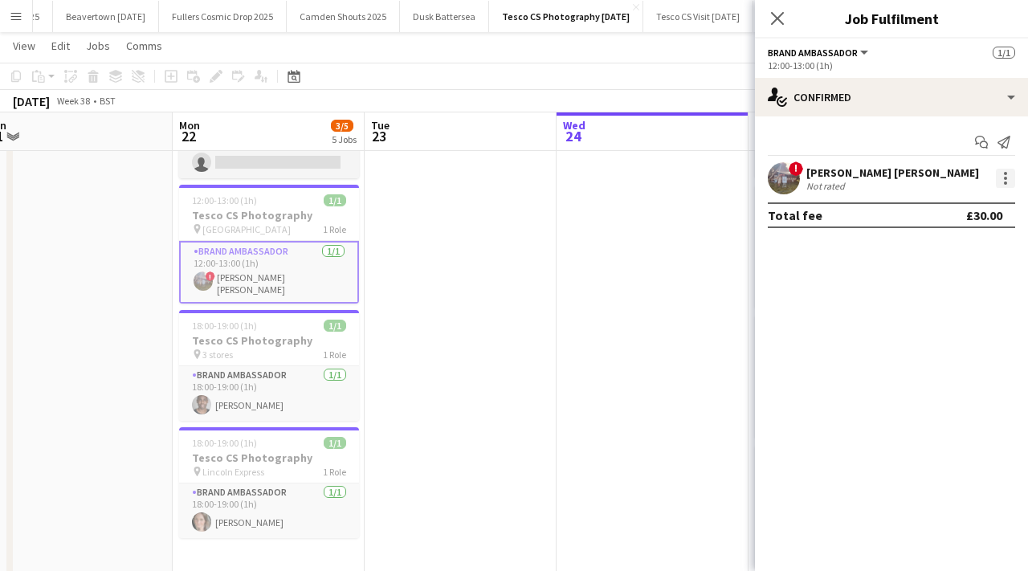
click at [1010, 169] on div at bounding box center [1005, 178] width 19 height 19
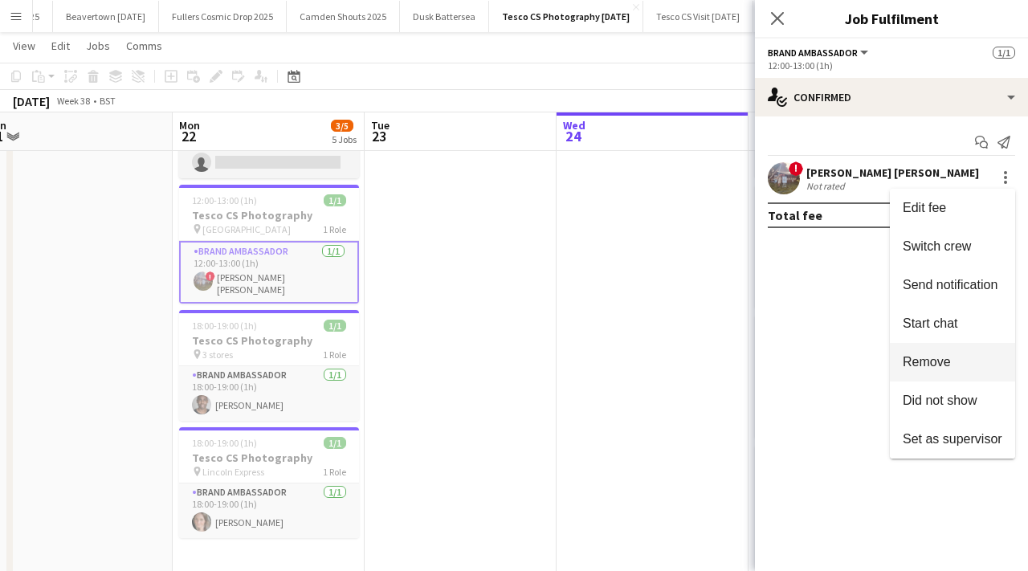
click at [943, 356] on span "Remove" at bounding box center [927, 362] width 48 height 14
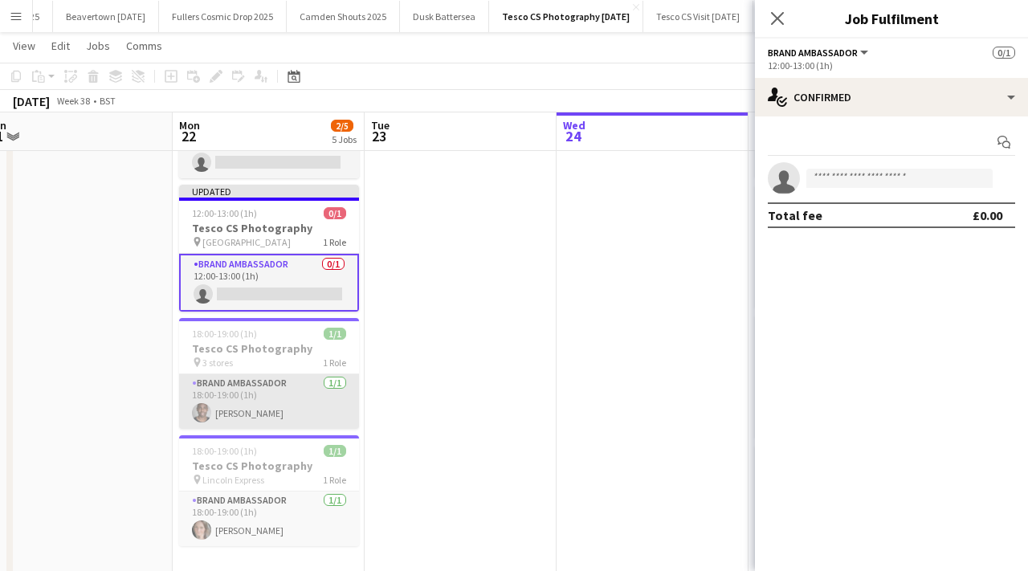
click at [261, 406] on app-card-role "Brand Ambassador 1/1 18:00-19:00 (1h) peter adams" at bounding box center [269, 401] width 180 height 55
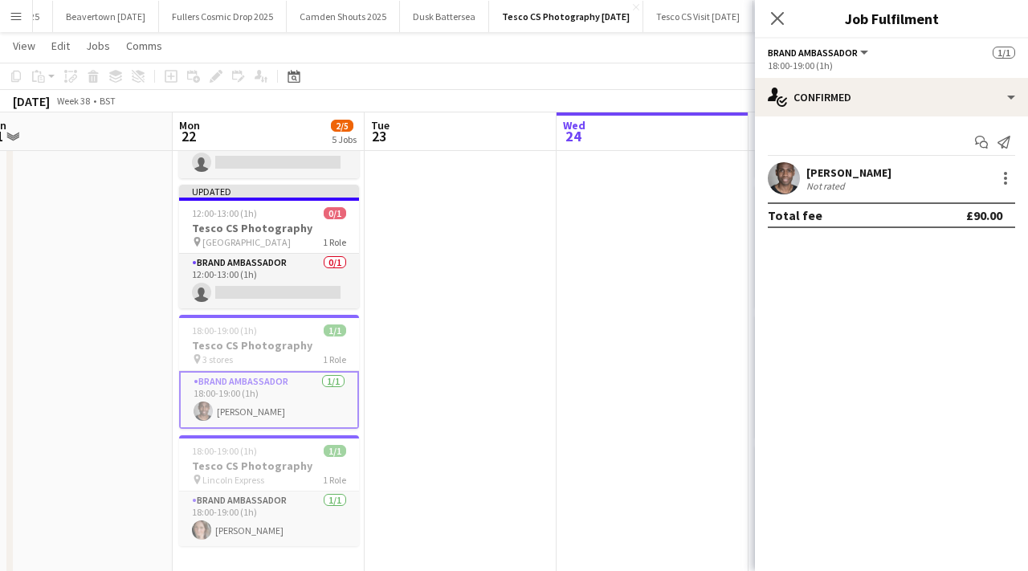
click at [993, 179] on div at bounding box center [1004, 178] width 22 height 19
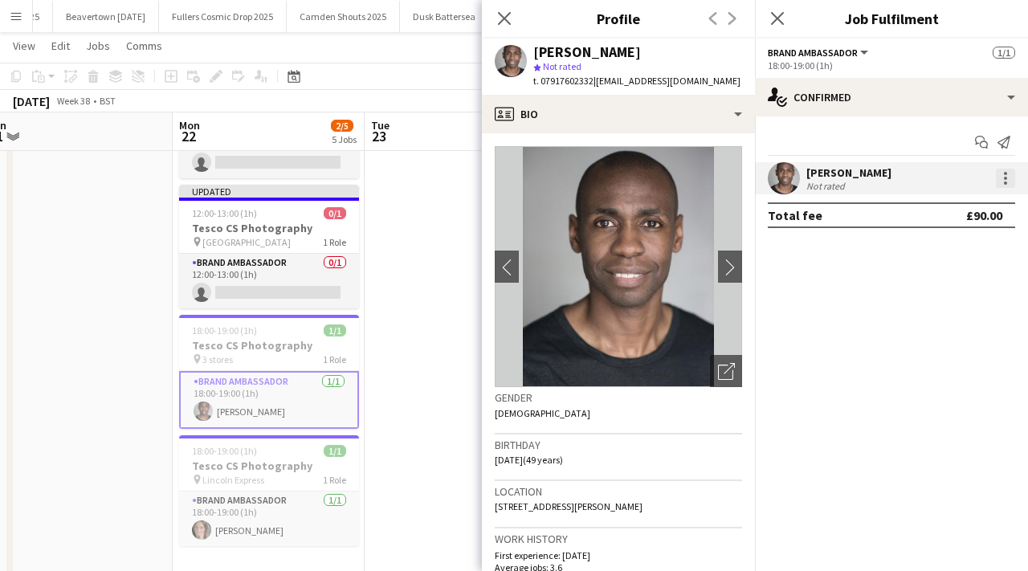
click at [1013, 182] on div at bounding box center [1005, 178] width 19 height 19
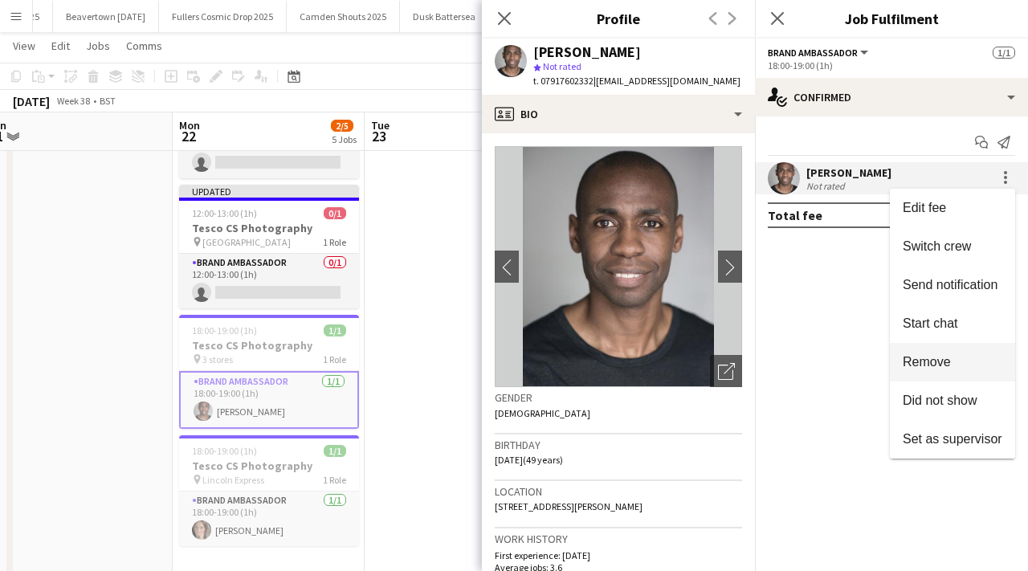
click at [932, 355] on span "Remove" at bounding box center [927, 362] width 48 height 14
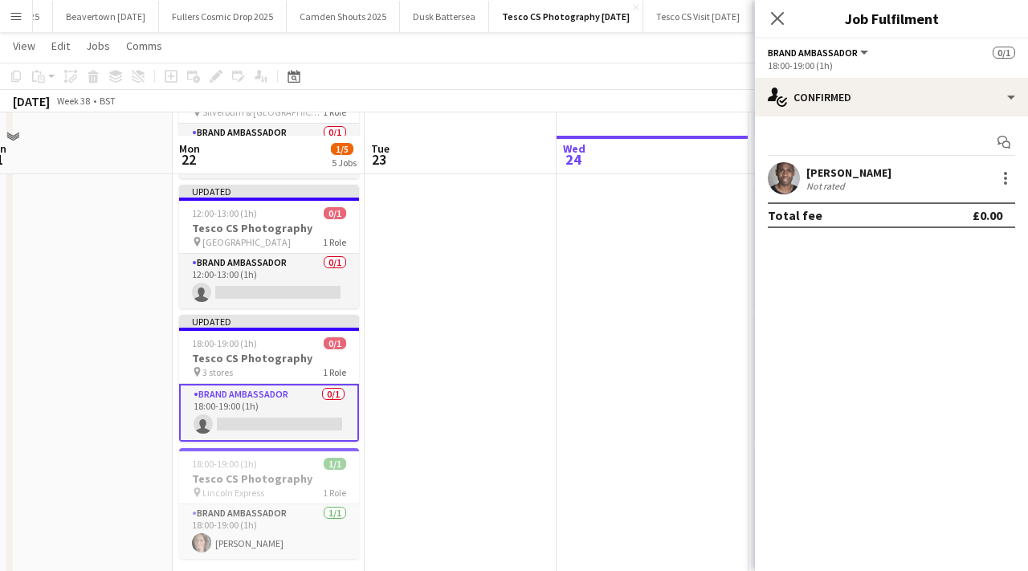
scroll to position [397, 0]
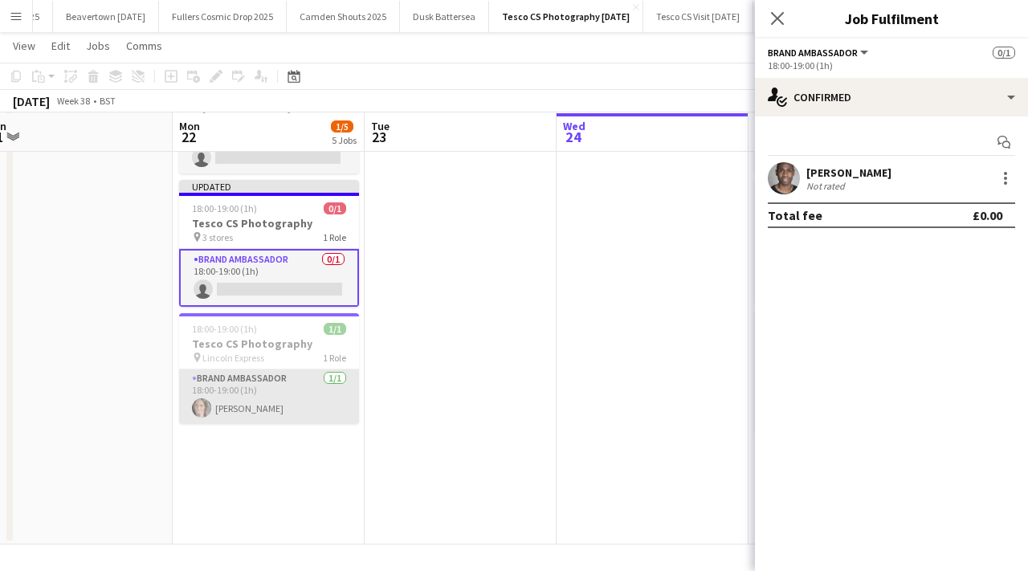
click at [323, 405] on app-card-role "Brand Ambassador 1/1 18:00-19:00 (1h) Frankie Salkeld" at bounding box center [269, 396] width 180 height 55
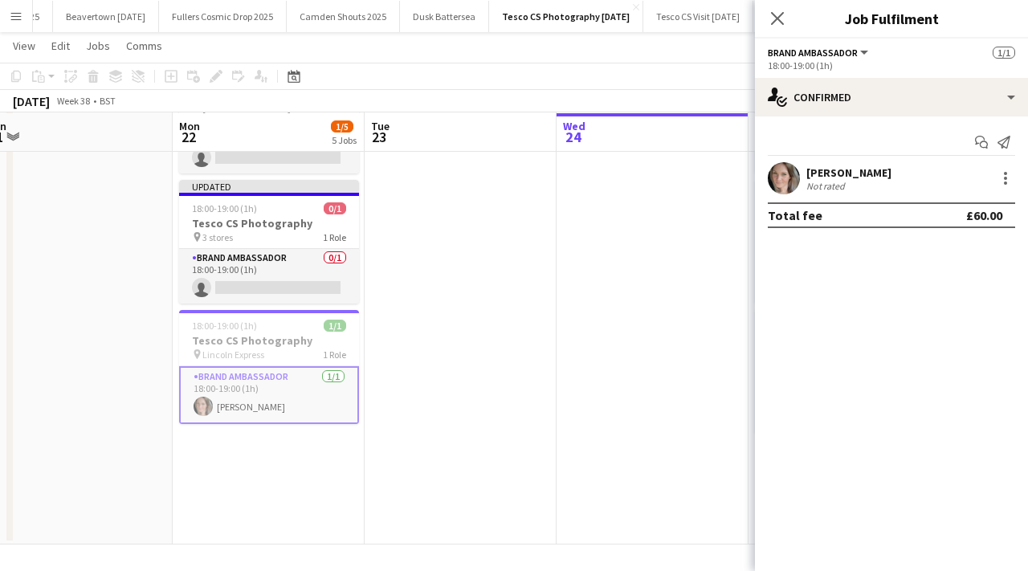
click at [1011, 165] on div "Frankie Salkeld Not rated" at bounding box center [891, 178] width 273 height 32
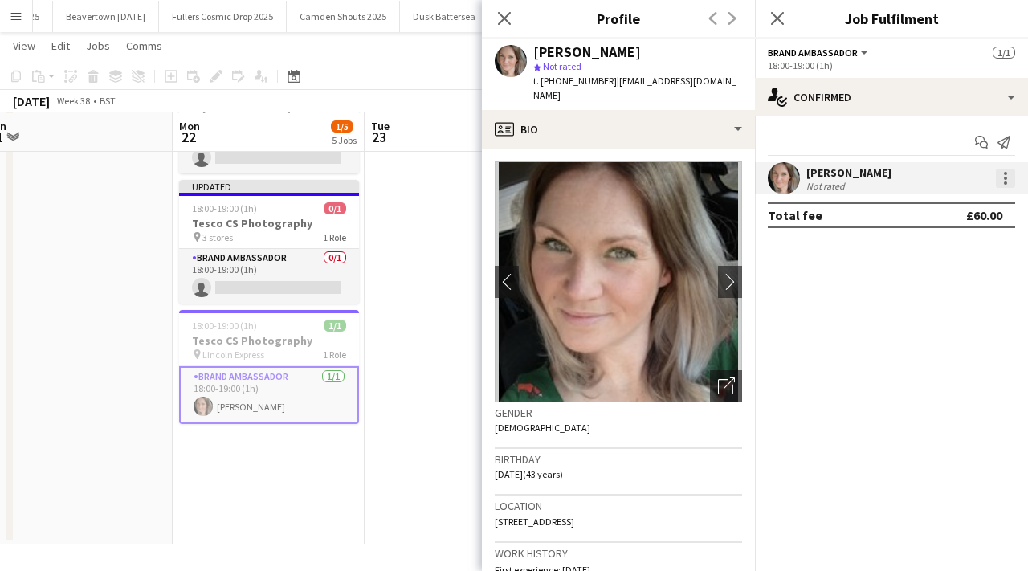
click at [1006, 174] on div at bounding box center [1005, 173] width 3 height 3
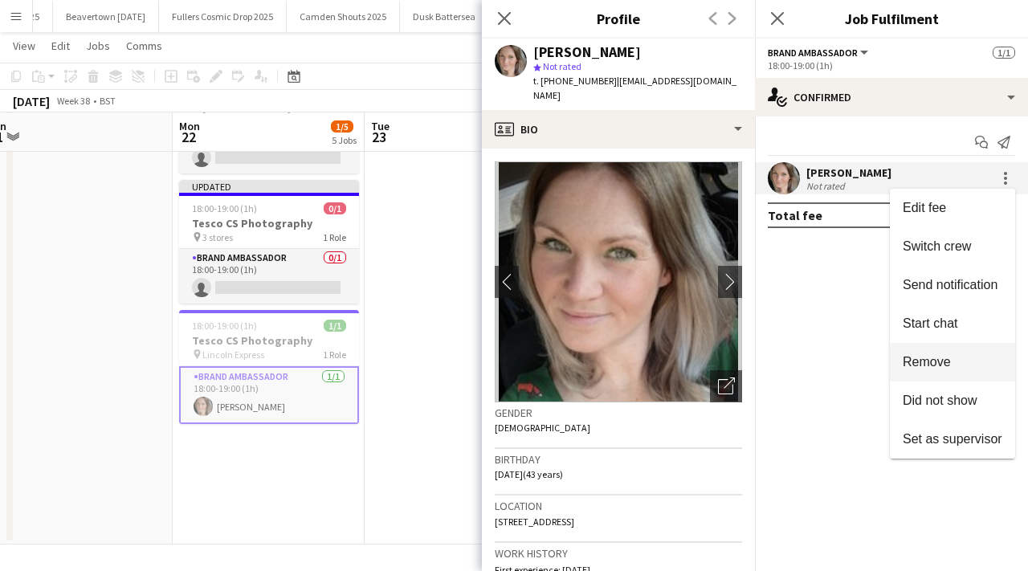
click at [945, 361] on span "Remove" at bounding box center [927, 362] width 48 height 14
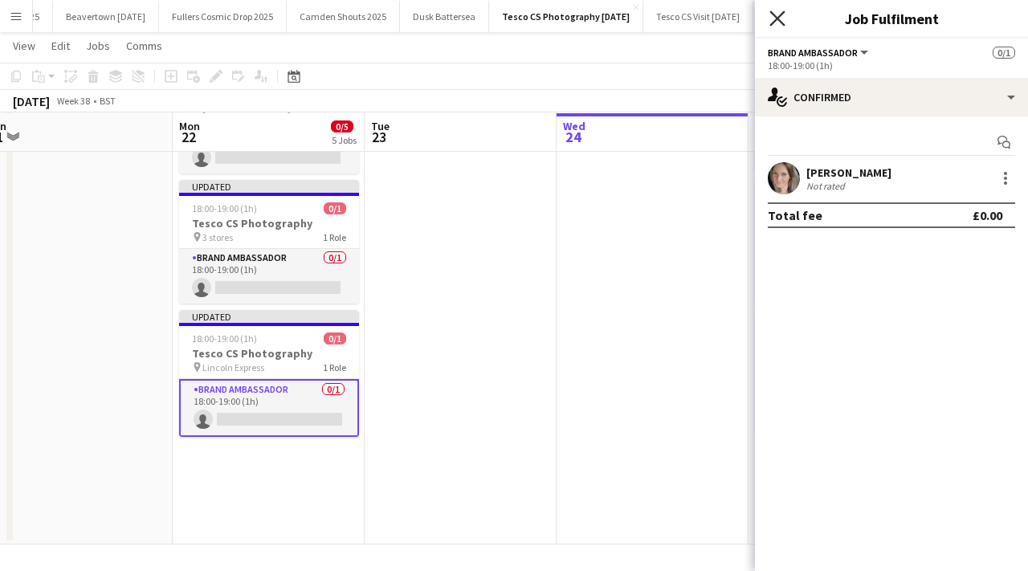
click at [770, 14] on icon "Close pop-in" at bounding box center [776, 17] width 15 height 15
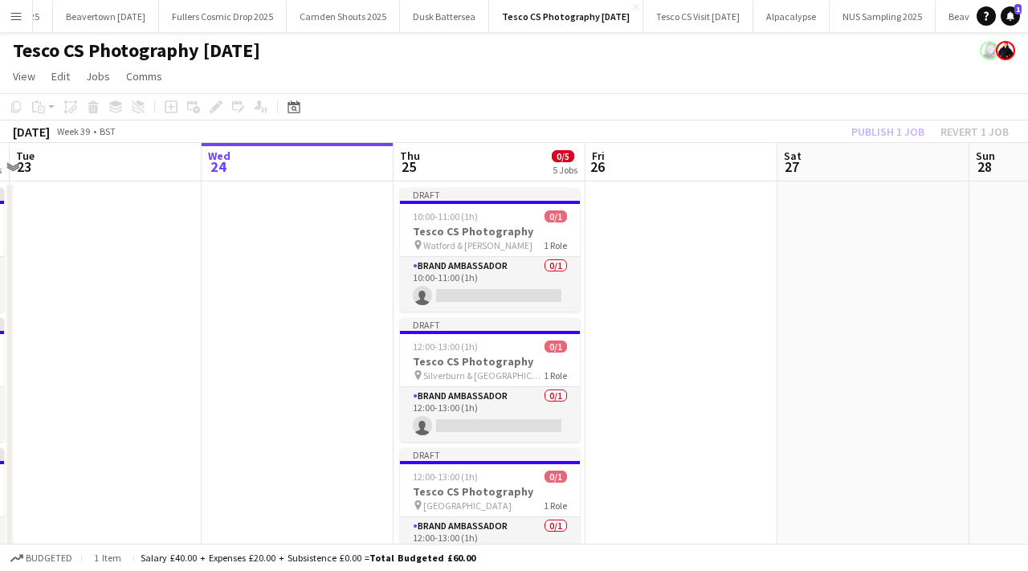
scroll to position [0, 488]
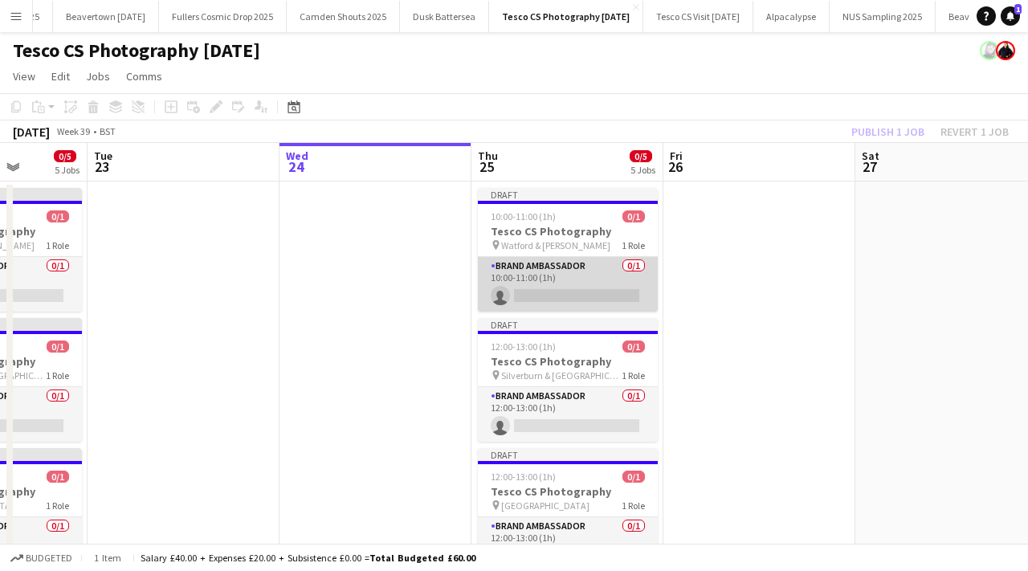
click at [604, 292] on app-card-role "Brand Ambassador 0/1 10:00-11:00 (1h) single-neutral-actions" at bounding box center [568, 284] width 180 height 55
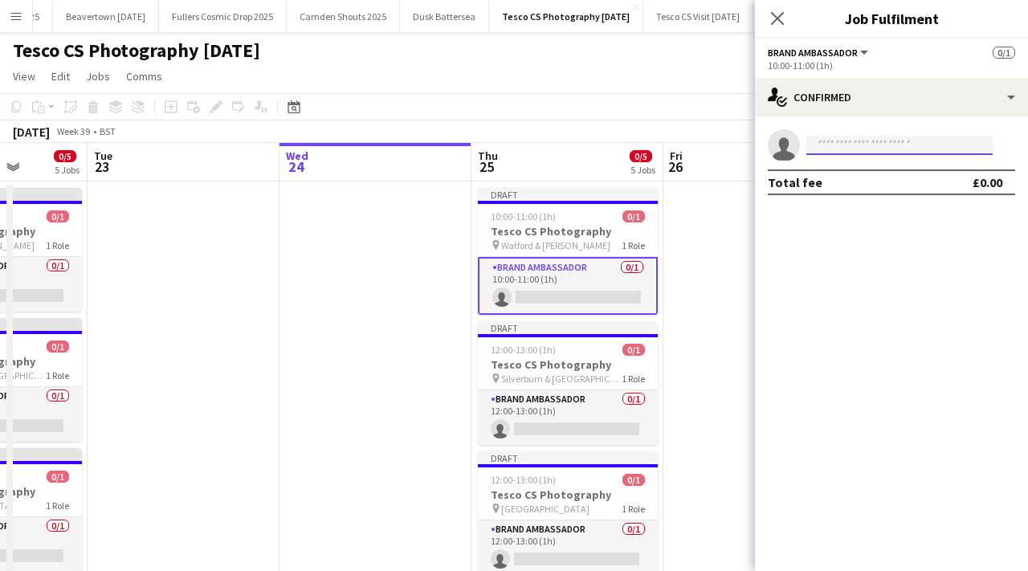
click at [870, 143] on input at bounding box center [899, 145] width 186 height 19
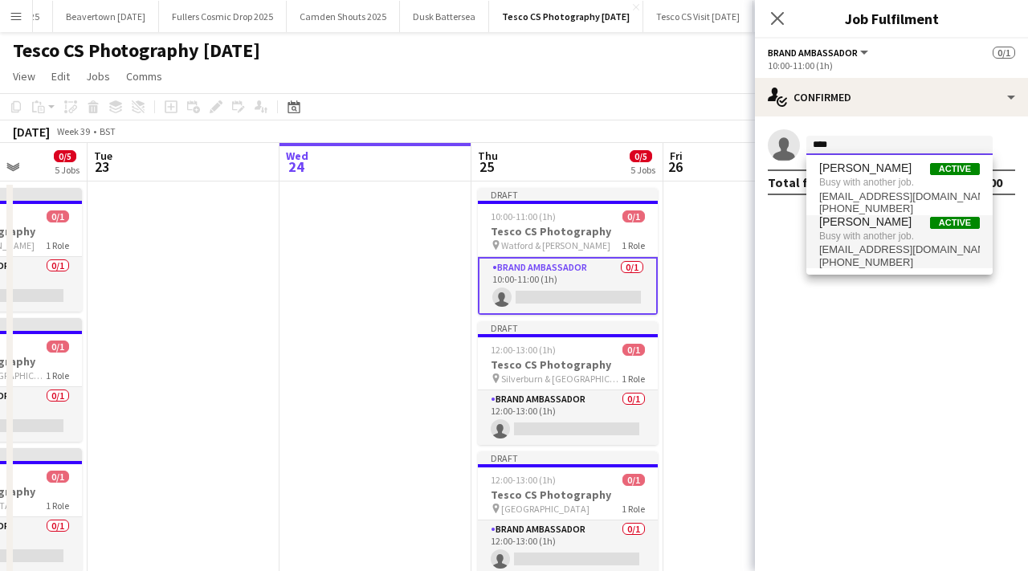
type input "****"
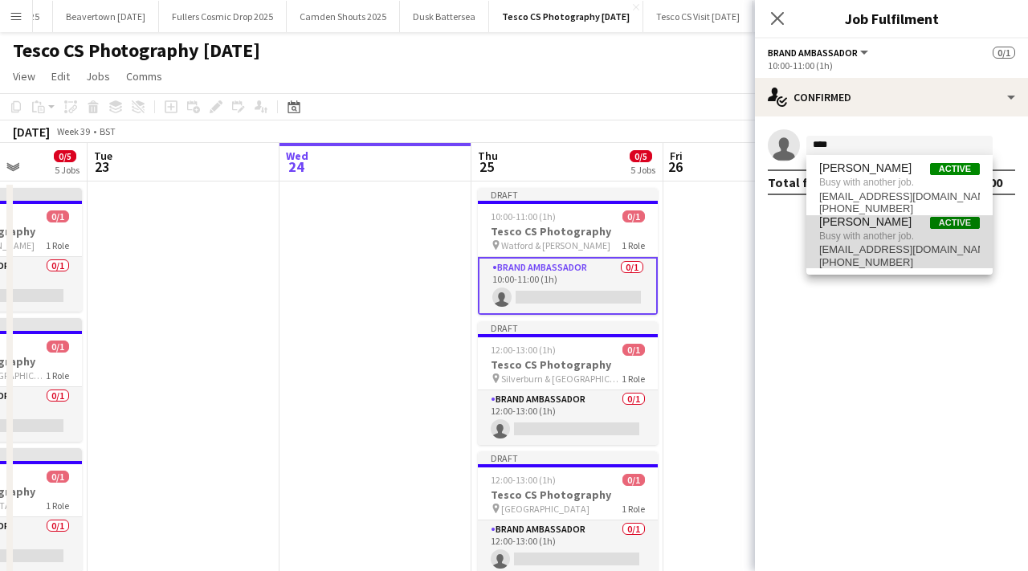
click at [886, 243] on span "pricea14@cucollege.coventry.ac.uk" at bounding box center [899, 249] width 161 height 13
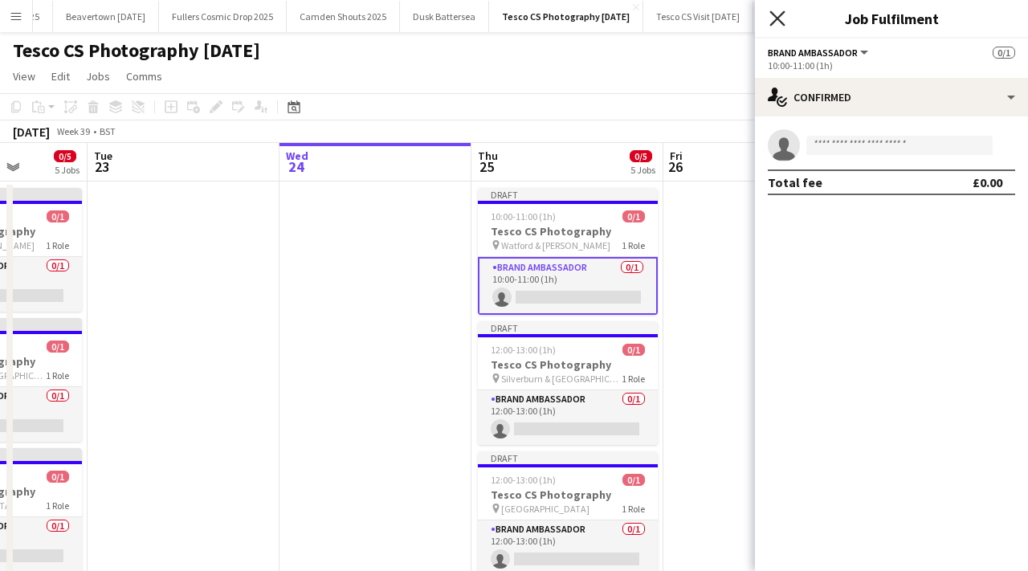
click at [776, 13] on icon "Close pop-in" at bounding box center [776, 17] width 15 height 15
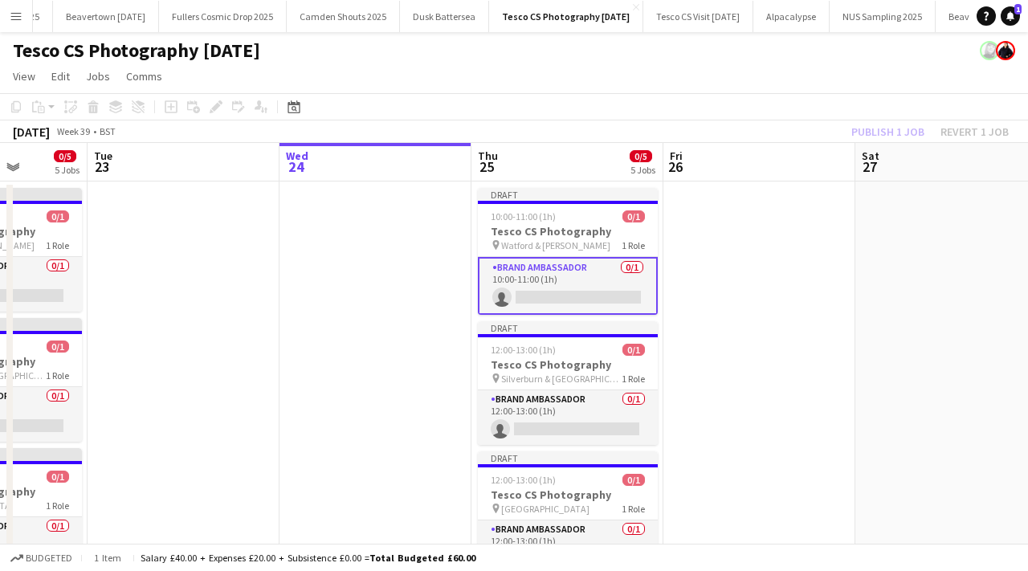
click at [161, 310] on app-date-cell at bounding box center [184, 562] width 192 height 761
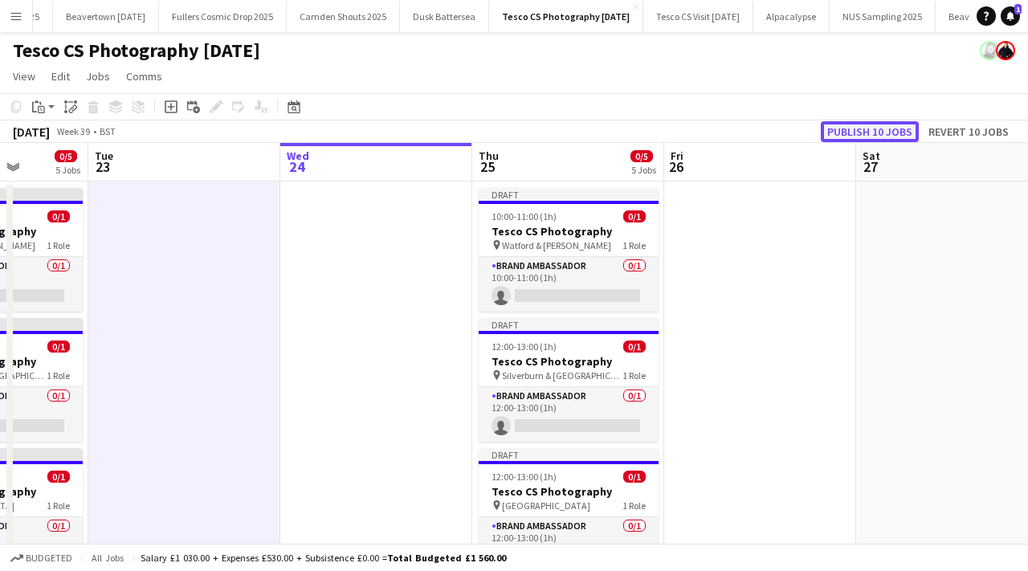
click at [894, 125] on button "Publish 10 jobs" at bounding box center [870, 131] width 98 height 21
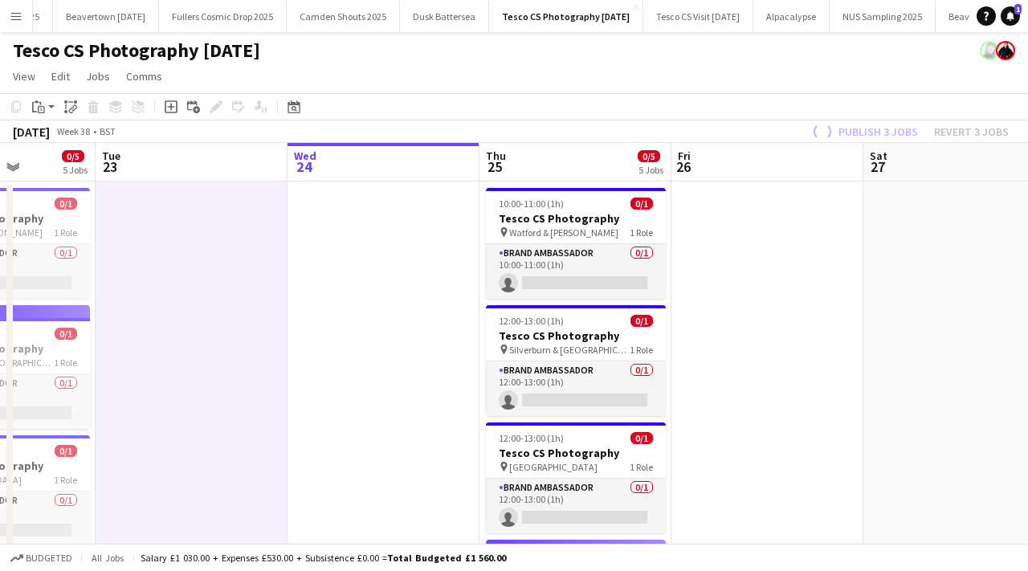
scroll to position [0, 390]
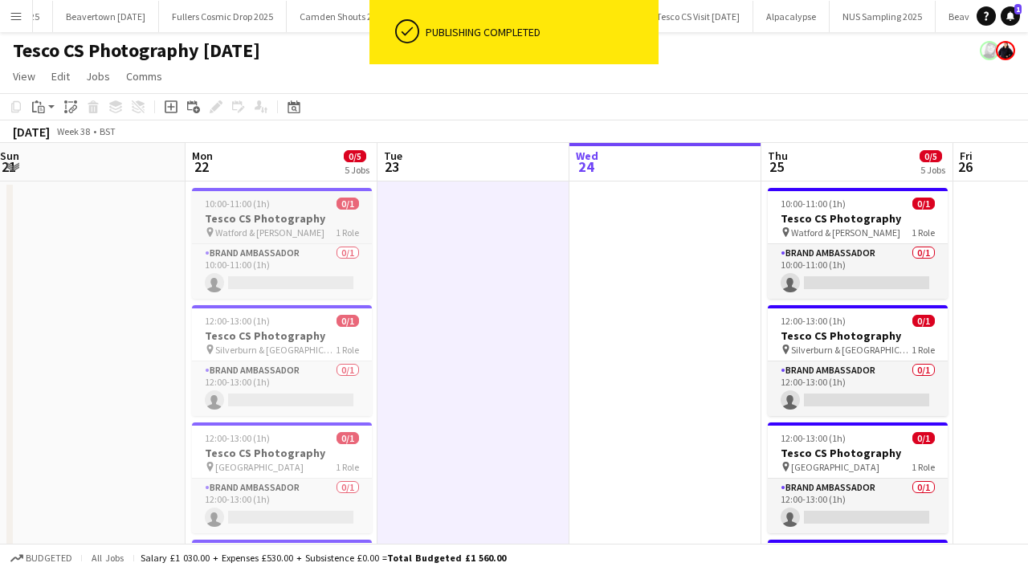
click at [292, 192] on app-job-card "10:00-11:00 (1h) 0/1 Tesco CS Photography pin Watford & Hatfield 1 Role Brand A…" at bounding box center [282, 243] width 180 height 111
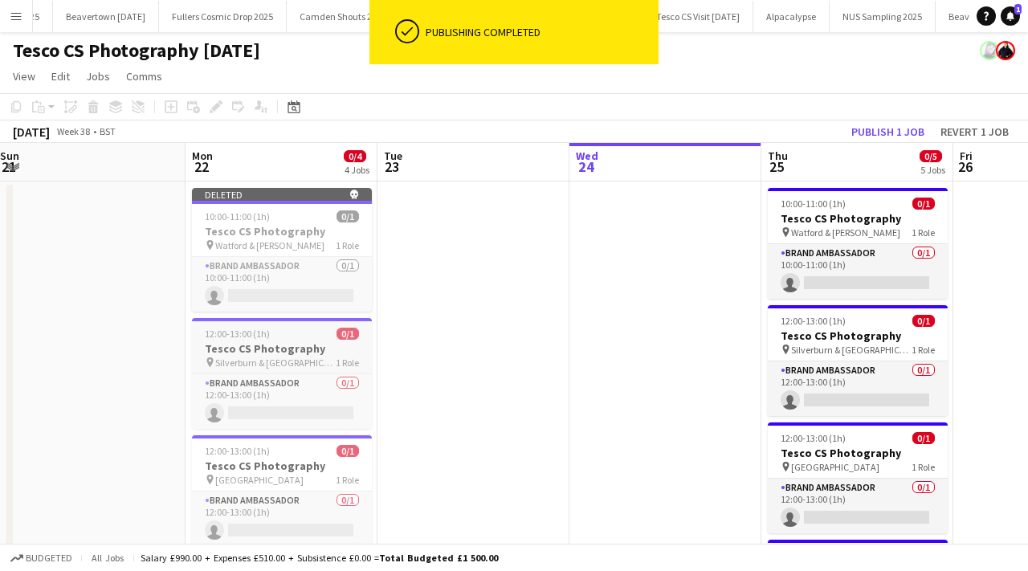
click at [277, 336] on div "12:00-13:00 (1h) 0/1" at bounding box center [282, 334] width 180 height 12
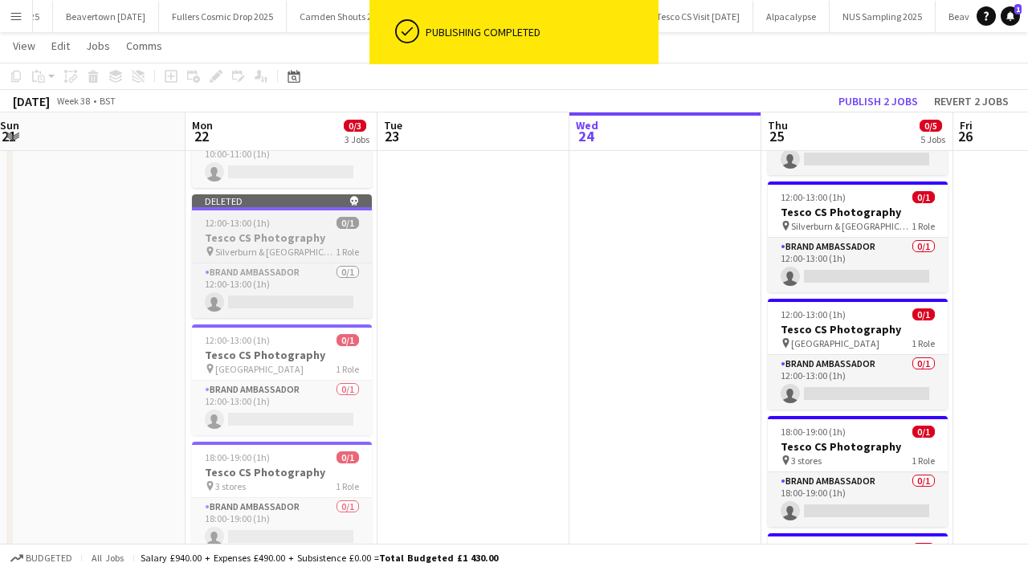
scroll to position [150, 0]
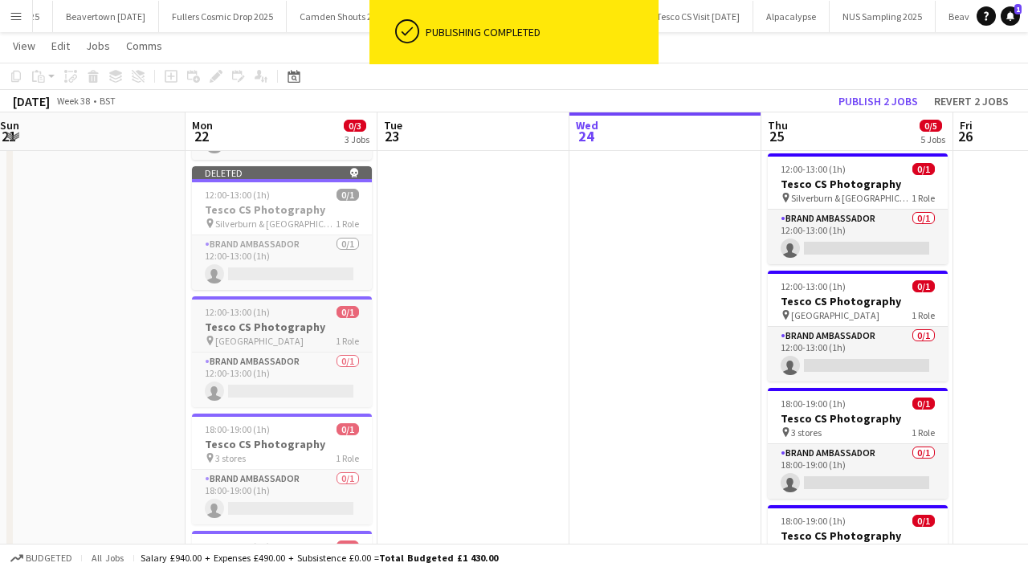
click at [278, 329] on h3 "Tesco CS Photography" at bounding box center [282, 327] width 180 height 14
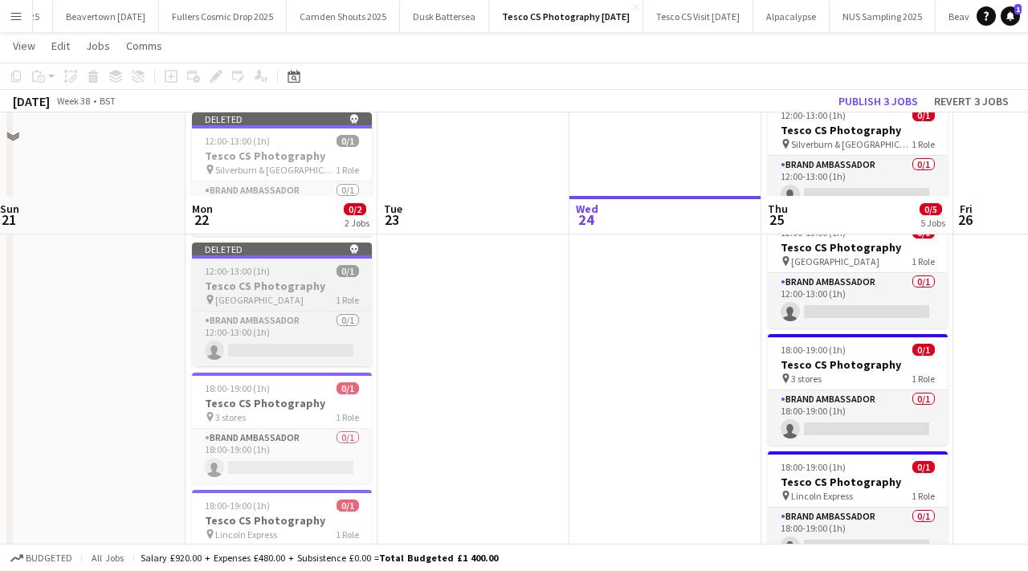
scroll to position [325, 0]
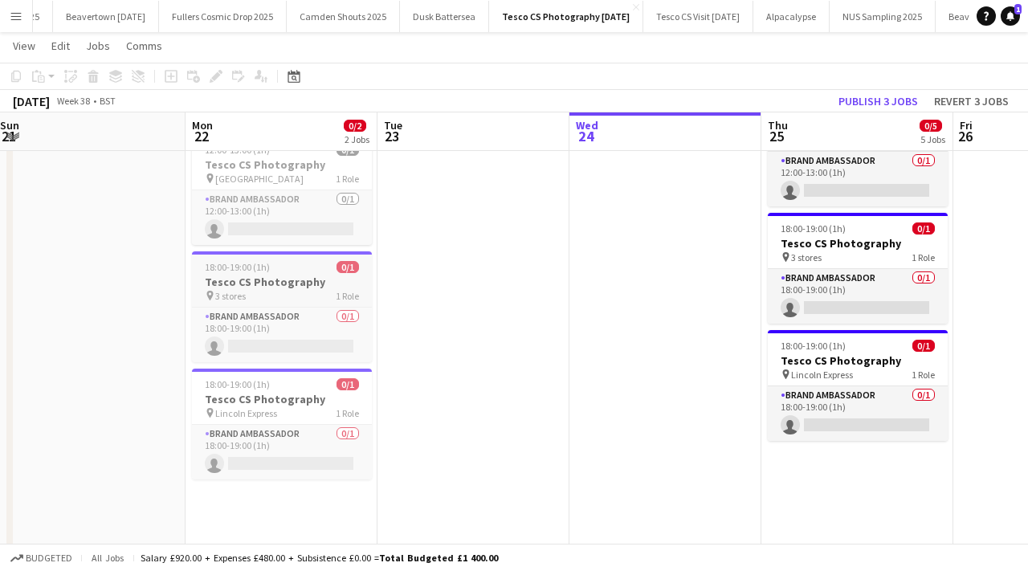
click at [290, 283] on h3 "Tesco CS Photography" at bounding box center [282, 282] width 180 height 14
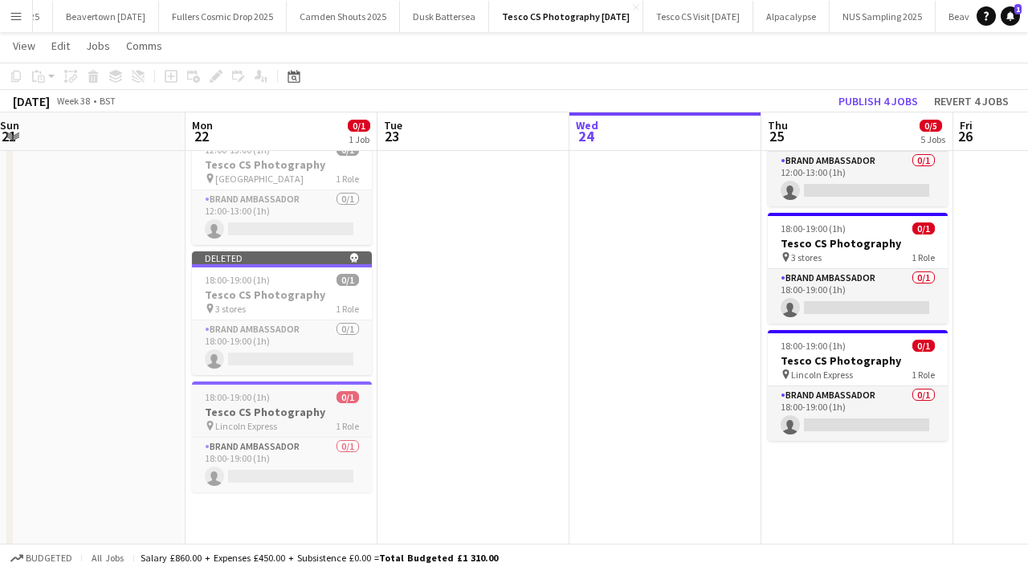
click at [280, 406] on h3 "Tesco CS Photography" at bounding box center [282, 412] width 180 height 14
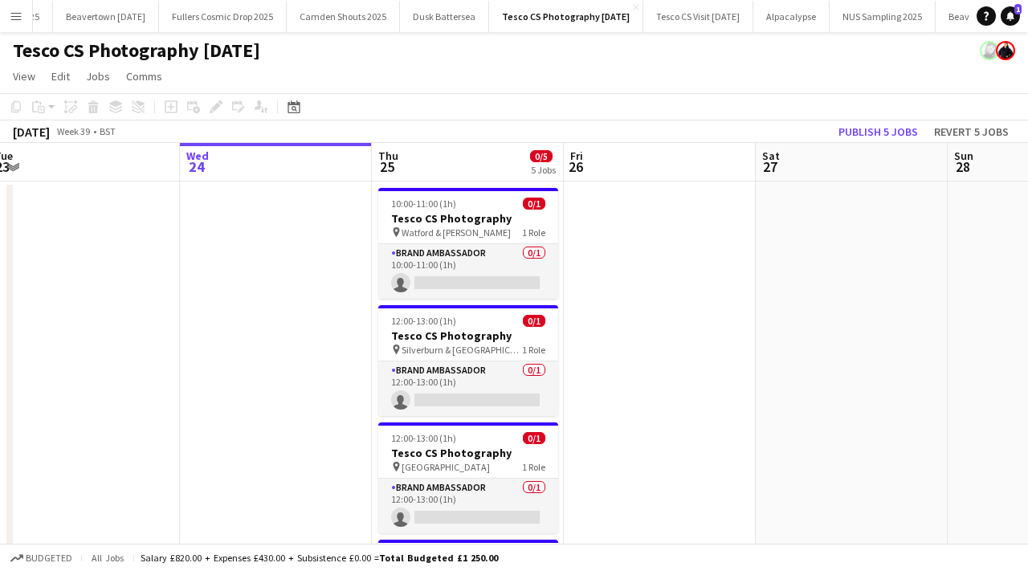
scroll to position [0, 413]
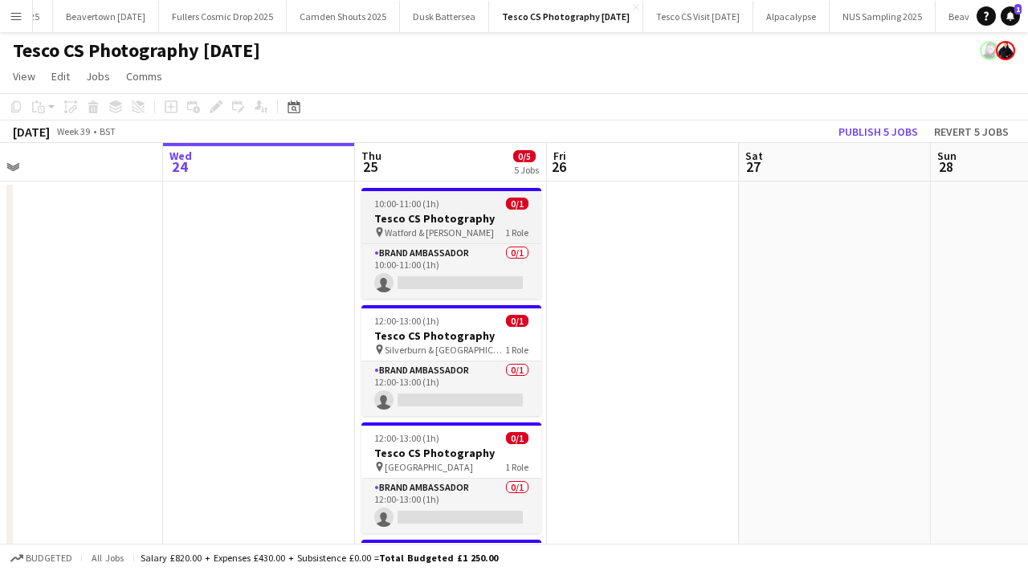
click at [448, 223] on h3 "Tesco CS Photography" at bounding box center [451, 218] width 180 height 14
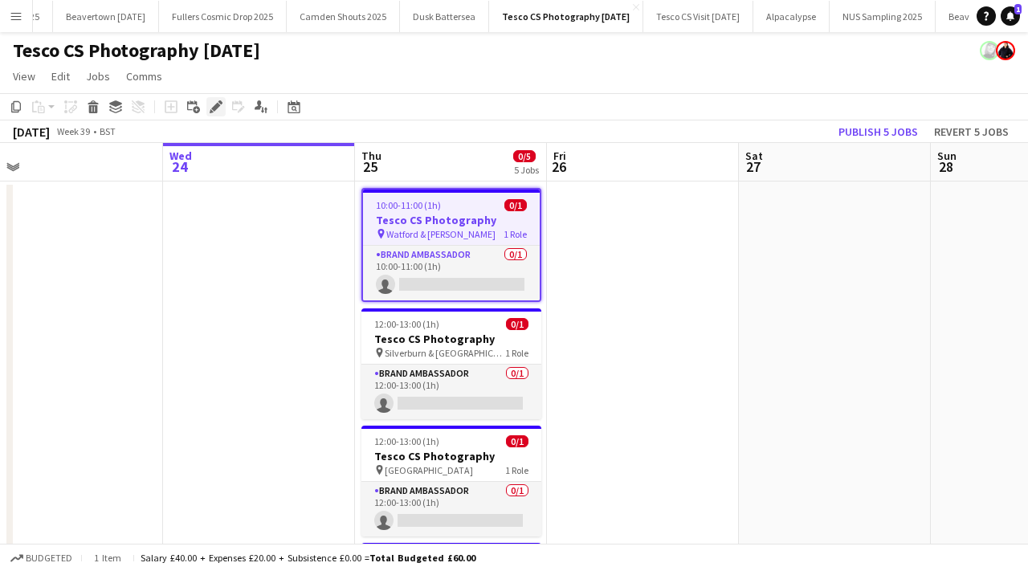
click at [214, 116] on div "Edit" at bounding box center [215, 106] width 19 height 19
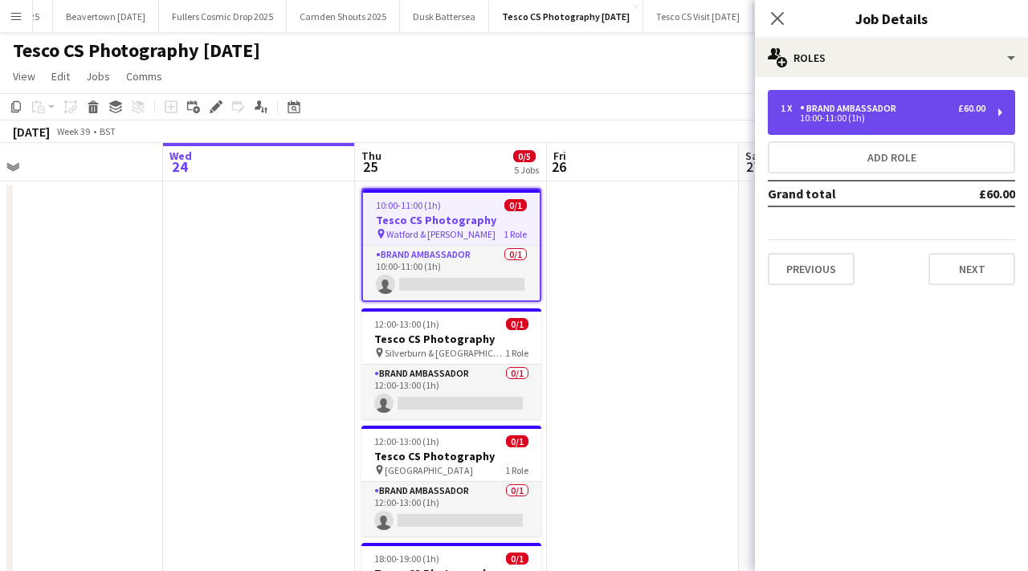
click at [879, 100] on div "1 x Brand Ambassador £60.00 10:00-11:00 (1h)" at bounding box center [891, 112] width 247 height 45
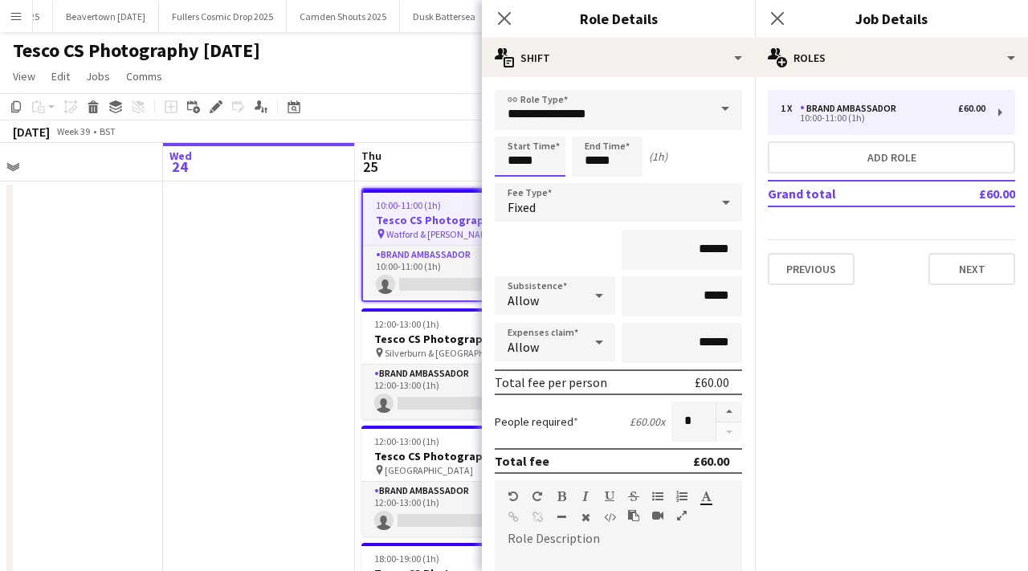
click at [542, 165] on input "*****" at bounding box center [530, 157] width 71 height 40
click at [517, 127] on div at bounding box center [514, 128] width 32 height 16
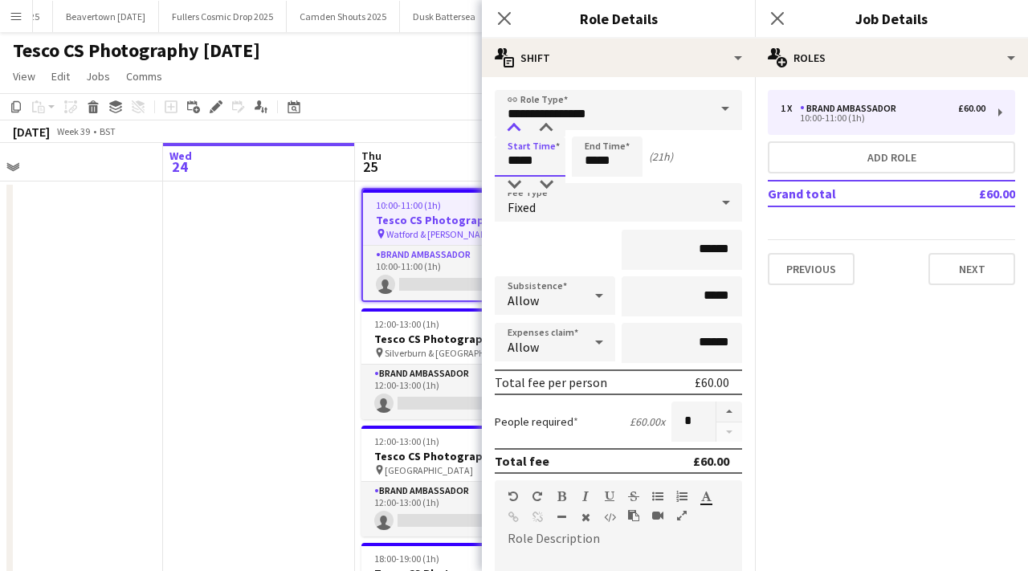
click at [517, 127] on div at bounding box center [514, 128] width 32 height 16
type input "*****"
click at [518, 128] on div at bounding box center [514, 128] width 32 height 16
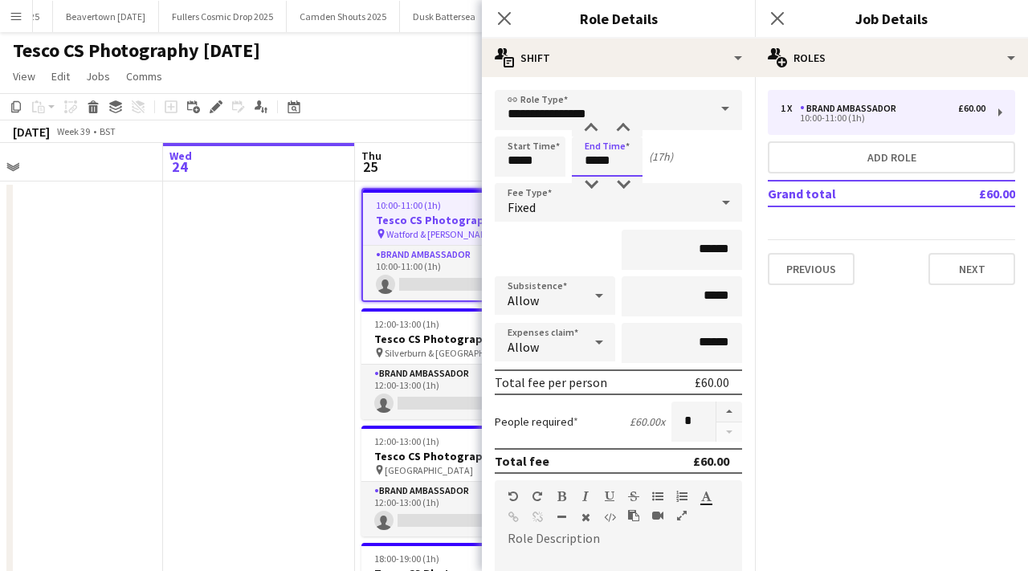
click at [638, 168] on input "*****" at bounding box center [607, 157] width 71 height 40
click at [589, 125] on div at bounding box center [591, 128] width 32 height 16
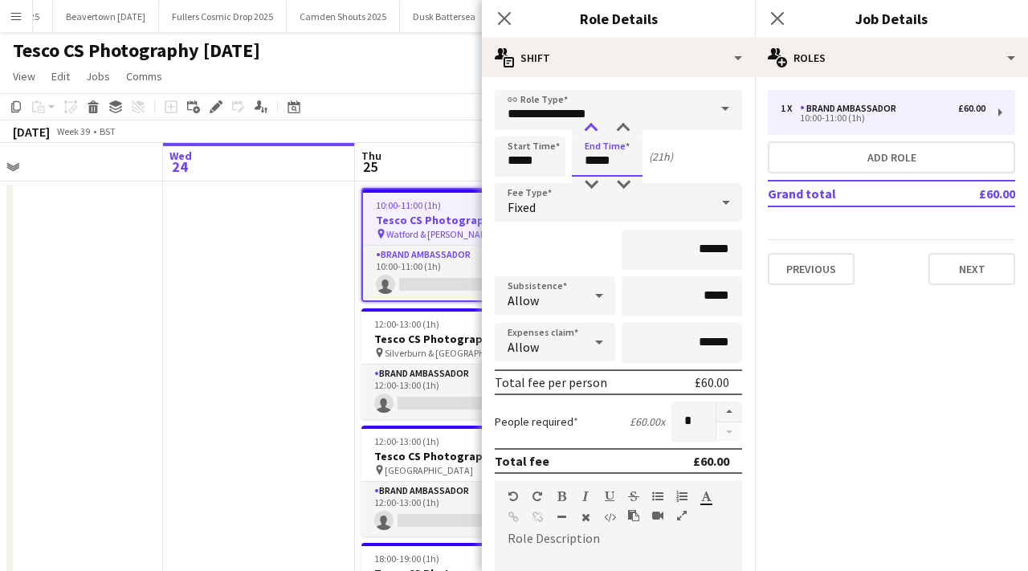
click at [589, 125] on div at bounding box center [591, 128] width 32 height 16
type input "*****"
click at [586, 125] on div at bounding box center [591, 128] width 32 height 16
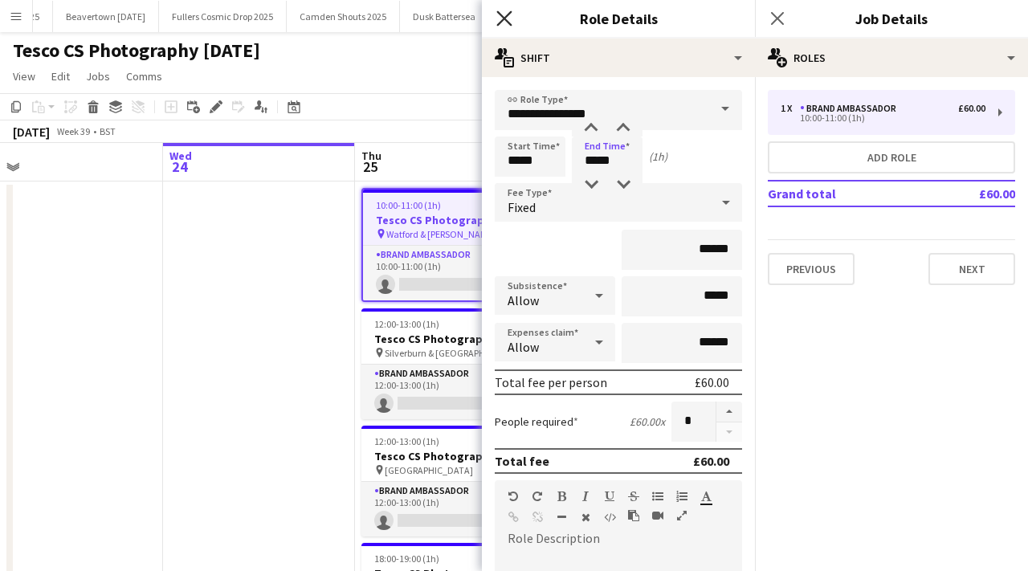
click at [505, 21] on icon at bounding box center [503, 17] width 15 height 15
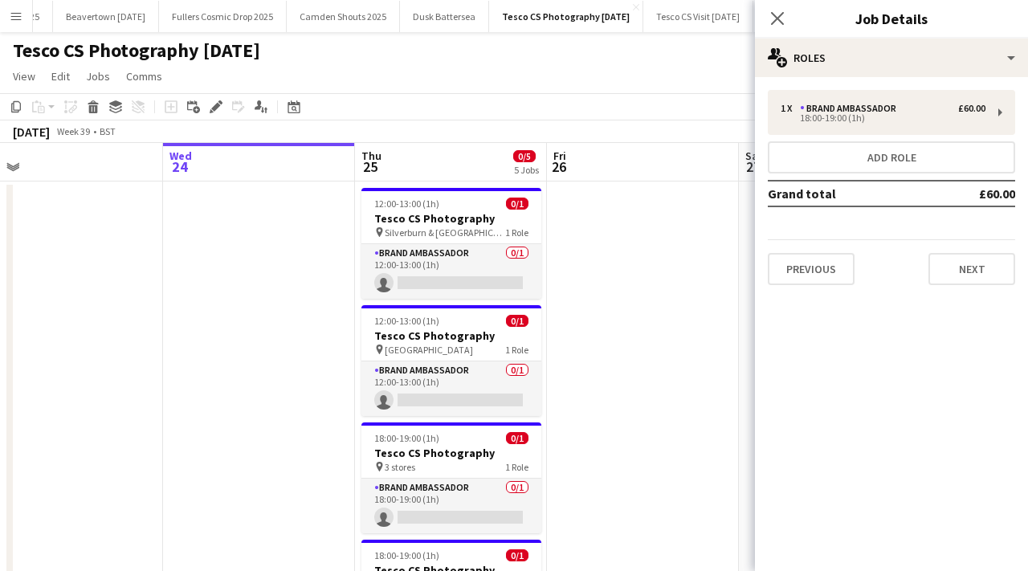
click at [774, 4] on div "Close pop-in" at bounding box center [777, 18] width 45 height 37
click at [780, 15] on icon at bounding box center [776, 17] width 15 height 15
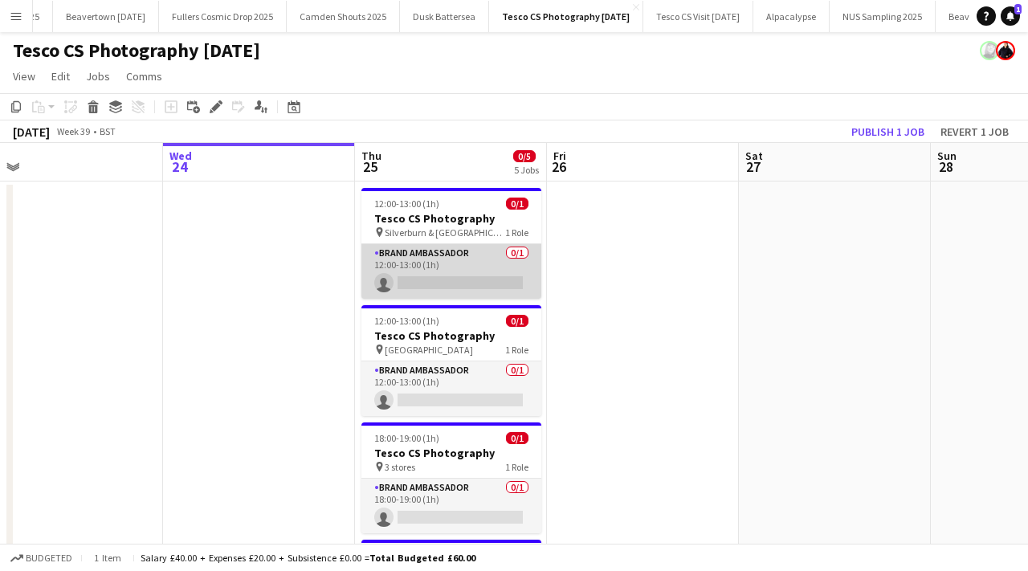
click at [446, 281] on app-card-role "Brand Ambassador 0/1 12:00-13:00 (1h) single-neutral-actions" at bounding box center [451, 271] width 180 height 55
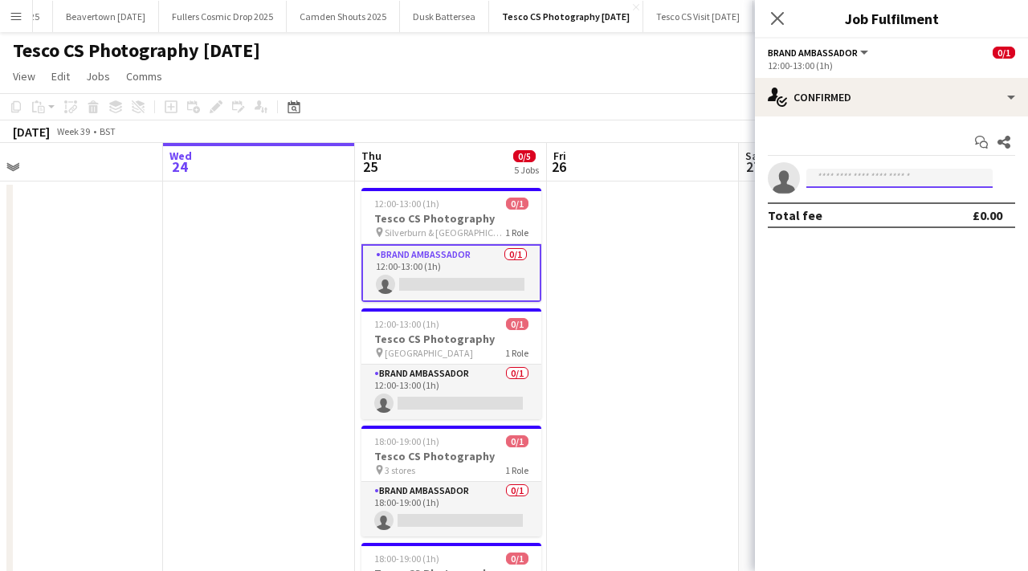
click at [826, 172] on input at bounding box center [899, 178] width 186 height 19
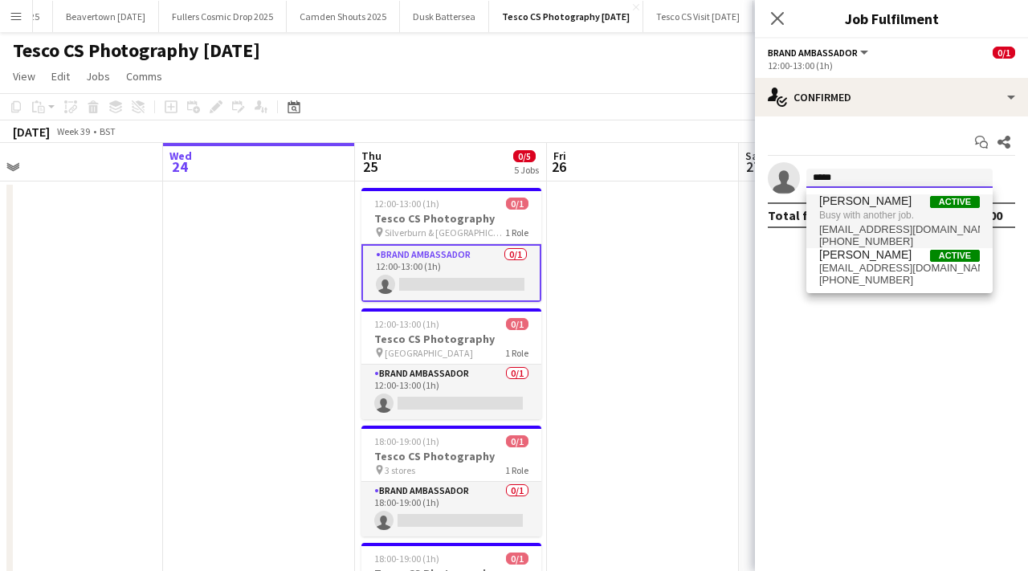
type input "*****"
click at [844, 212] on span "Busy with another job." at bounding box center [899, 215] width 161 height 14
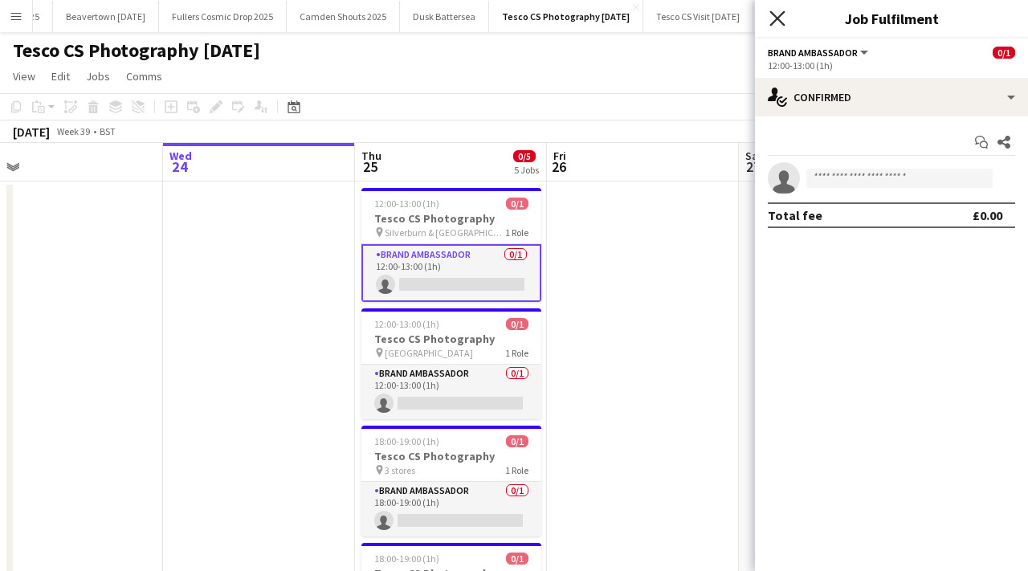
click at [782, 23] on icon at bounding box center [776, 17] width 15 height 15
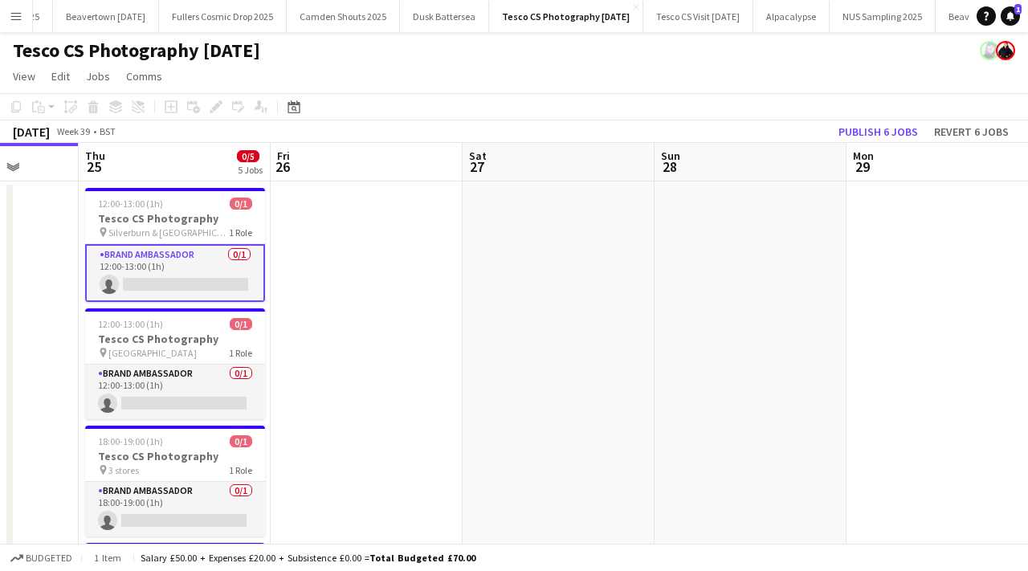
scroll to position [0, 418]
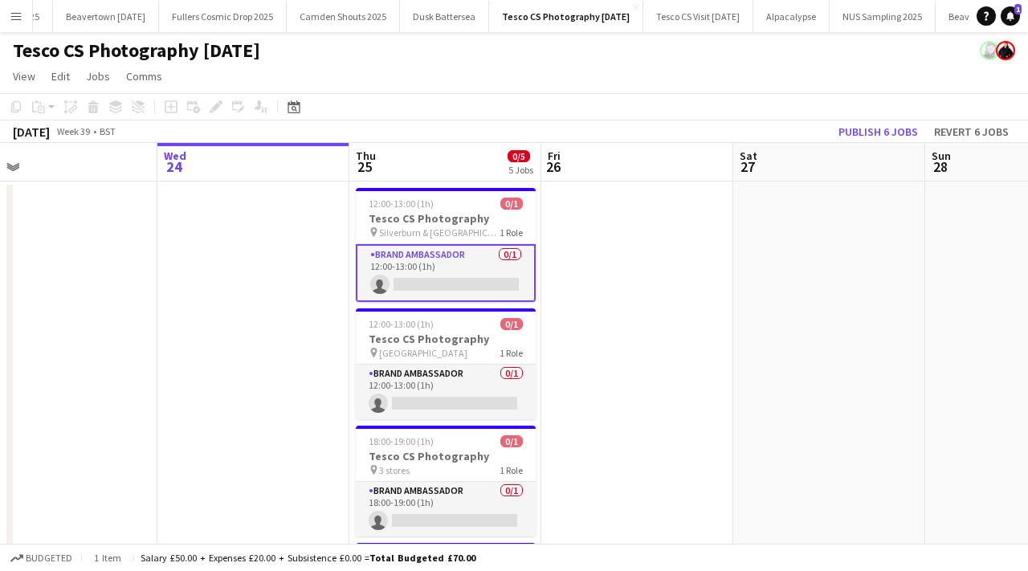
click at [679, 349] on app-date-cell at bounding box center [637, 562] width 192 height 761
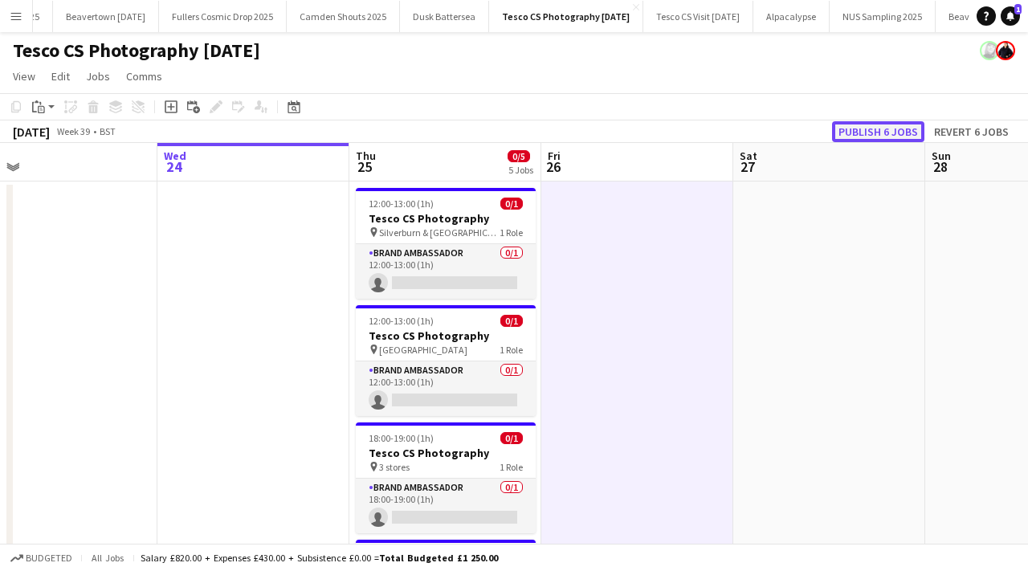
click at [867, 126] on button "Publish 6 jobs" at bounding box center [878, 131] width 92 height 21
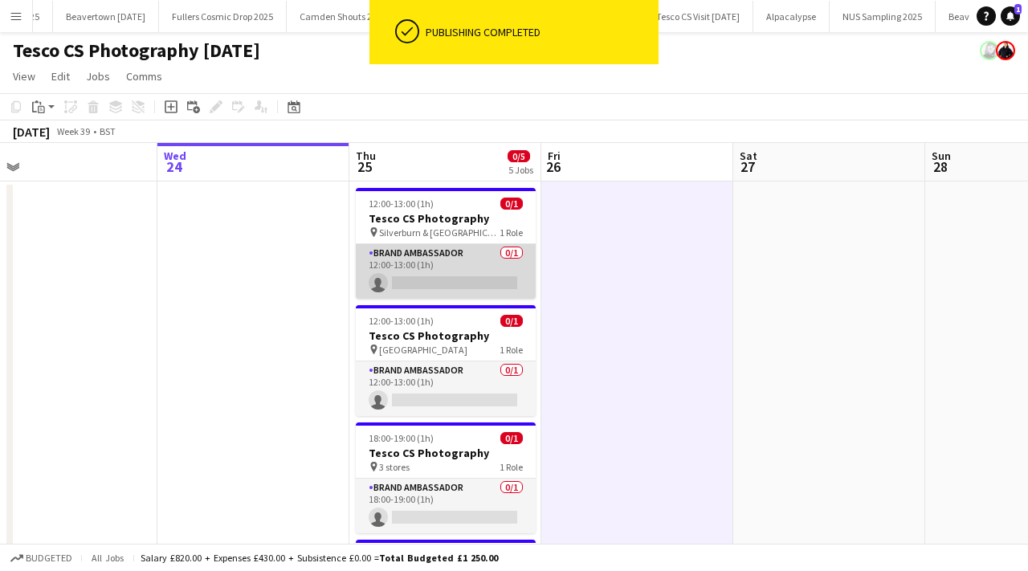
scroll to position [0, 418]
click at [443, 287] on app-card-role "Brand Ambassador 0/1 12:00-13:00 (1h) single-neutral-actions" at bounding box center [447, 271] width 180 height 55
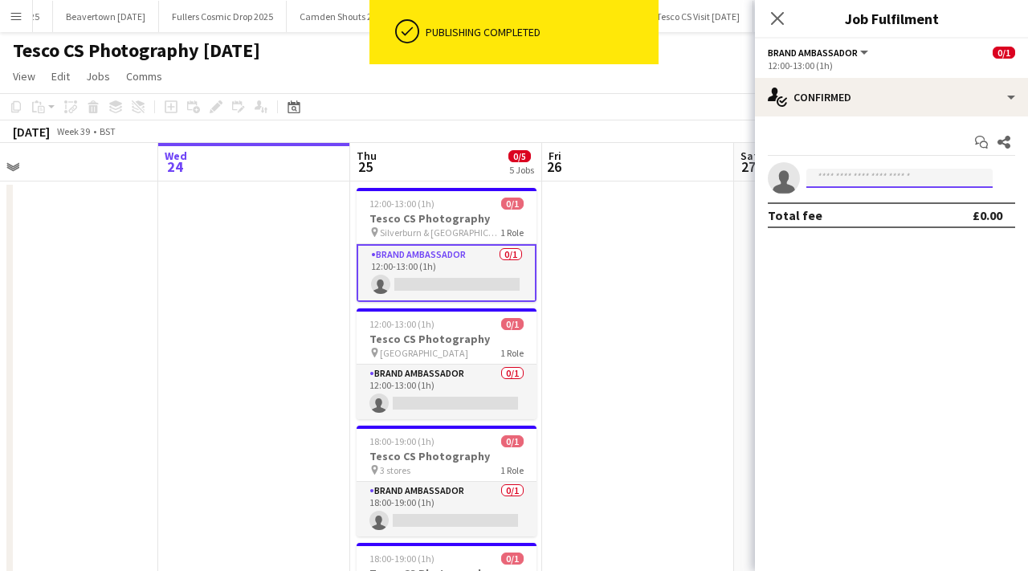
click at [810, 174] on input at bounding box center [899, 178] width 186 height 19
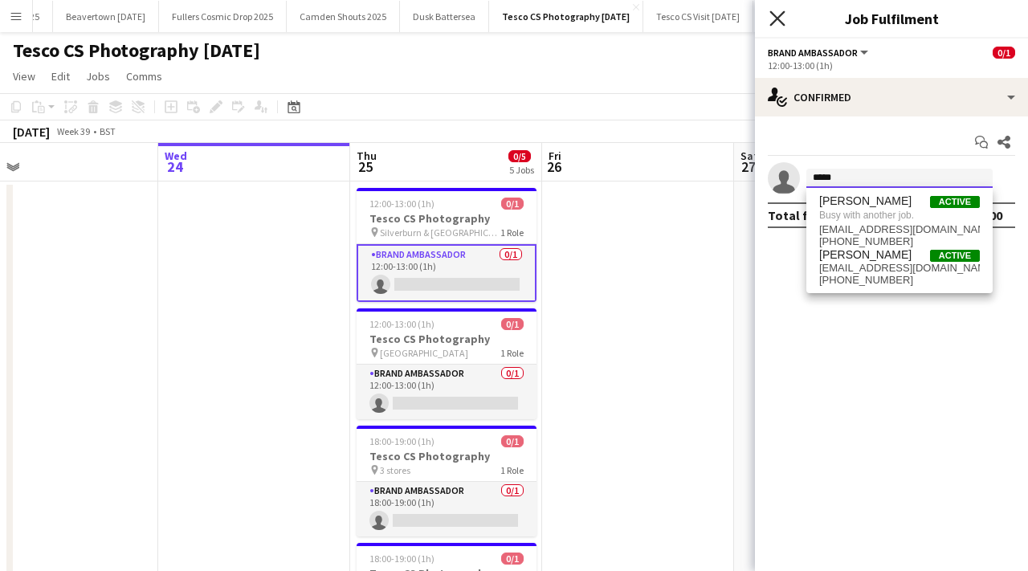
type input "*****"
click at [778, 12] on icon "Close pop-in" at bounding box center [776, 17] width 15 height 15
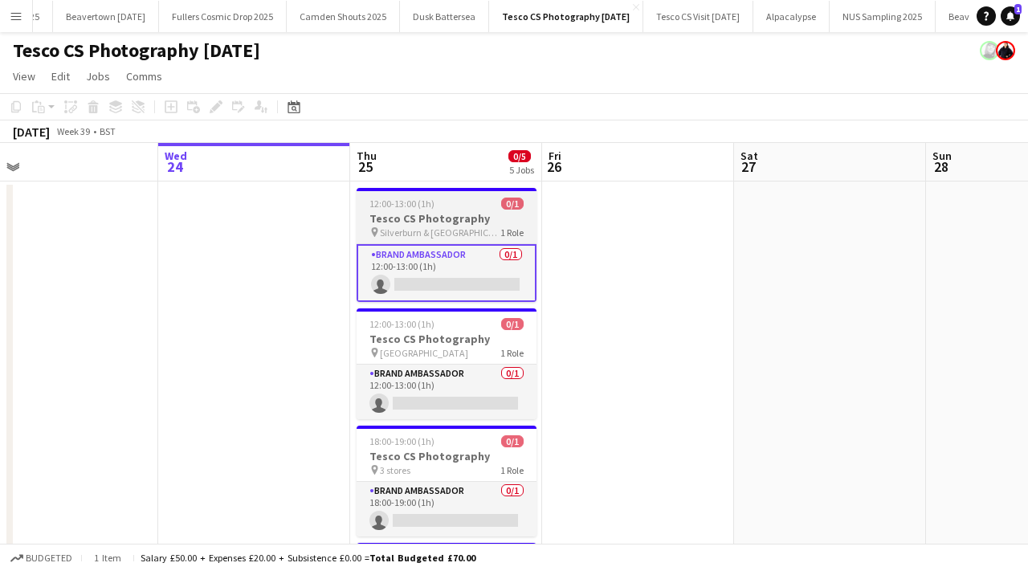
click at [424, 210] on app-job-card "12:00-13:00 (1h) 0/1 Tesco CS Photography pin Silverburn & Port Glasgow 1 Role …" at bounding box center [447, 245] width 180 height 114
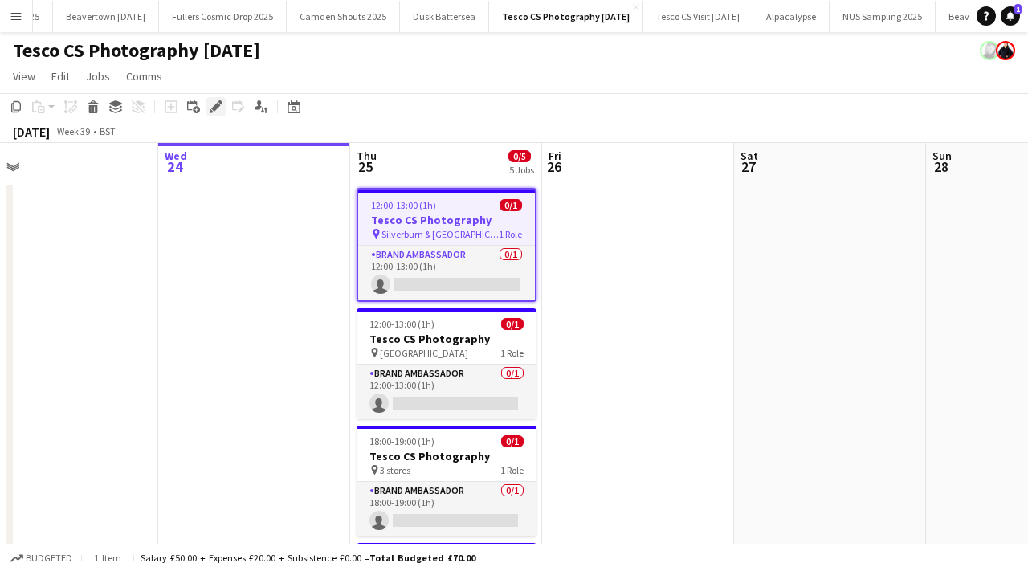
click at [218, 103] on icon "Edit" at bounding box center [216, 106] width 13 height 13
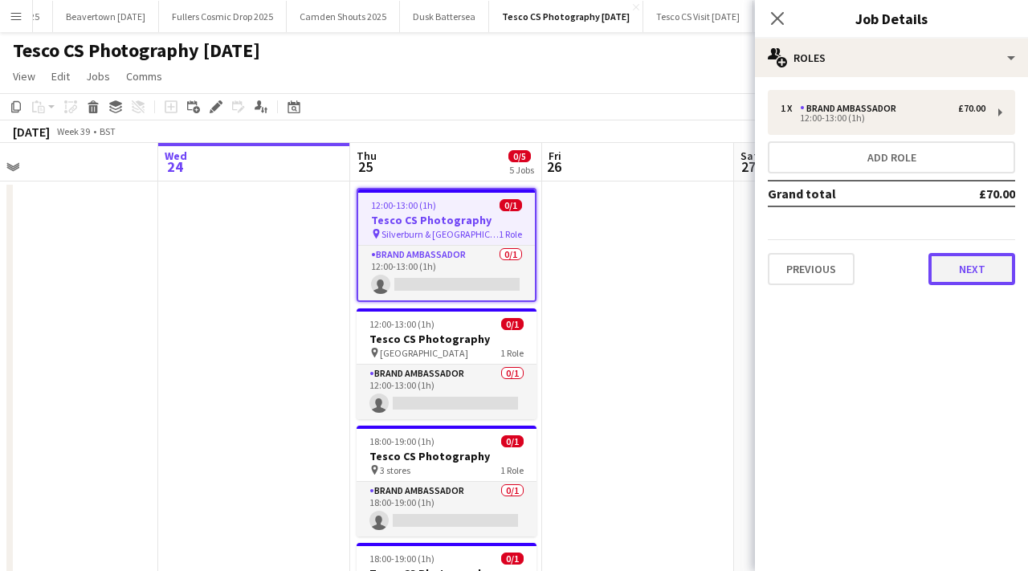
click at [973, 267] on button "Next" at bounding box center [971, 269] width 87 height 32
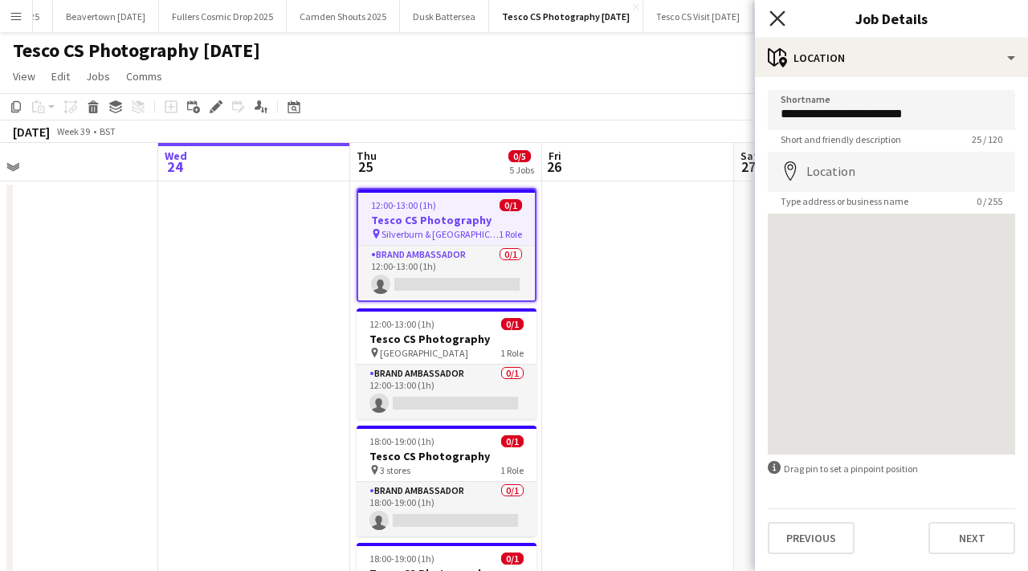
click at [777, 12] on icon "Close pop-in" at bounding box center [776, 17] width 15 height 15
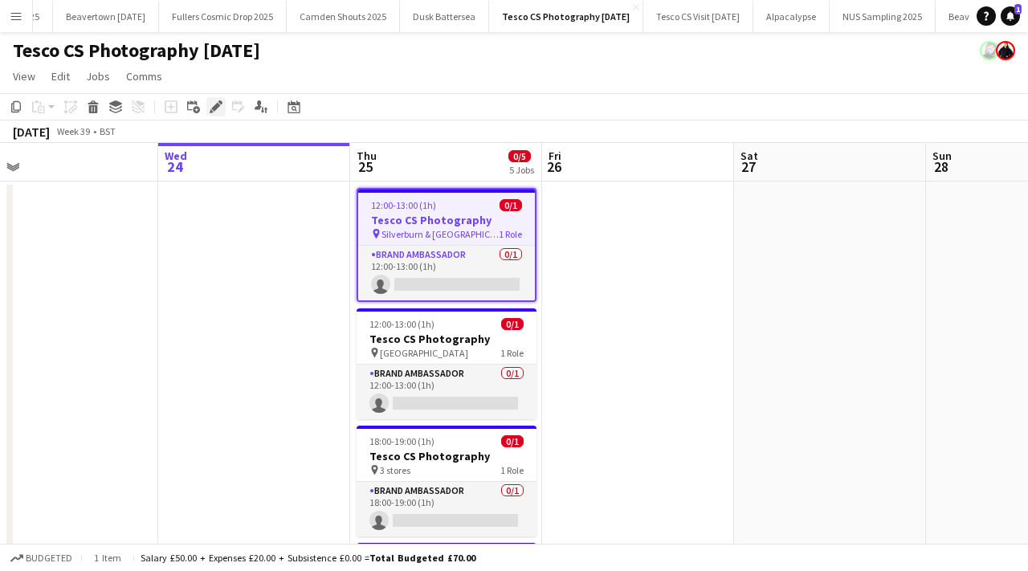
click at [219, 99] on div "Edit" at bounding box center [215, 106] width 19 height 19
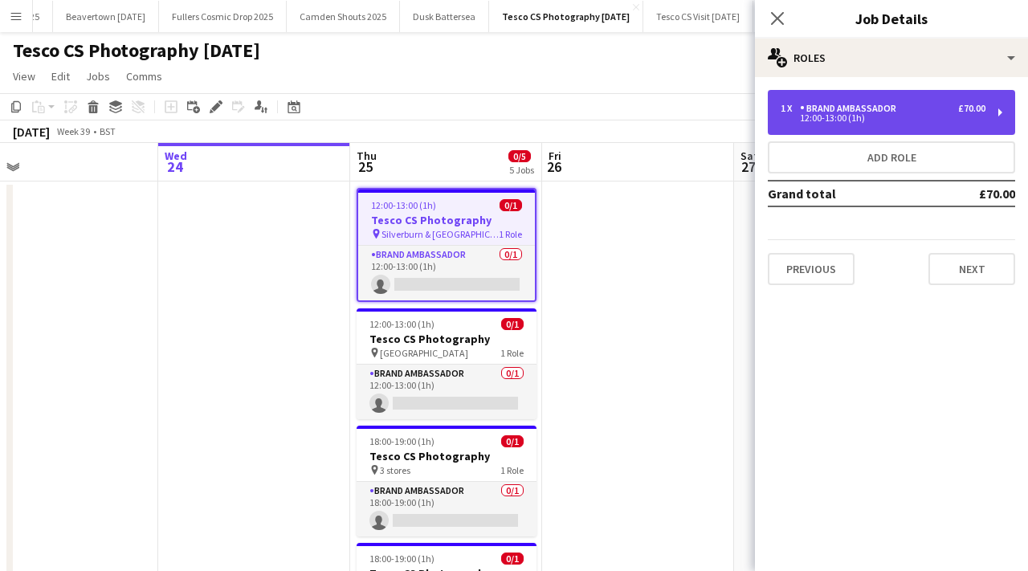
click at [893, 104] on div "Brand Ambassador" at bounding box center [851, 108] width 103 height 11
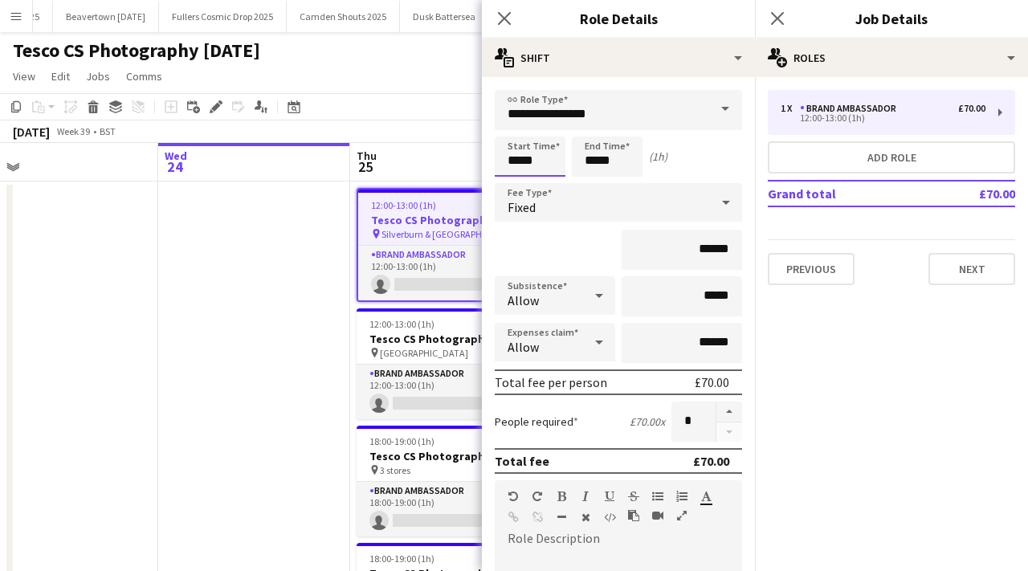
click at [549, 146] on input "*****" at bounding box center [530, 157] width 71 height 40
click at [517, 127] on div at bounding box center [514, 128] width 32 height 16
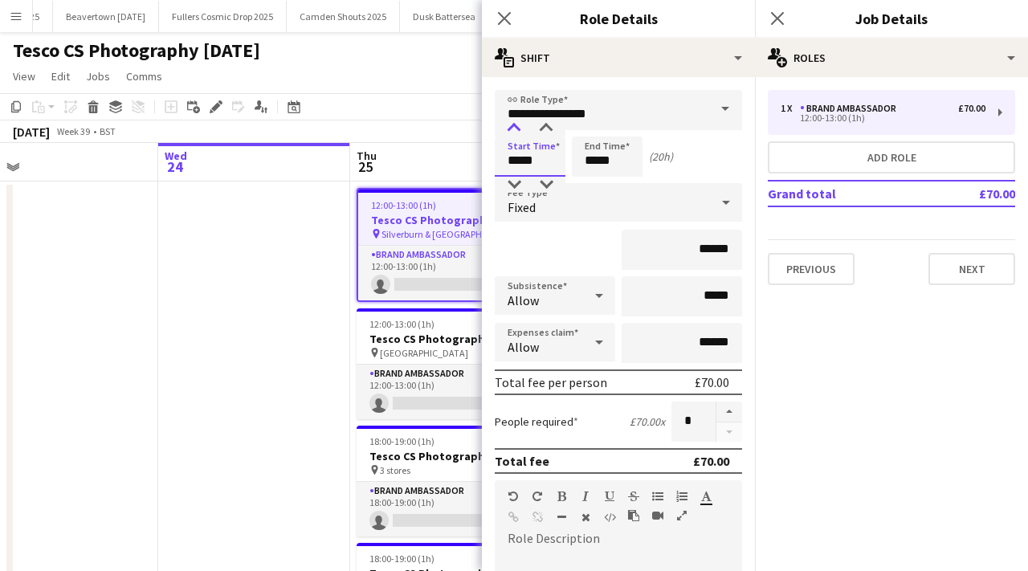
click at [517, 127] on div at bounding box center [514, 128] width 32 height 16
type input "*****"
click at [517, 127] on div at bounding box center [514, 128] width 32 height 16
click at [641, 161] on input "*****" at bounding box center [607, 157] width 71 height 40
click at [592, 124] on div at bounding box center [591, 128] width 32 height 16
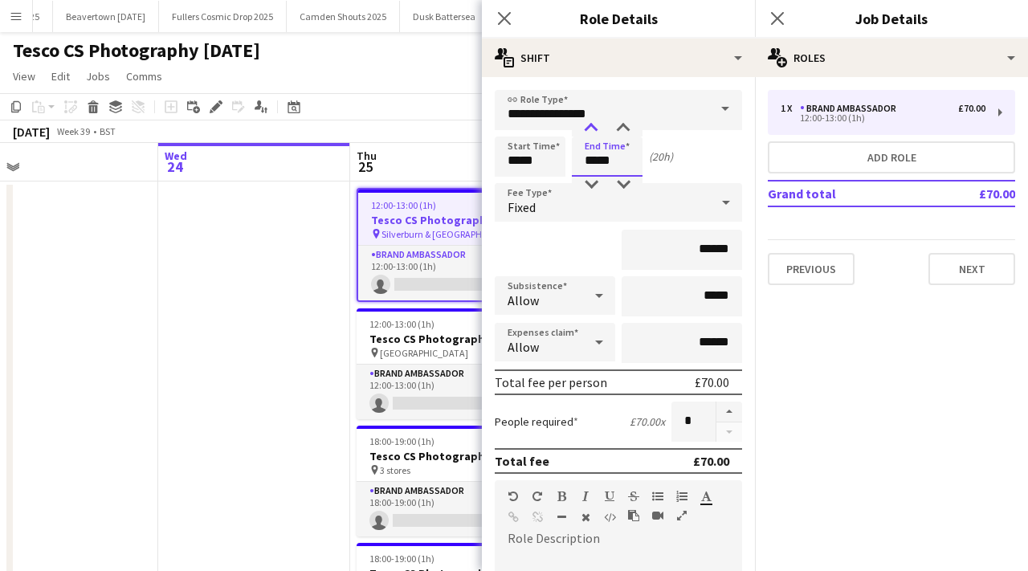
click at [592, 124] on div at bounding box center [591, 128] width 32 height 16
type input "*****"
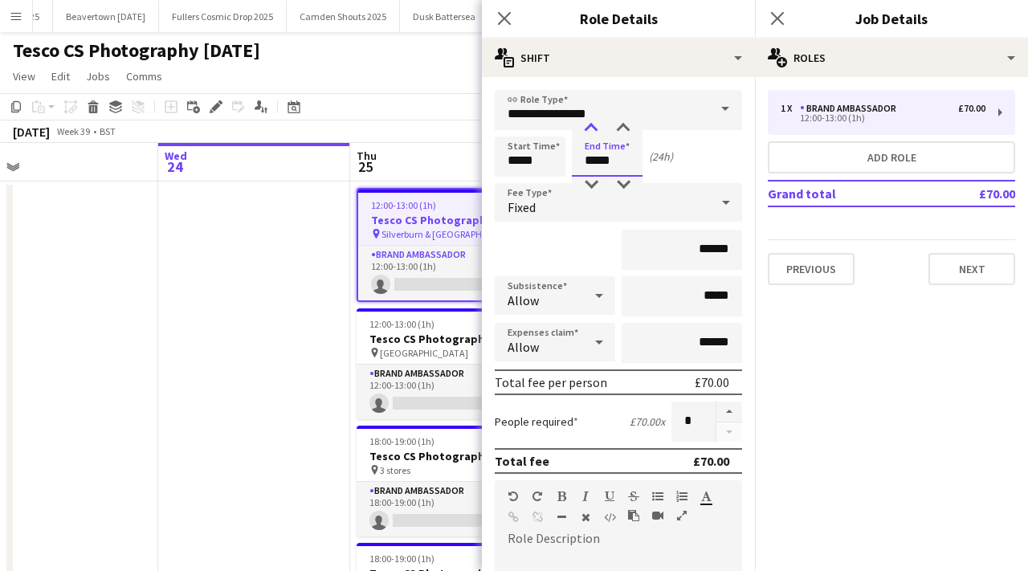
click at [592, 124] on div at bounding box center [591, 128] width 32 height 16
click at [505, 11] on icon "Close pop-in" at bounding box center [503, 17] width 15 height 15
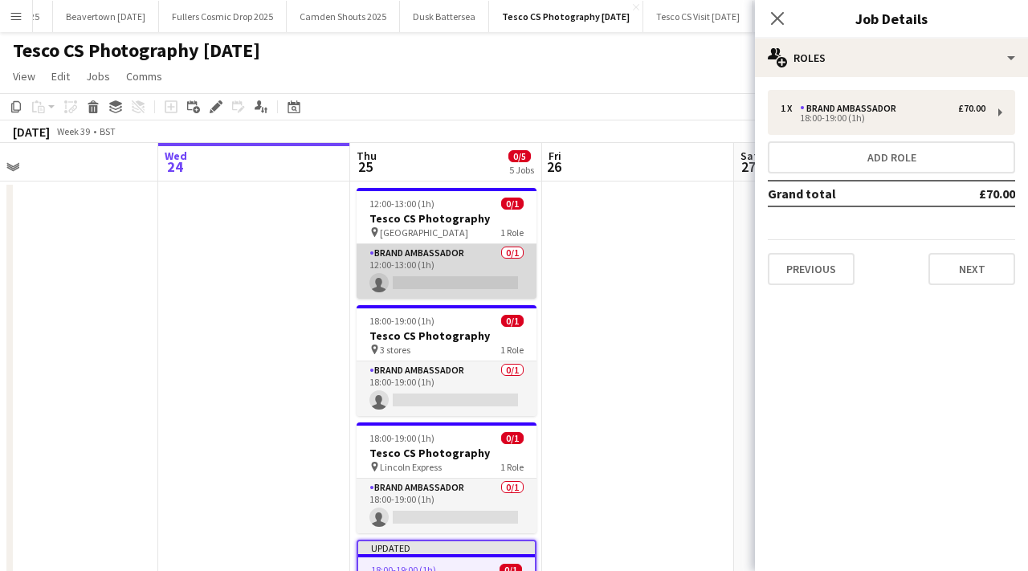
click at [459, 274] on app-card-role "Brand Ambassador 0/1 12:00-13:00 (1h) single-neutral-actions" at bounding box center [447, 271] width 180 height 55
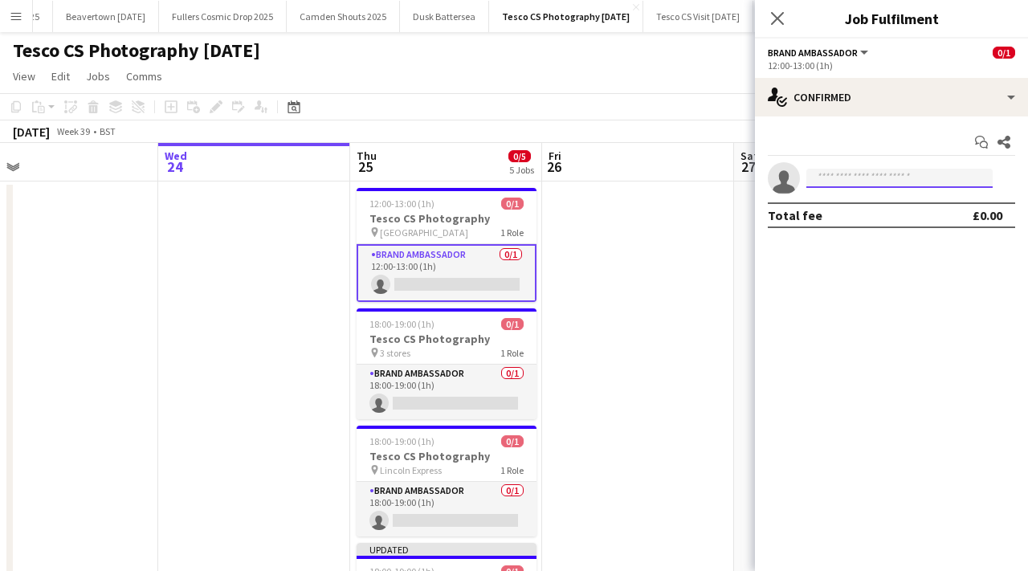
click at [815, 178] on input at bounding box center [899, 178] width 186 height 19
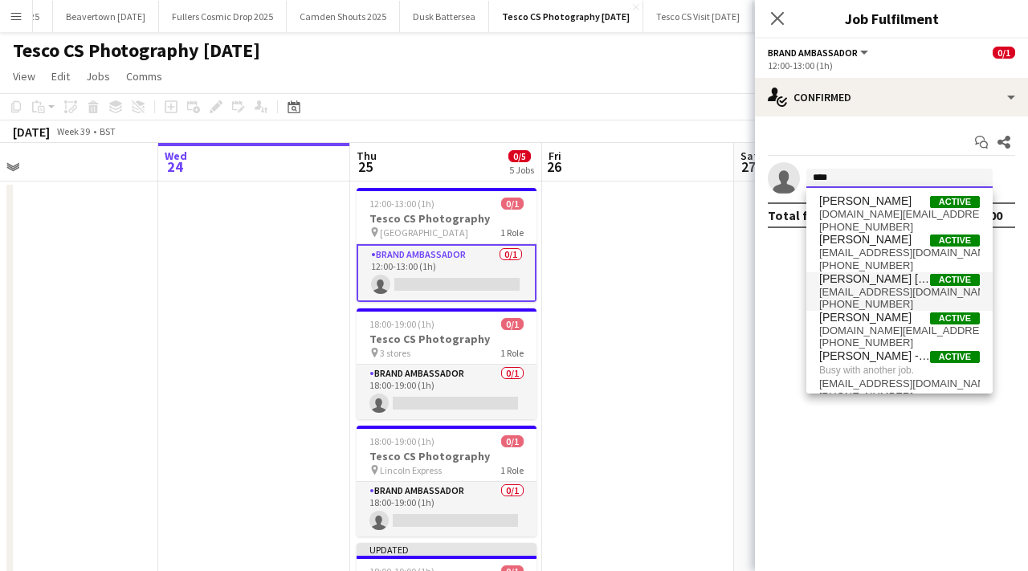
type input "****"
click at [863, 288] on span "jessicakateclements@gmail.com" at bounding box center [899, 292] width 161 height 13
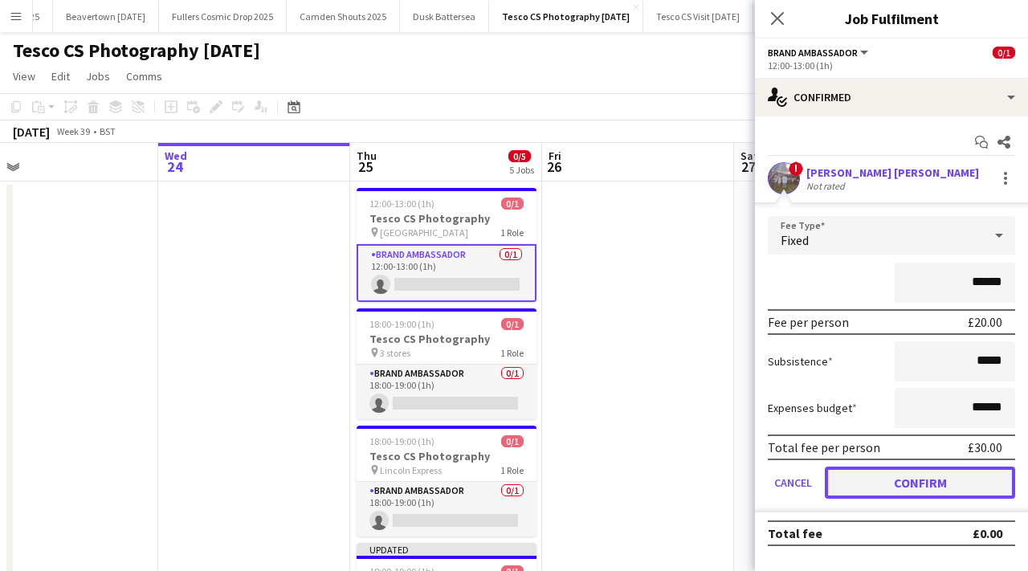
click at [892, 487] on button "Confirm" at bounding box center [920, 483] width 190 height 32
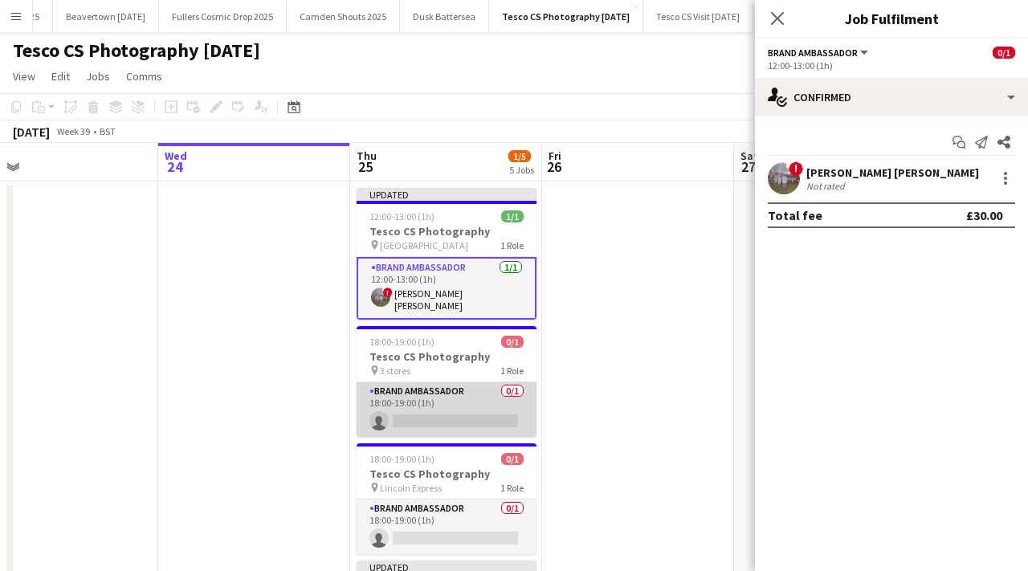
click at [470, 418] on app-card-role "Brand Ambassador 0/1 18:00-19:00 (1h) single-neutral-actions" at bounding box center [447, 409] width 180 height 55
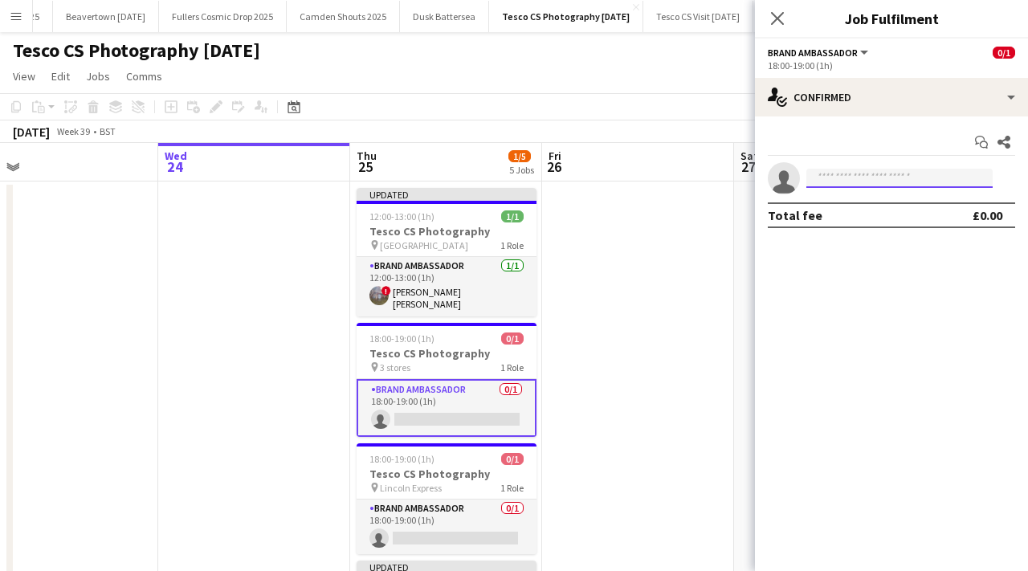
click at [858, 172] on input at bounding box center [899, 178] width 186 height 19
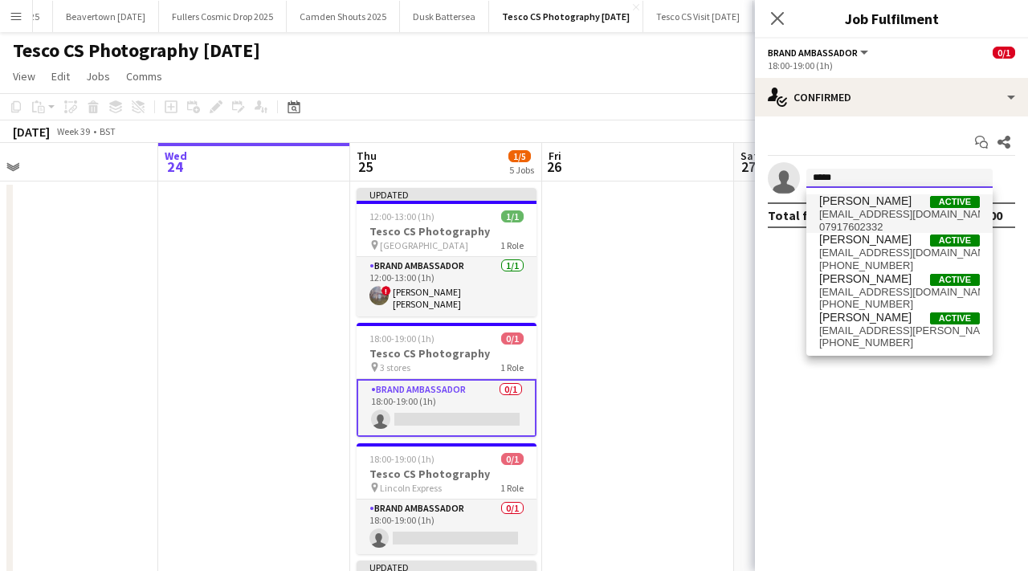
type input "*****"
click at [868, 218] on span "peternadams@yahoo.co.uk" at bounding box center [899, 214] width 161 height 13
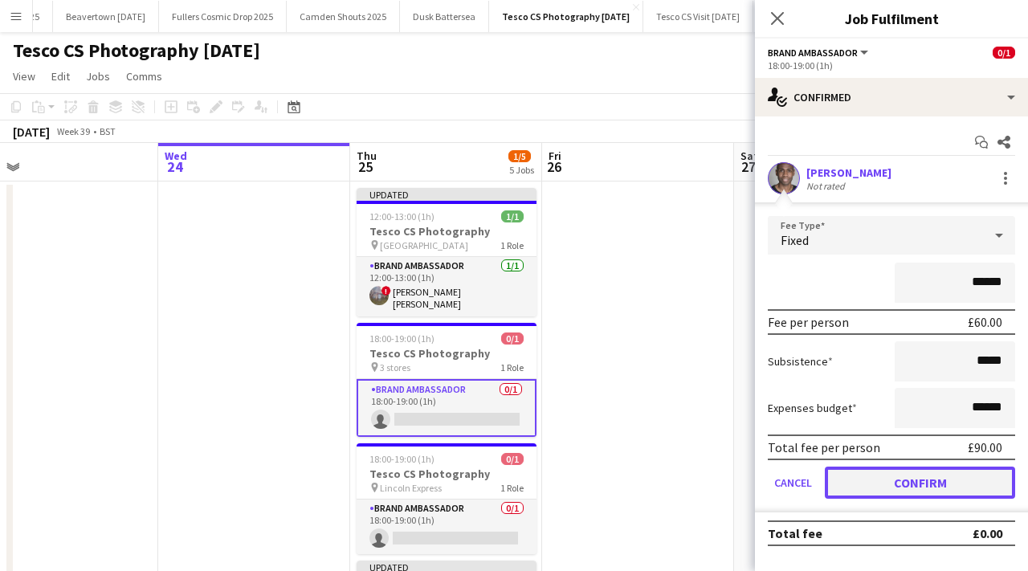
click at [877, 484] on button "Confirm" at bounding box center [920, 483] width 190 height 32
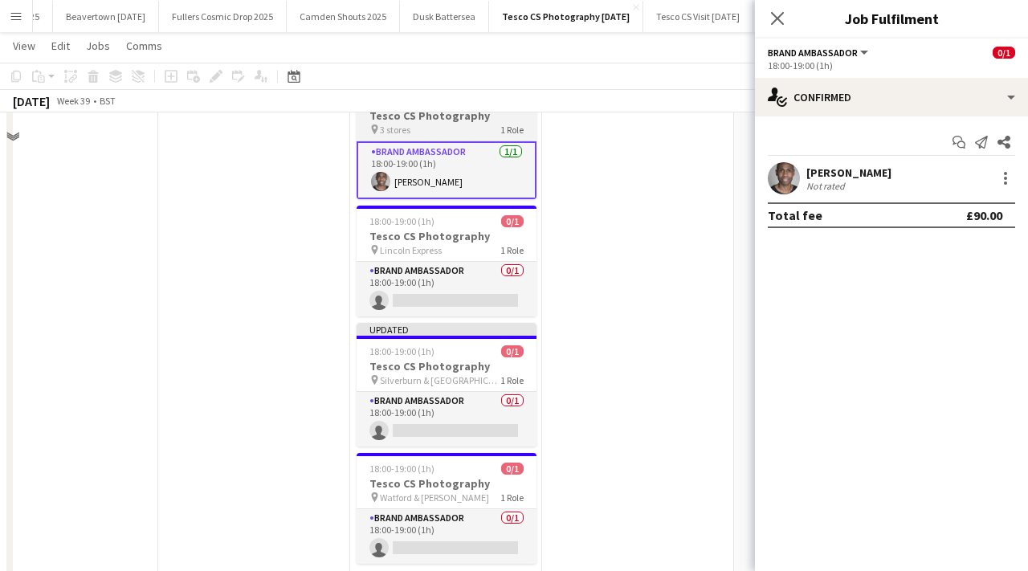
scroll to position [280, 0]
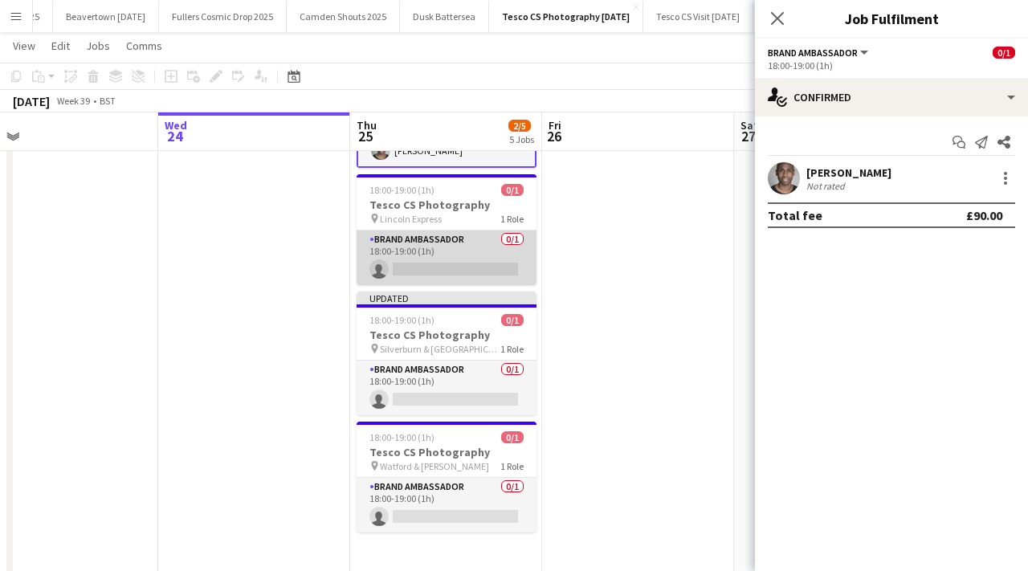
click at [483, 267] on app-card-role "Brand Ambassador 0/1 18:00-19:00 (1h) single-neutral-actions" at bounding box center [447, 257] width 180 height 55
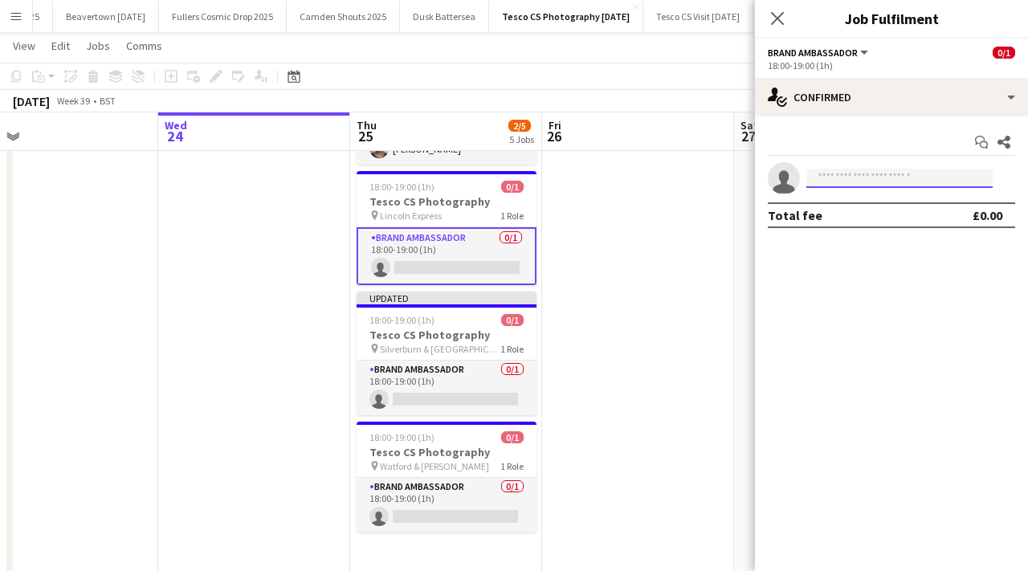
click at [882, 170] on input at bounding box center [899, 178] width 186 height 19
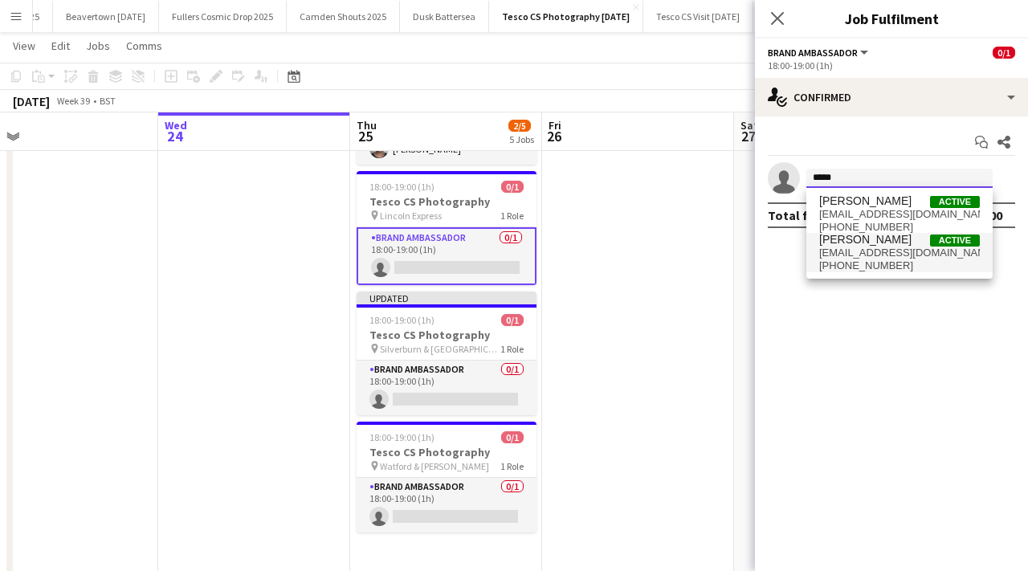
type input "*****"
click at [869, 255] on span "therealfrankieling@hotmail.com" at bounding box center [899, 253] width 161 height 13
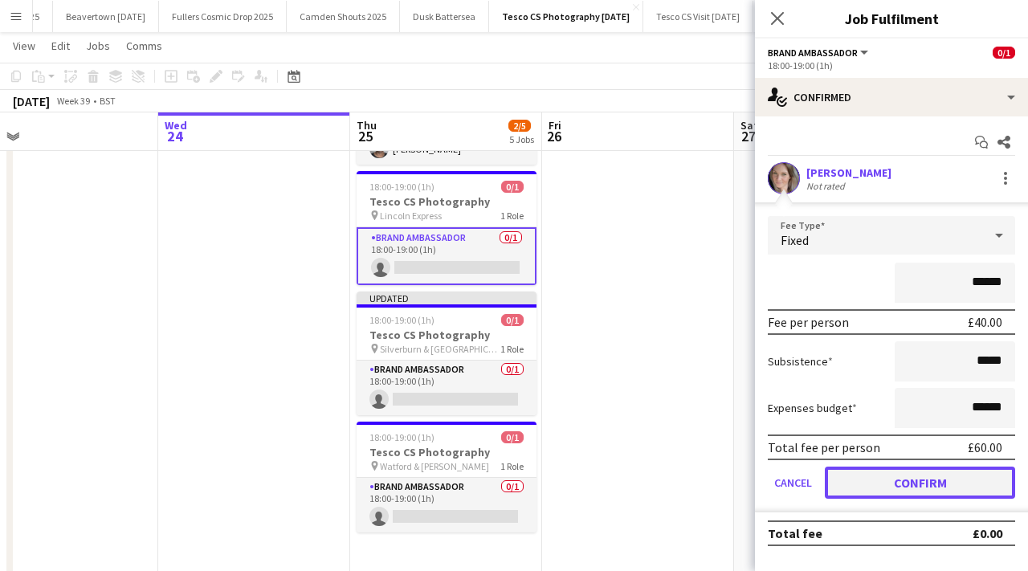
click at [879, 483] on button "Confirm" at bounding box center [920, 483] width 190 height 32
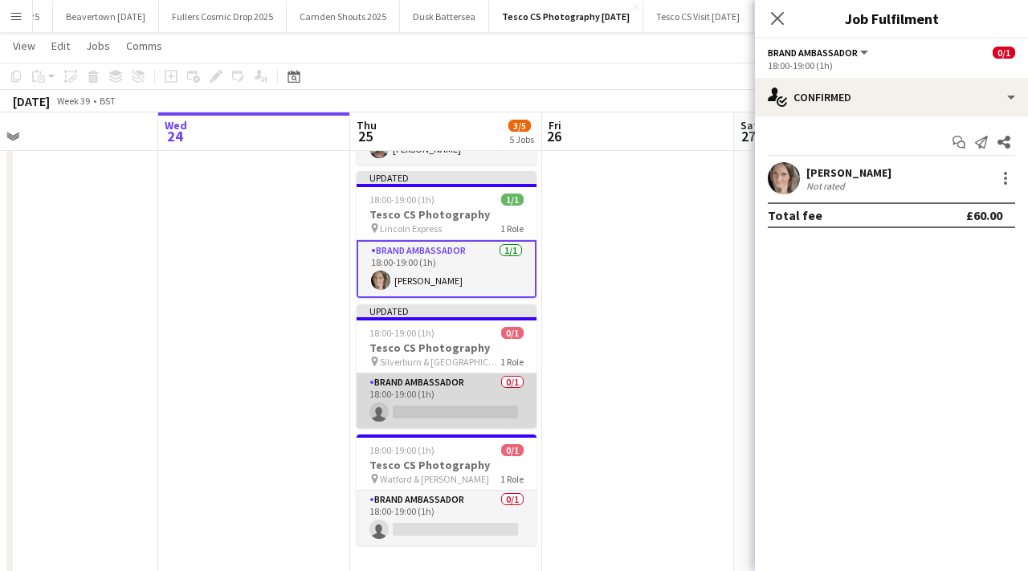
click at [483, 409] on app-card-role "Brand Ambassador 0/1 18:00-19:00 (1h) single-neutral-actions" at bounding box center [447, 400] width 180 height 55
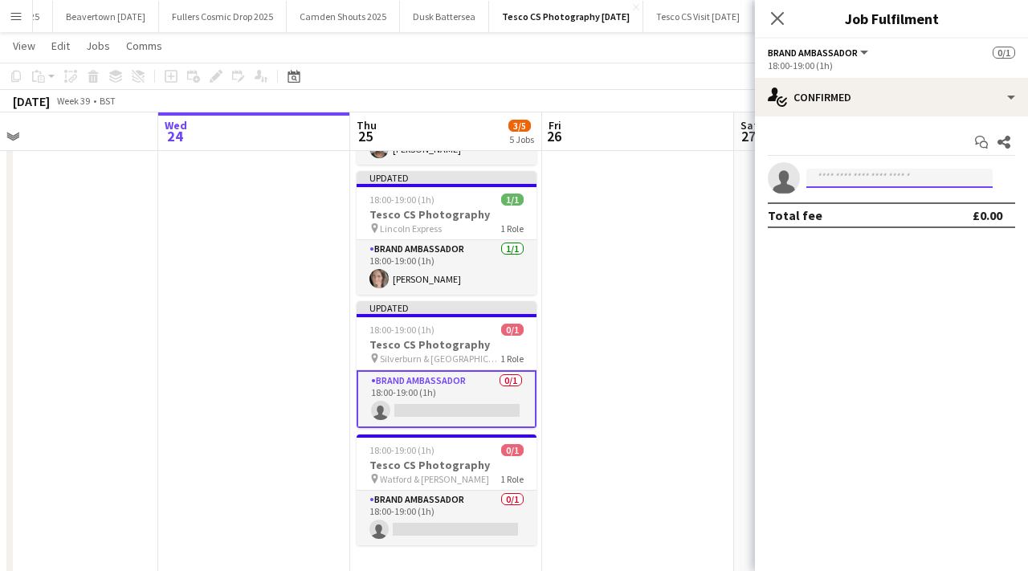
click at [824, 178] on input at bounding box center [899, 178] width 186 height 19
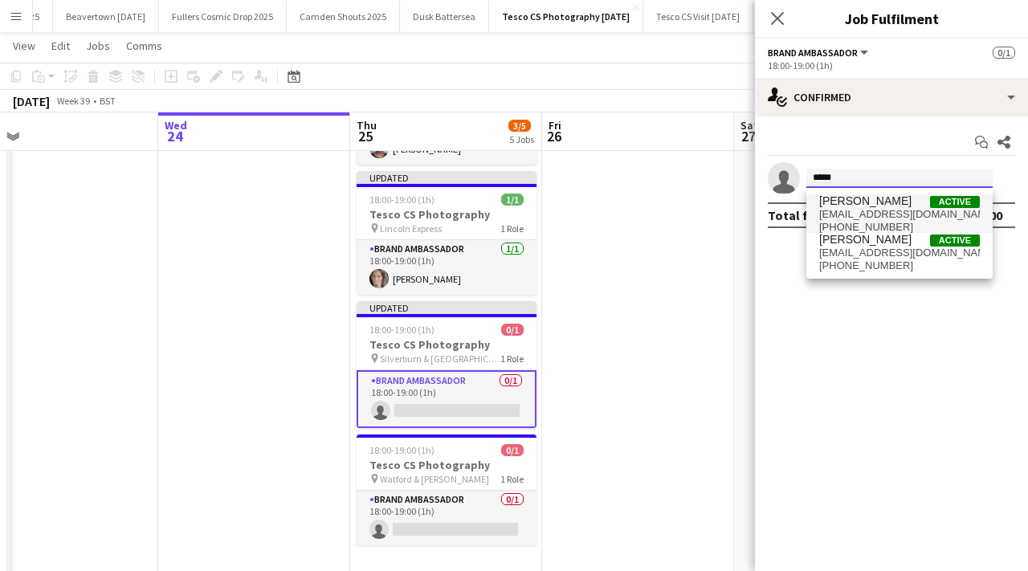
type input "*****"
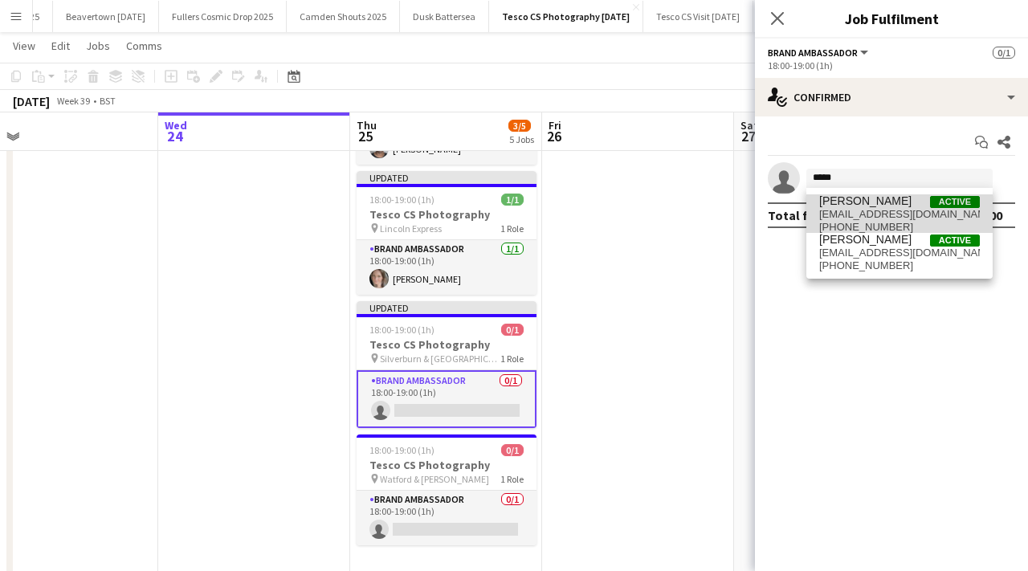
click at [832, 213] on span "ri_c20@hotmail.com" at bounding box center [899, 214] width 161 height 13
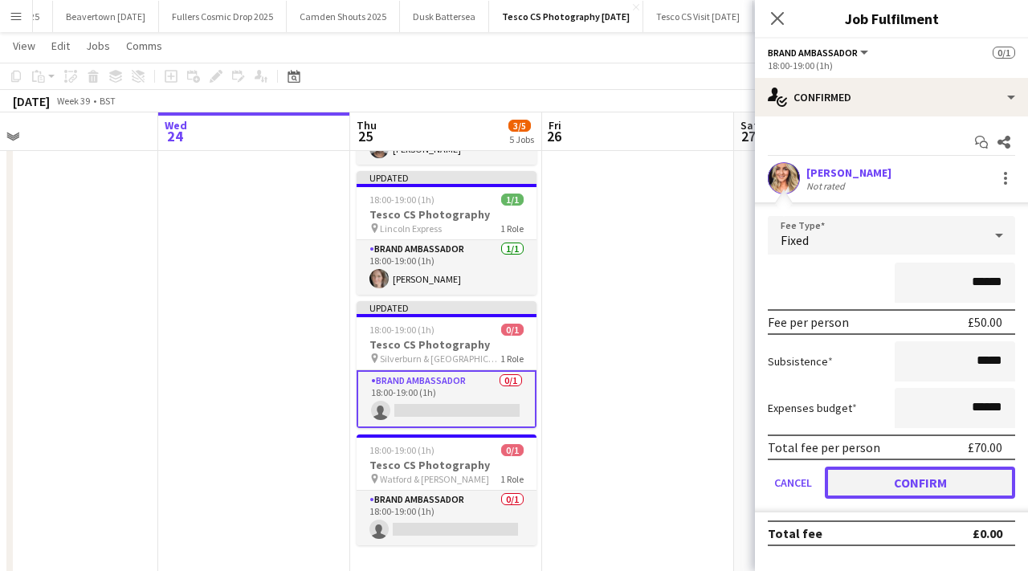
click at [860, 478] on button "Confirm" at bounding box center [920, 483] width 190 height 32
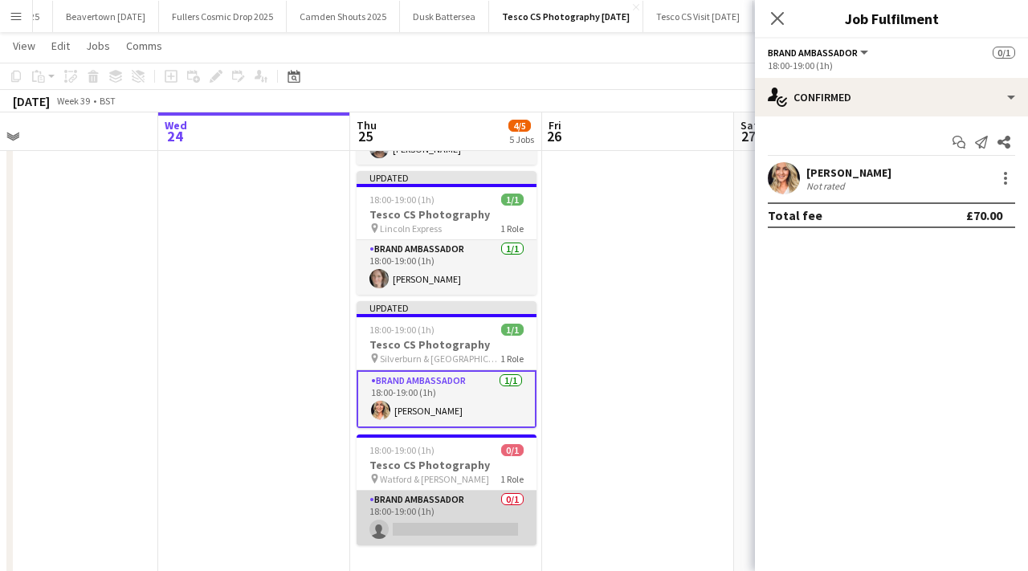
click at [449, 521] on app-card-role "Brand Ambassador 0/1 18:00-19:00 (1h) single-neutral-actions" at bounding box center [447, 518] width 180 height 55
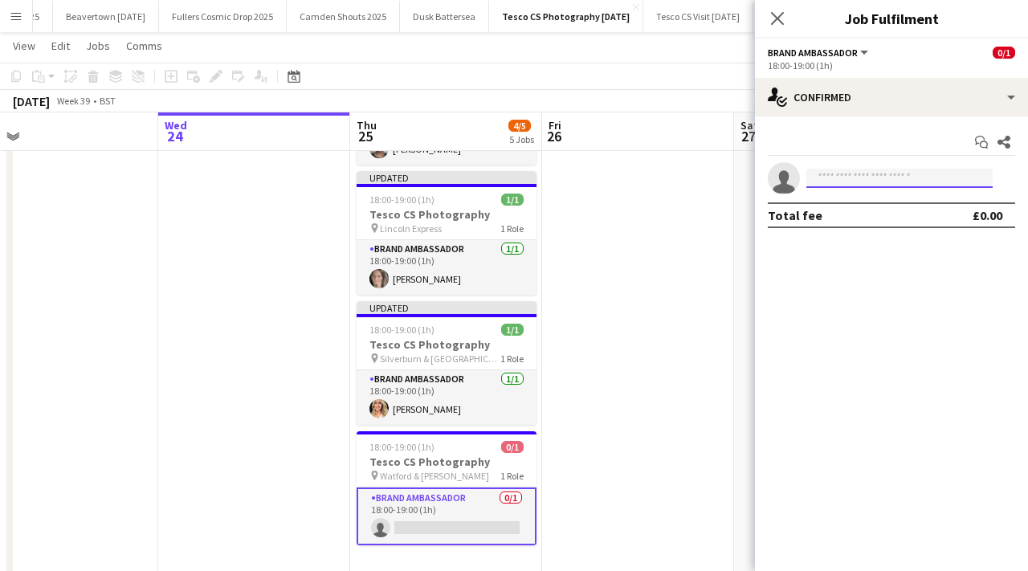
click at [843, 178] on input at bounding box center [899, 178] width 186 height 19
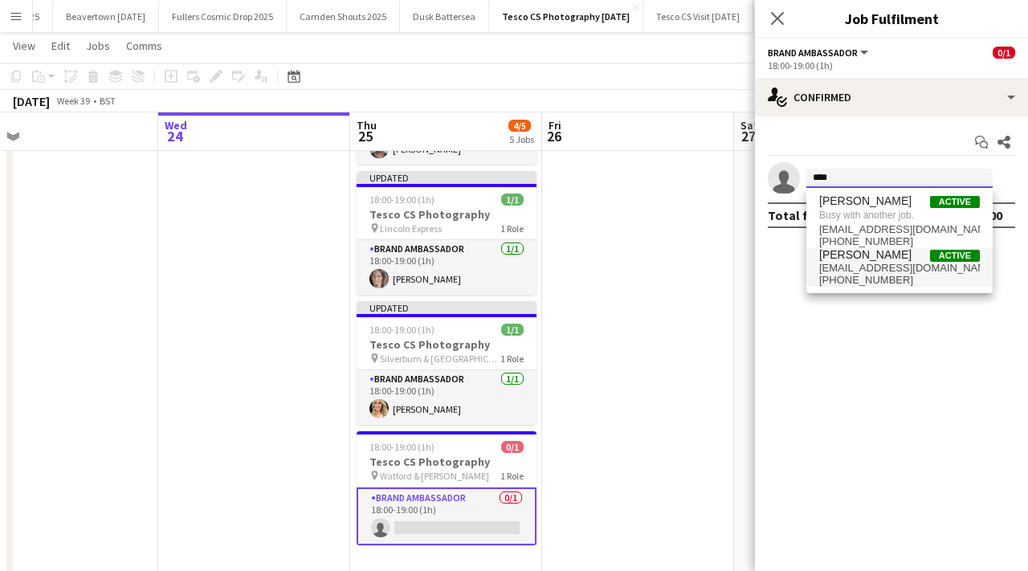
type input "****"
click at [867, 263] on span "pricea14@cucollege.coventry.ac.uk" at bounding box center [899, 268] width 161 height 13
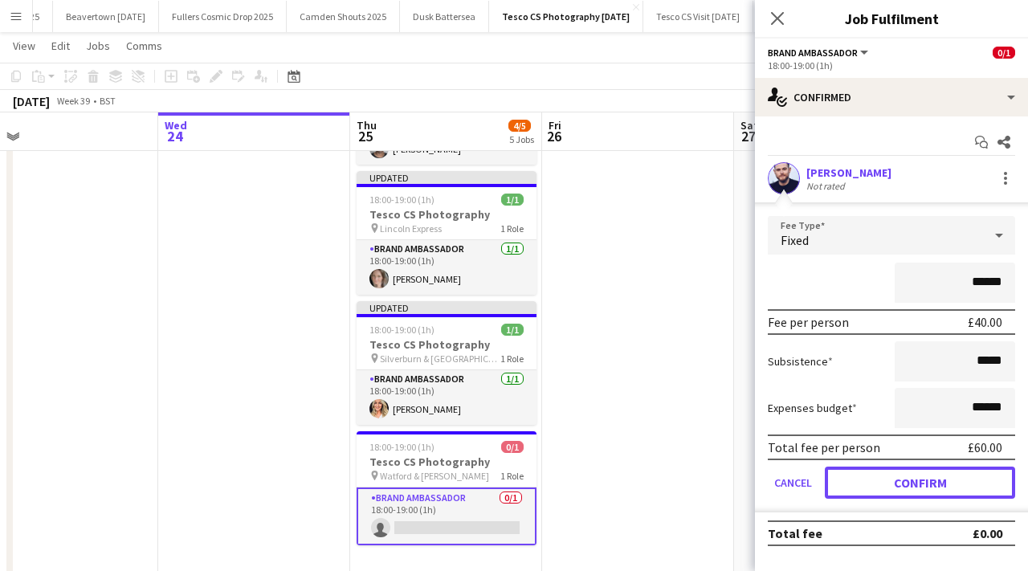
click at [905, 479] on button "Confirm" at bounding box center [920, 483] width 190 height 32
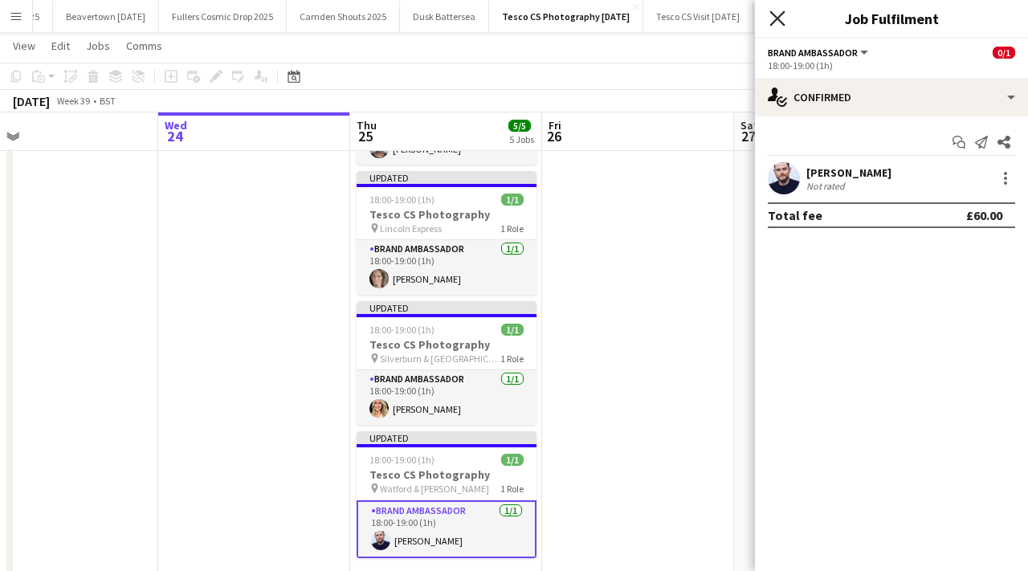
click at [777, 13] on icon "Close pop-in" at bounding box center [776, 17] width 15 height 15
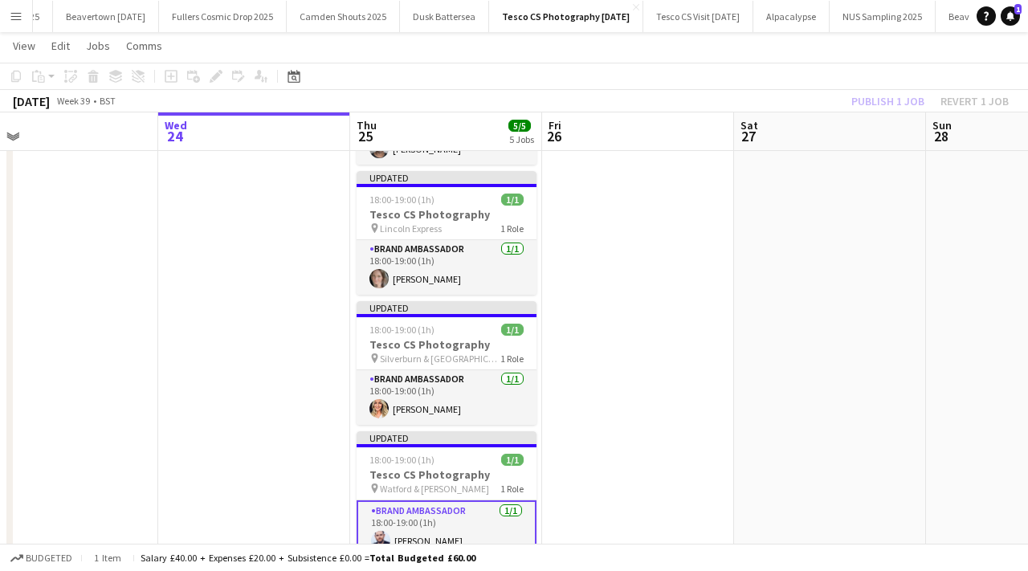
click at [625, 254] on app-date-cell at bounding box center [638, 280] width 192 height 761
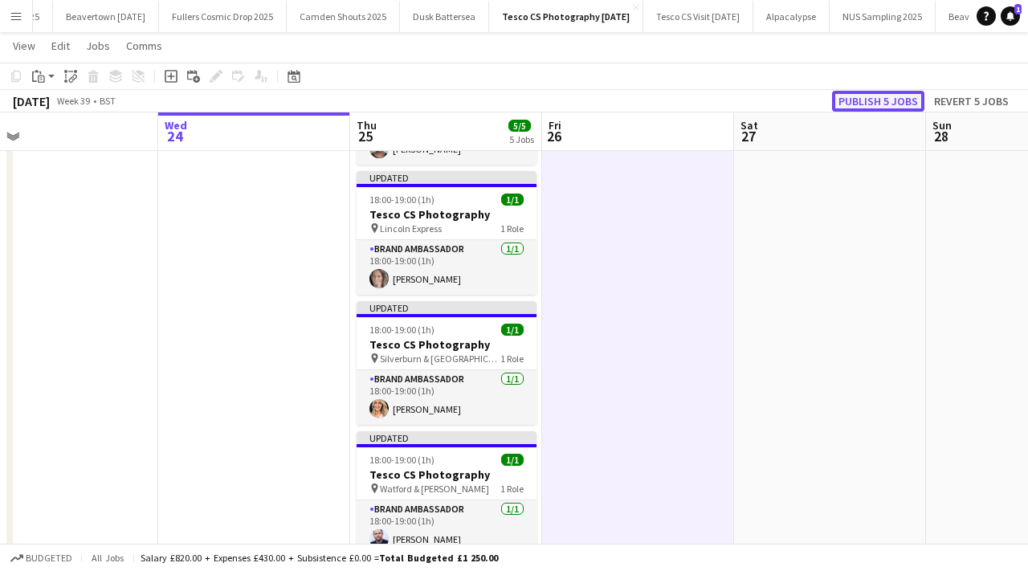
click at [880, 100] on button "Publish 5 jobs" at bounding box center [878, 101] width 92 height 21
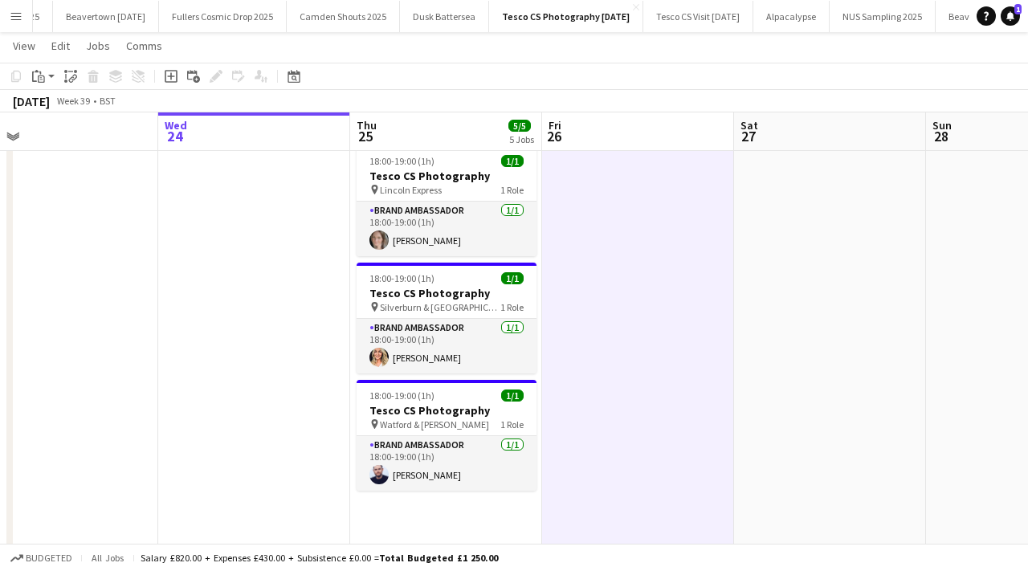
scroll to position [0, 0]
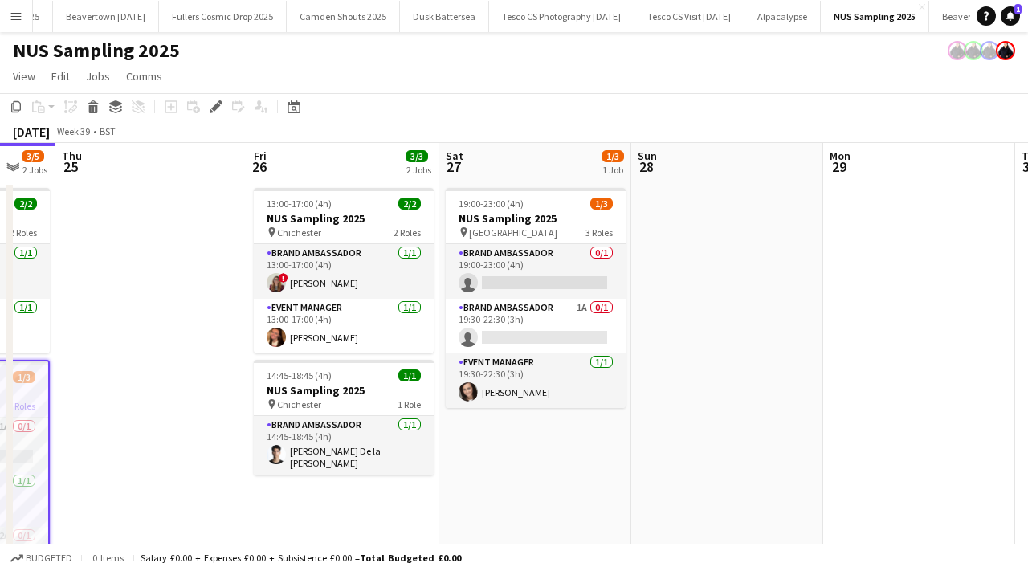
scroll to position [0, 511]
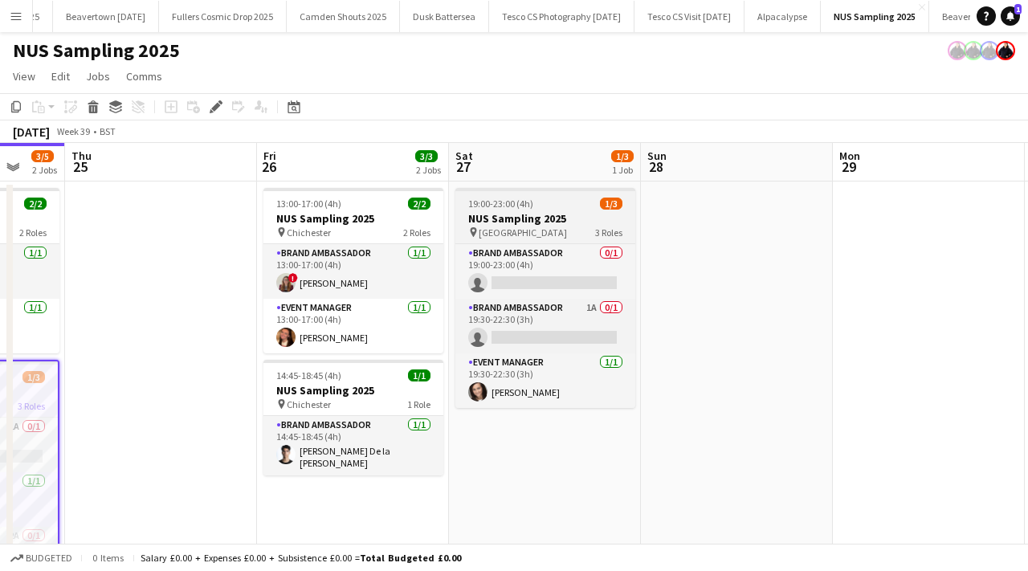
click at [610, 243] on app-job-card "19:00-23:00 (4h) 1/3 NUS Sampling 2025 pin Brighton 3 Roles Brand Ambassador 0/…" at bounding box center [545, 298] width 180 height 220
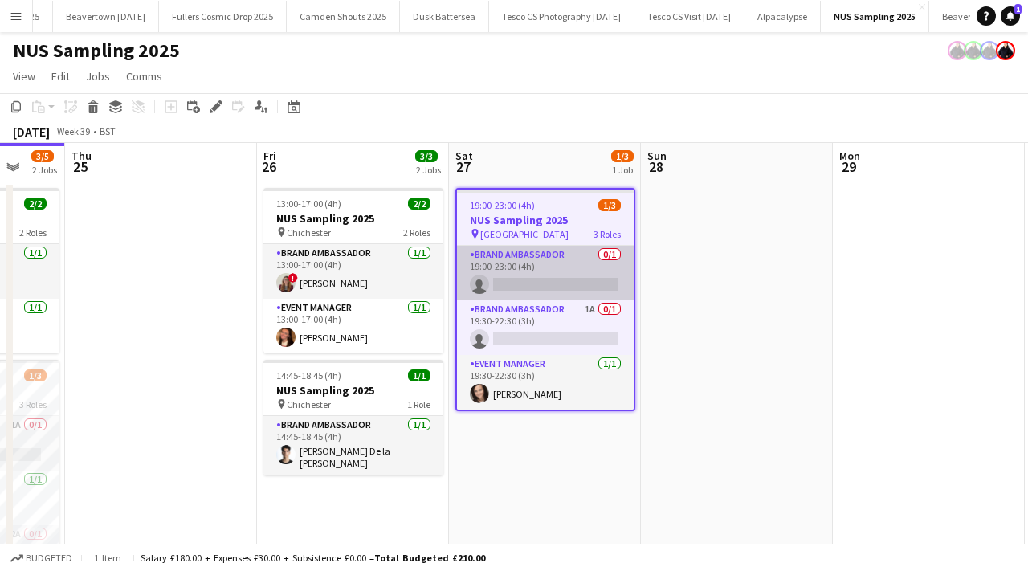
click at [610, 257] on app-card-role "Brand Ambassador 0/1 19:00-23:00 (4h) single-neutral-actions" at bounding box center [545, 273] width 177 height 55
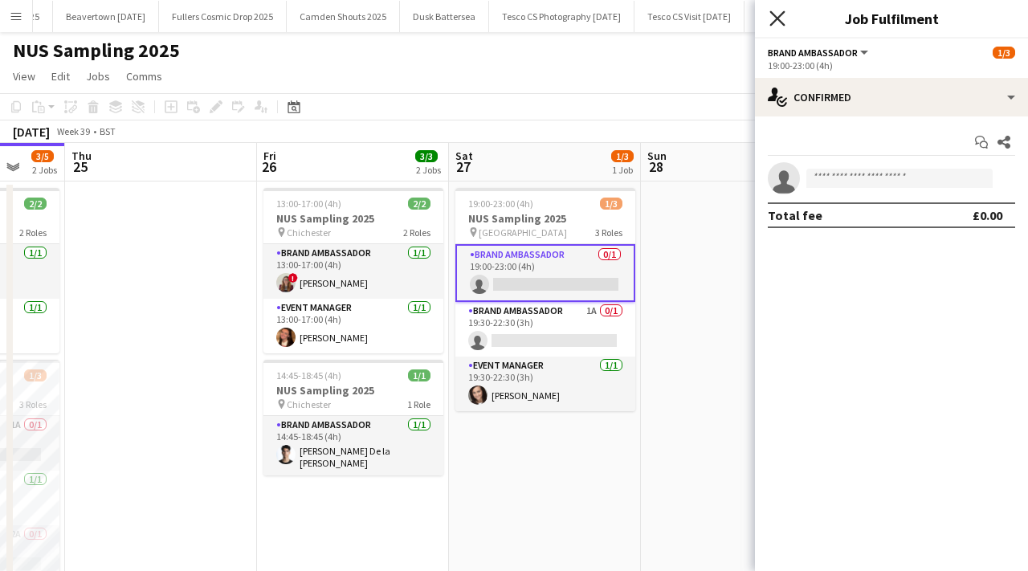
click at [778, 22] on icon "Close pop-in" at bounding box center [776, 17] width 15 height 15
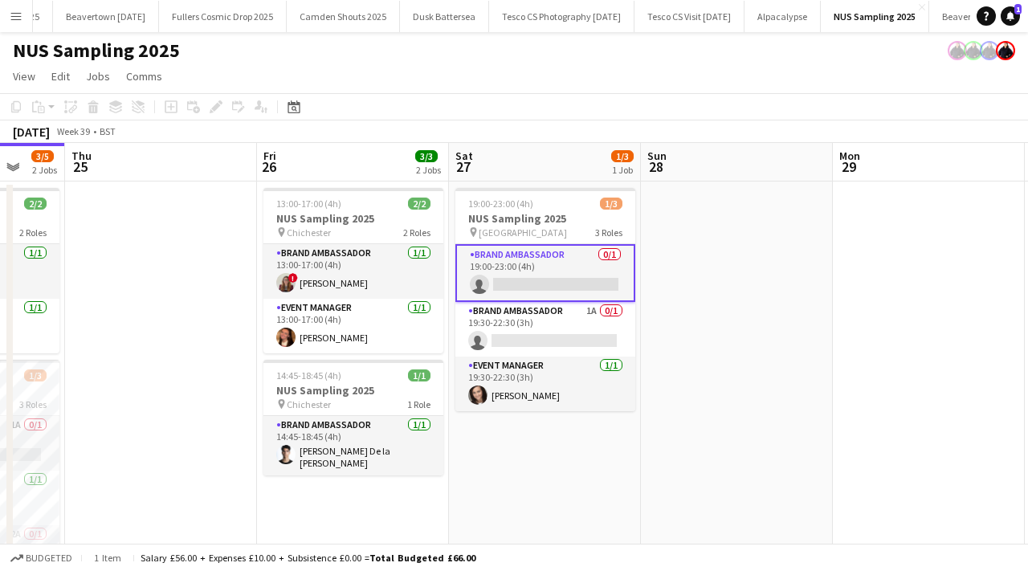
click at [662, 238] on app-date-cell at bounding box center [737, 398] width 192 height 433
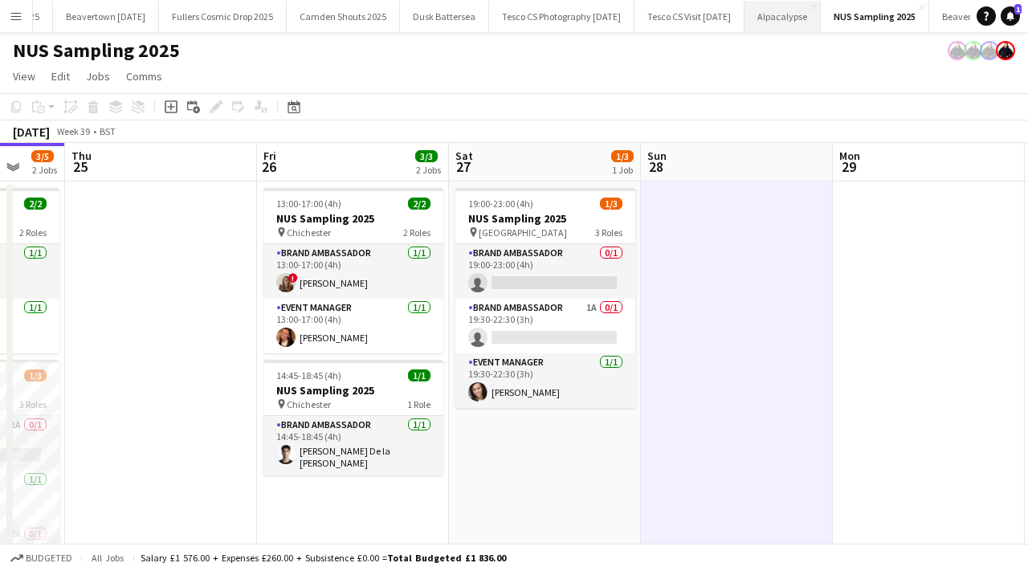
click at [802, 26] on button "Alpacalypse Close" at bounding box center [782, 16] width 76 height 31
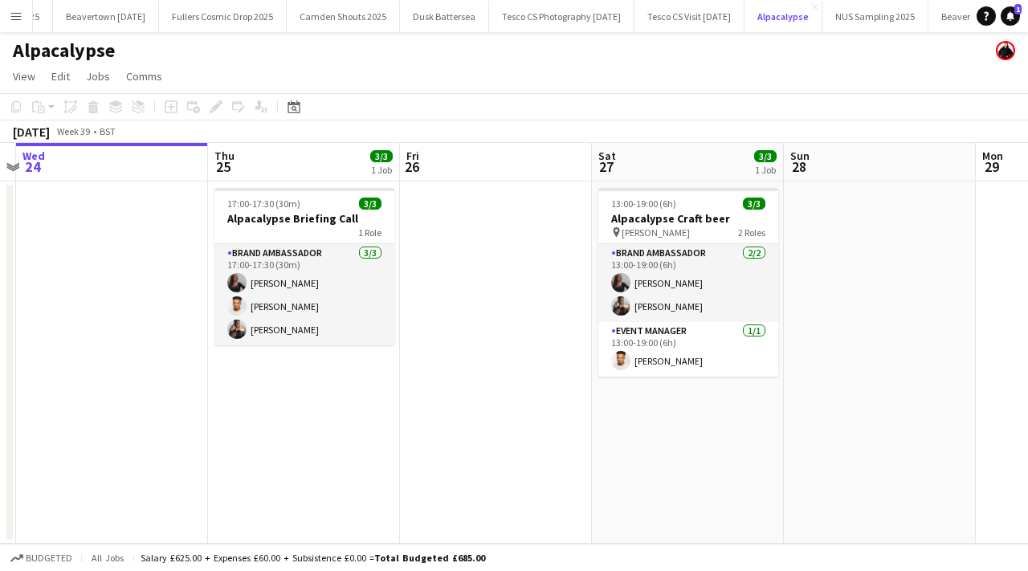
scroll to position [0, 561]
click at [894, 16] on button "NUS Sampling 2025 Close" at bounding box center [875, 16] width 106 height 31
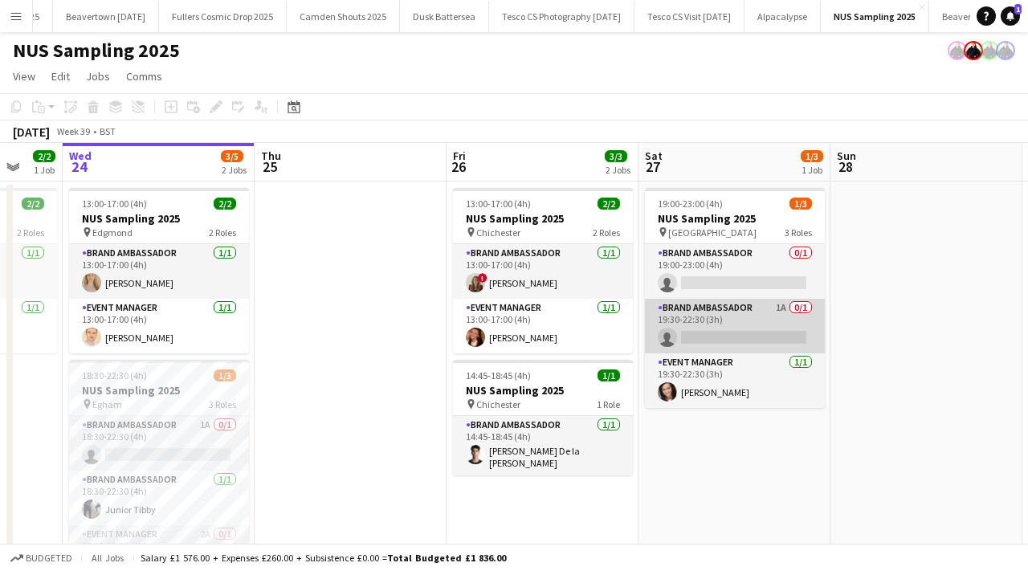
scroll to position [0, 512]
click at [682, 315] on app-card-role "Brand Ambassador 1A 0/1 19:30-22:30 (3h) single-neutral-actions" at bounding box center [736, 326] width 180 height 55
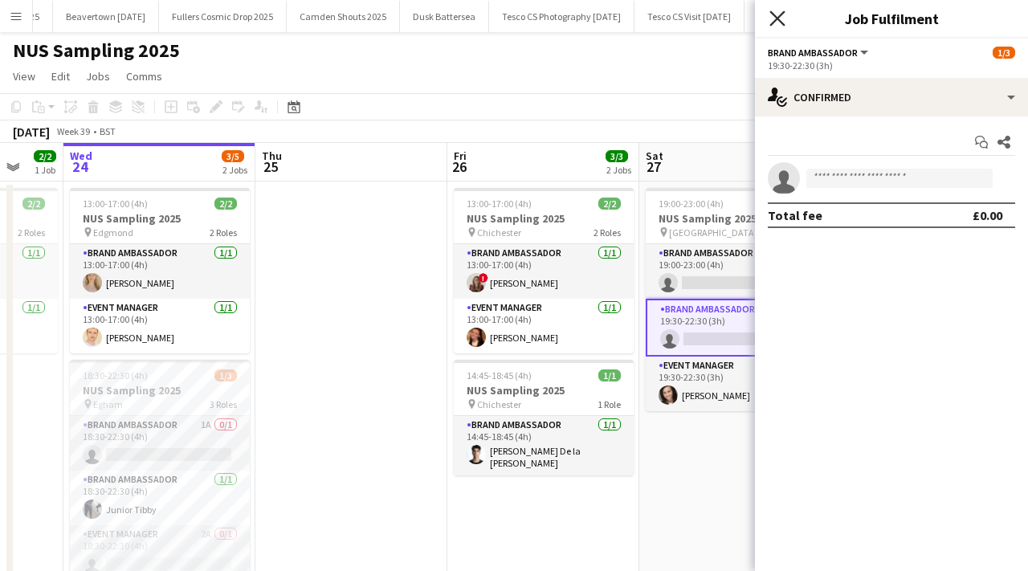
click at [779, 18] on icon at bounding box center [776, 17] width 15 height 15
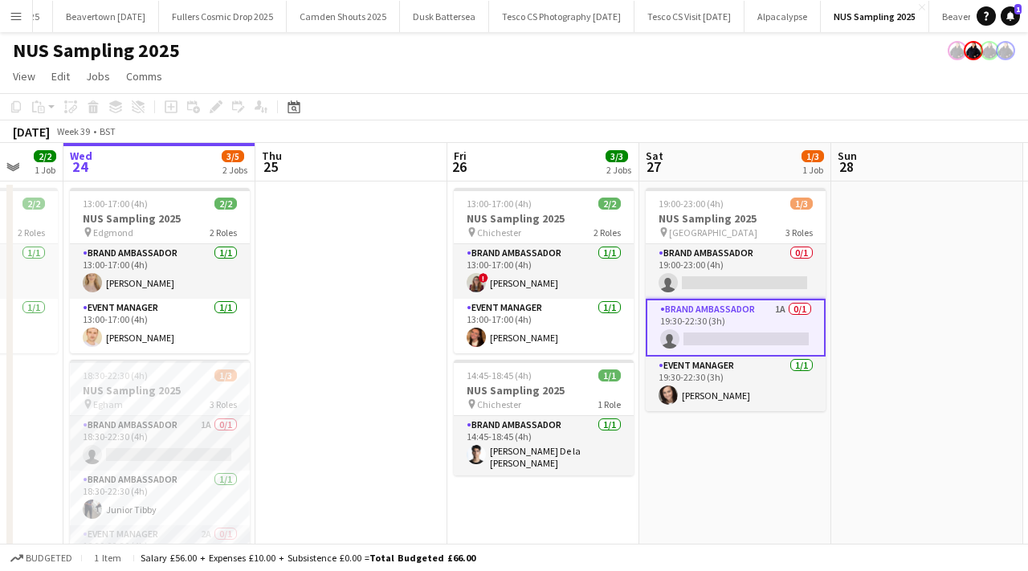
click at [791, 448] on app-date-cell "19:00-23:00 (4h) 1/3 NUS Sampling 2025 pin Brighton 3 Roles Brand Ambassador 0/…" at bounding box center [735, 398] width 192 height 433
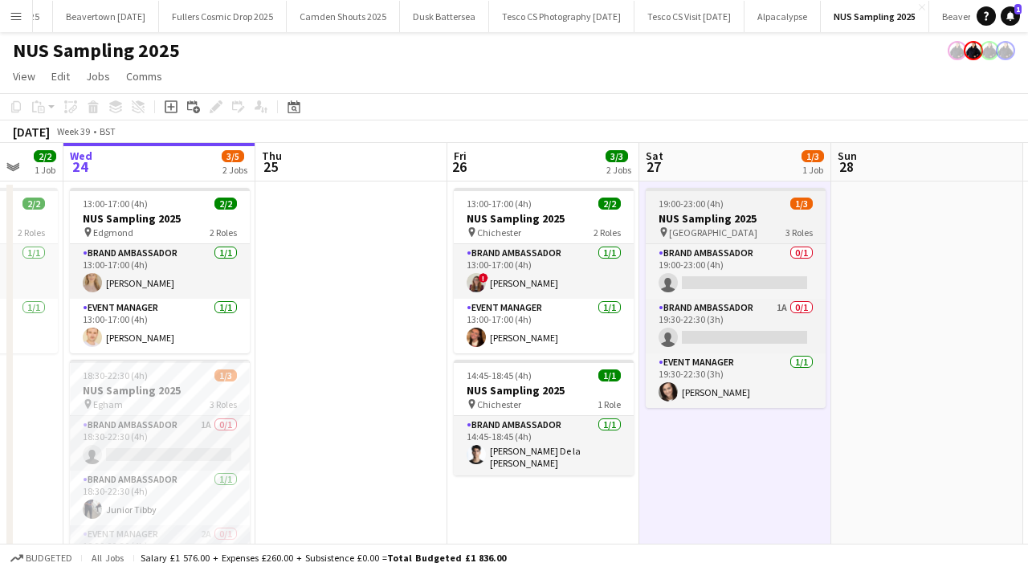
click at [716, 217] on h3 "NUS Sampling 2025" at bounding box center [736, 218] width 180 height 14
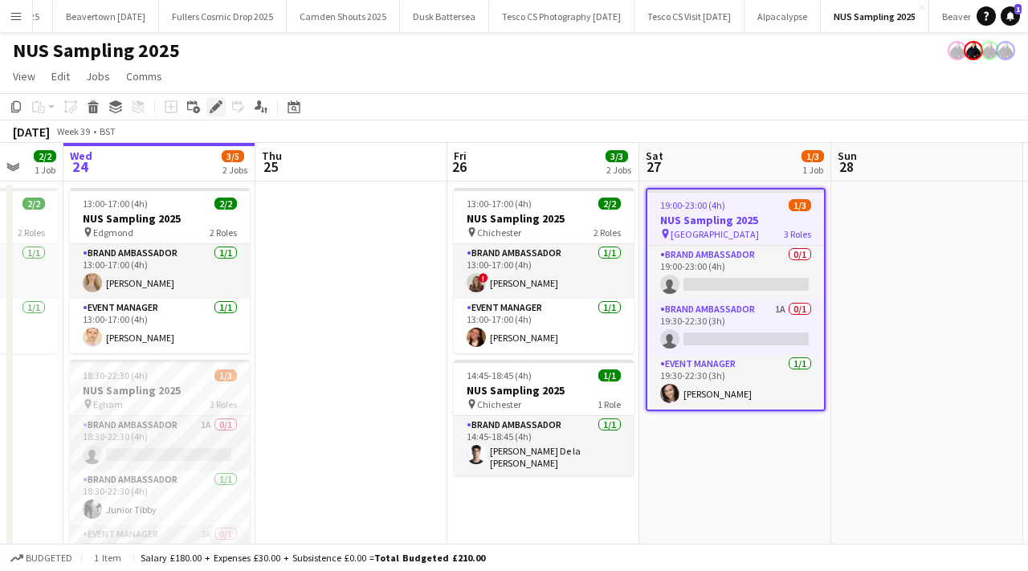
click at [210, 107] on icon "Edit" at bounding box center [216, 106] width 13 height 13
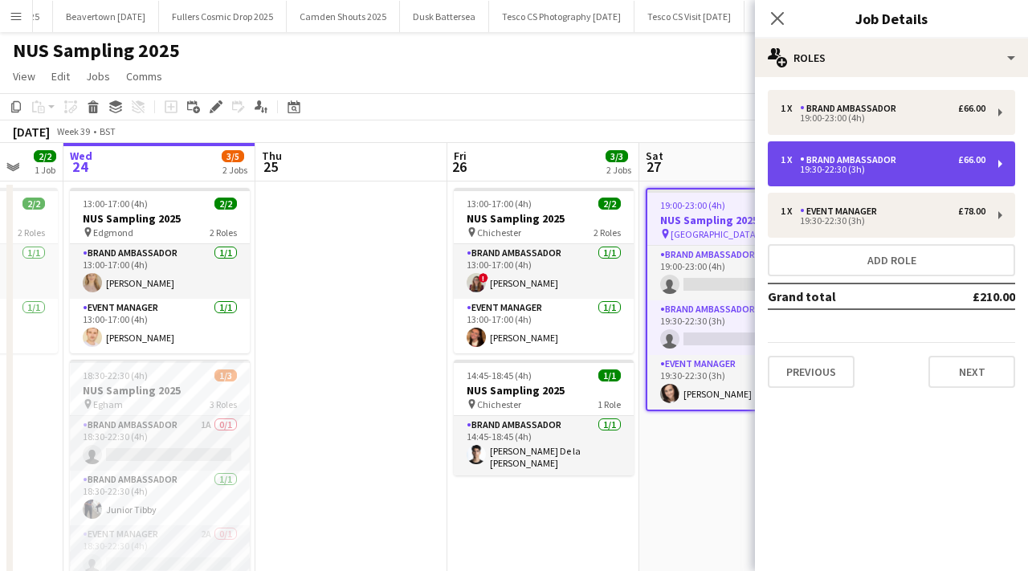
click at [944, 173] on div "1 x Brand Ambassador £66.00 19:30-22:30 (3h)" at bounding box center [891, 163] width 247 height 45
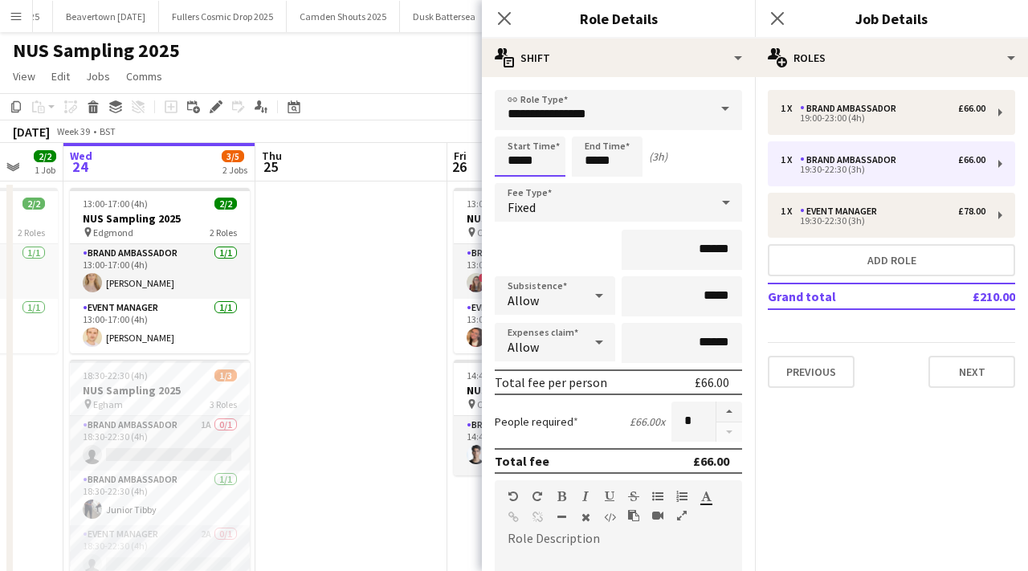
click at [549, 153] on input "*****" at bounding box center [530, 157] width 71 height 40
click at [509, 185] on div at bounding box center [514, 185] width 32 height 16
click at [510, 130] on div at bounding box center [514, 128] width 32 height 16
click at [552, 186] on div at bounding box center [546, 185] width 32 height 16
type input "*****"
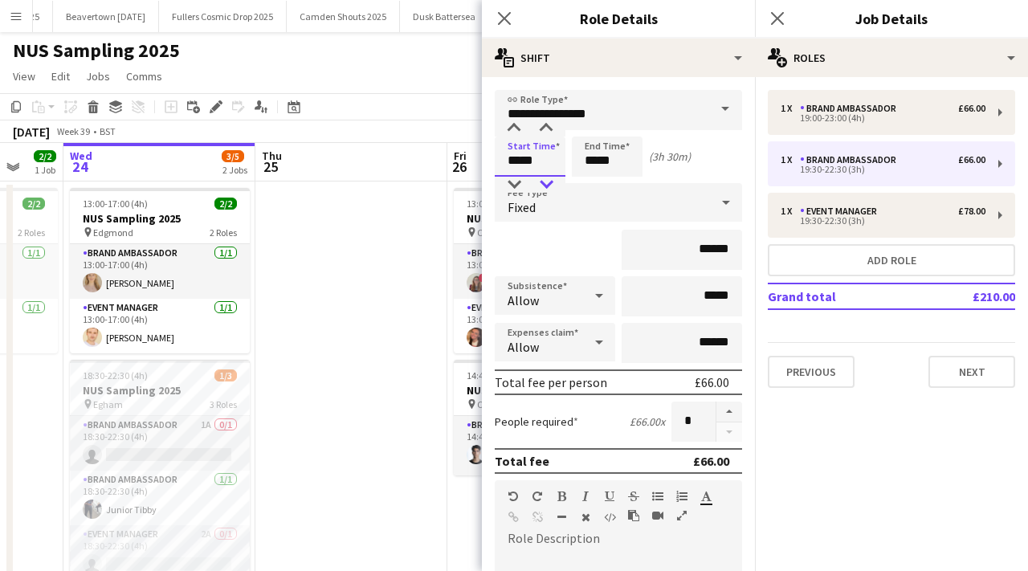
click at [551, 186] on div at bounding box center [546, 185] width 32 height 16
click at [635, 156] on input "*****" at bounding box center [607, 157] width 71 height 40
click at [589, 125] on div at bounding box center [591, 128] width 32 height 16
click at [626, 185] on div at bounding box center [623, 185] width 32 height 16
type input "*****"
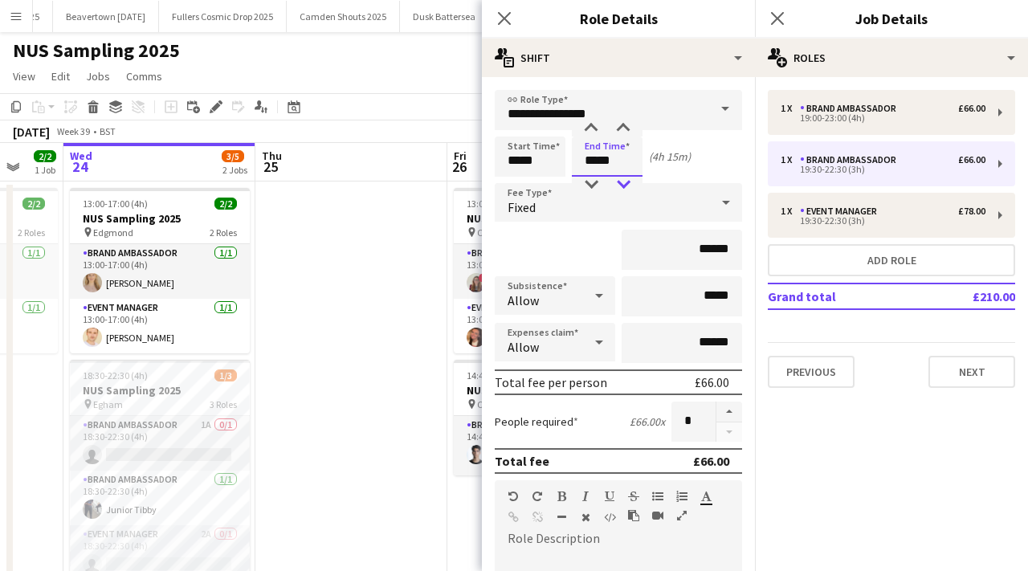
click at [626, 185] on div at bounding box center [623, 185] width 32 height 16
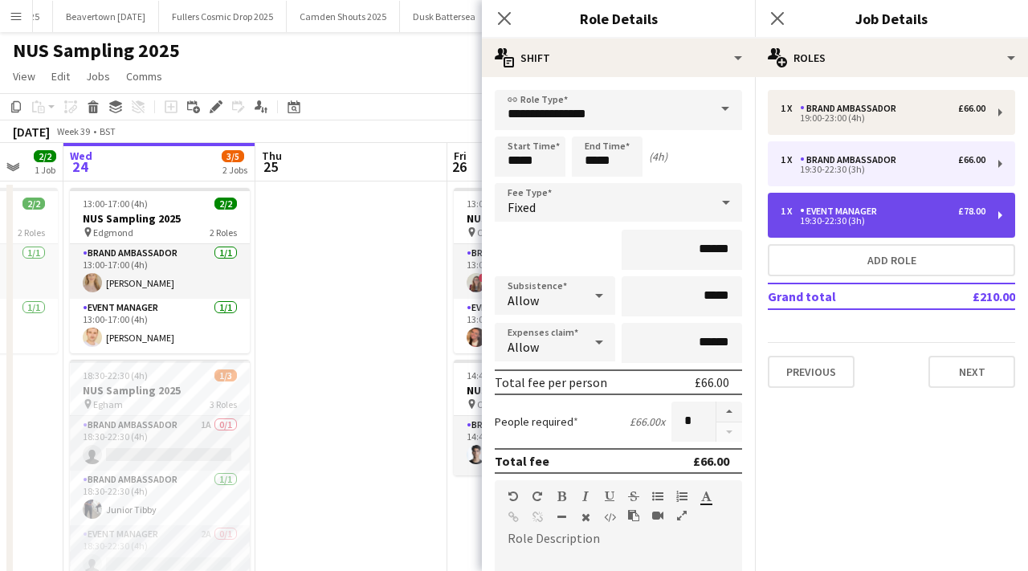
click at [876, 206] on div "Event Manager" at bounding box center [842, 211] width 84 height 11
type input "**********"
type input "*****"
type input "******"
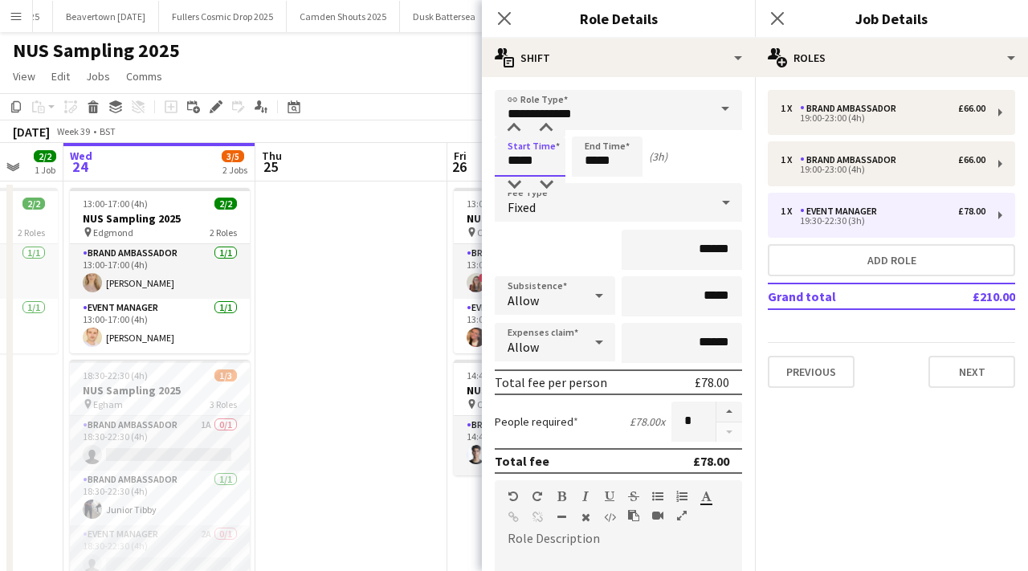
click at [549, 153] on input "*****" at bounding box center [530, 157] width 71 height 40
click at [514, 185] on div at bounding box center [514, 185] width 32 height 16
click at [516, 124] on div at bounding box center [514, 128] width 32 height 16
click at [549, 184] on div at bounding box center [546, 185] width 32 height 16
type input "*****"
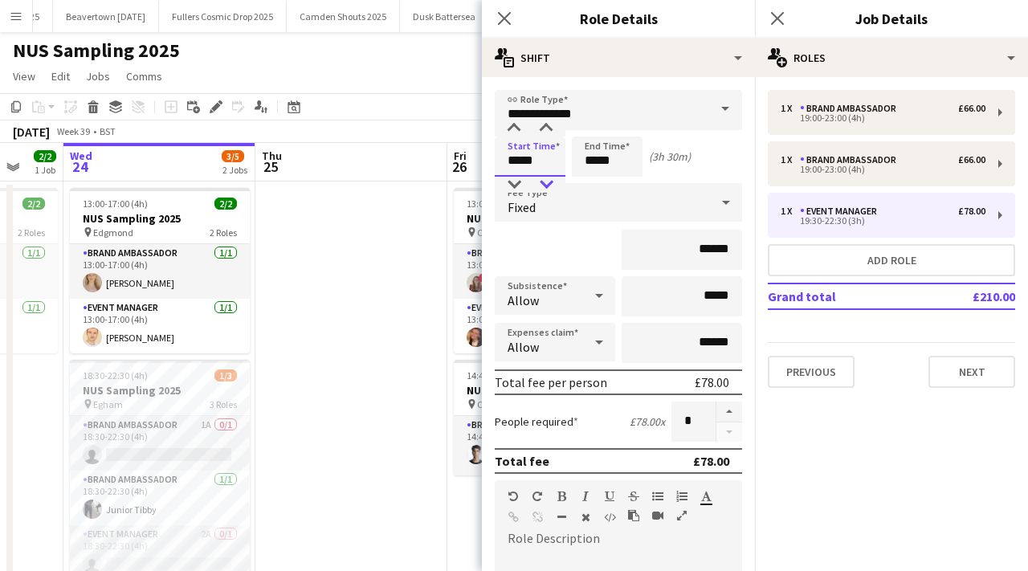
click at [550, 185] on div at bounding box center [546, 185] width 32 height 16
click at [618, 171] on input "*****" at bounding box center [607, 157] width 71 height 40
click at [597, 125] on div at bounding box center [591, 128] width 32 height 16
click at [622, 181] on div at bounding box center [623, 185] width 32 height 16
type input "*****"
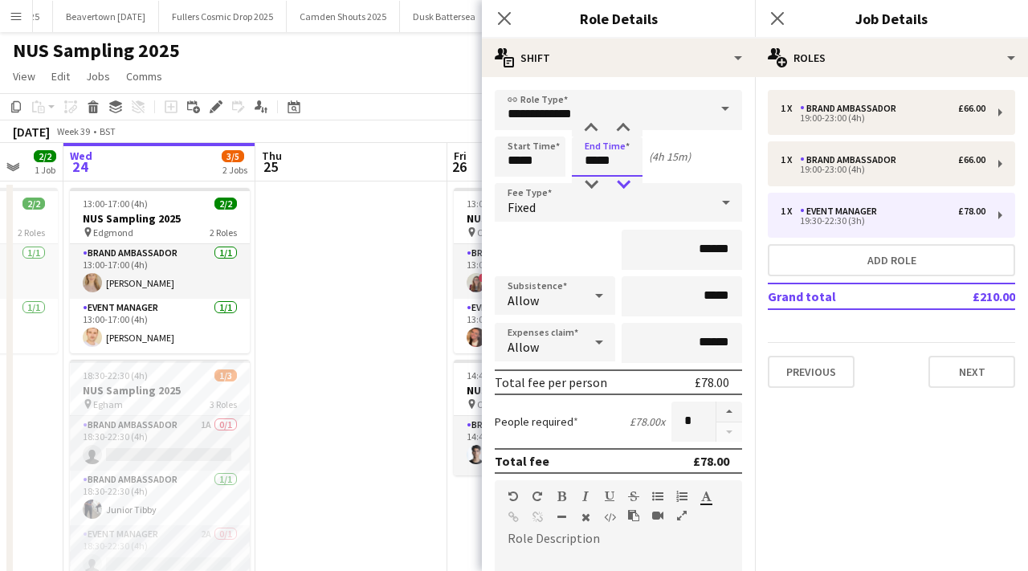
click at [622, 181] on div at bounding box center [623, 185] width 32 height 16
click at [512, 25] on app-icon "Close pop-in" at bounding box center [504, 18] width 23 height 23
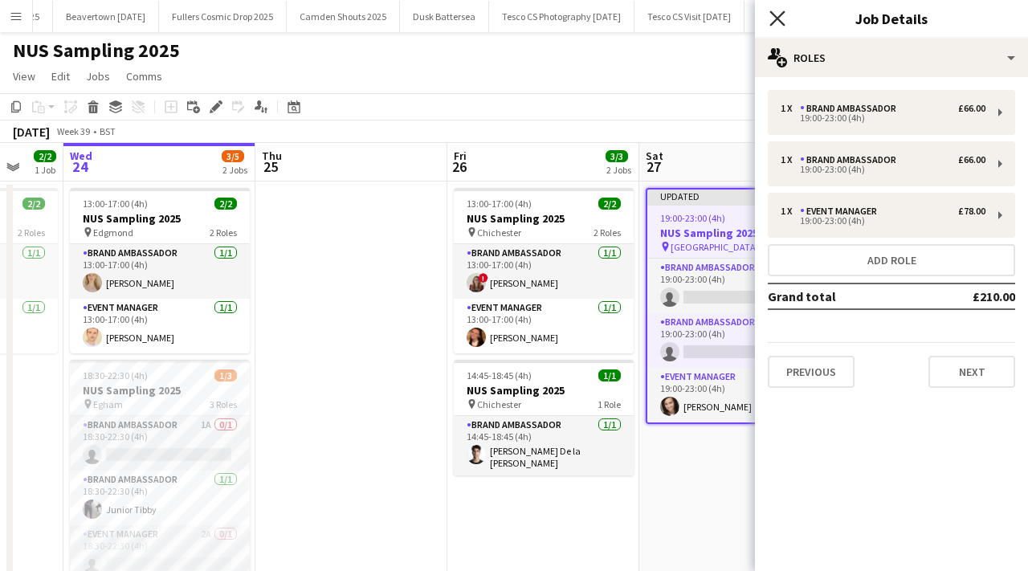
click at [779, 21] on icon at bounding box center [776, 17] width 15 height 15
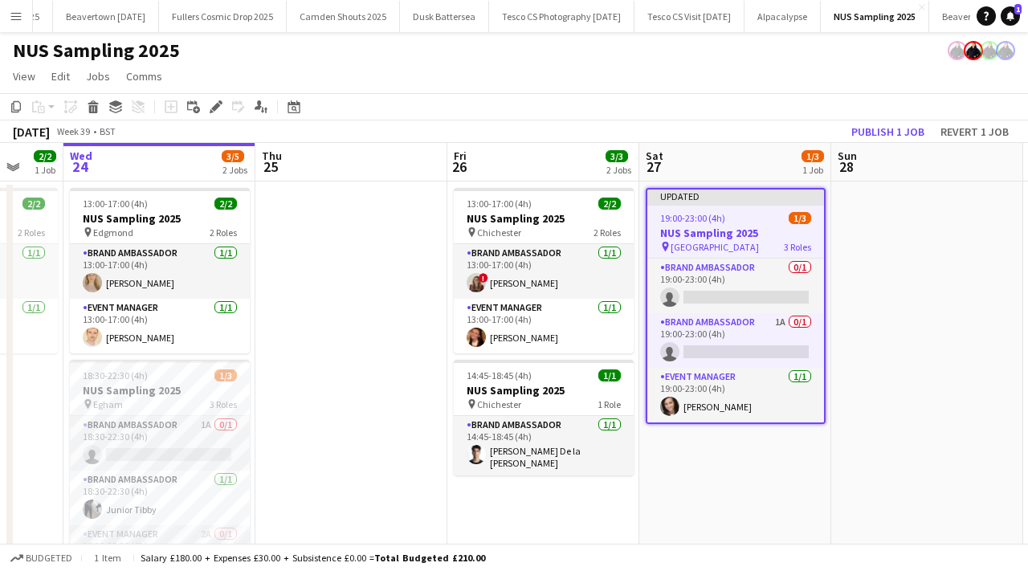
click at [855, 258] on app-date-cell at bounding box center [927, 398] width 192 height 433
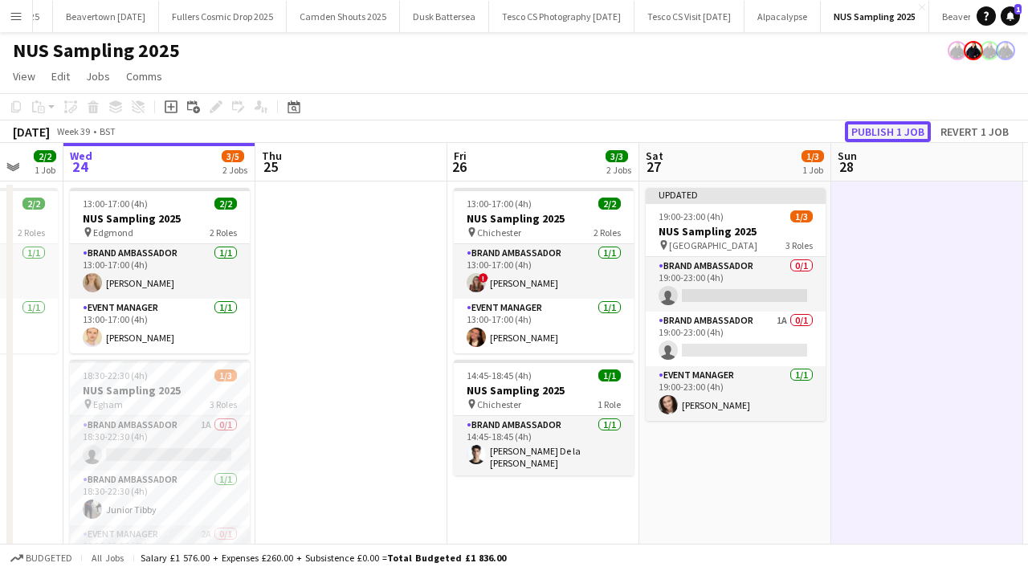
click at [864, 125] on button "Publish 1 job" at bounding box center [888, 131] width 86 height 21
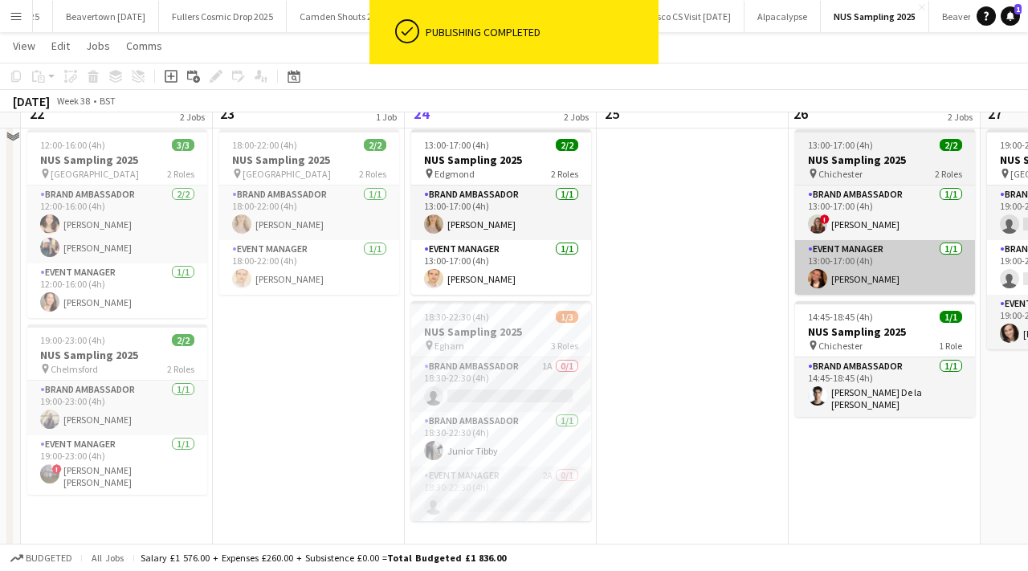
scroll to position [0, 0]
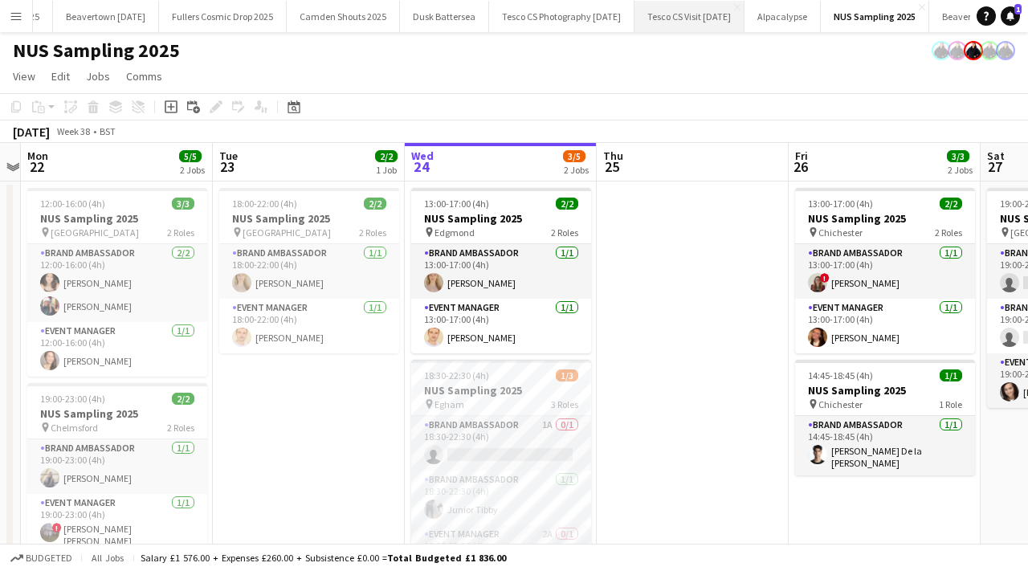
click at [689, 14] on button "Tesco CS Visit [DATE] Close" at bounding box center [689, 16] width 110 height 31
